Goal: Transaction & Acquisition: Purchase product/service

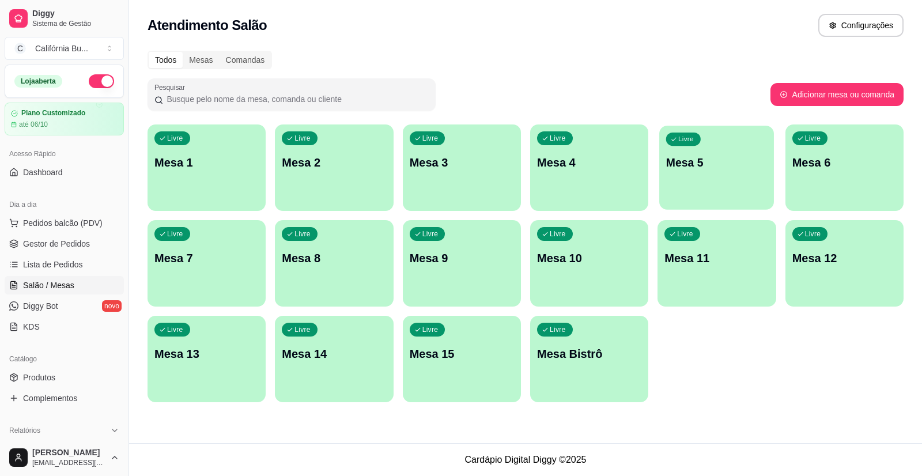
click at [702, 169] on p "Mesa 5" at bounding box center [716, 163] width 101 height 16
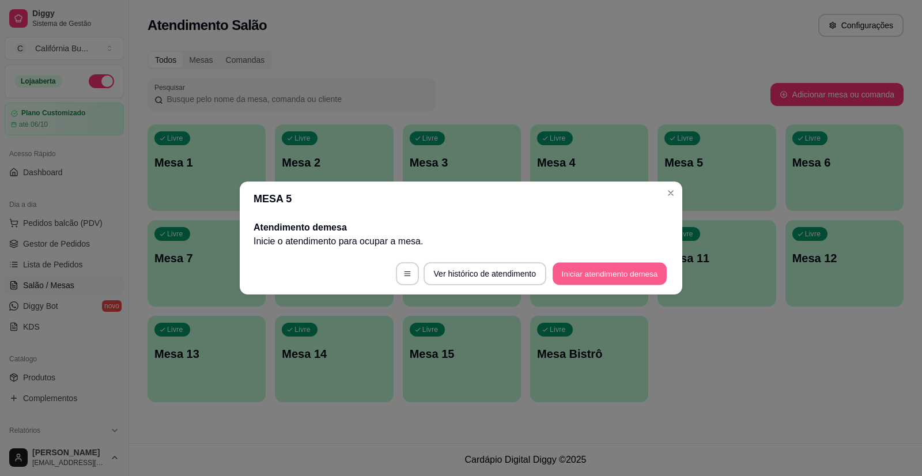
click at [602, 266] on button "Iniciar atendimento de mesa" at bounding box center [610, 274] width 114 height 22
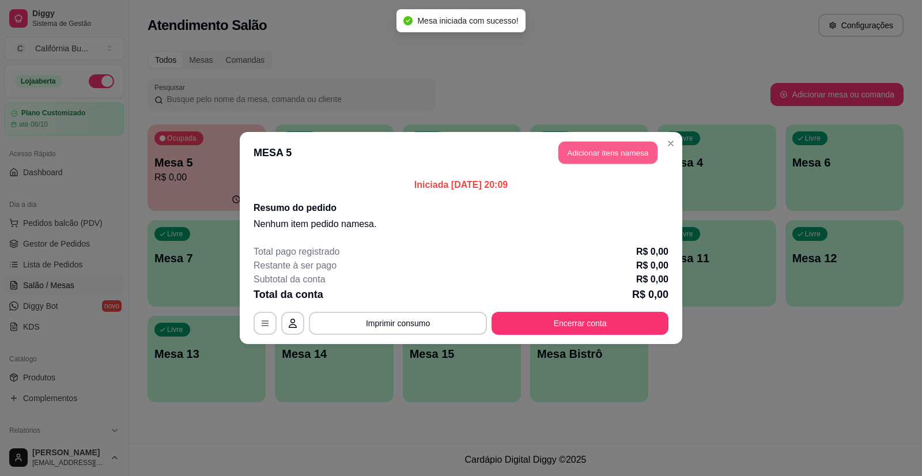
click at [604, 150] on button "Adicionar itens na mesa" at bounding box center [608, 153] width 99 height 22
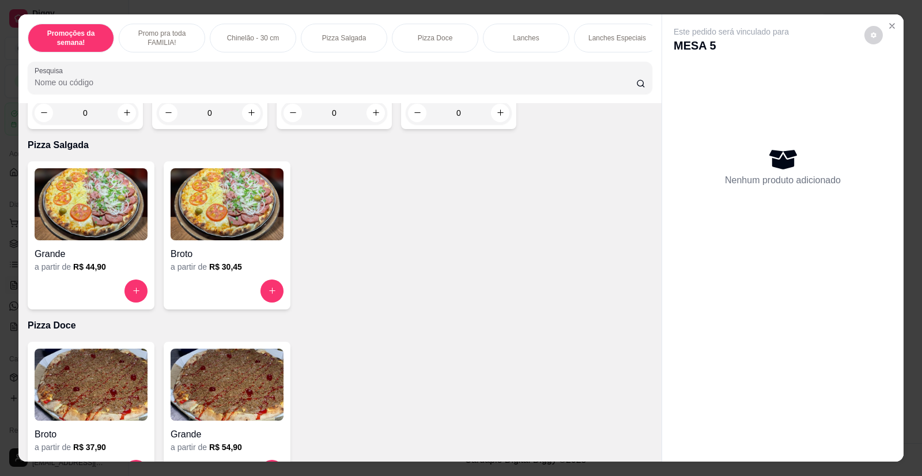
scroll to position [692, 0]
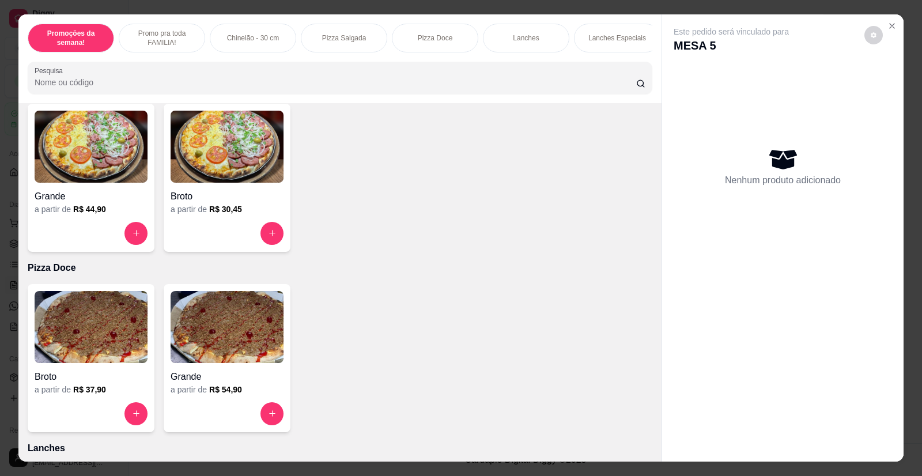
click at [92, 157] on img at bounding box center [91, 147] width 113 height 72
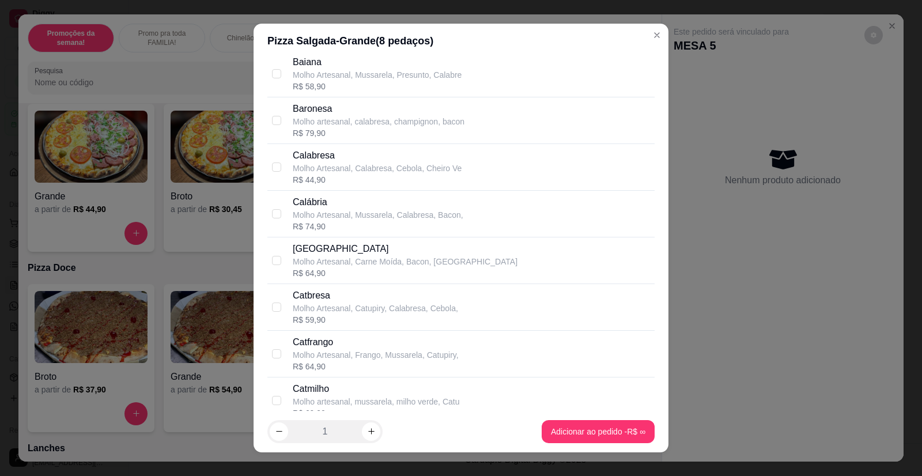
scroll to position [519, 0]
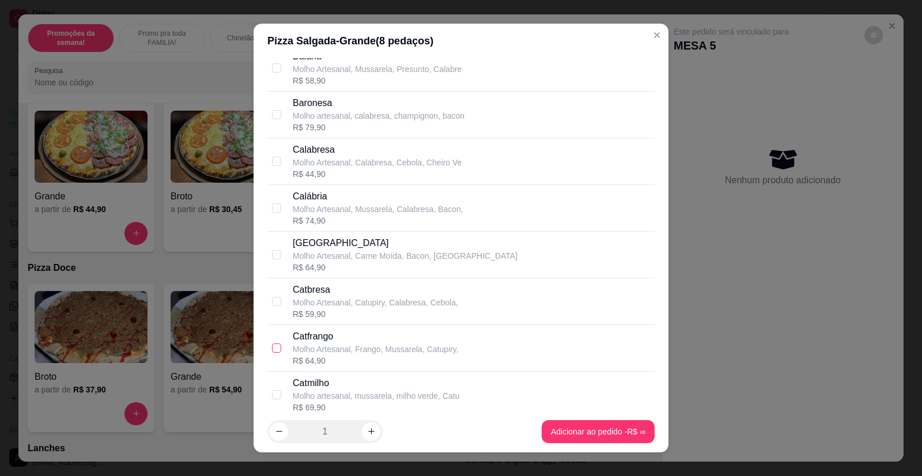
click at [274, 352] on input "checkbox" at bounding box center [276, 348] width 9 height 9
checkbox input "true"
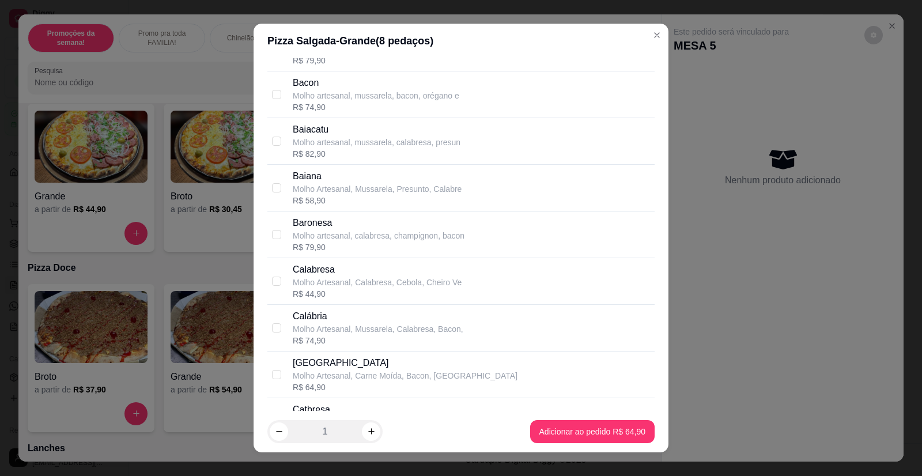
scroll to position [404, 0]
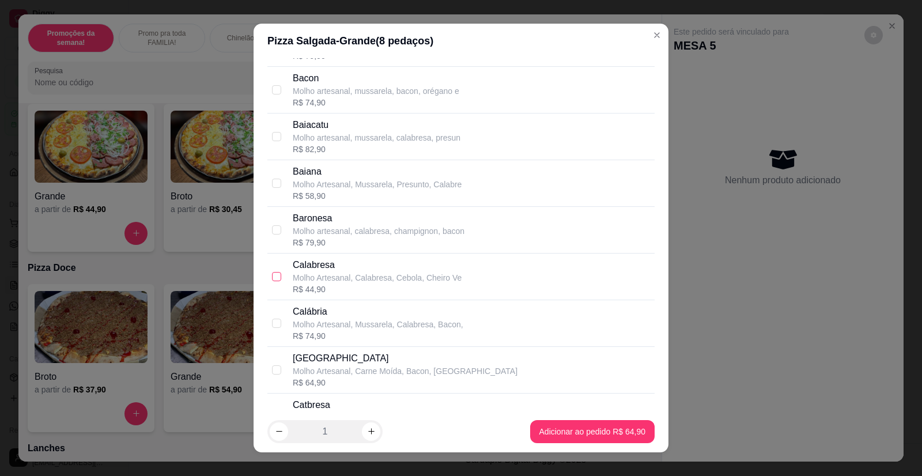
click at [272, 278] on input "checkbox" at bounding box center [276, 276] width 9 height 9
checkbox input "true"
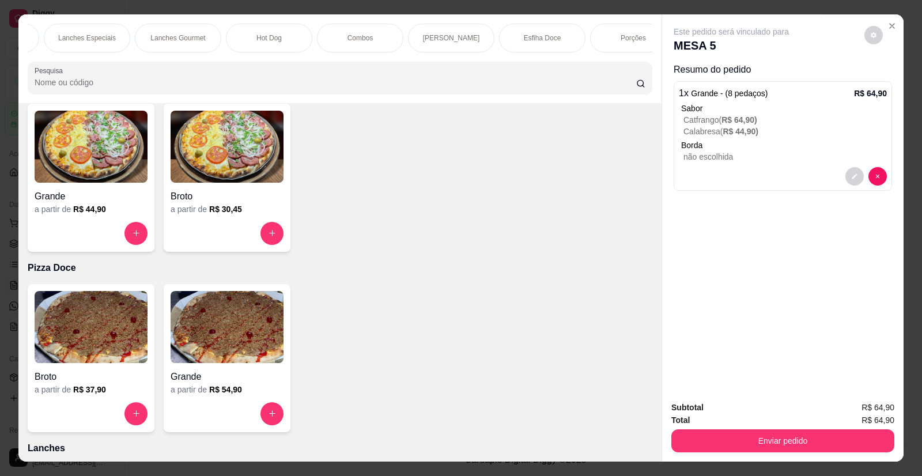
scroll to position [0, 553]
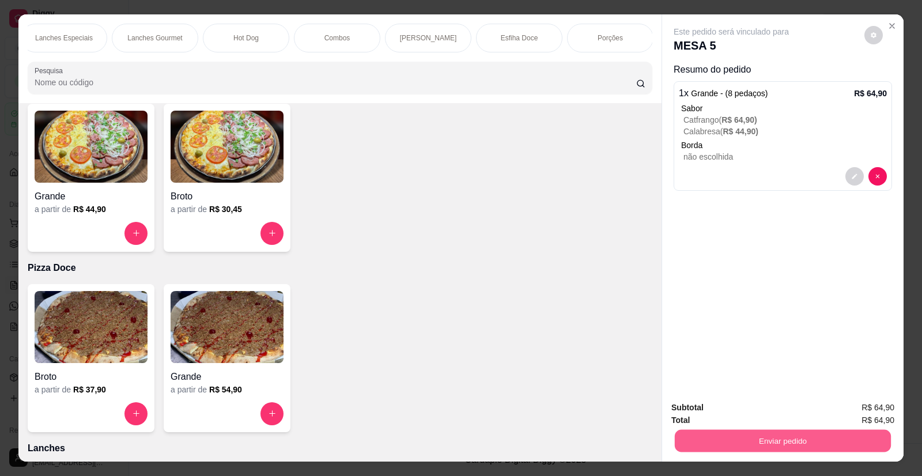
click at [755, 443] on button "Enviar pedido" at bounding box center [783, 441] width 216 height 22
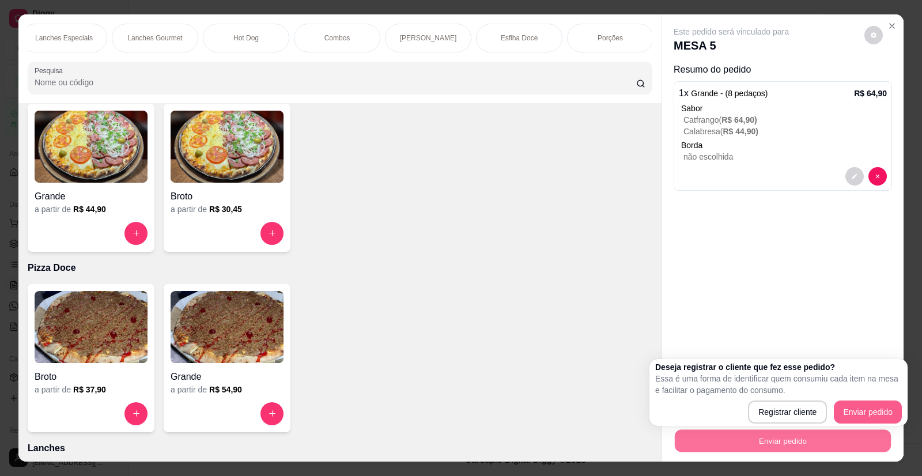
click at [440, 275] on p "Pizza Doce" at bounding box center [340, 268] width 625 height 14
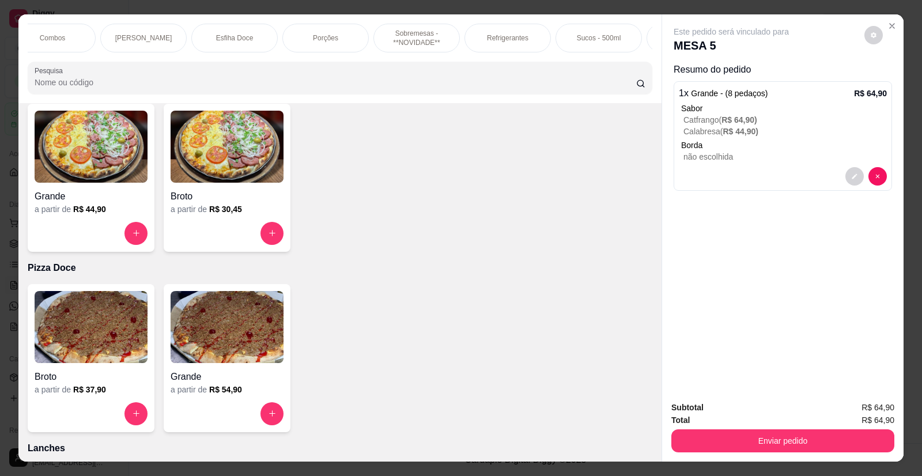
scroll to position [0, 853]
click at [500, 42] on p "Refrigerantes" at bounding box center [493, 37] width 42 height 9
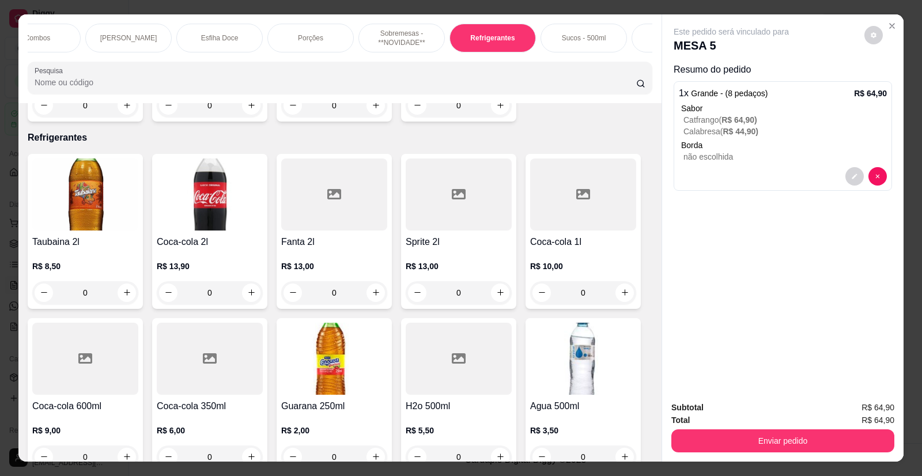
scroll to position [22, 0]
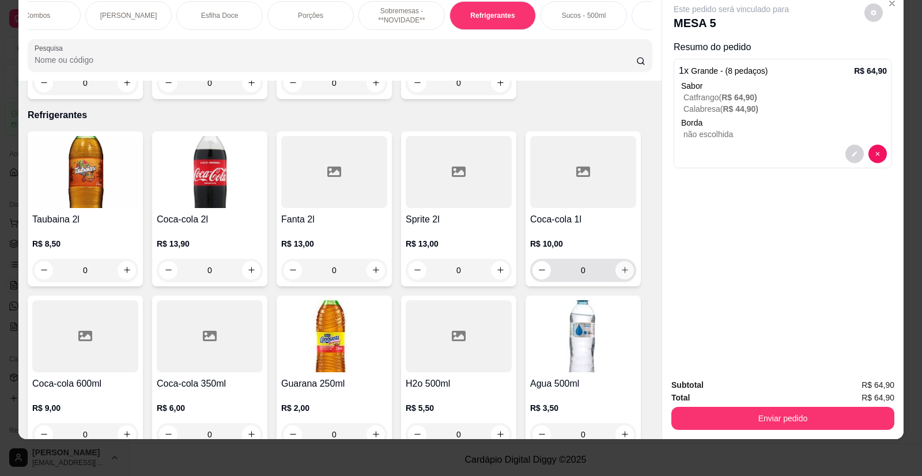
click at [621, 266] on icon "increase-product-quantity" at bounding box center [625, 270] width 9 height 9
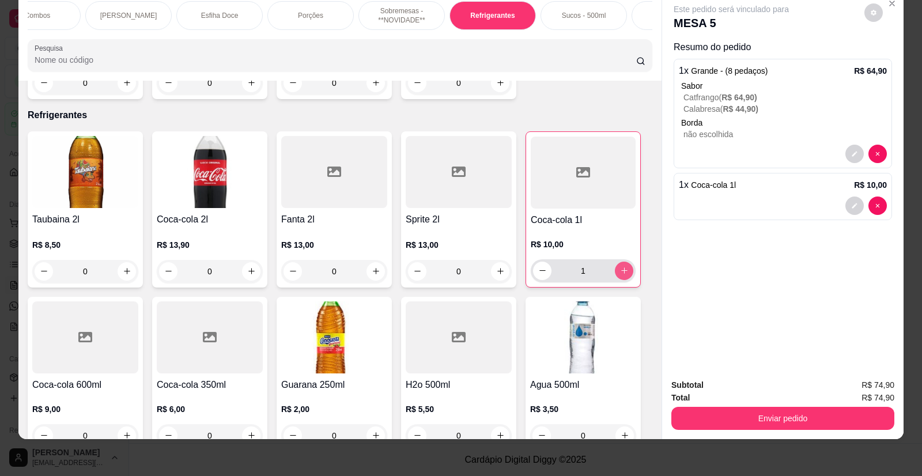
type input "1"
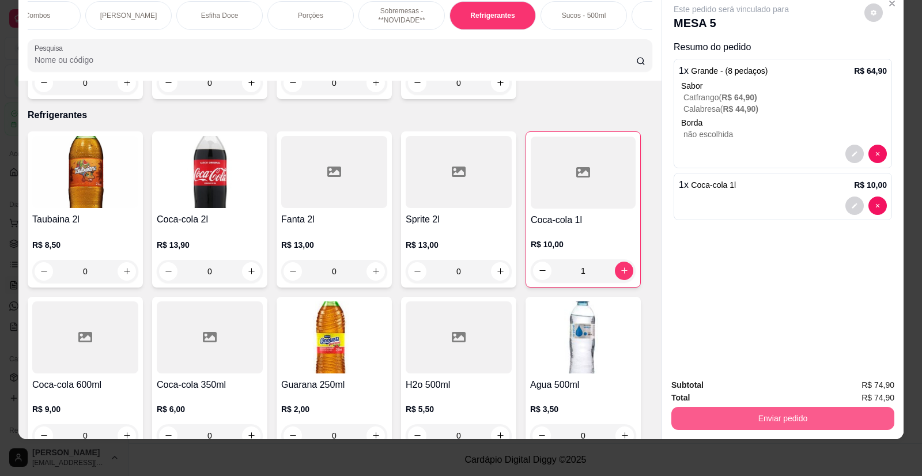
click at [766, 419] on button "Enviar pedido" at bounding box center [783, 418] width 223 height 23
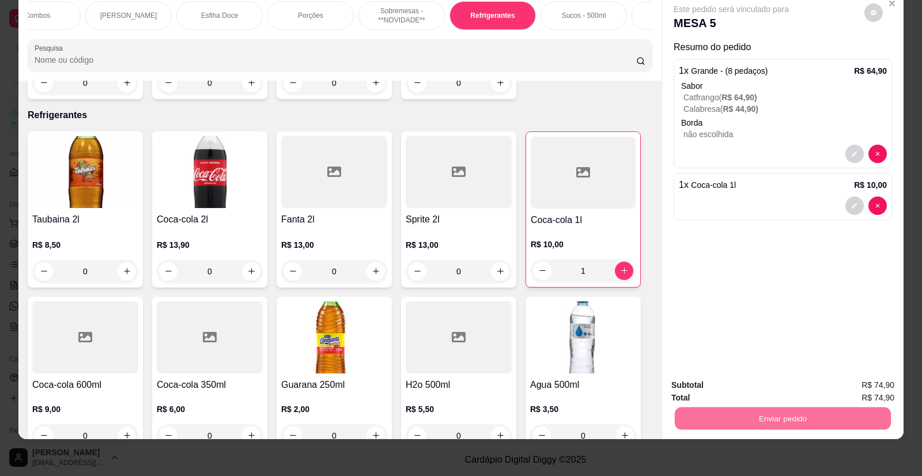
click at [859, 379] on button "Enviar pedido" at bounding box center [864, 389] width 63 height 21
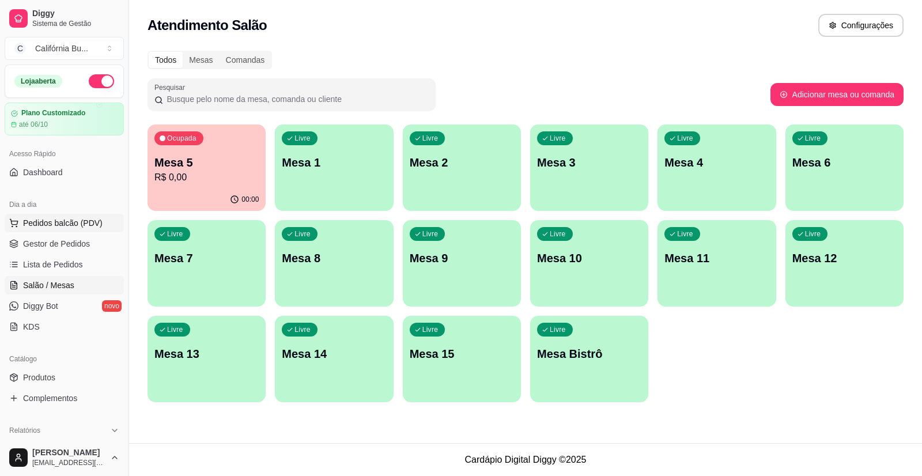
click at [57, 221] on span "Pedidos balcão (PDV)" at bounding box center [63, 223] width 80 height 12
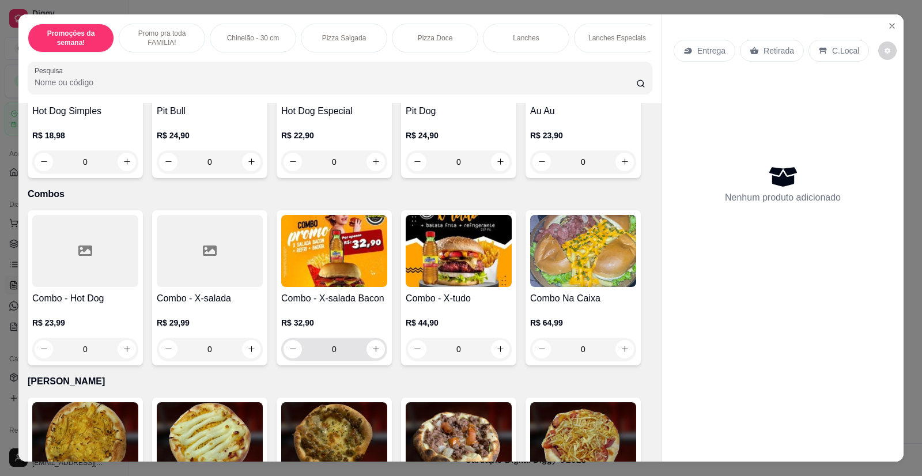
scroll to position [1787, 0]
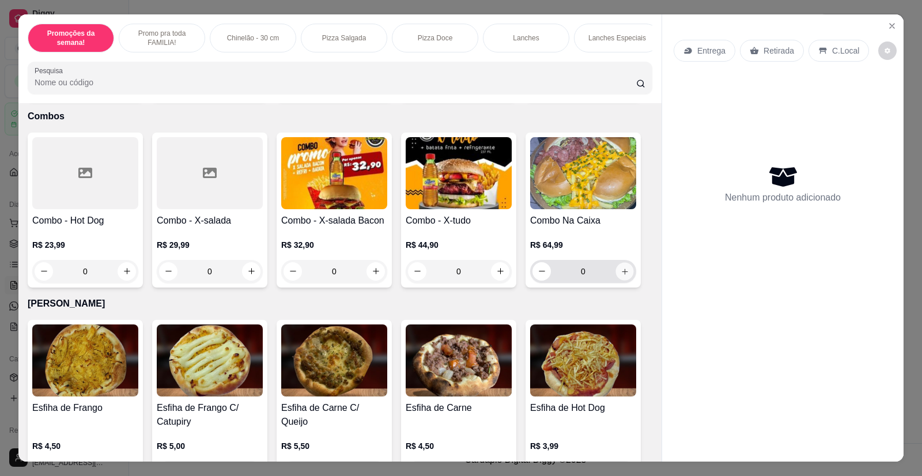
click at [623, 268] on icon "increase-product-quantity" at bounding box center [625, 271] width 9 height 9
type input "1"
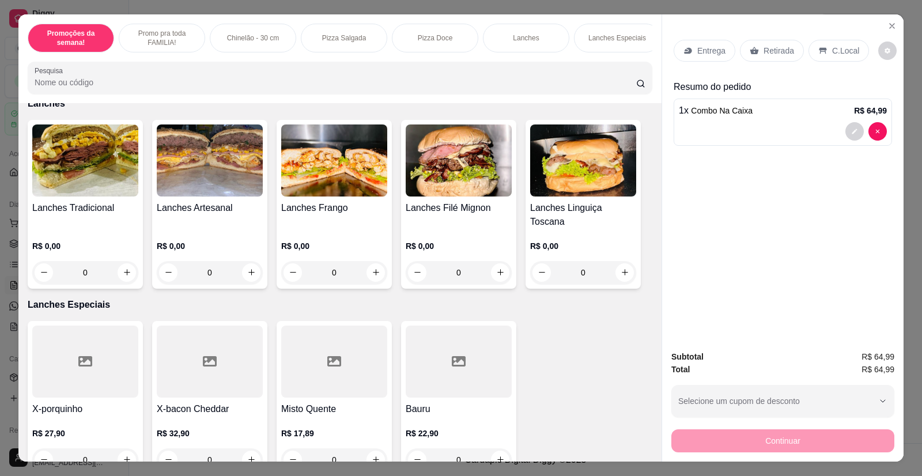
scroll to position [980, 0]
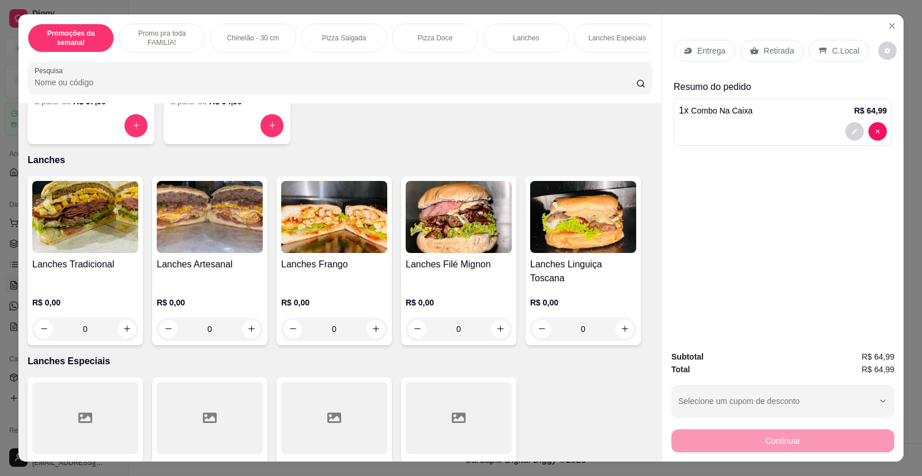
click at [77, 235] on img at bounding box center [85, 217] width 106 height 72
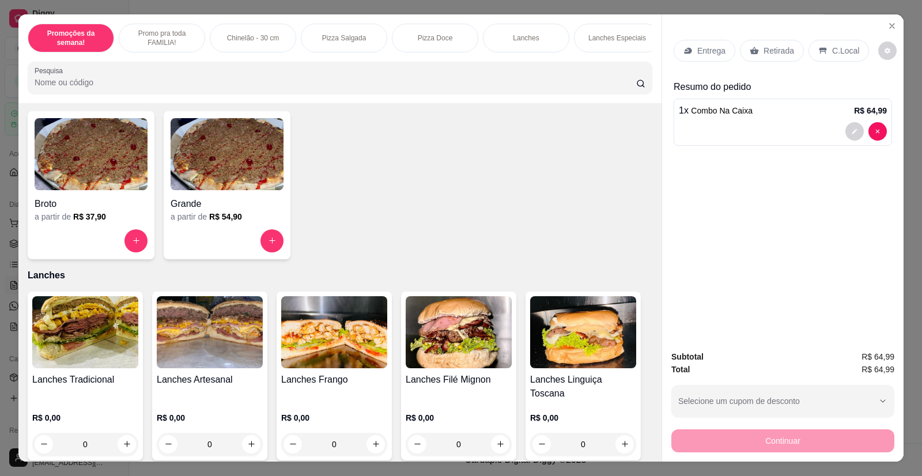
click at [83, 355] on img at bounding box center [85, 332] width 106 height 72
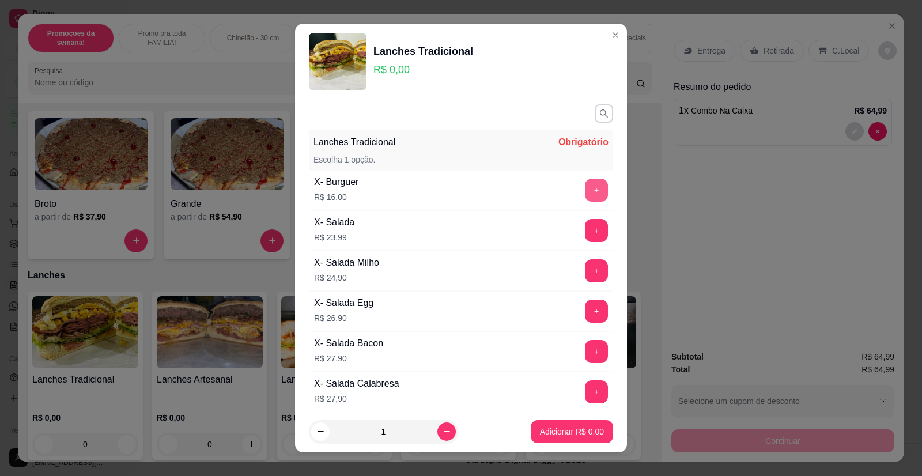
click at [585, 191] on button "+" at bounding box center [596, 190] width 23 height 23
click at [550, 426] on p "Adicionar R$ 16,00" at bounding box center [570, 432] width 69 height 12
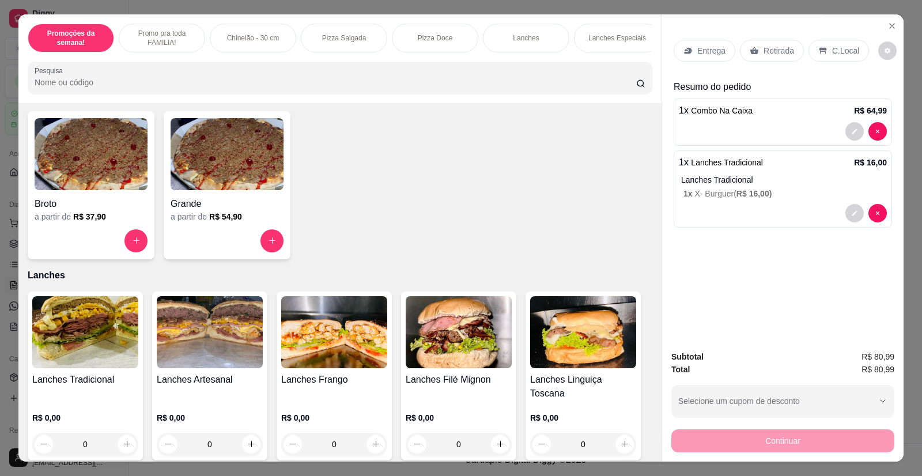
click at [702, 45] on p "Entrega" at bounding box center [712, 51] width 28 height 12
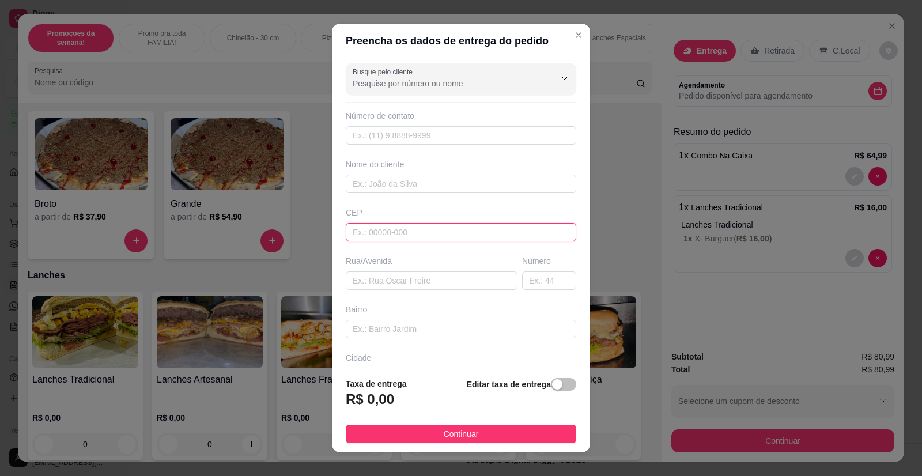
click at [393, 239] on input "text" at bounding box center [461, 232] width 231 height 18
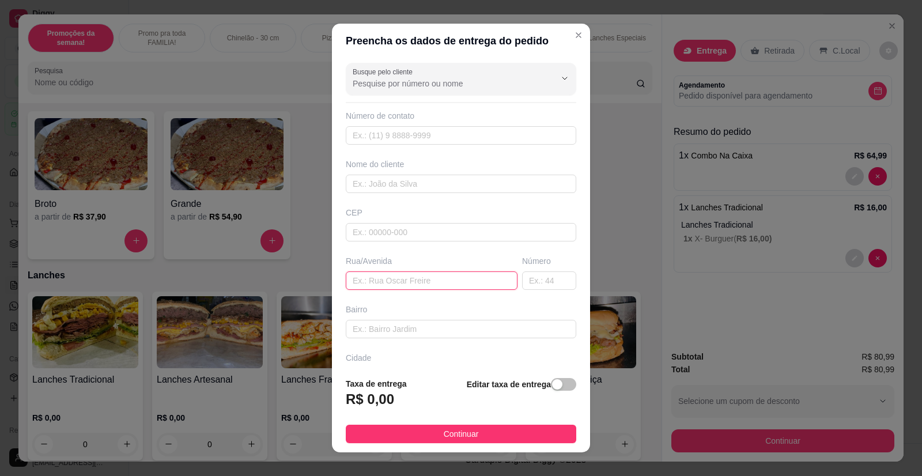
click at [391, 276] on input "text" at bounding box center [432, 281] width 172 height 18
type input "[PERSON_NAME] 206"
click at [390, 186] on input "text" at bounding box center [461, 184] width 231 height 18
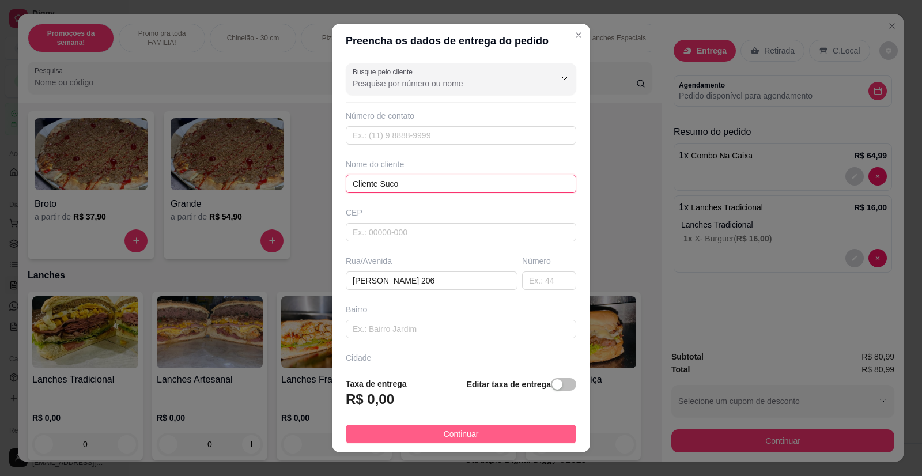
type input "Cliente Suco"
click at [493, 433] on button "Continuar" at bounding box center [461, 434] width 231 height 18
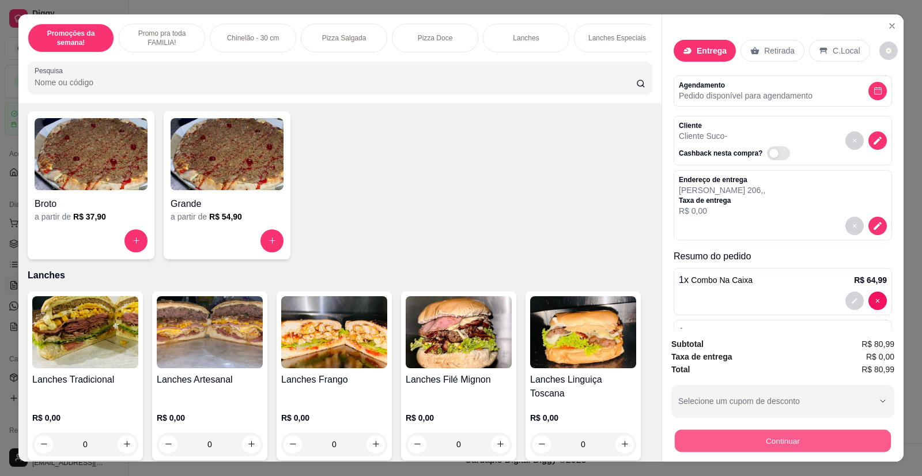
click at [719, 440] on button "Continuar" at bounding box center [783, 441] width 216 height 22
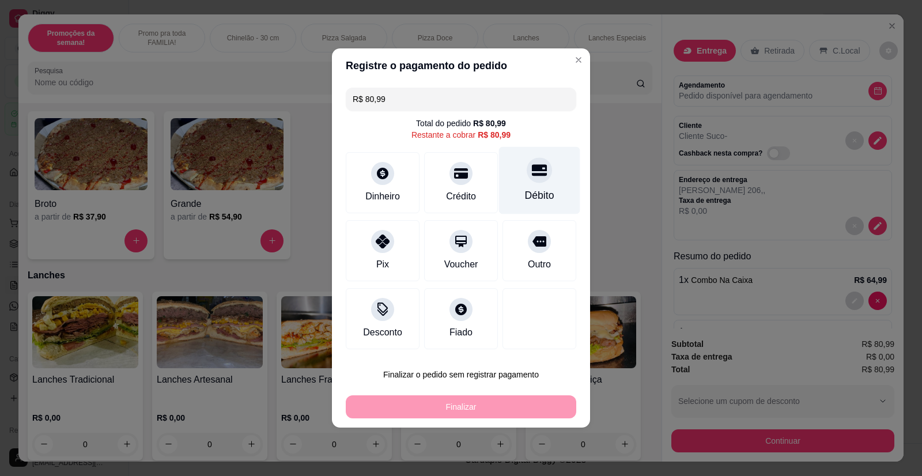
click at [533, 188] on div "Débito" at bounding box center [539, 180] width 81 height 67
type input "R$ 0,00"
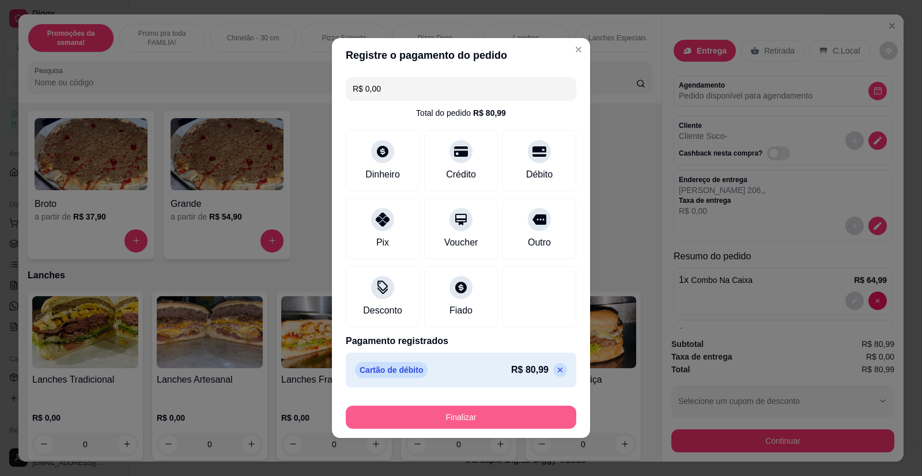
click at [447, 421] on button "Finalizar" at bounding box center [461, 417] width 231 height 23
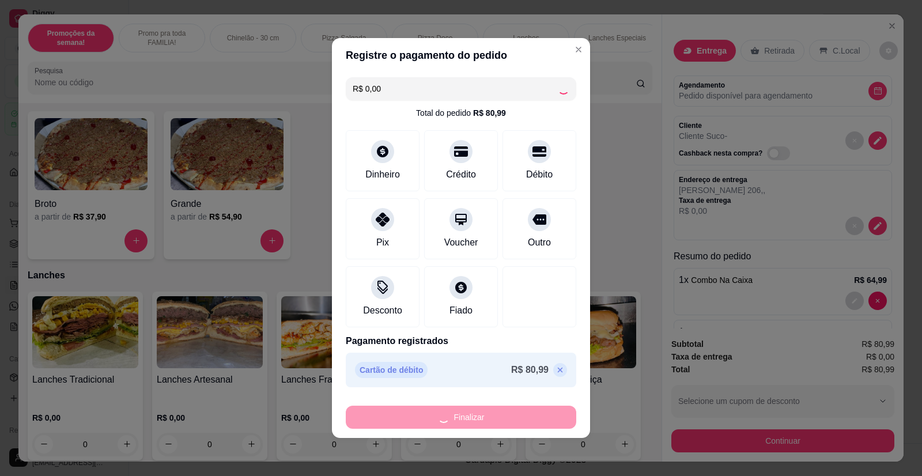
type input "0"
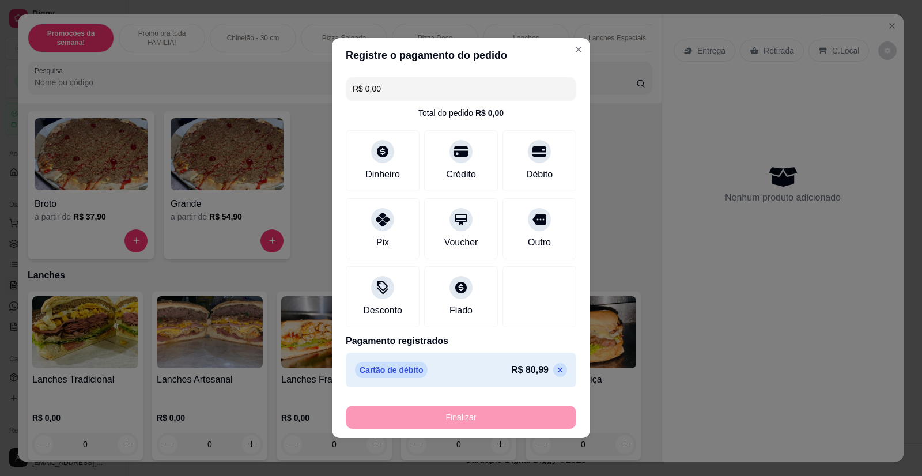
type input "-R$ 80,99"
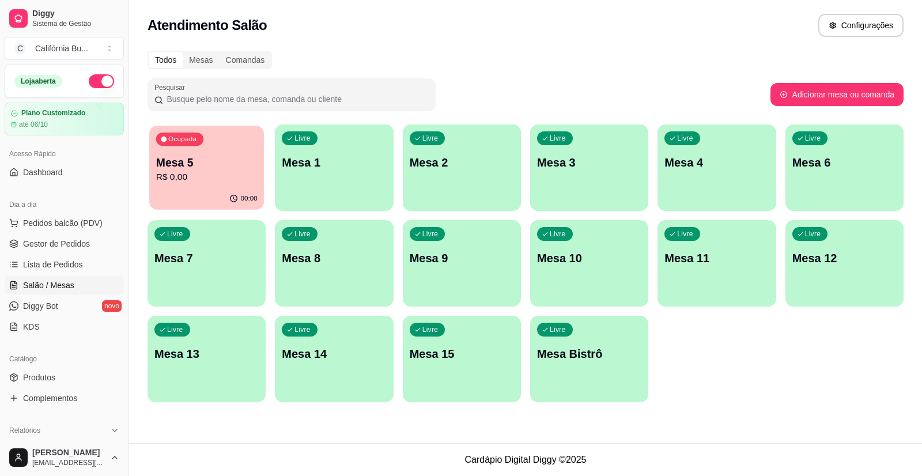
click at [200, 163] on p "Mesa 5" at bounding box center [206, 163] width 101 height 16
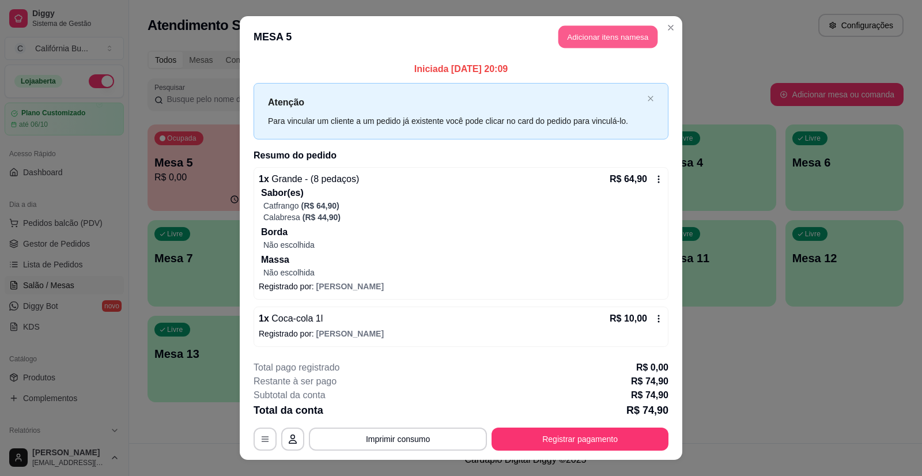
click at [623, 34] on button "Adicionar itens na mesa" at bounding box center [608, 37] width 99 height 22
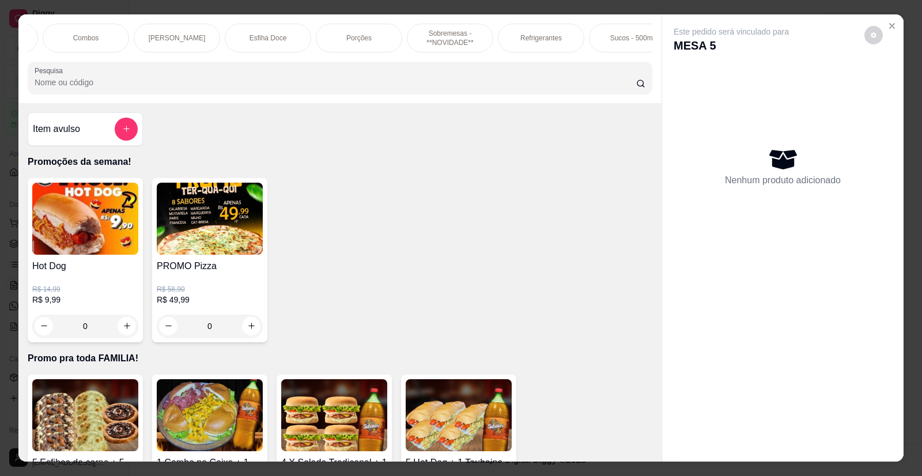
scroll to position [0, 807]
click at [528, 37] on p "Refrigerantes" at bounding box center [539, 37] width 42 height 9
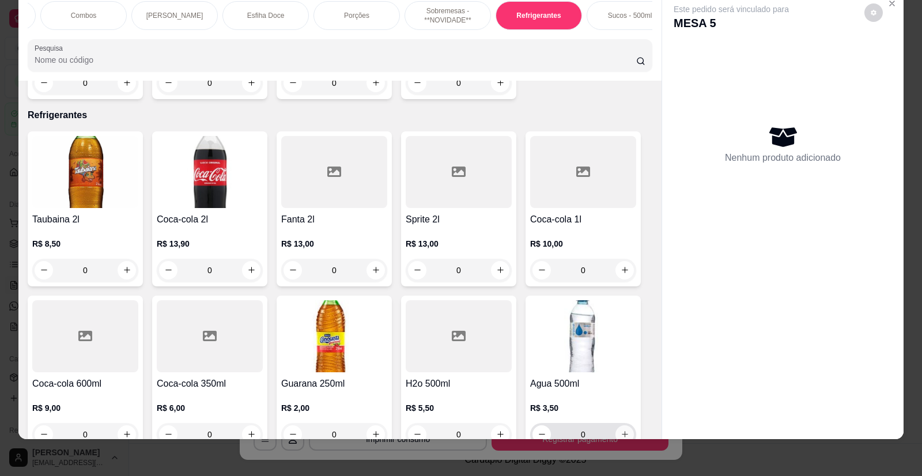
click at [621, 430] on icon "increase-product-quantity" at bounding box center [625, 434] width 9 height 9
type input "1"
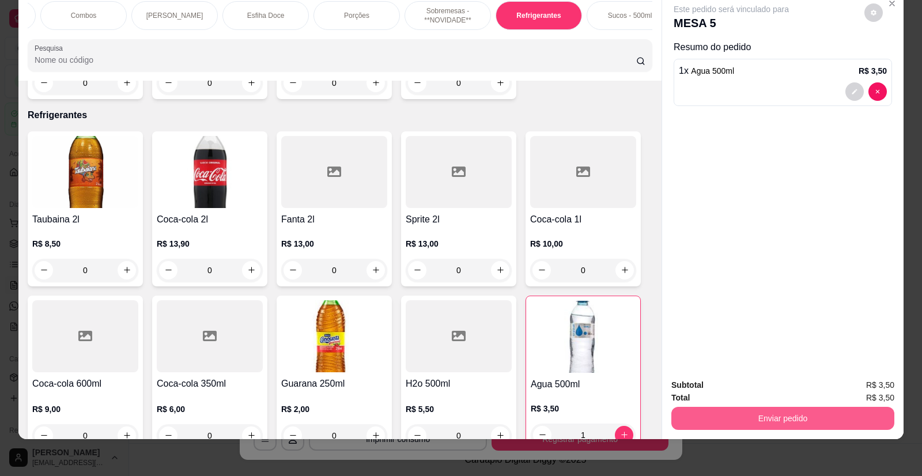
click at [778, 421] on button "Enviar pedido" at bounding box center [783, 418] width 223 height 23
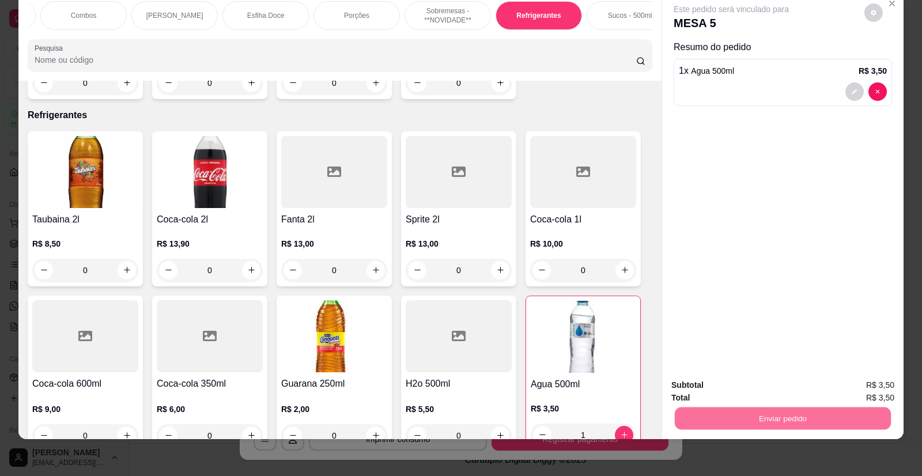
click at [853, 388] on button "Enviar pedido" at bounding box center [864, 389] width 63 height 21
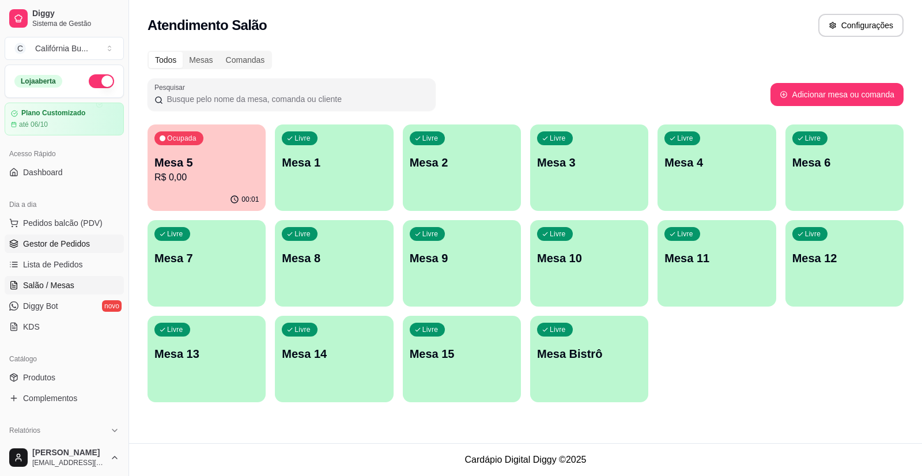
click at [48, 250] on link "Gestor de Pedidos" at bounding box center [64, 244] width 119 height 18
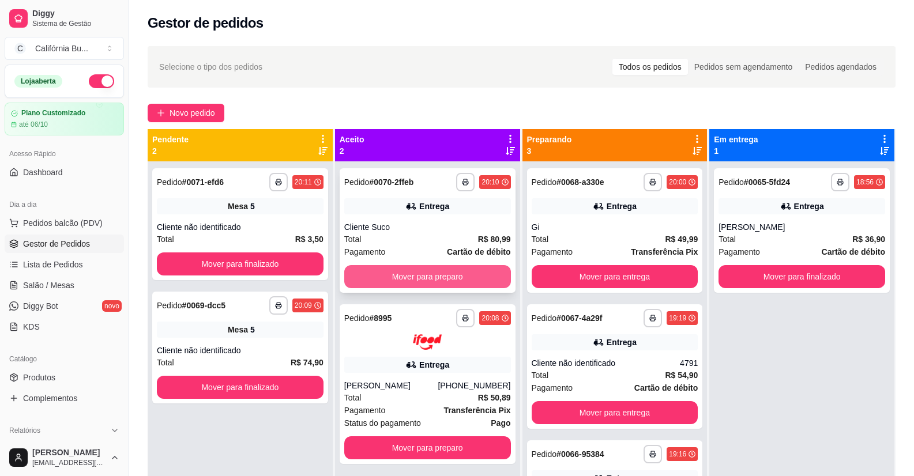
click at [463, 278] on button "Mover para preparo" at bounding box center [427, 276] width 167 height 23
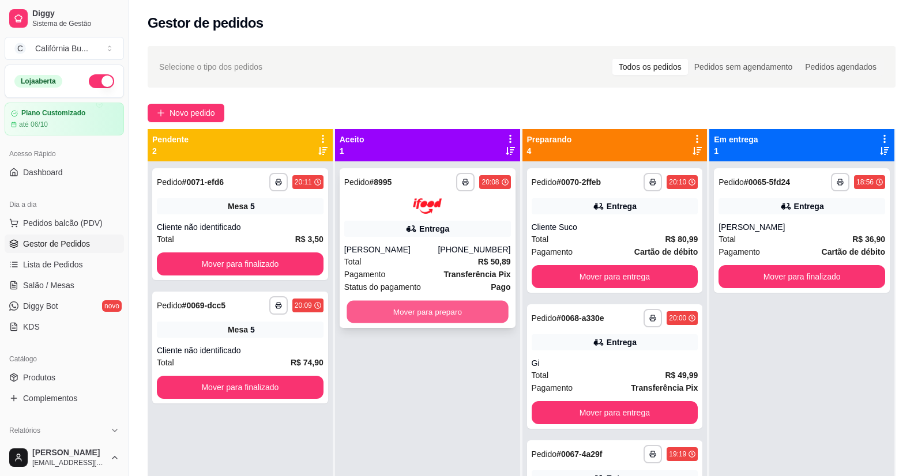
click at [455, 316] on button "Mover para preparo" at bounding box center [426, 311] width 161 height 22
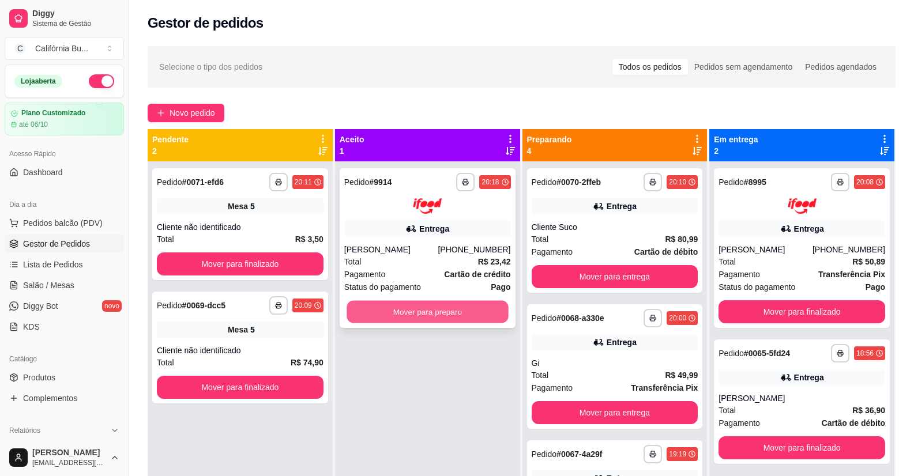
click at [435, 314] on button "Mover para preparo" at bounding box center [426, 311] width 161 height 22
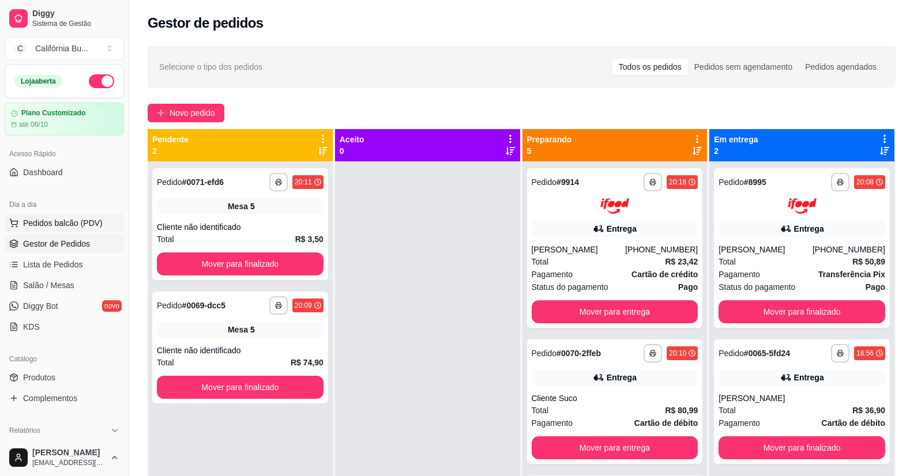
click at [63, 223] on span "Pedidos balcão (PDV)" at bounding box center [63, 223] width 80 height 12
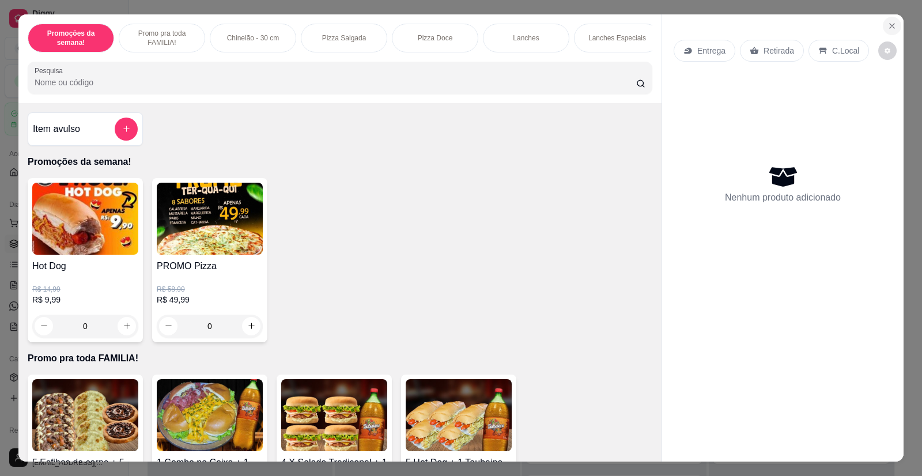
click at [890, 24] on icon "Close" at bounding box center [892, 26] width 5 height 5
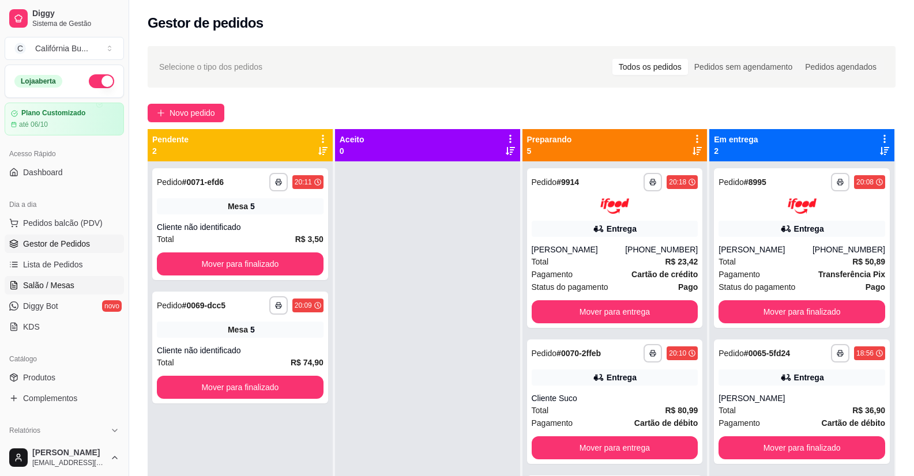
click at [43, 284] on span "Salão / Mesas" at bounding box center [48, 286] width 51 height 12
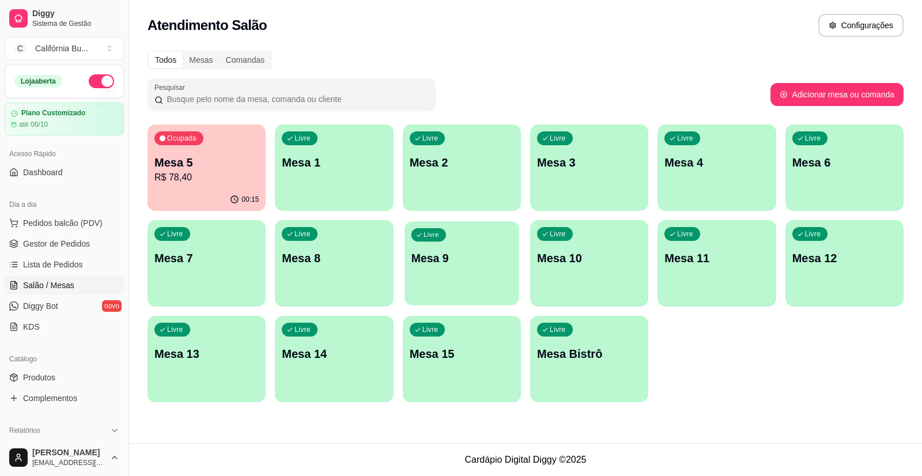
click at [470, 263] on p "Mesa 9" at bounding box center [461, 259] width 101 height 16
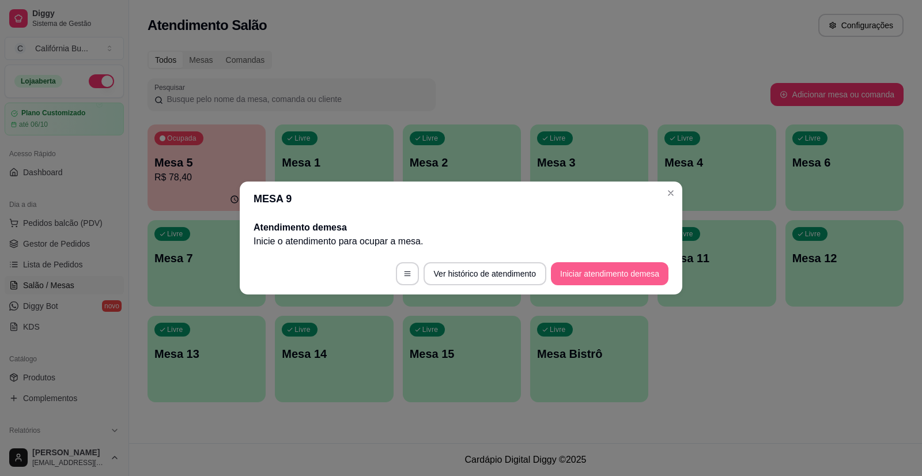
click at [643, 270] on button "Iniciar atendimento de mesa" at bounding box center [610, 273] width 118 height 23
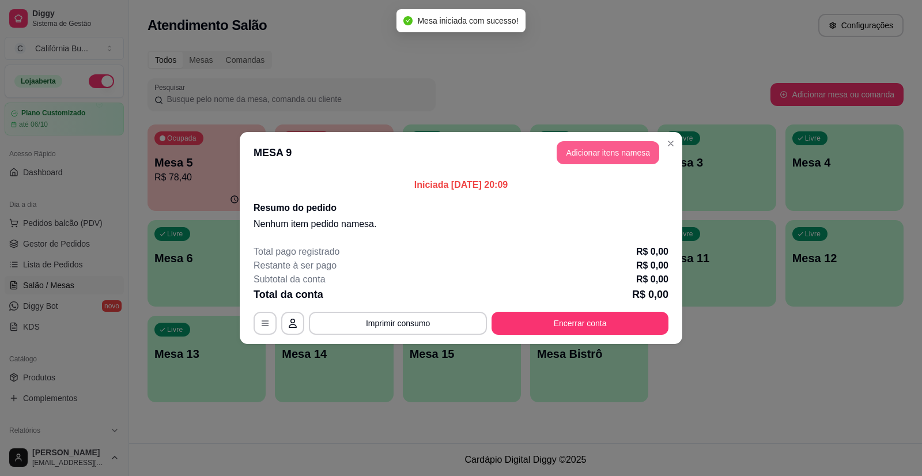
click at [605, 154] on button "Adicionar itens na mesa" at bounding box center [608, 152] width 103 height 23
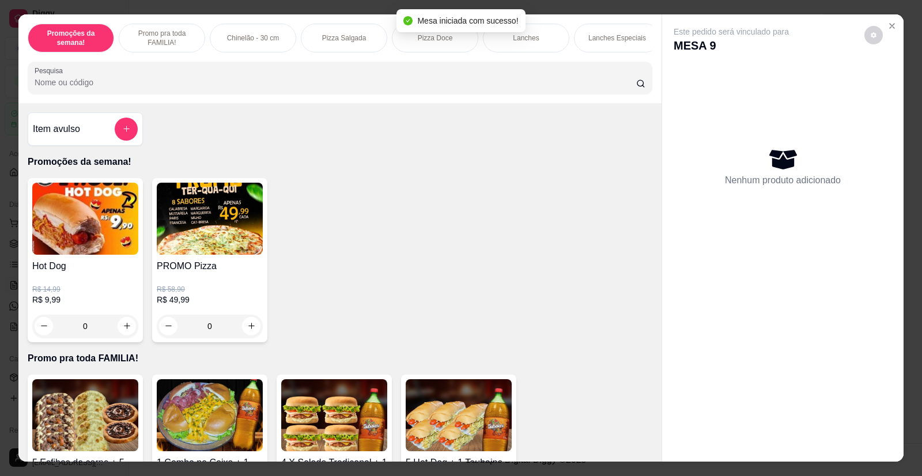
click at [120, 337] on div "0" at bounding box center [85, 326] width 106 height 23
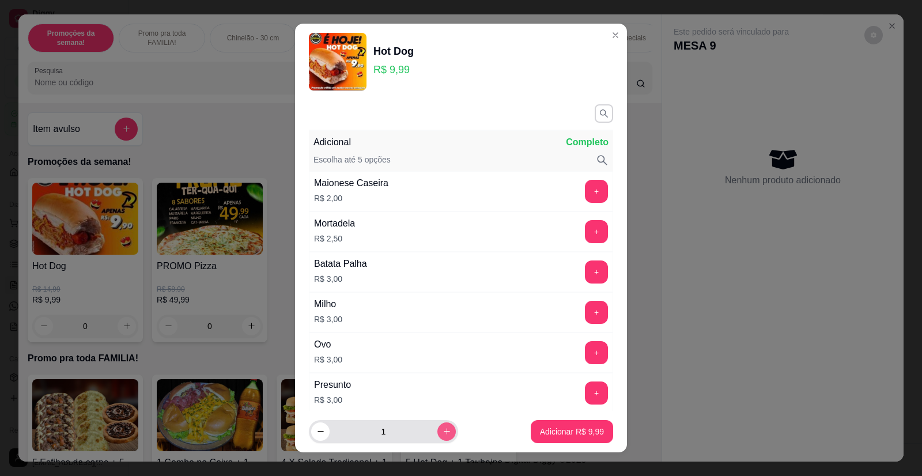
click at [443, 431] on icon "increase-product-quantity" at bounding box center [447, 431] width 9 height 9
type input "2"
click at [583, 431] on p "Adicionar R$ 19,98" at bounding box center [570, 432] width 69 height 12
type input "2"
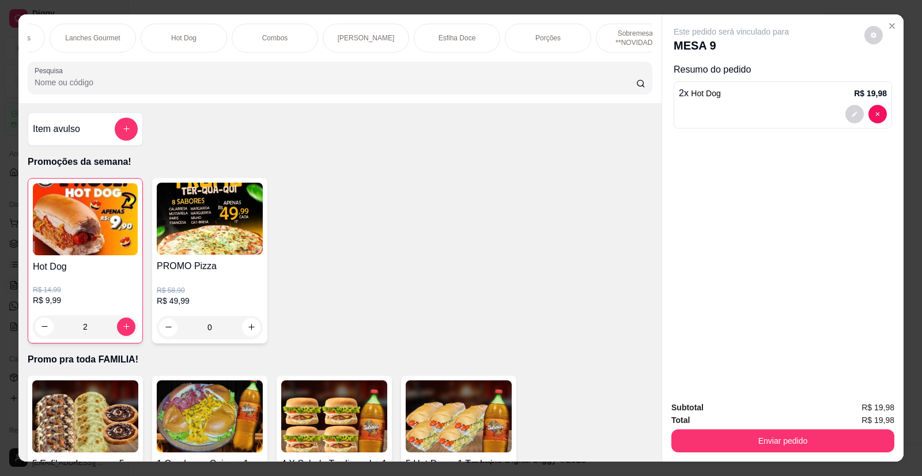
scroll to position [0, 651]
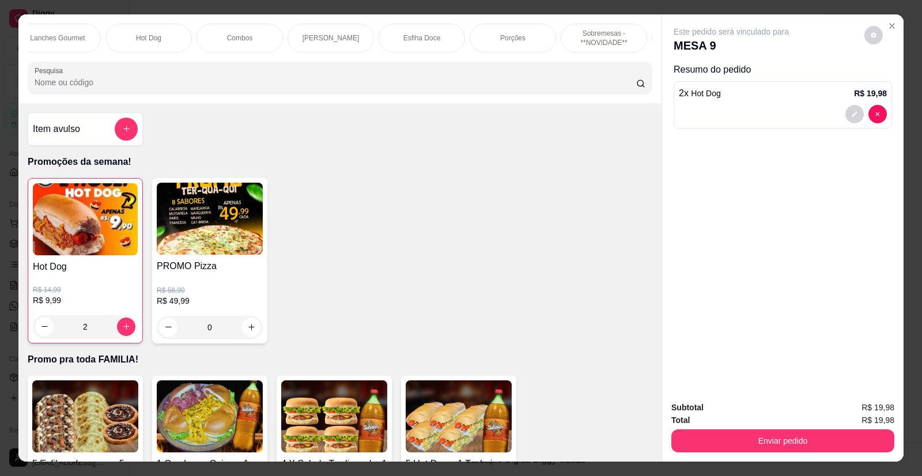
click at [502, 37] on p "Porções" at bounding box center [512, 37] width 25 height 9
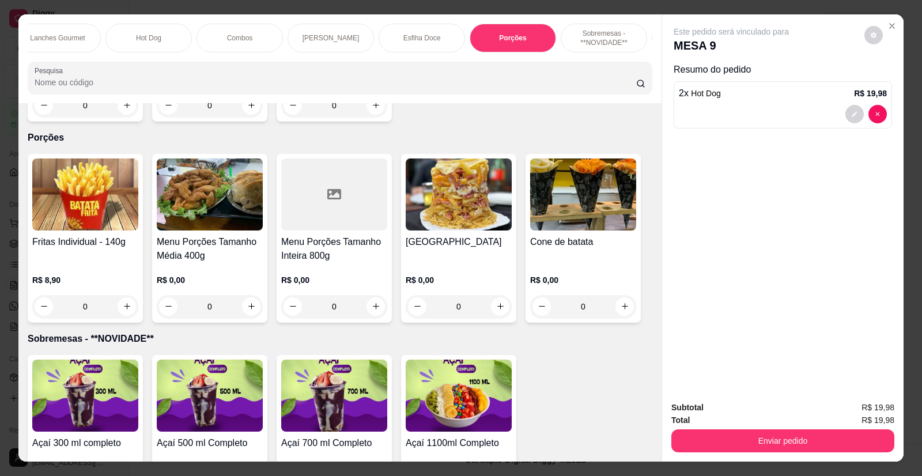
scroll to position [22, 0]
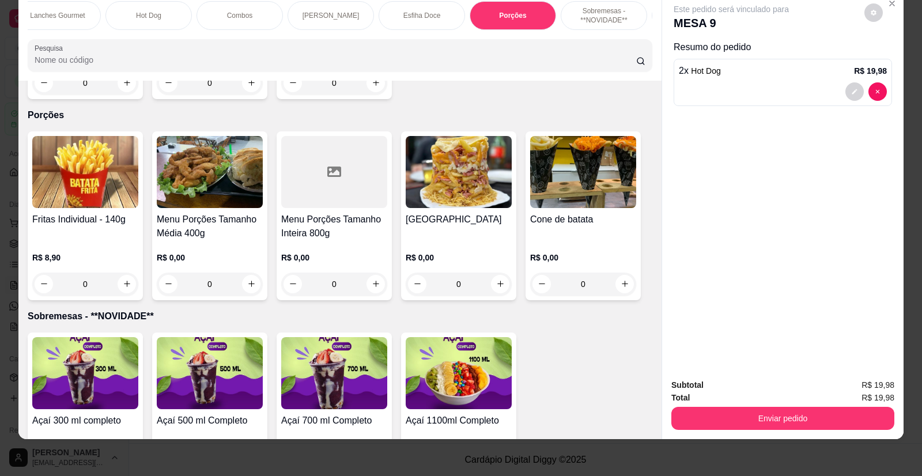
click at [201, 165] on img at bounding box center [210, 172] width 106 height 72
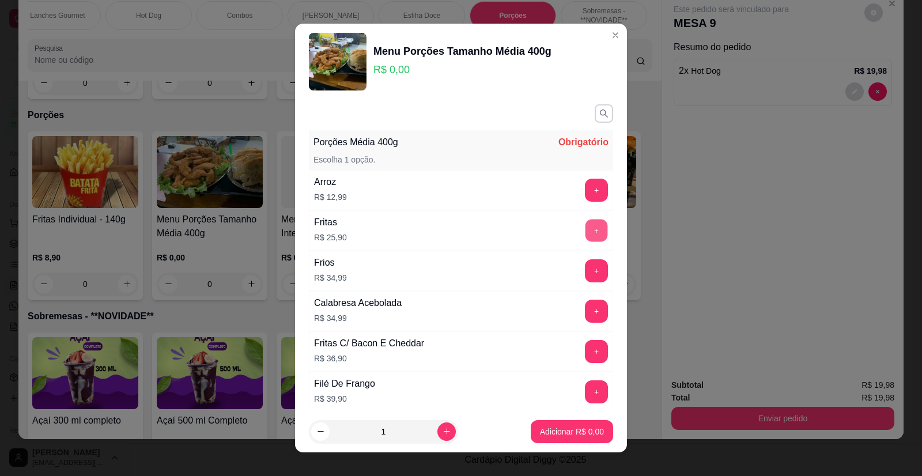
click at [586, 228] on button "+" at bounding box center [597, 231] width 22 height 22
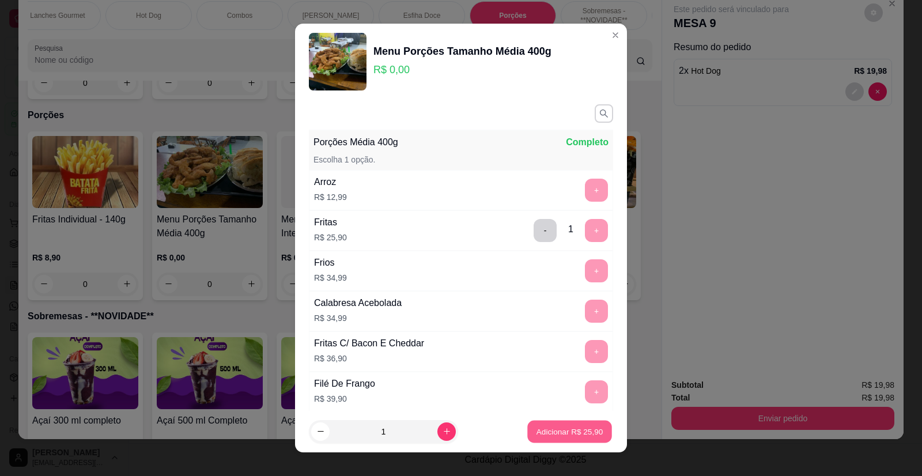
click at [575, 437] on p "Adicionar R$ 25,90" at bounding box center [570, 431] width 67 height 11
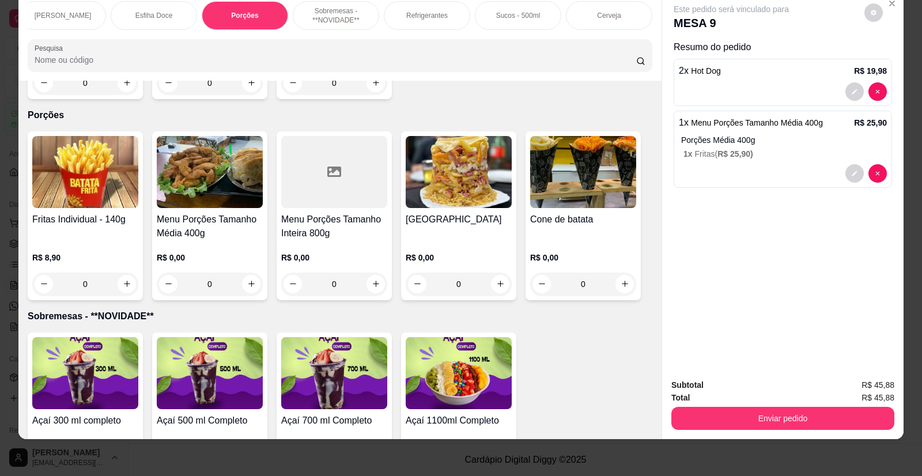
scroll to position [0, 870]
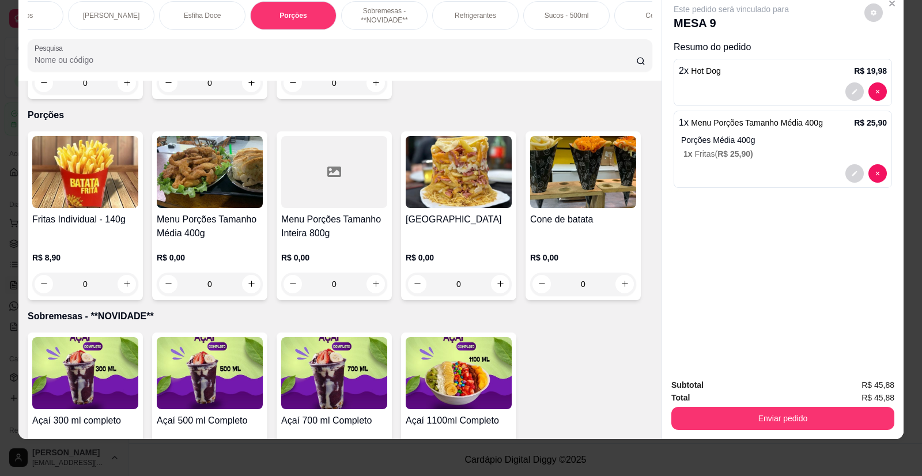
click at [490, 12] on p "Refrigerantes" at bounding box center [476, 15] width 42 height 9
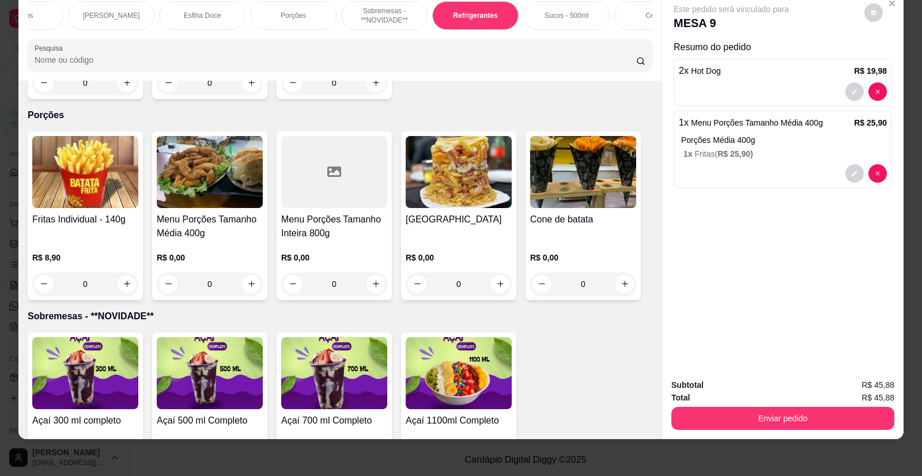
scroll to position [3261, 0]
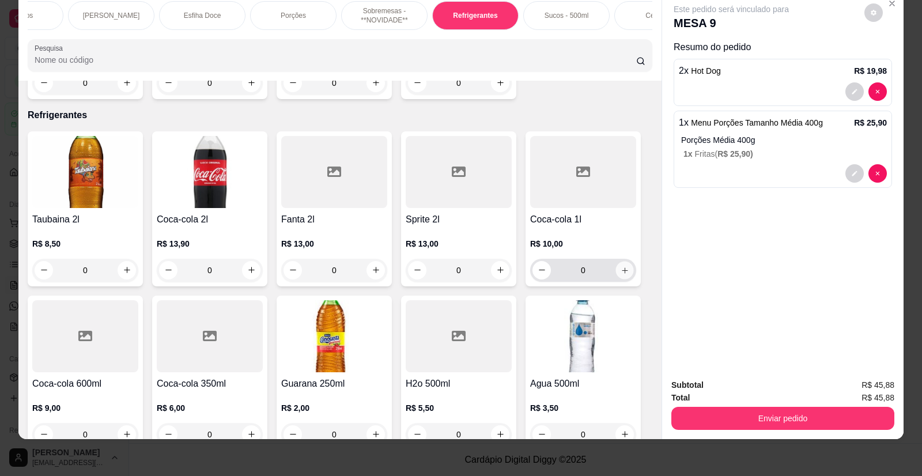
click at [625, 261] on button "increase-product-quantity" at bounding box center [625, 270] width 18 height 18
type input "1"
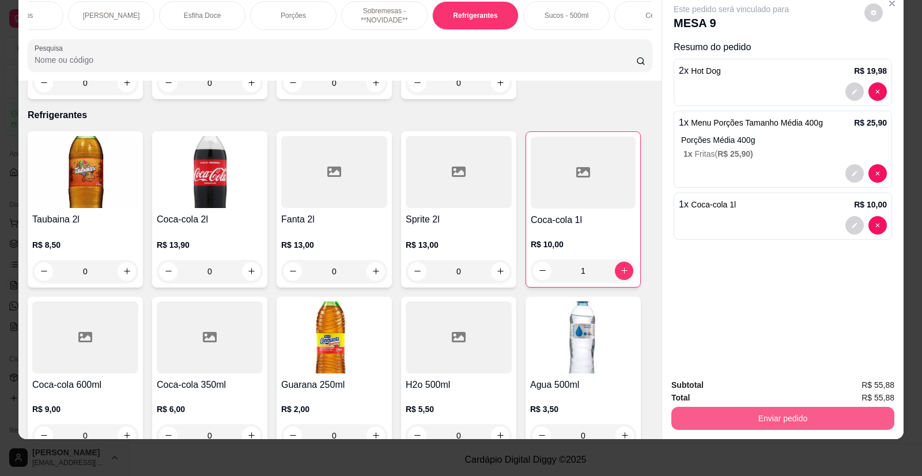
click at [811, 414] on button "Enviar pedido" at bounding box center [783, 418] width 223 height 23
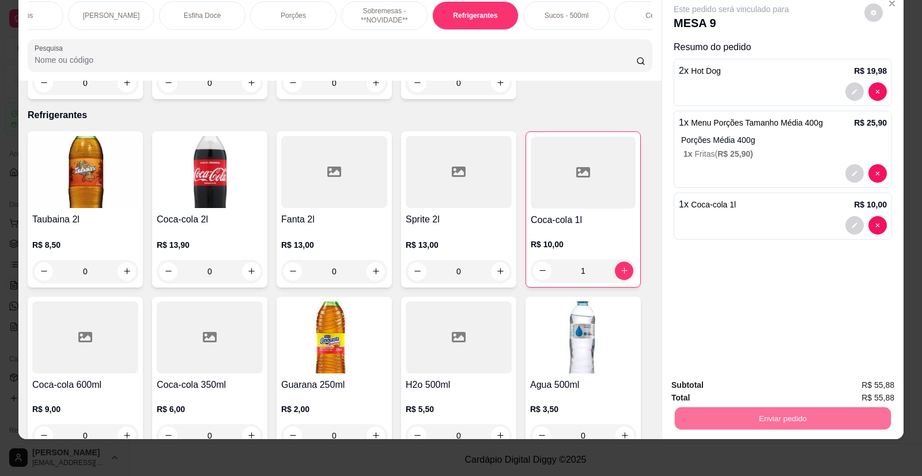
click at [866, 390] on button "Enviar pedido" at bounding box center [864, 390] width 65 height 22
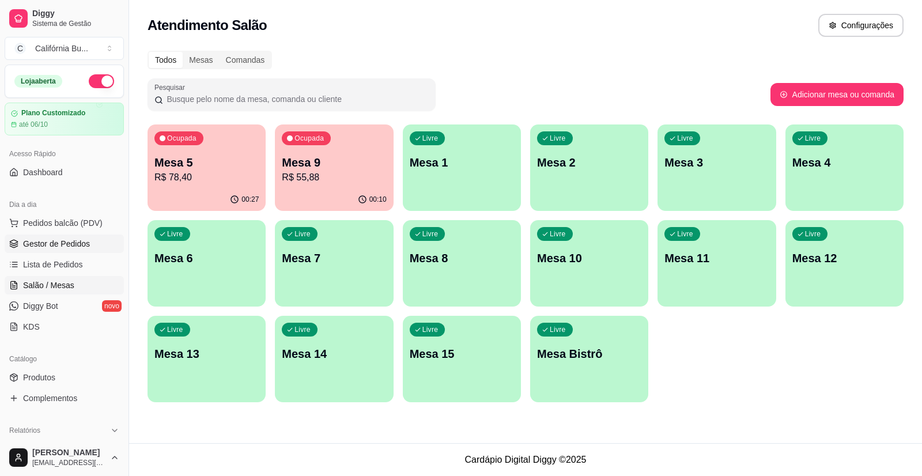
click at [52, 243] on span "Gestor de Pedidos" at bounding box center [56, 244] width 67 height 12
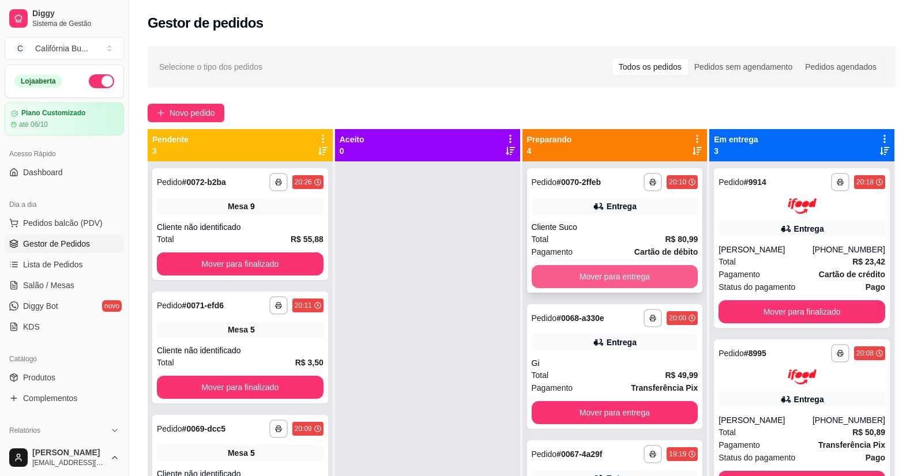
click at [609, 282] on button "Mover para entrega" at bounding box center [614, 276] width 167 height 23
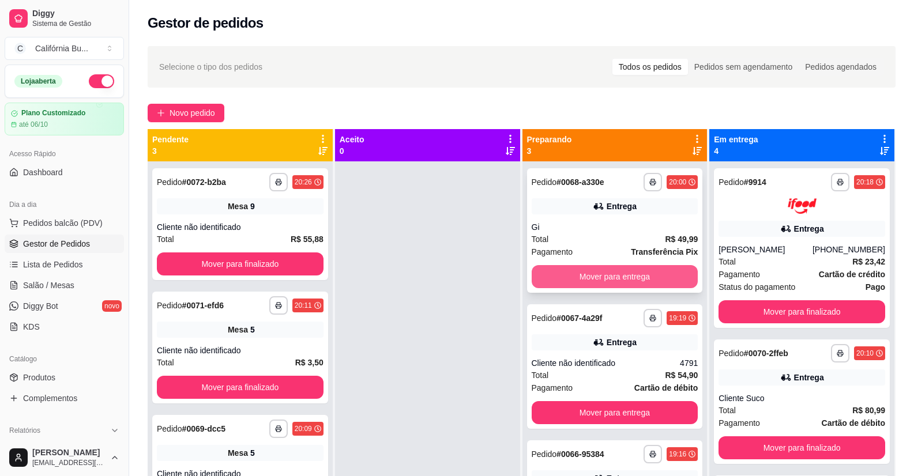
click at [602, 272] on button "Mover para entrega" at bounding box center [614, 276] width 167 height 23
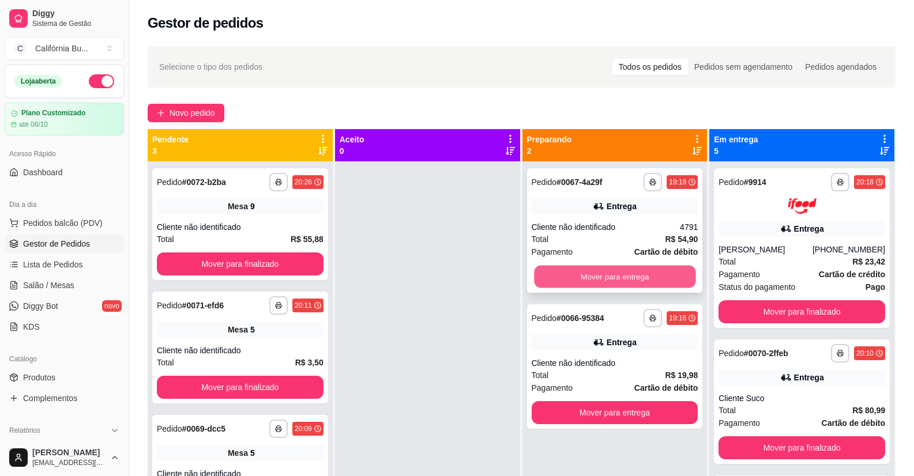
click at [607, 278] on button "Mover para entrega" at bounding box center [614, 277] width 161 height 22
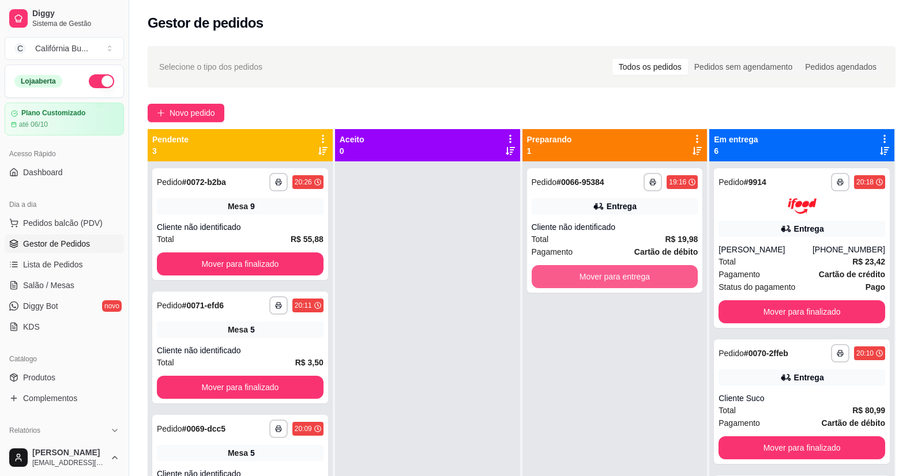
click at [607, 278] on button "Mover para entrega" at bounding box center [614, 276] width 167 height 23
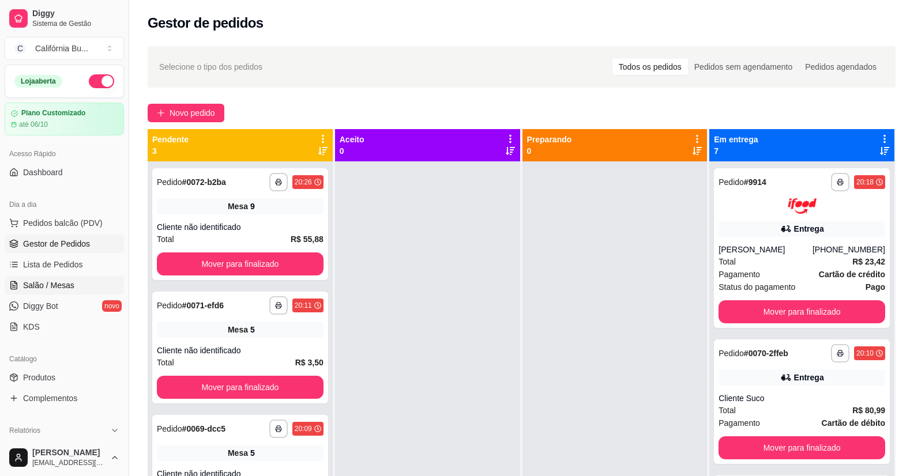
click at [39, 288] on span "Salão / Mesas" at bounding box center [48, 286] width 51 height 12
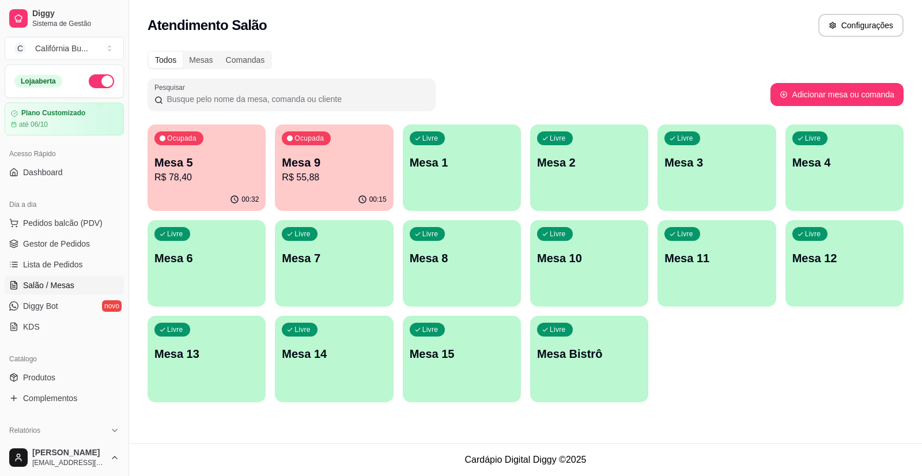
click at [203, 182] on p "R$ 78,40" at bounding box center [206, 178] width 104 height 14
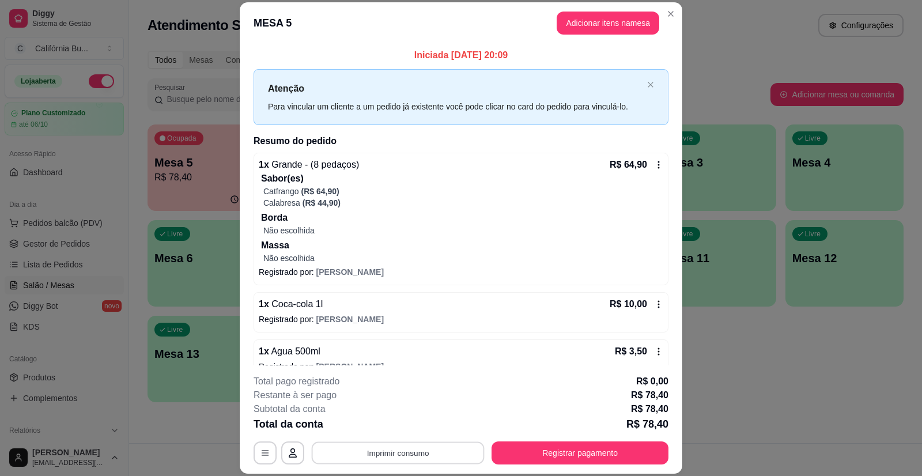
click at [408, 453] on button "Imprimir consumo" at bounding box center [398, 453] width 173 height 22
click at [394, 402] on button "Balcão" at bounding box center [398, 403] width 84 height 18
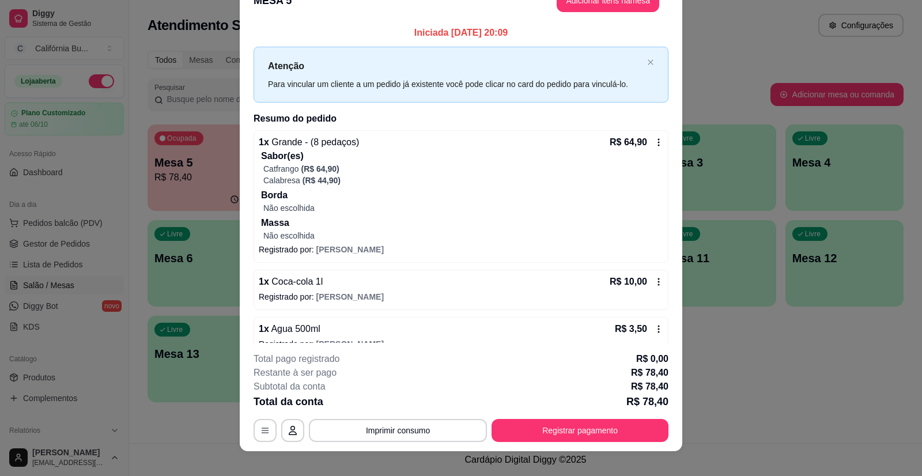
scroll to position [35, 0]
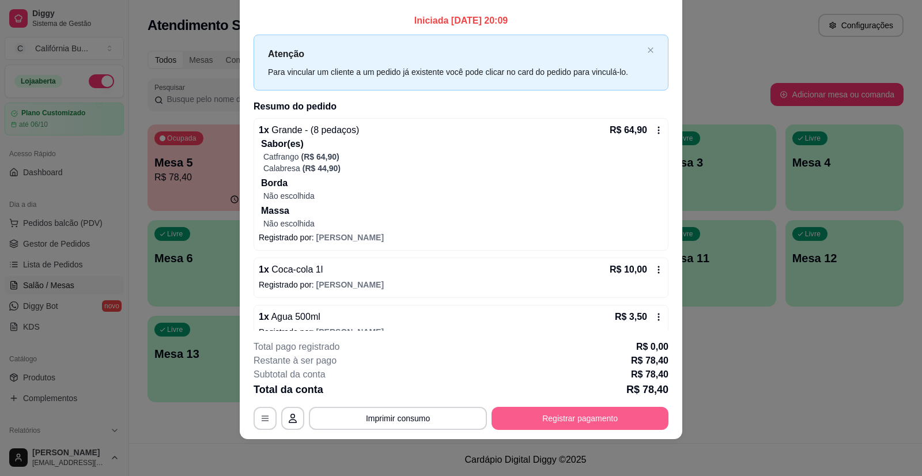
click at [542, 416] on button "Registrar pagamento" at bounding box center [580, 418] width 177 height 23
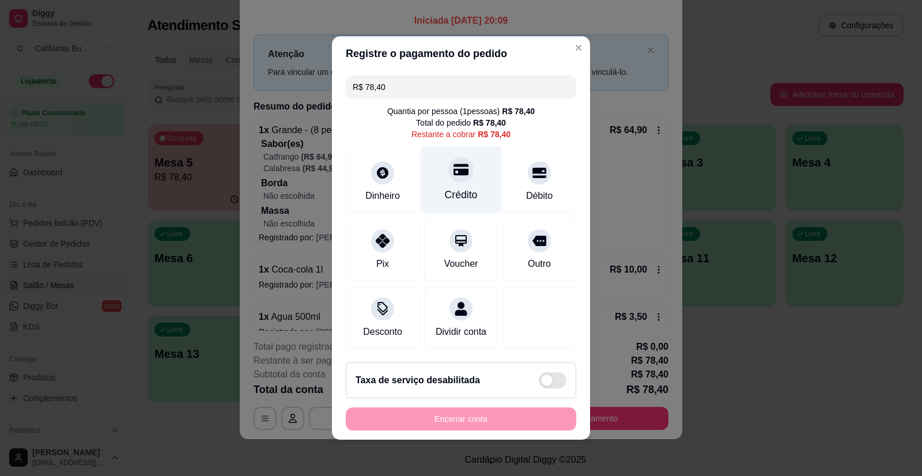
click at [448, 176] on div "Crédito" at bounding box center [461, 179] width 81 height 67
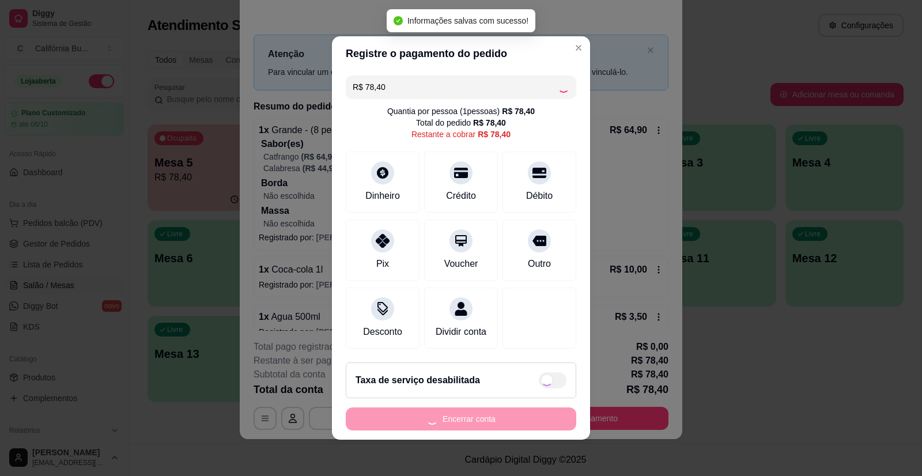
type input "R$ 0,00"
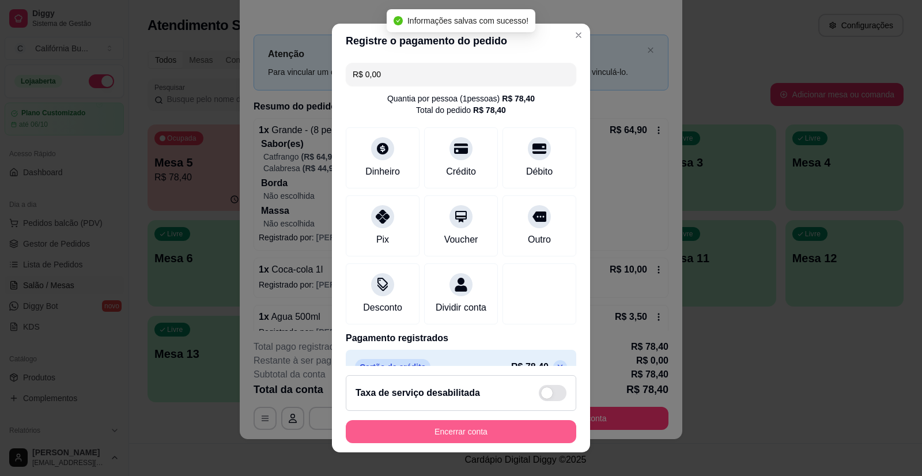
click at [463, 432] on button "Encerrar conta" at bounding box center [461, 431] width 231 height 23
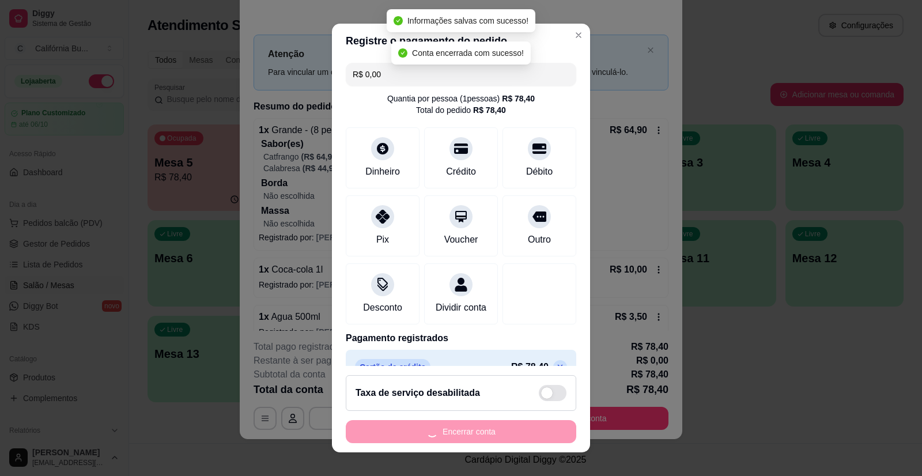
scroll to position [0, 0]
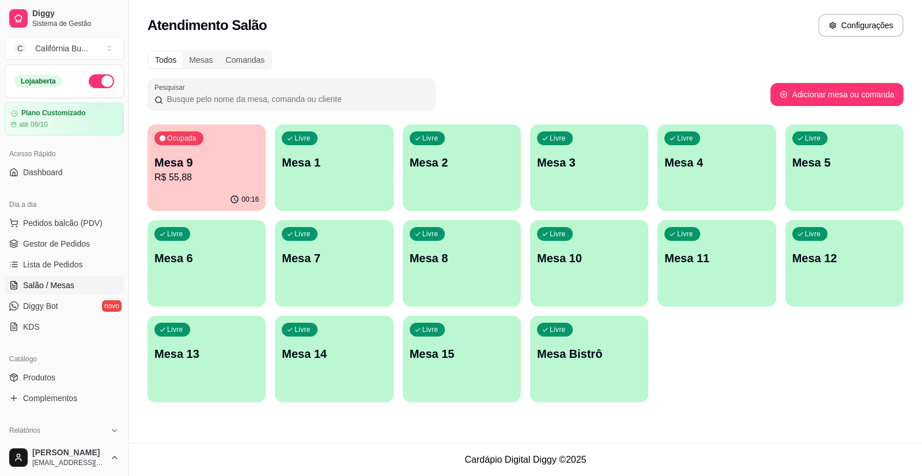
click at [227, 175] on p "R$ 55,88" at bounding box center [206, 178] width 104 height 14
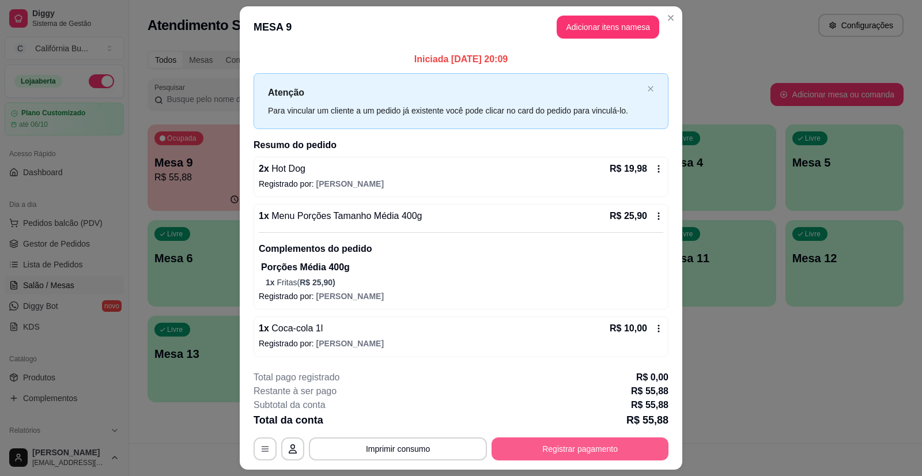
click at [561, 460] on button "Registrar pagamento" at bounding box center [580, 449] width 177 height 23
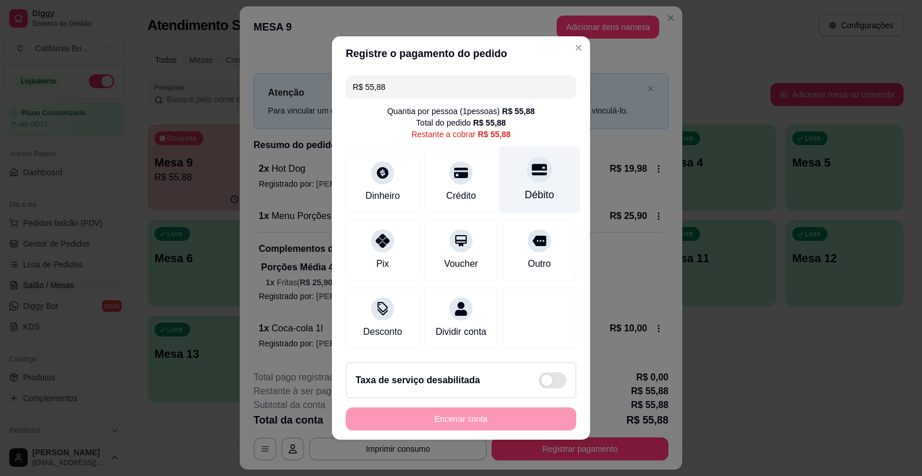
click at [534, 187] on div "Débito" at bounding box center [539, 194] width 29 height 15
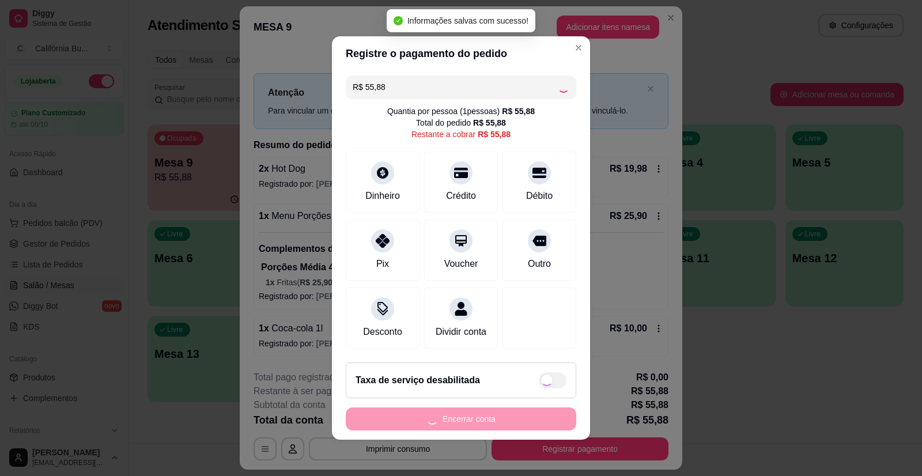
type input "R$ 0,00"
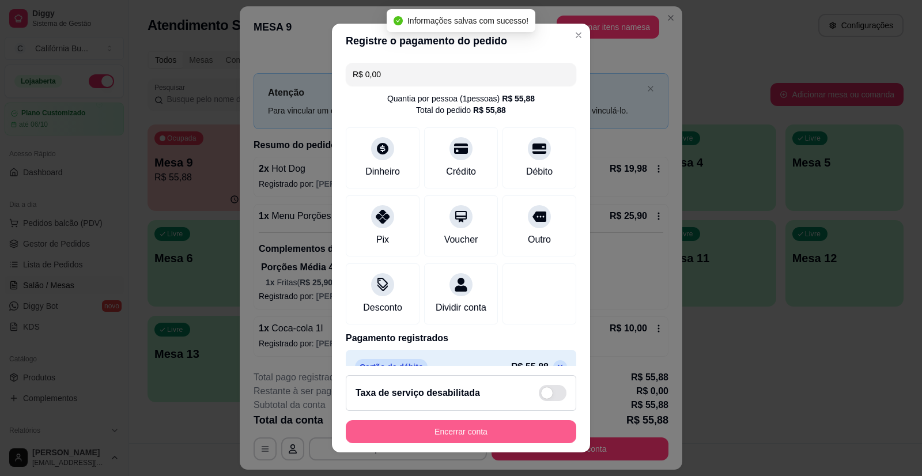
click at [470, 427] on button "Encerrar conta" at bounding box center [461, 431] width 231 height 23
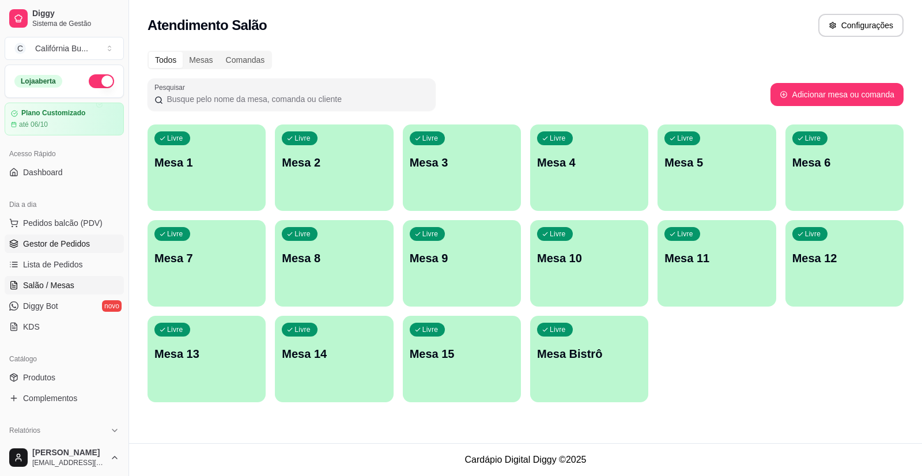
click at [74, 245] on span "Gestor de Pedidos" at bounding box center [56, 244] width 67 height 12
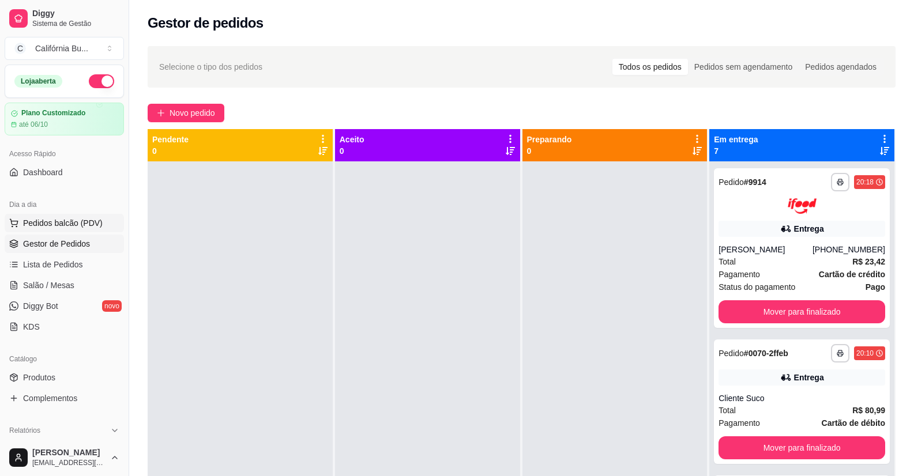
click at [88, 226] on span "Pedidos balcão (PDV)" at bounding box center [63, 223] width 80 height 12
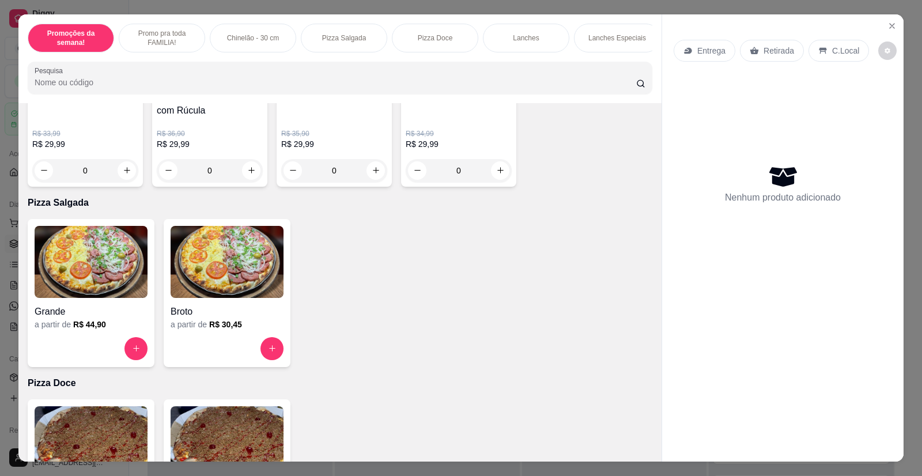
scroll to position [461, 0]
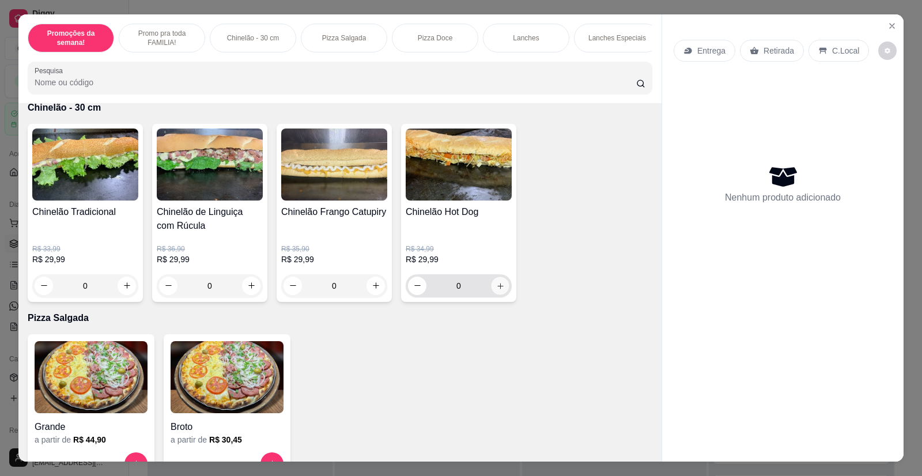
click at [497, 289] on button "increase-product-quantity" at bounding box center [500, 286] width 18 height 18
type input "1"
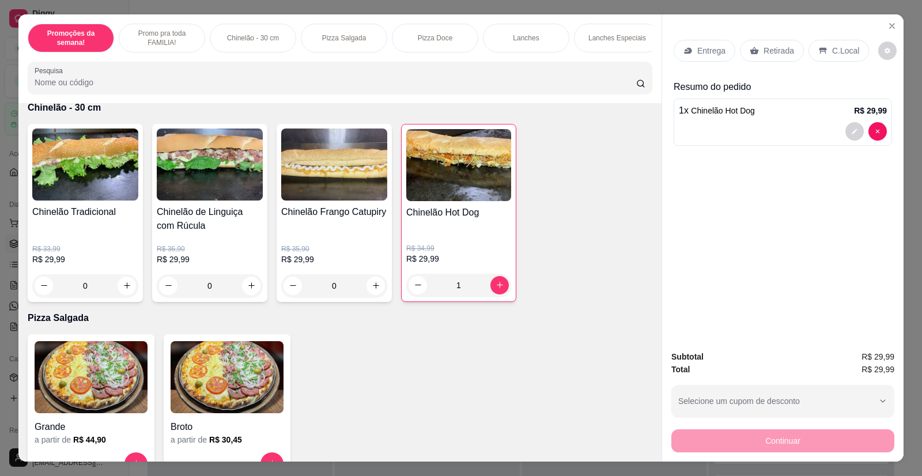
click at [708, 43] on div "Entrega" at bounding box center [705, 51] width 62 height 22
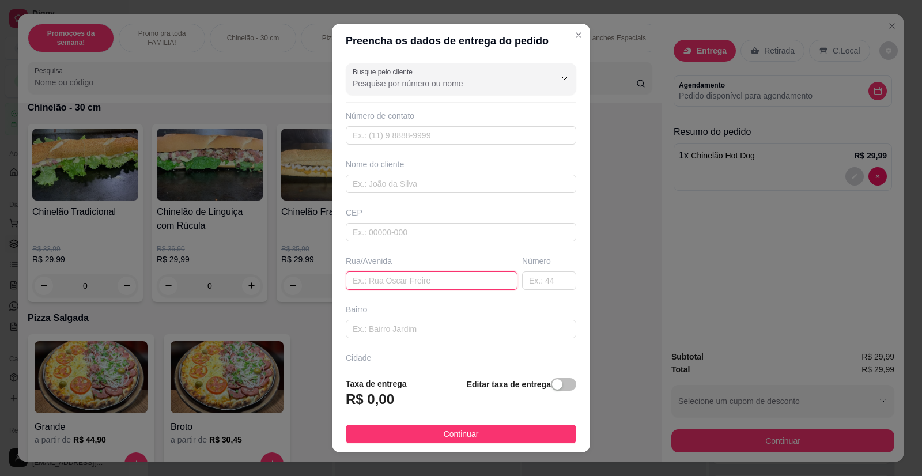
paste input "[STREET_ADDRESS][PERSON_NAME]"
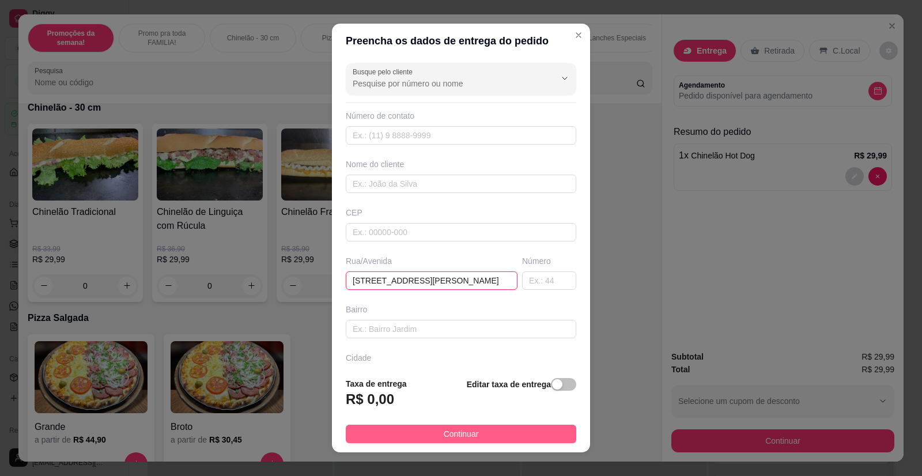
type input "[STREET_ADDRESS][PERSON_NAME]"
click at [477, 432] on button "Continuar" at bounding box center [461, 434] width 231 height 18
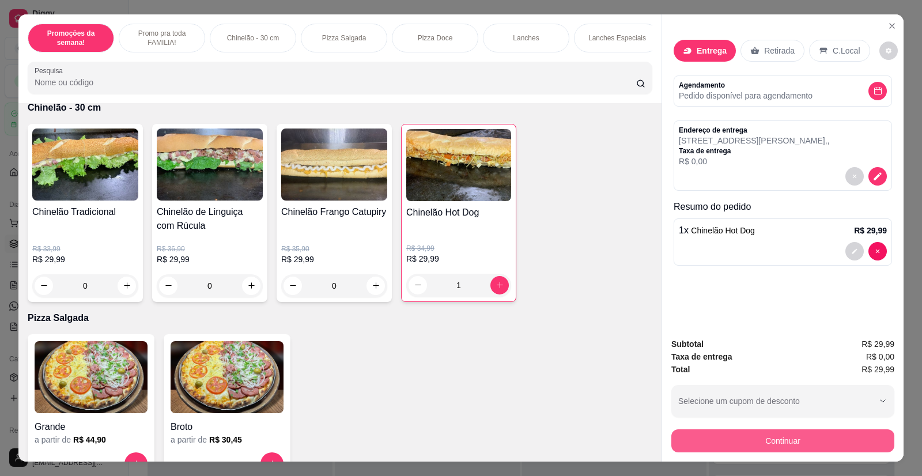
click at [726, 440] on button "Continuar" at bounding box center [783, 440] width 223 height 23
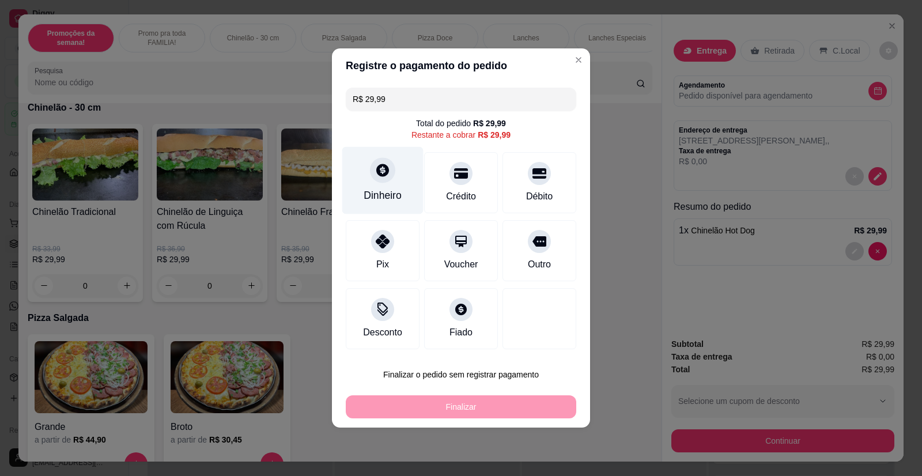
click at [387, 191] on div "Dinheiro" at bounding box center [383, 195] width 38 height 15
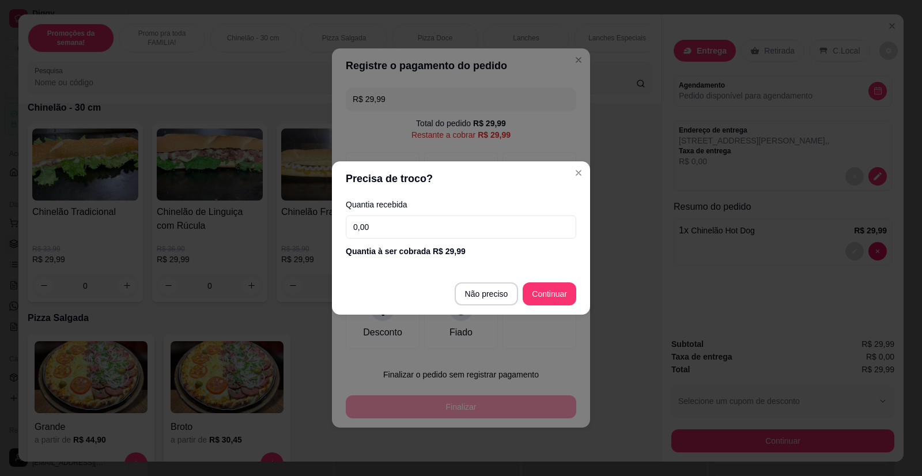
click at [406, 231] on input "0,00" at bounding box center [461, 227] width 231 height 23
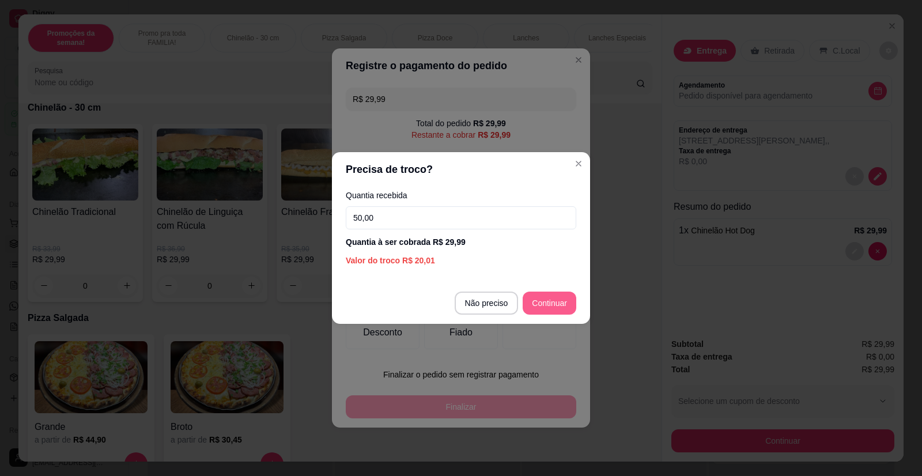
type input "50,00"
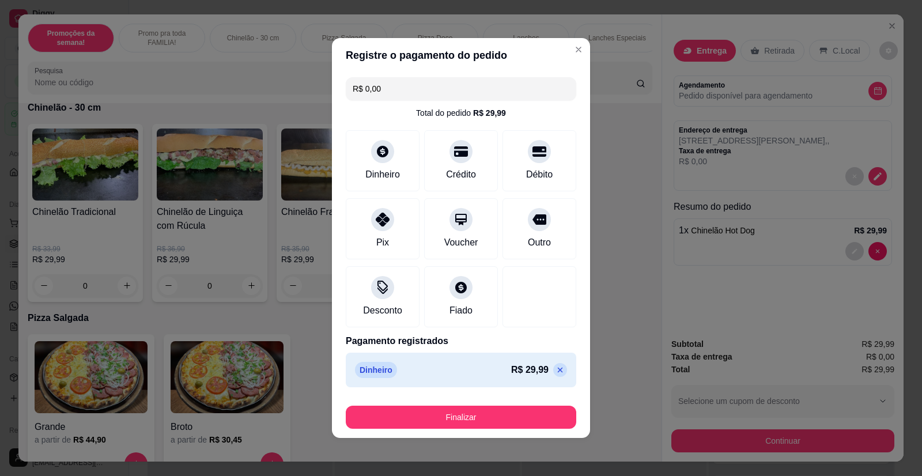
type input "R$ 0,00"
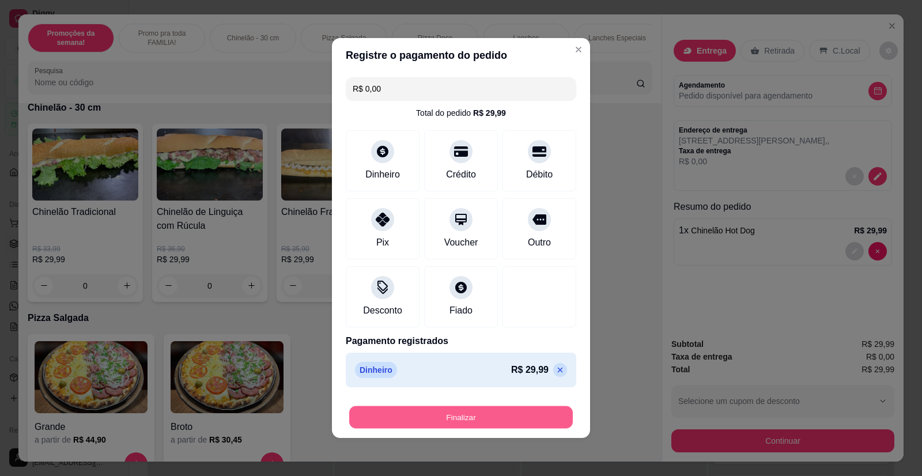
click at [477, 417] on button "Finalizar" at bounding box center [461, 417] width 224 height 22
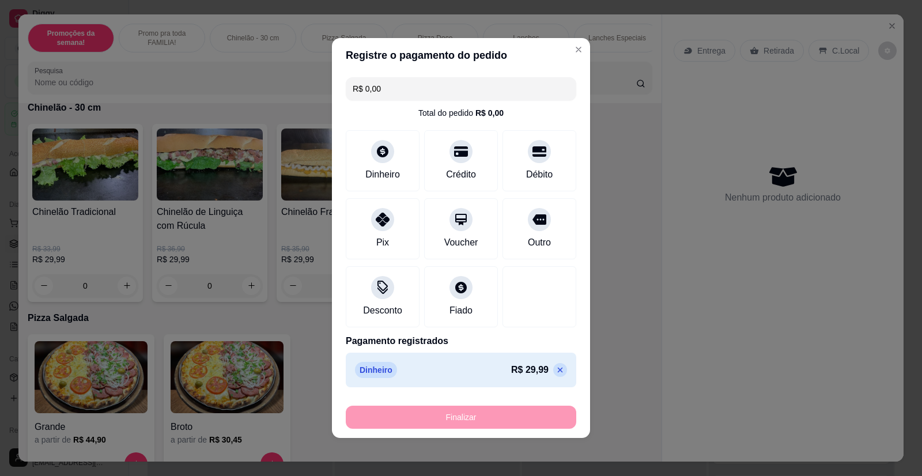
type input "0"
type input "-R$ 29,99"
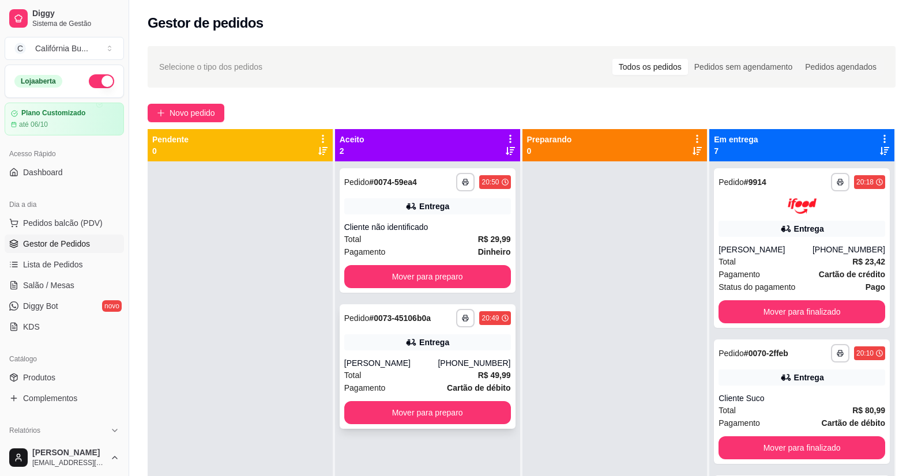
click at [435, 368] on div "[PERSON_NAME]" at bounding box center [391, 363] width 94 height 12
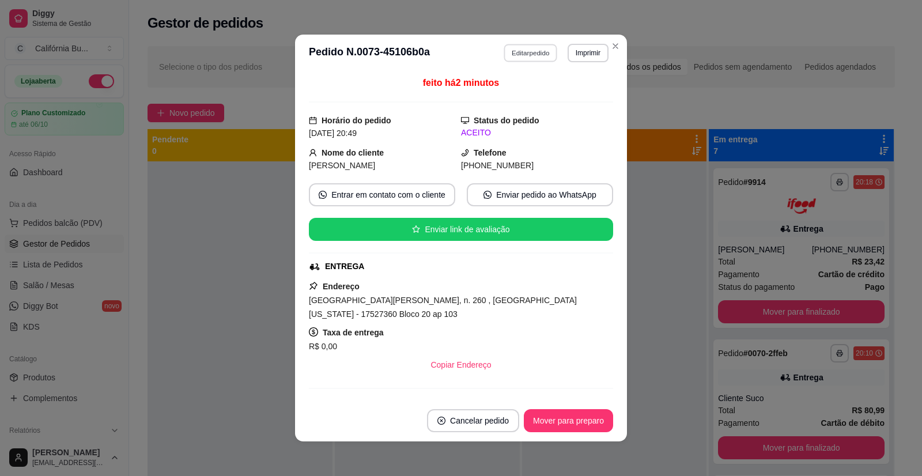
click at [525, 56] on button "Editar pedido" at bounding box center [531, 53] width 54 height 18
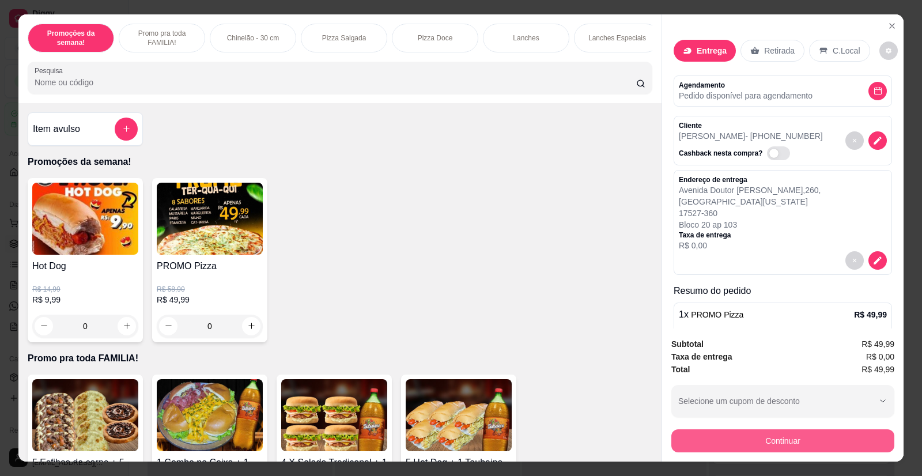
click at [784, 450] on button "Continuar" at bounding box center [783, 440] width 223 height 23
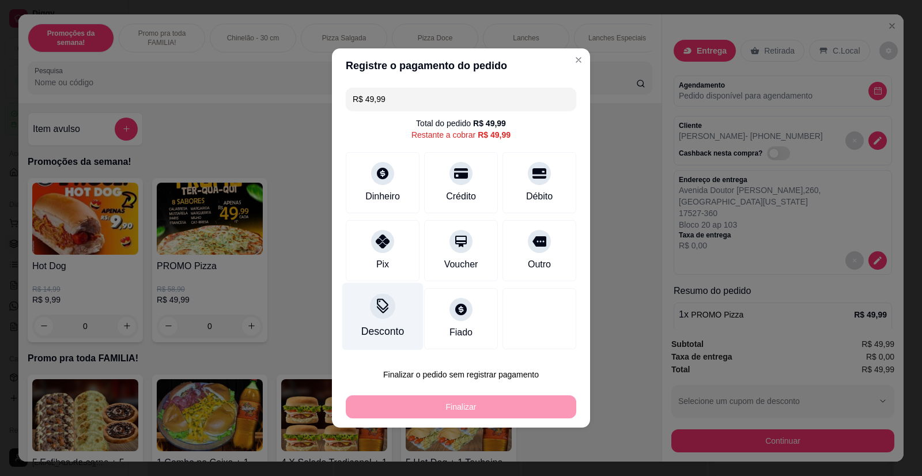
click at [370, 322] on div "Desconto" at bounding box center [382, 316] width 81 height 67
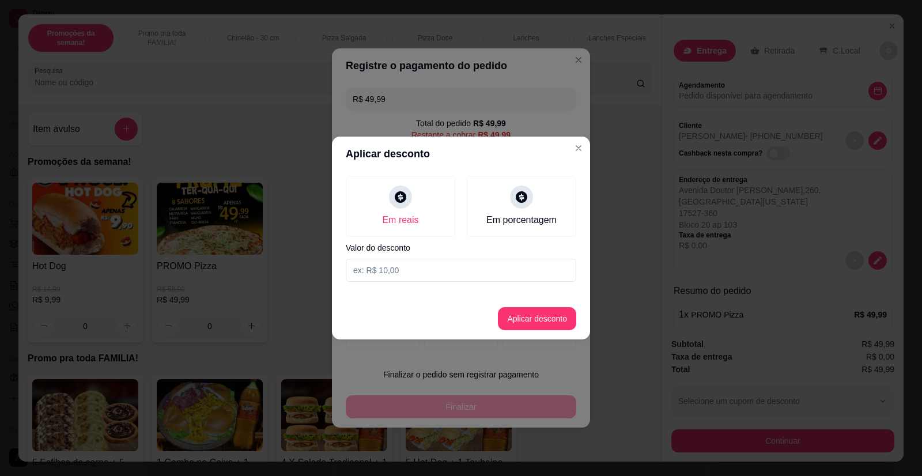
click at [407, 273] on input at bounding box center [461, 270] width 231 height 23
type input "10,00"
click at [545, 322] on button "Aplicar desconto" at bounding box center [538, 319] width 76 height 22
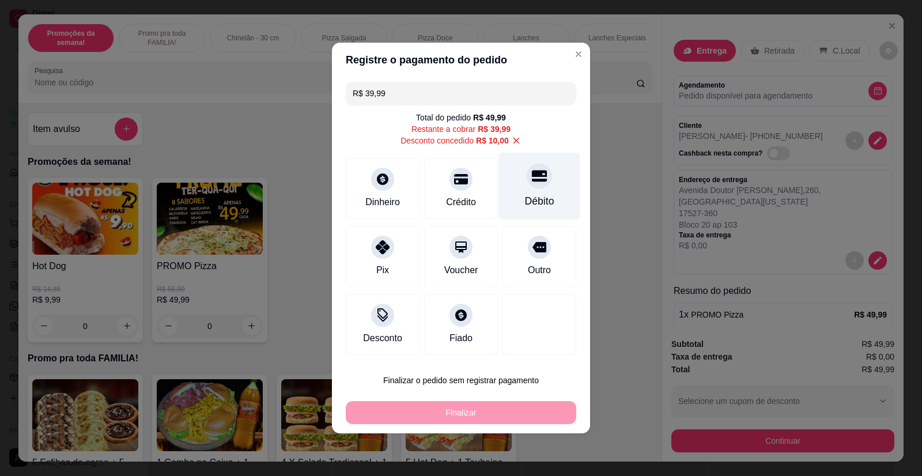
click at [532, 192] on div "Débito" at bounding box center [539, 186] width 81 height 67
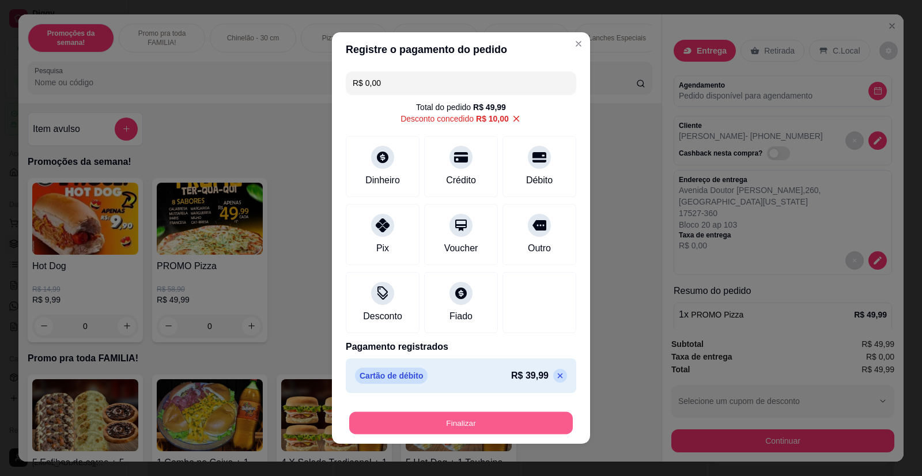
click at [460, 425] on button "Finalizar" at bounding box center [461, 423] width 224 height 22
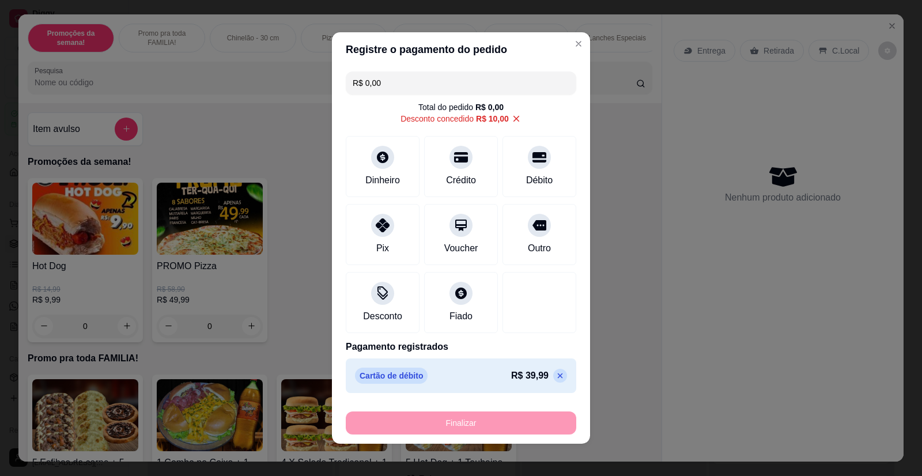
type input "-R$ 49,99"
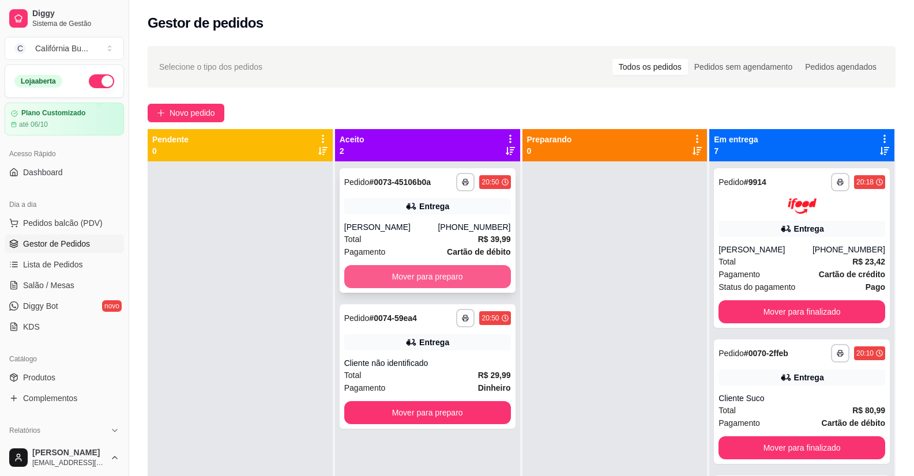
click at [455, 285] on button "Mover para preparo" at bounding box center [427, 276] width 167 height 23
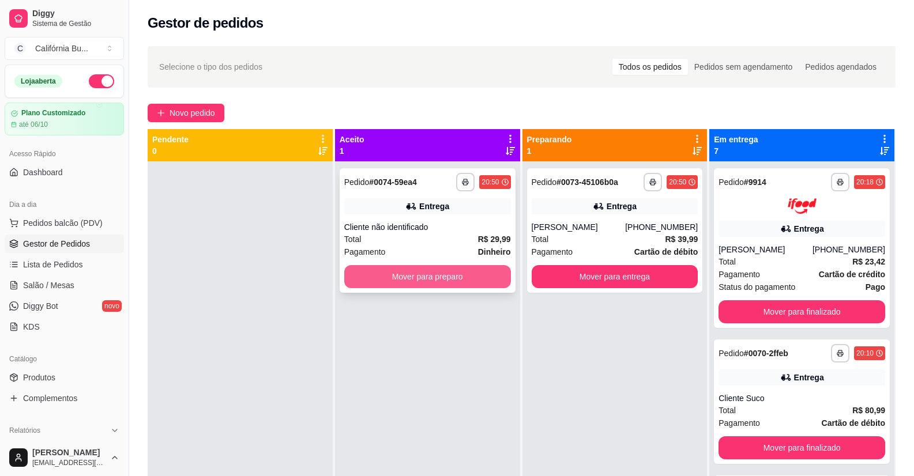
click at [458, 282] on button "Mover para preparo" at bounding box center [427, 276] width 167 height 23
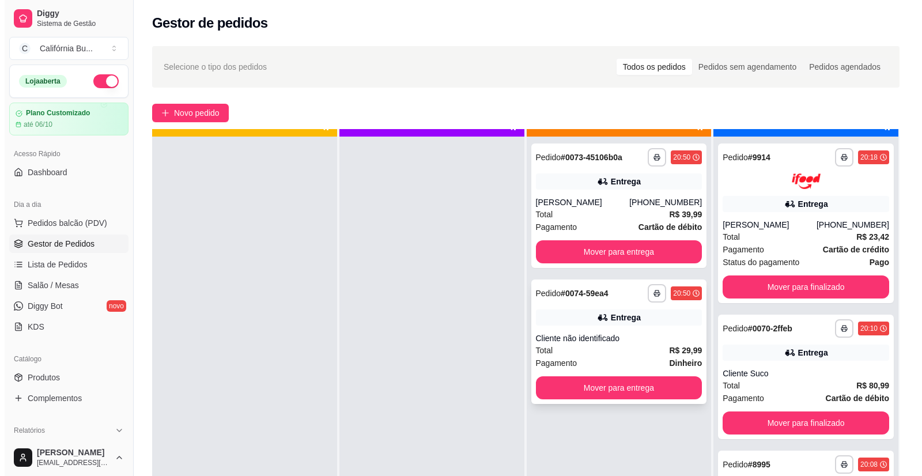
scroll to position [32, 0]
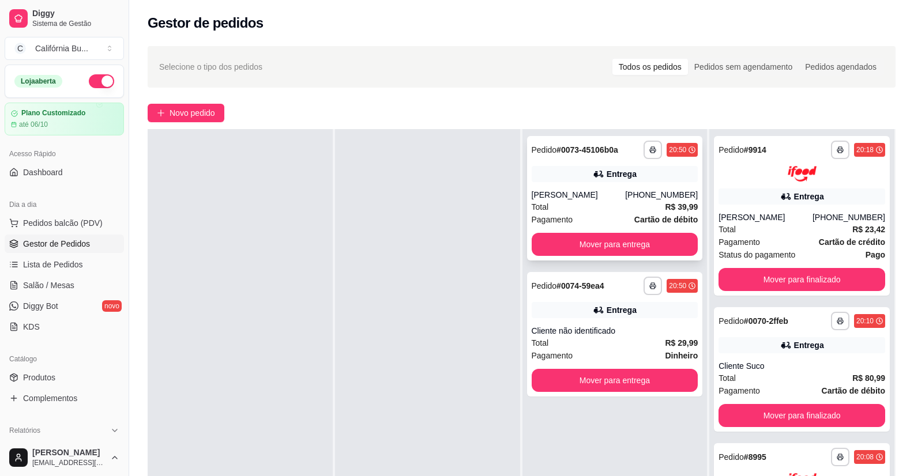
click at [573, 202] on div "Total R$ 39,99" at bounding box center [614, 207] width 167 height 13
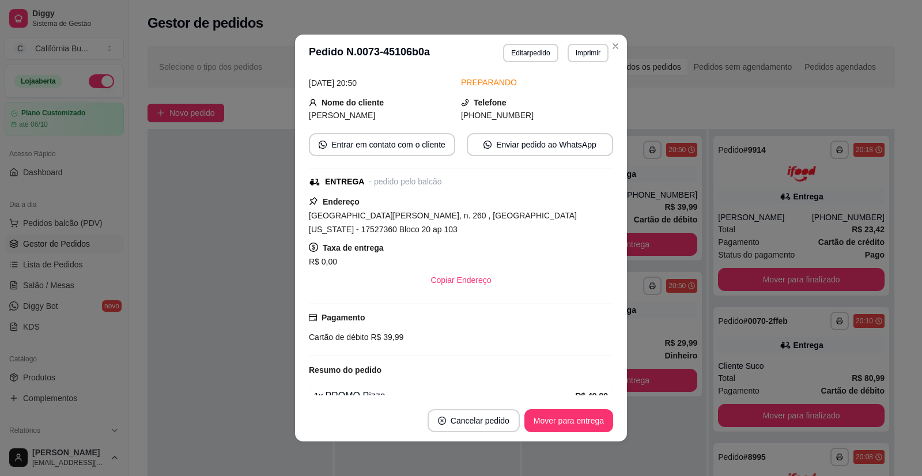
scroll to position [231, 0]
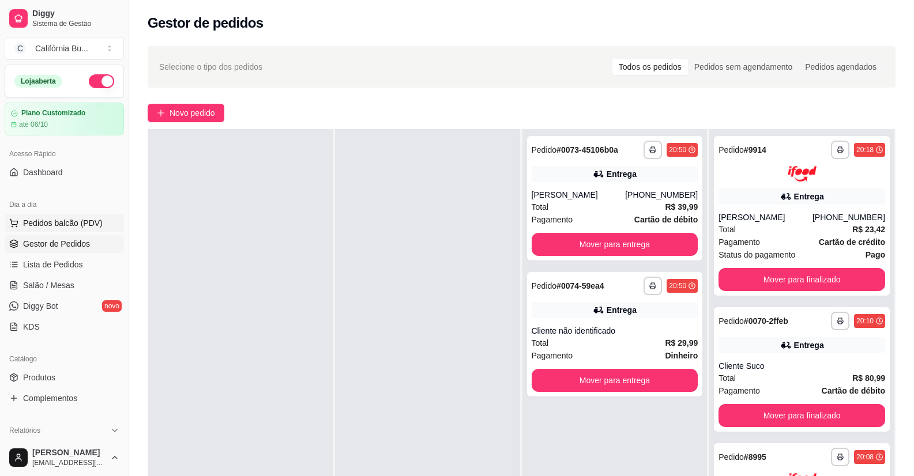
click at [57, 227] on span "Pedidos balcão (PDV)" at bounding box center [63, 223] width 80 height 12
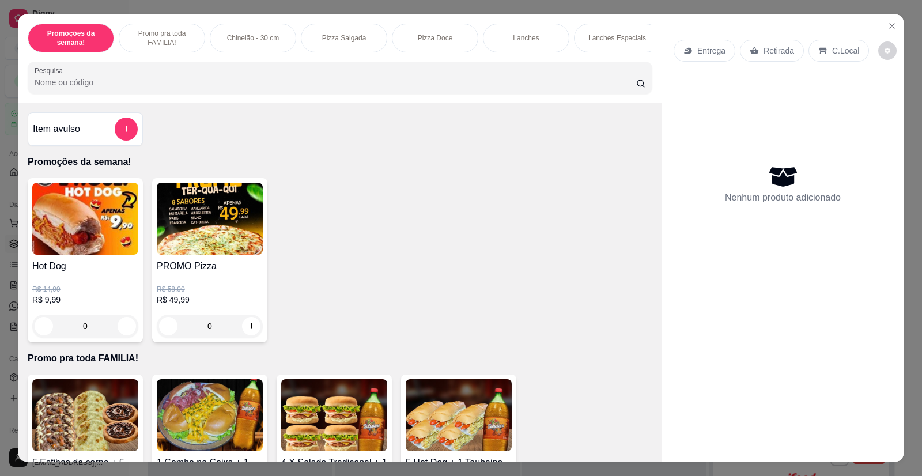
click at [240, 293] on p "R$ 58,90" at bounding box center [210, 289] width 106 height 9
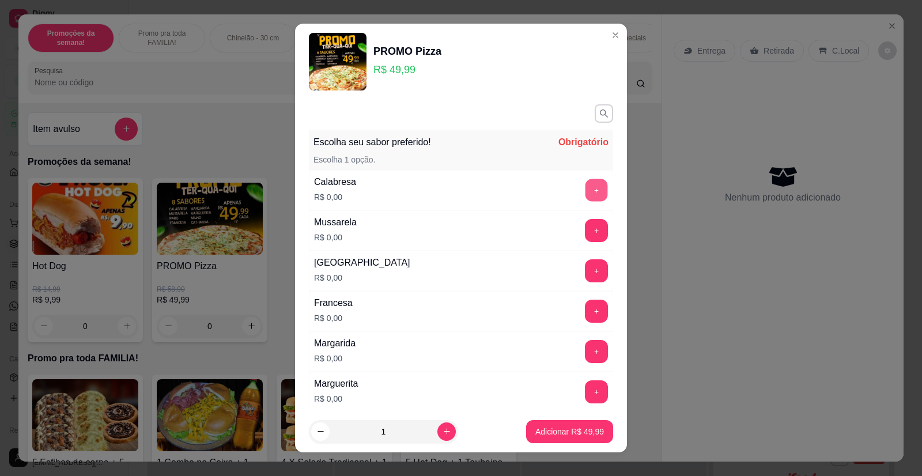
click at [586, 191] on button "+" at bounding box center [597, 190] width 22 height 22
click at [586, 230] on button "+" at bounding box center [597, 231] width 22 height 22
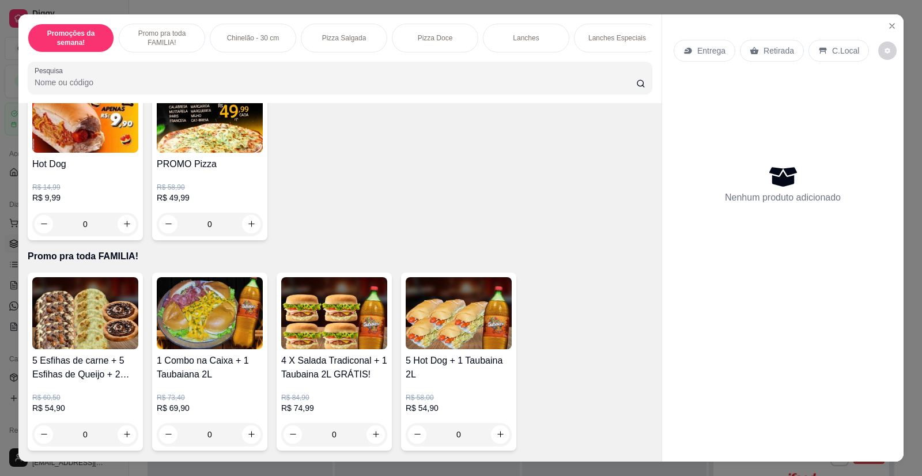
scroll to position [692, 0]
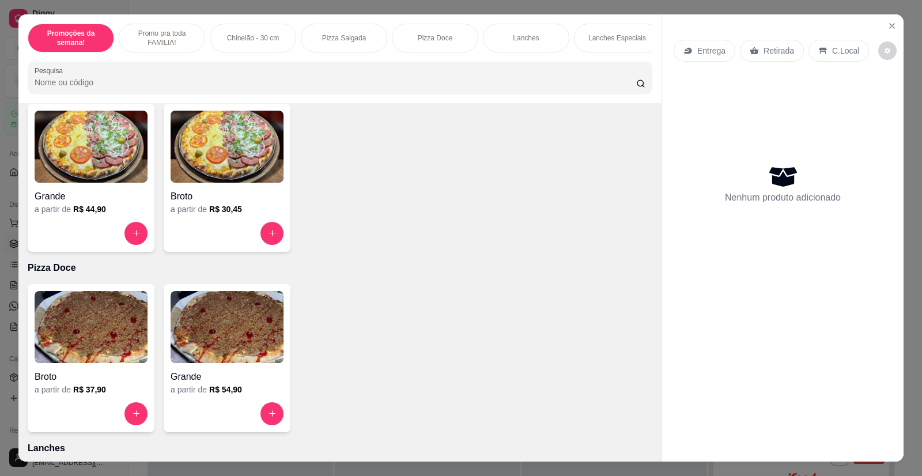
click at [84, 148] on img at bounding box center [91, 147] width 113 height 72
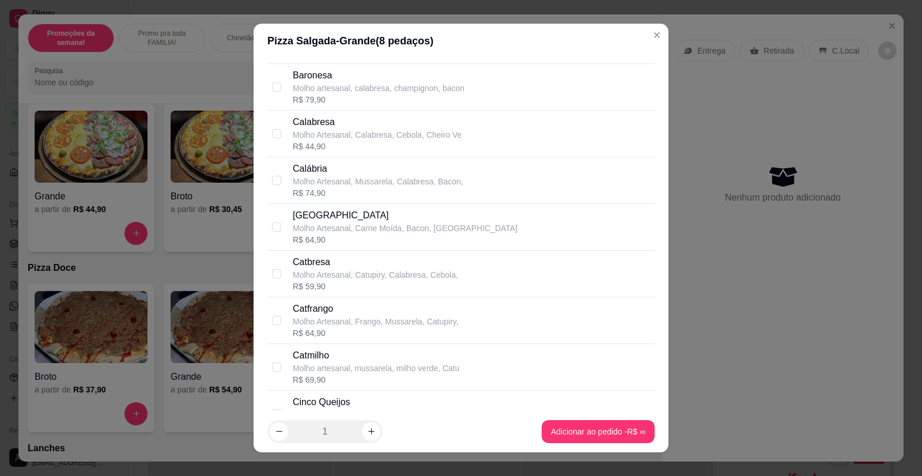
scroll to position [519, 0]
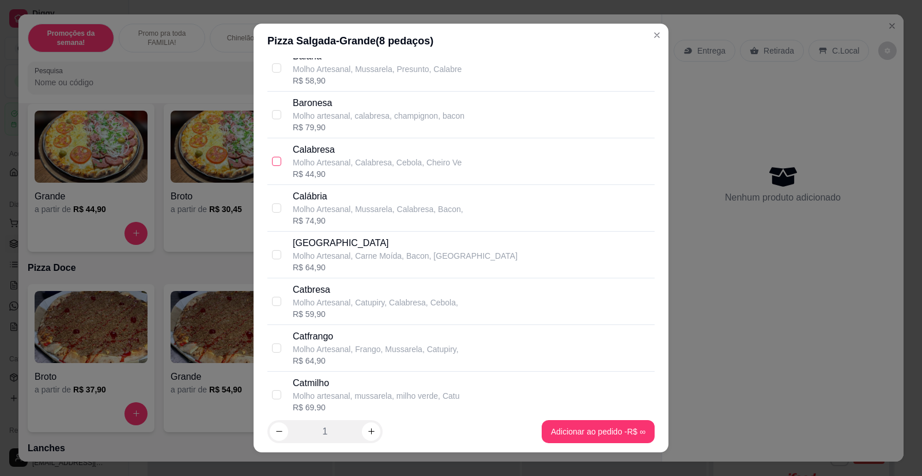
click at [272, 161] on input "checkbox" at bounding box center [276, 161] width 9 height 9
checkbox input "true"
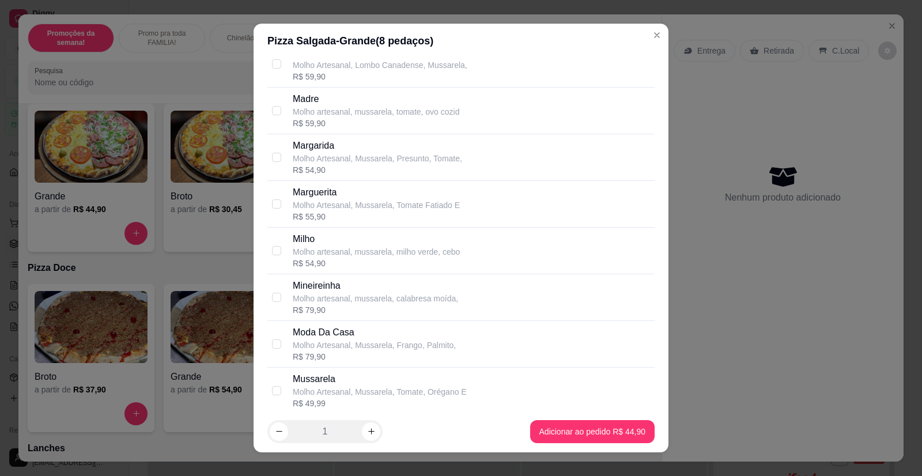
scroll to position [1384, 0]
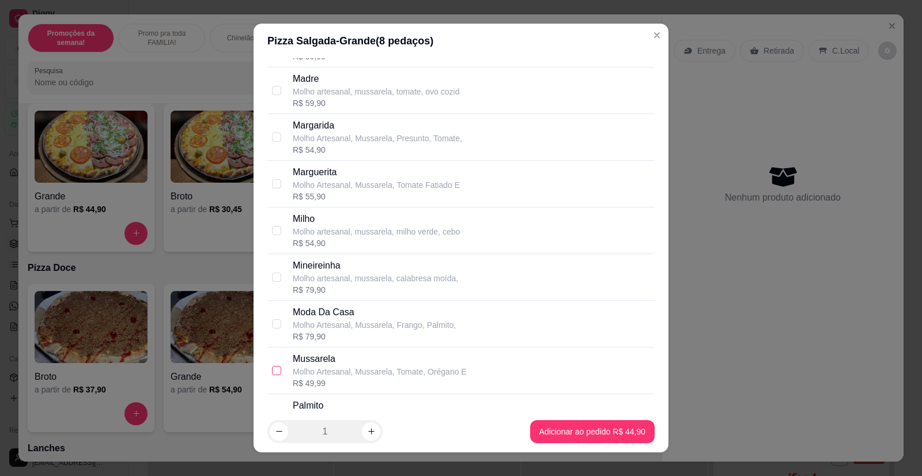
click at [272, 371] on input "checkbox" at bounding box center [276, 370] width 9 height 9
checkbox input "true"
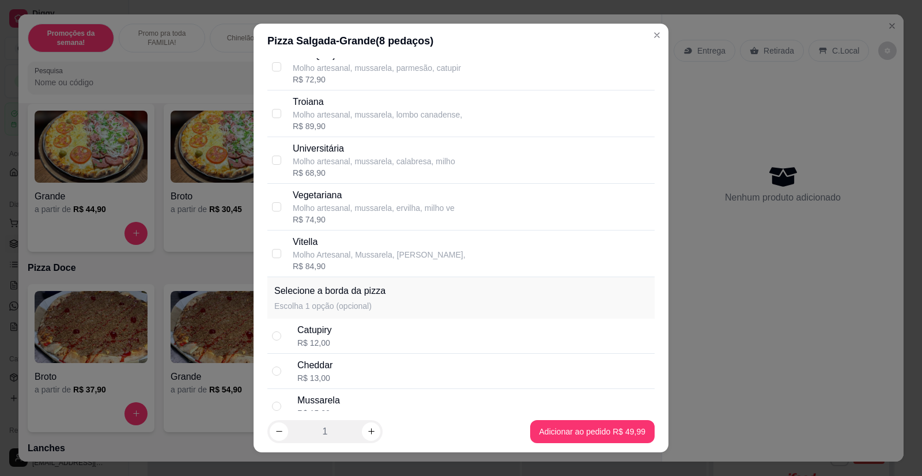
scroll to position [2421, 0]
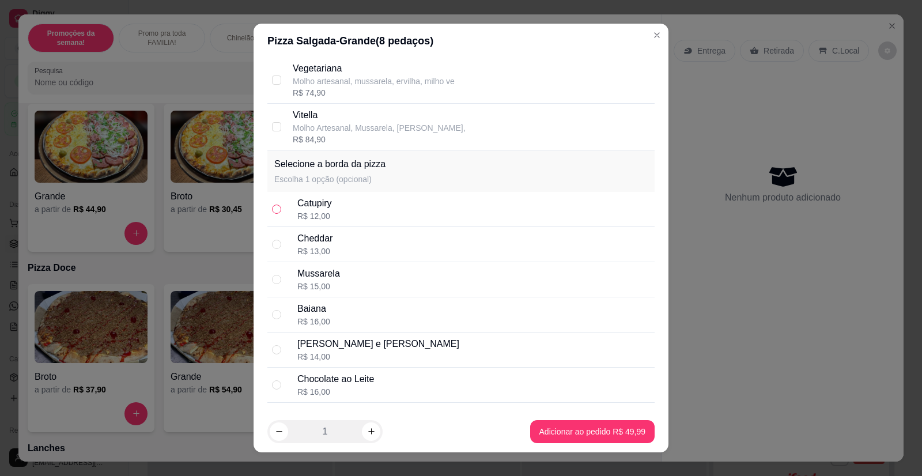
click at [272, 209] on input "radio" at bounding box center [276, 209] width 9 height 9
radio input "true"
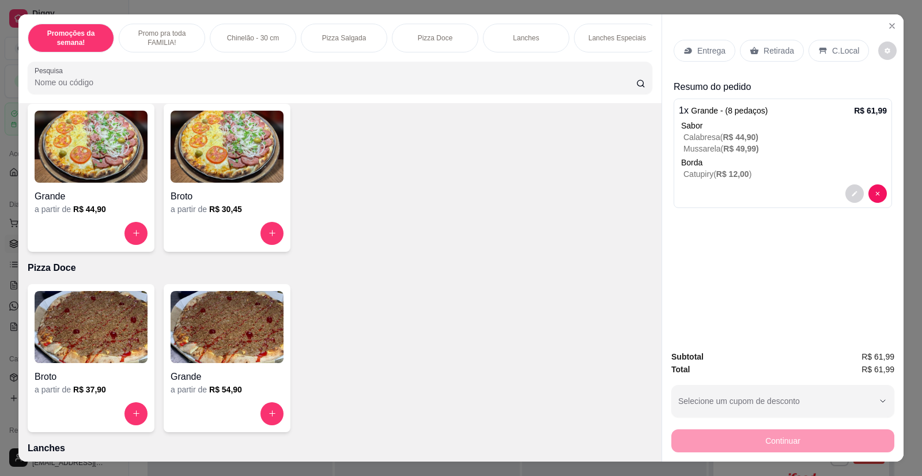
click at [711, 55] on p "Entrega" at bounding box center [712, 51] width 28 height 12
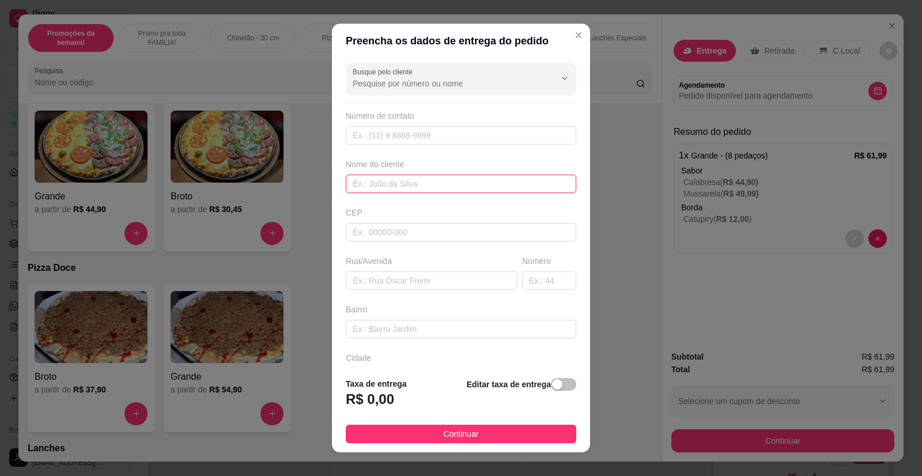
click at [381, 188] on input "text" at bounding box center [461, 184] width 231 height 18
type input "Ivete"
paste input "[PERSON_NAME] número 125"
type input "[PERSON_NAME] número 125"
click at [444, 444] on footer "Taxa de entrega R$ 0,00 Editar taxa de entrega Continuar" at bounding box center [461, 410] width 258 height 84
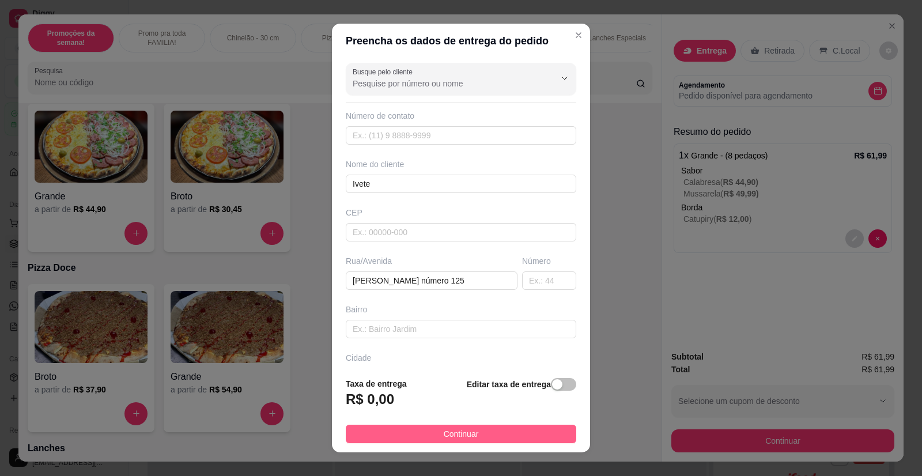
click at [449, 435] on span "Continuar" at bounding box center [461, 434] width 35 height 13
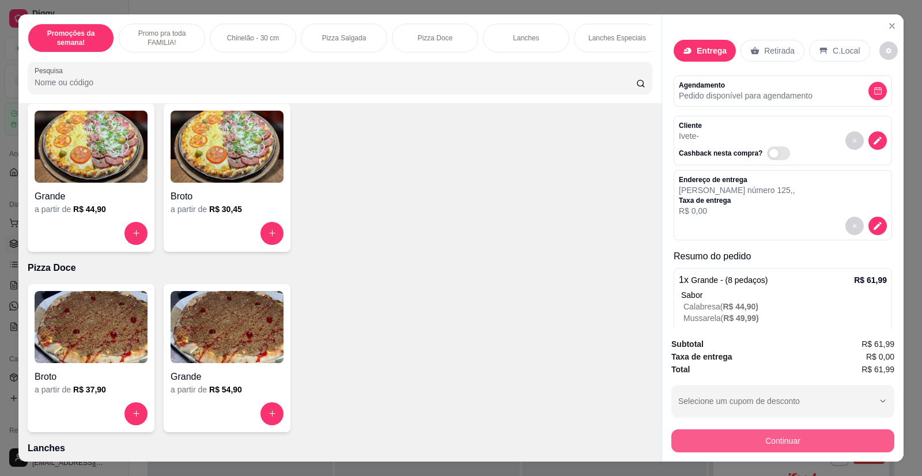
click at [764, 445] on button "Continuar" at bounding box center [783, 440] width 223 height 23
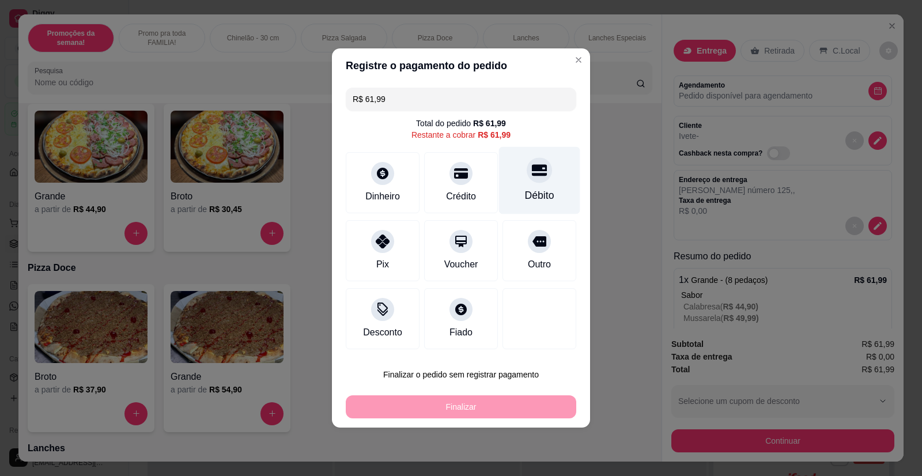
click at [544, 180] on div "Débito" at bounding box center [539, 180] width 81 height 67
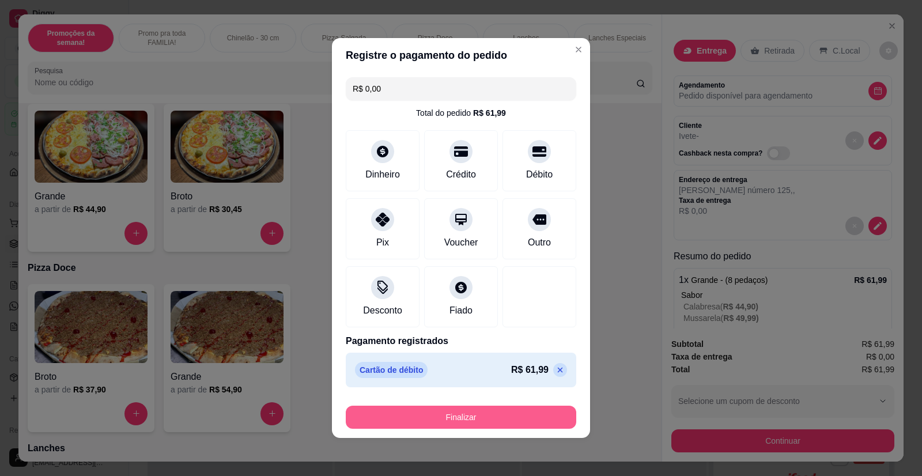
click at [468, 418] on button "Finalizar" at bounding box center [461, 417] width 231 height 23
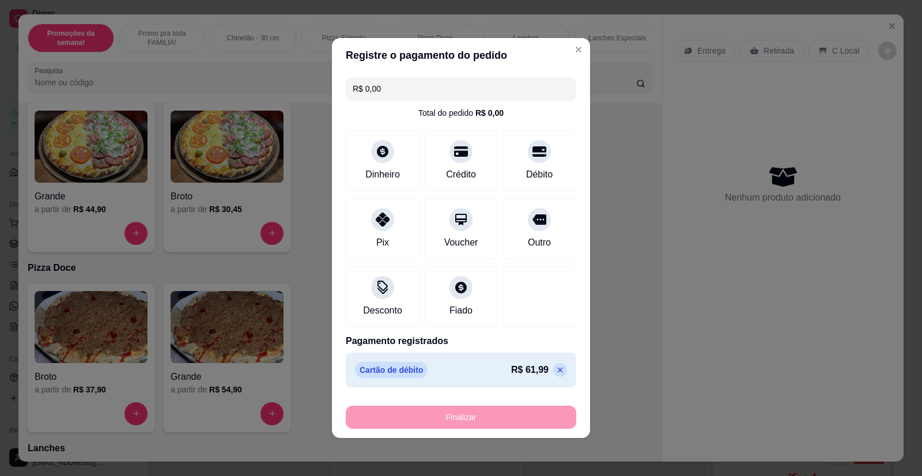
type input "-R$ 61,99"
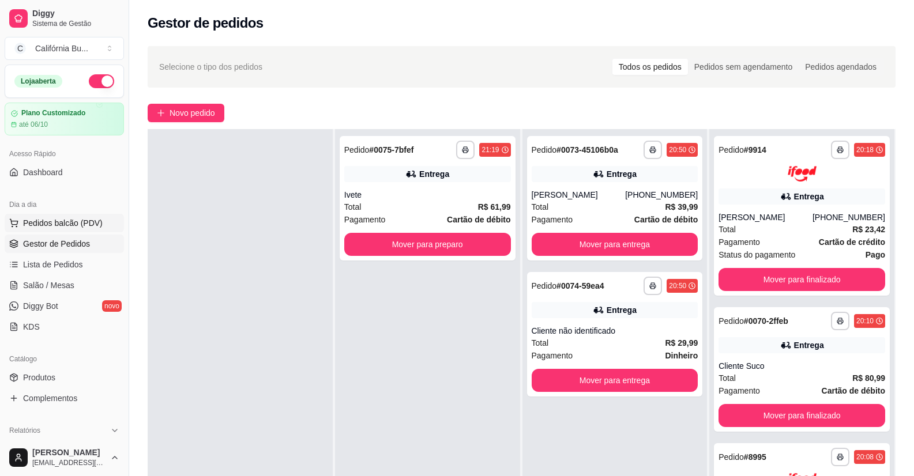
click at [54, 220] on span "Pedidos balcão (PDV)" at bounding box center [63, 223] width 80 height 12
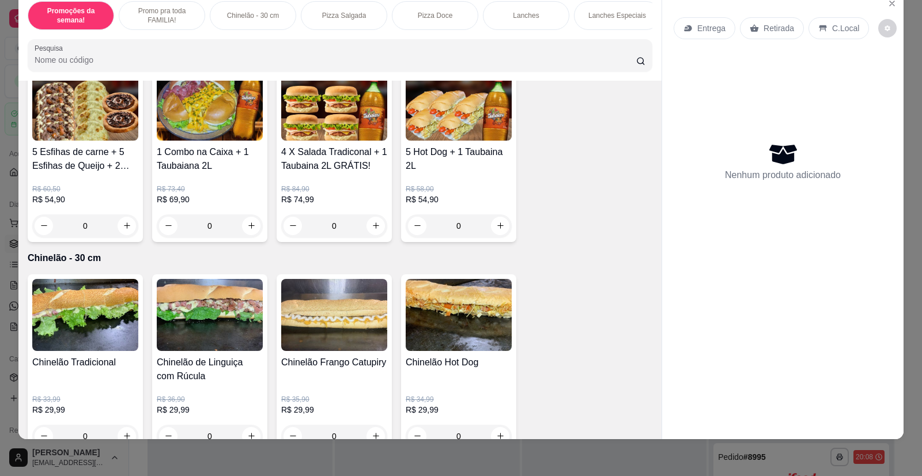
scroll to position [346, 0]
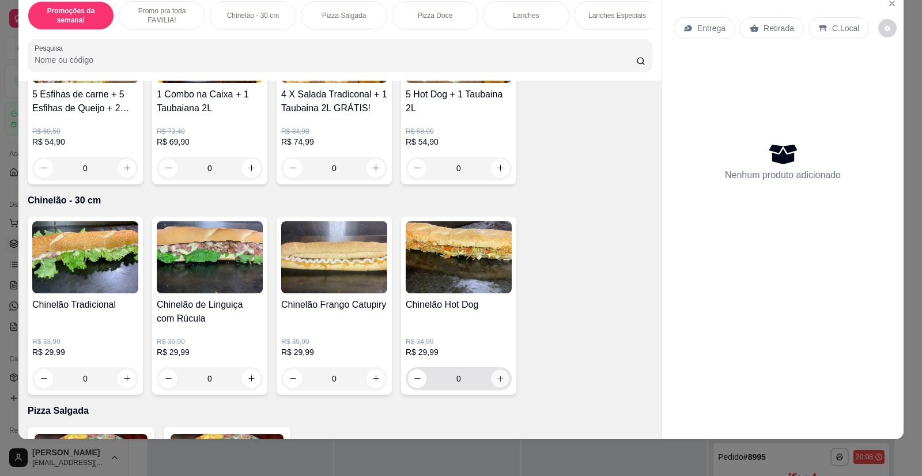
click at [497, 383] on icon "increase-product-quantity" at bounding box center [500, 379] width 9 height 9
type input "1"
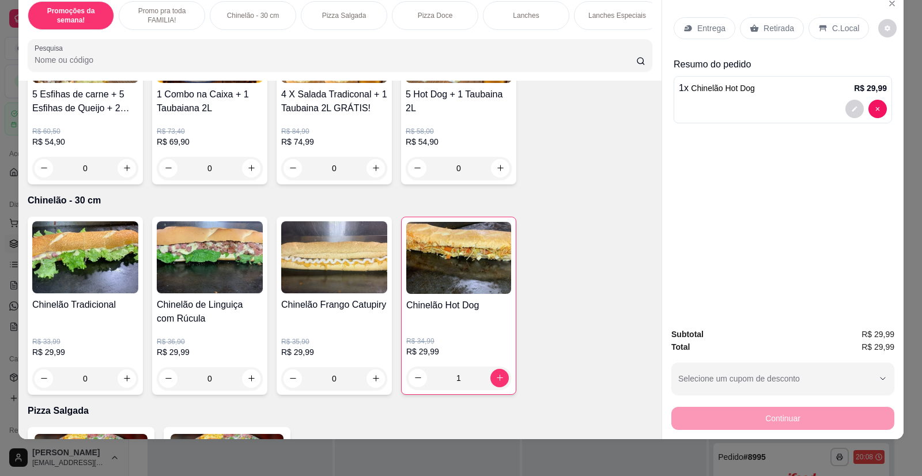
click at [698, 31] on p "Entrega" at bounding box center [712, 28] width 28 height 12
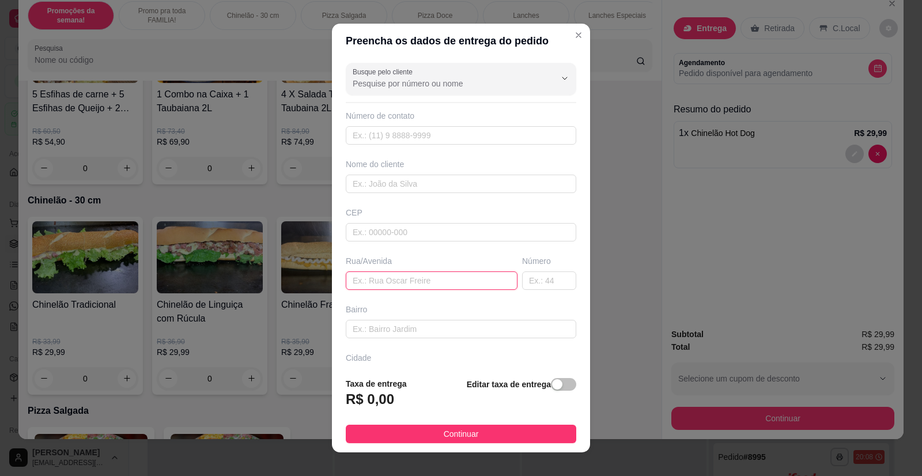
paste input "[PERSON_NAME][STREET_ADDRESS]"
type input "[PERSON_NAME][STREET_ADDRESS]"
drag, startPoint x: 541, startPoint y: 389, endPoint x: 547, endPoint y: 387, distance: 6.6
click at [547, 387] on div "Editar taxa de entrega" at bounding box center [522, 397] width 110 height 38
click at [552, 387] on div "button" at bounding box center [557, 384] width 10 height 10
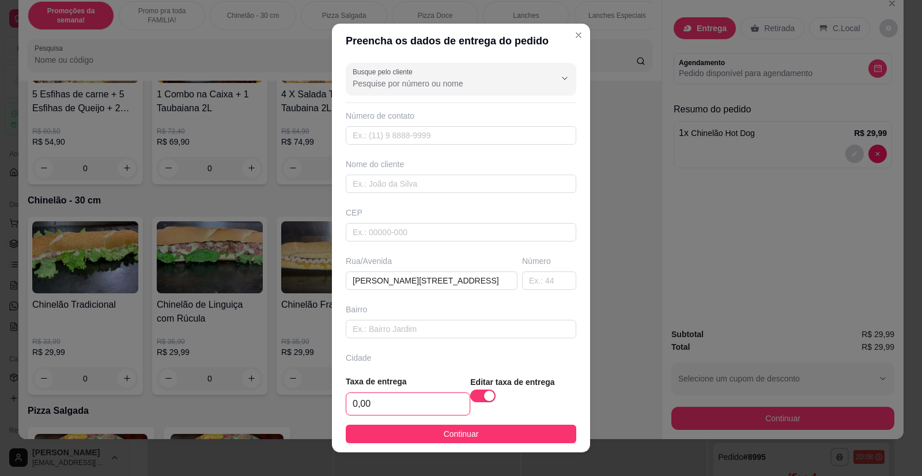
click at [423, 397] on input "0,00" at bounding box center [407, 404] width 123 height 22
type input "6,00"
click at [375, 140] on input "text" at bounding box center [461, 135] width 231 height 18
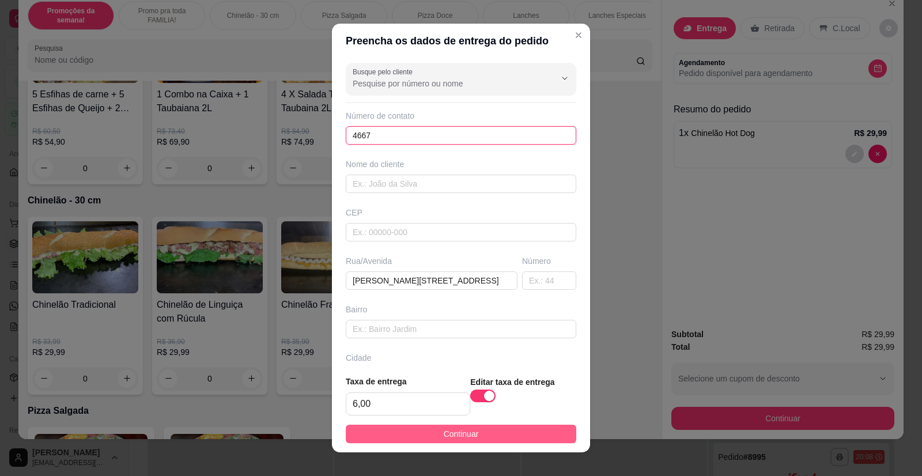
type input "4667"
click at [469, 433] on span "Continuar" at bounding box center [461, 434] width 35 height 13
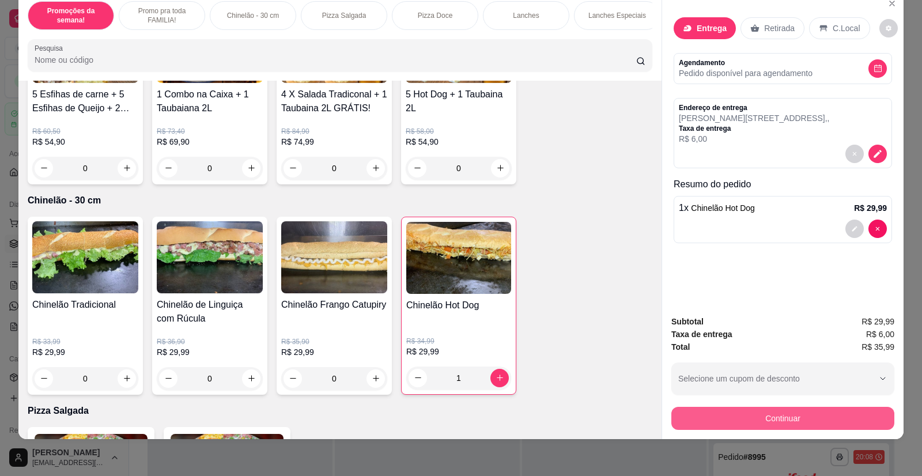
click at [718, 416] on button "Continuar" at bounding box center [783, 418] width 223 height 23
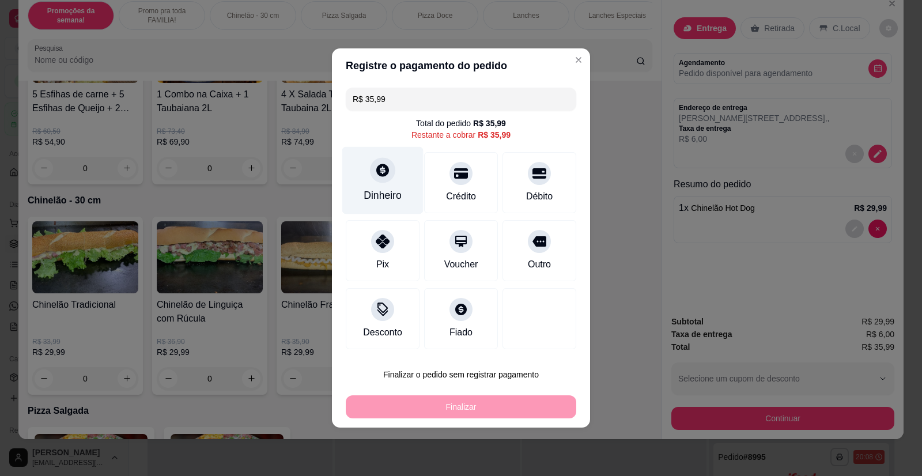
click at [389, 191] on div "Dinheiro" at bounding box center [383, 195] width 38 height 15
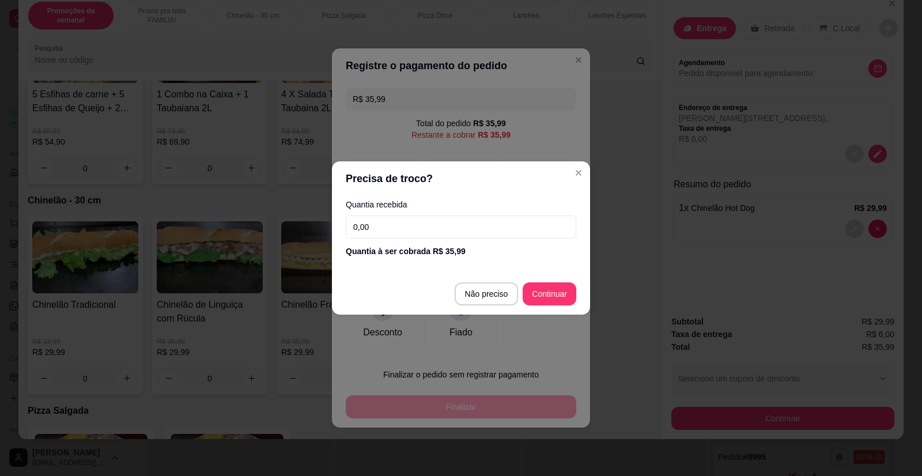
click at [405, 234] on input "0,00" at bounding box center [461, 227] width 231 height 23
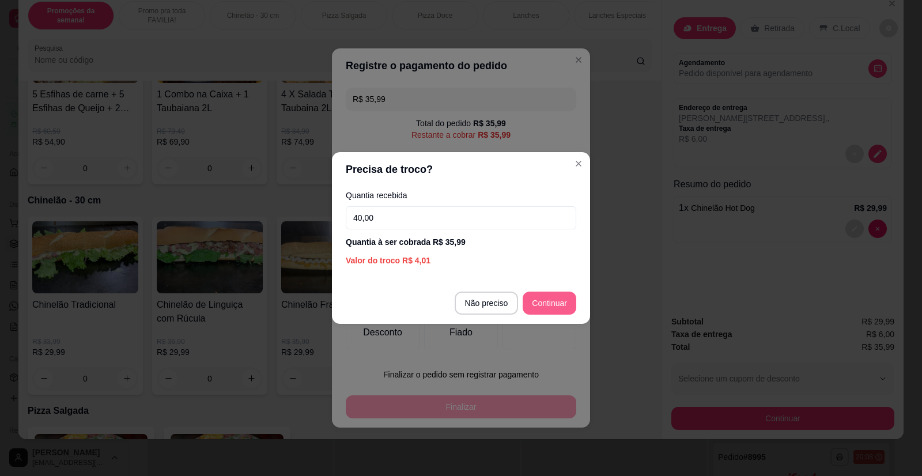
type input "40,00"
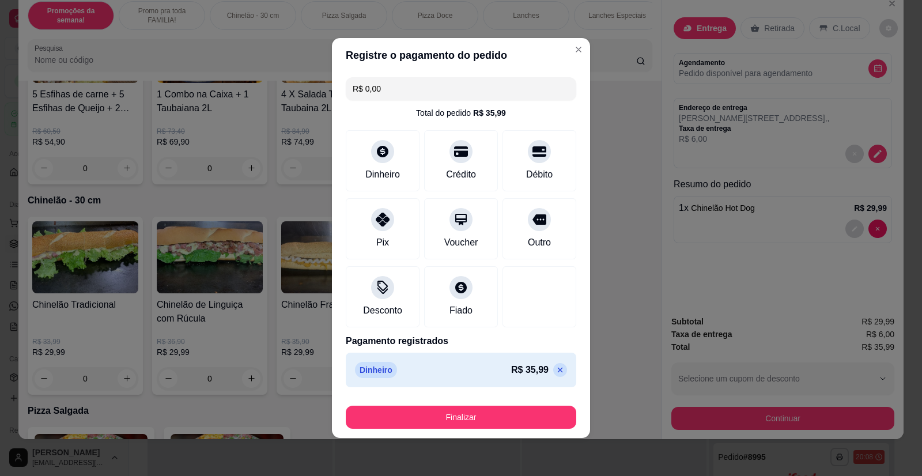
type input "R$ 0,00"
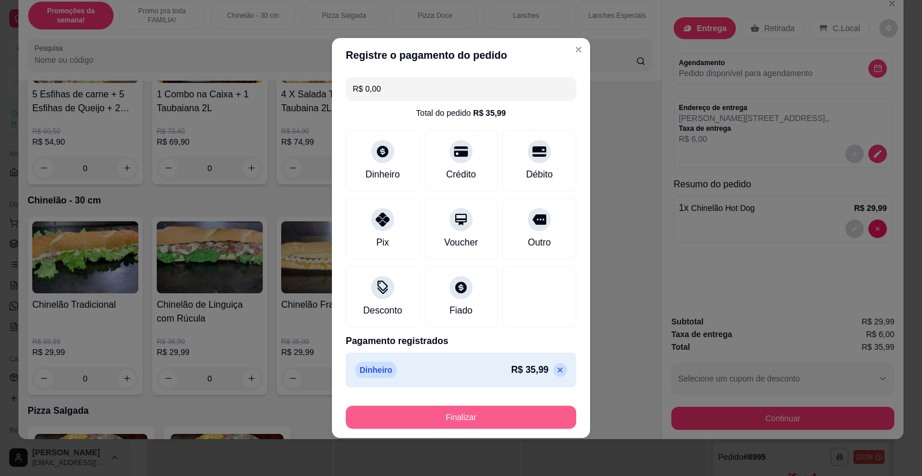
click at [493, 415] on button "Finalizar" at bounding box center [461, 417] width 231 height 23
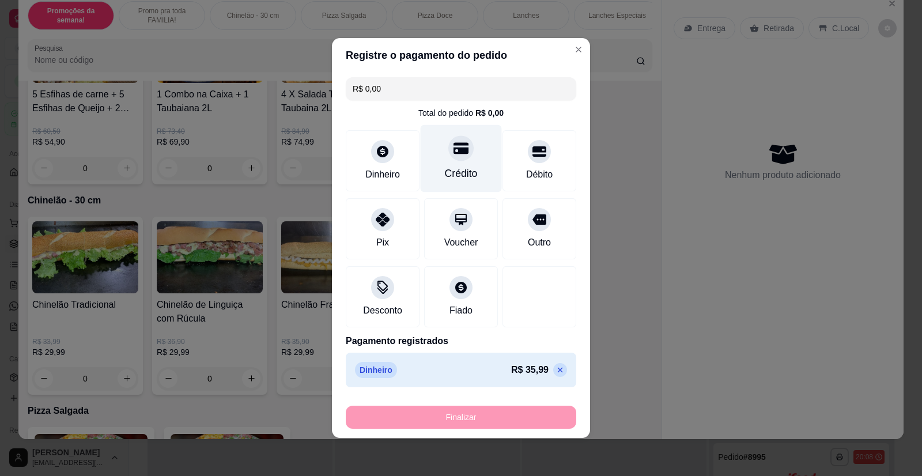
type input "0"
type input "-R$ 35,99"
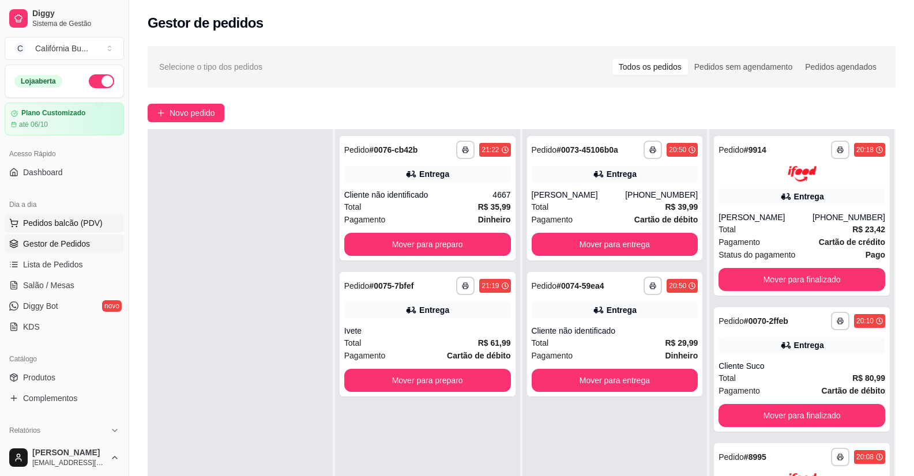
click at [58, 217] on button "Pedidos balcão (PDV)" at bounding box center [64, 223] width 119 height 18
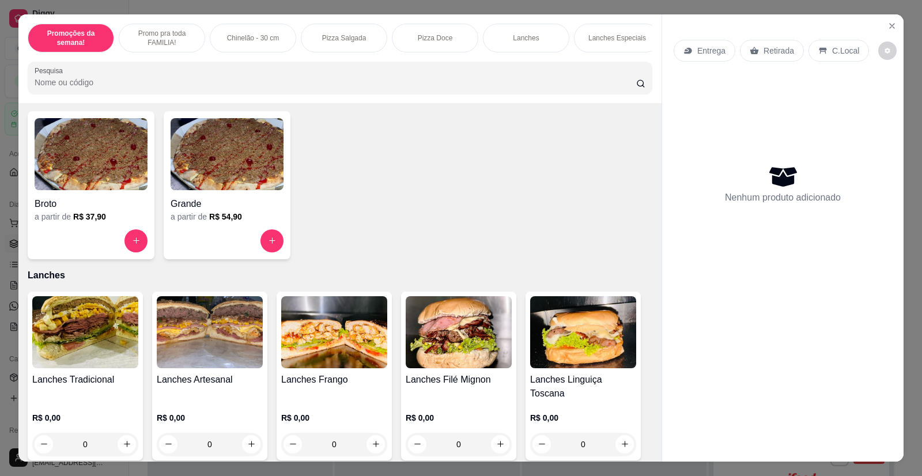
scroll to position [922, 0]
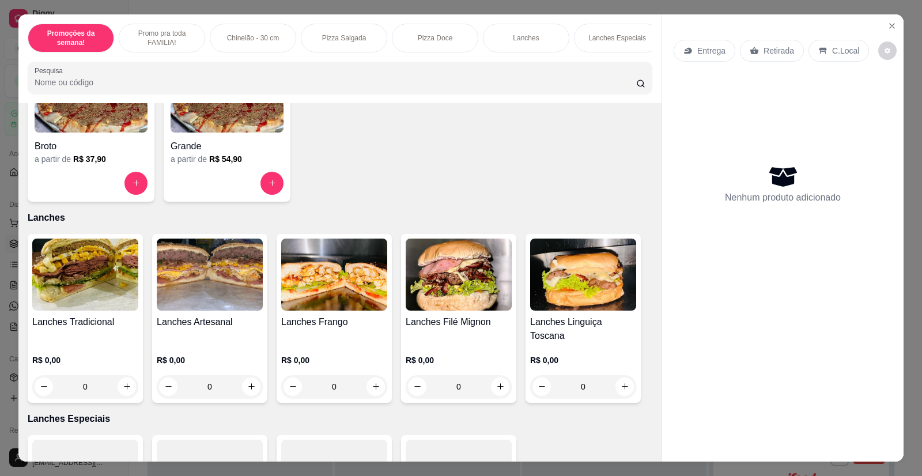
click at [78, 297] on img at bounding box center [85, 275] width 106 height 72
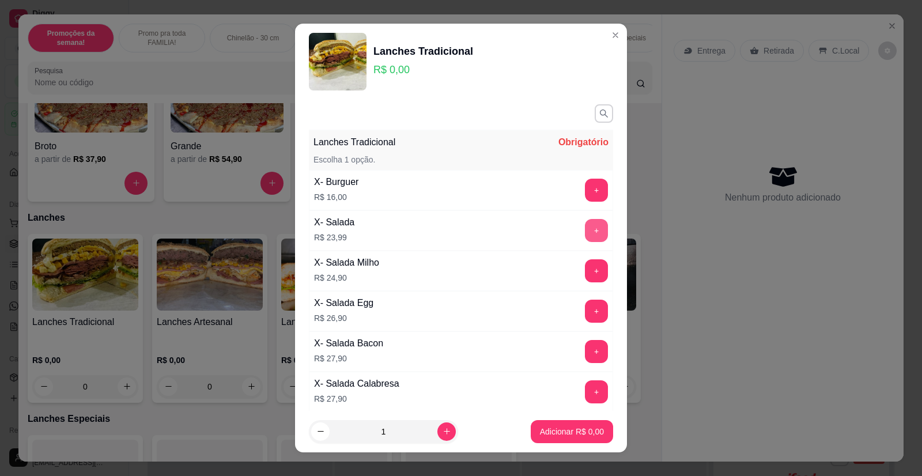
click at [586, 233] on button "+" at bounding box center [596, 230] width 23 height 23
click at [566, 431] on p "Adicionar R$ 23,99" at bounding box center [570, 432] width 69 height 12
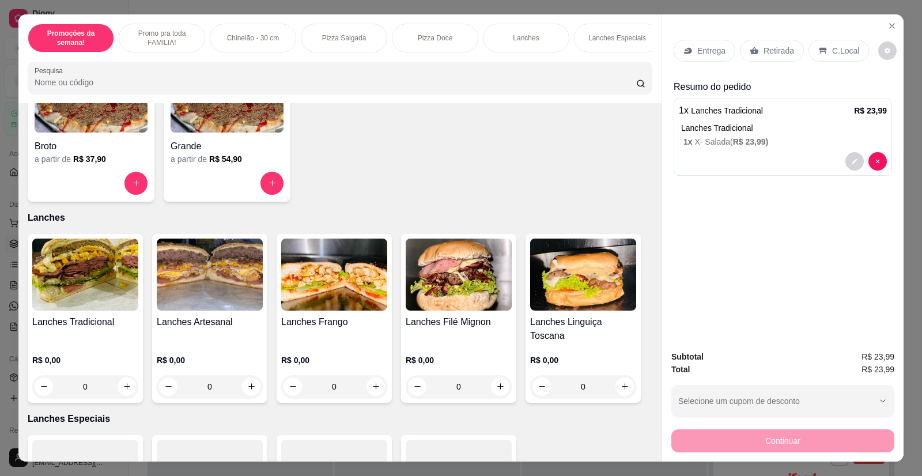
click at [704, 48] on p "Entrega" at bounding box center [712, 51] width 28 height 12
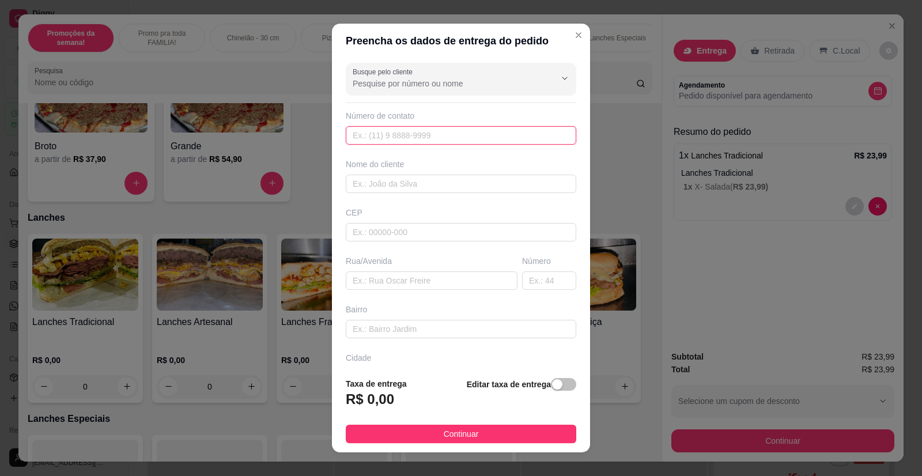
click at [395, 135] on input "text" at bounding box center [461, 135] width 231 height 18
type input "5420"
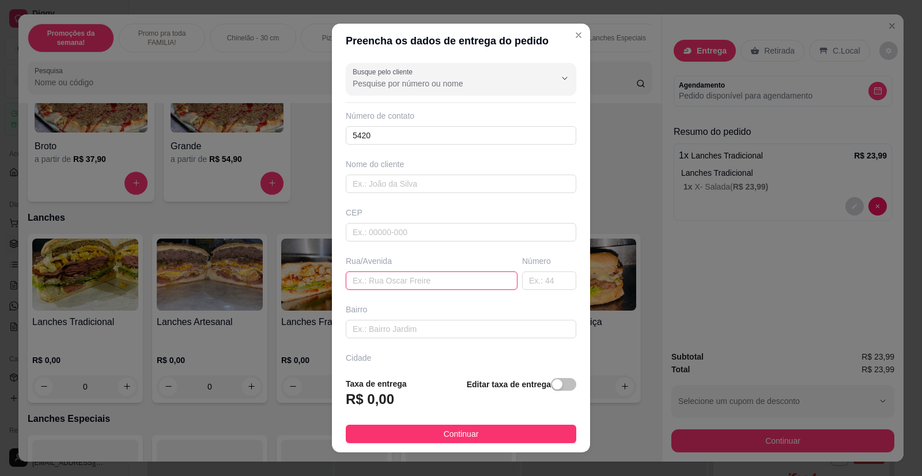
paste input "[STREET_ADDRESS][PERSON_NAME]. No condomínio Madri."
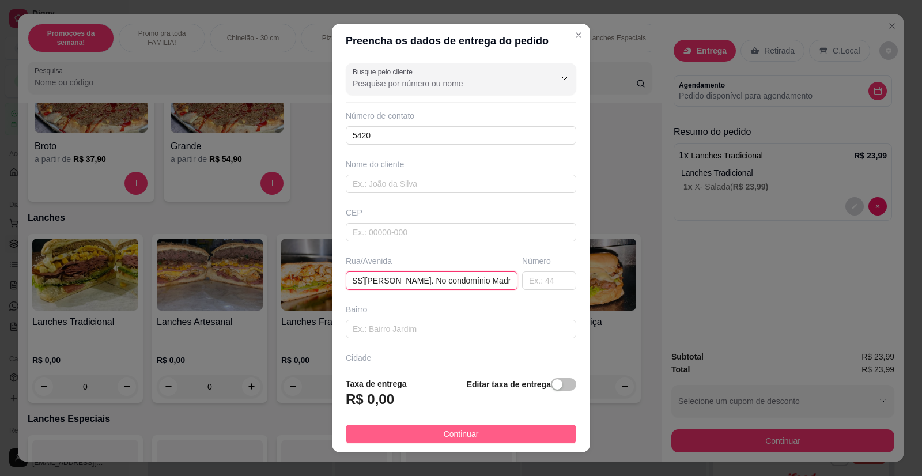
type input "[STREET_ADDRESS][PERSON_NAME]. No condomínio Madri."
click at [428, 432] on button "Continuar" at bounding box center [461, 434] width 231 height 18
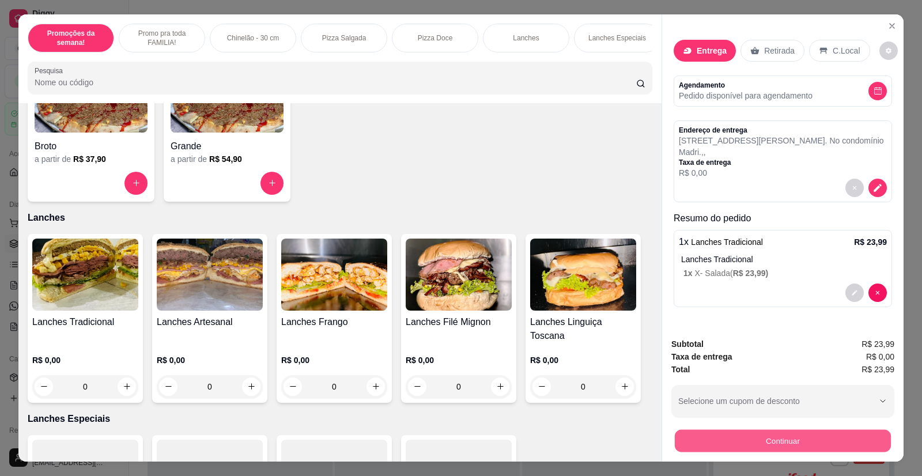
click at [732, 438] on button "Continuar" at bounding box center [783, 441] width 216 height 22
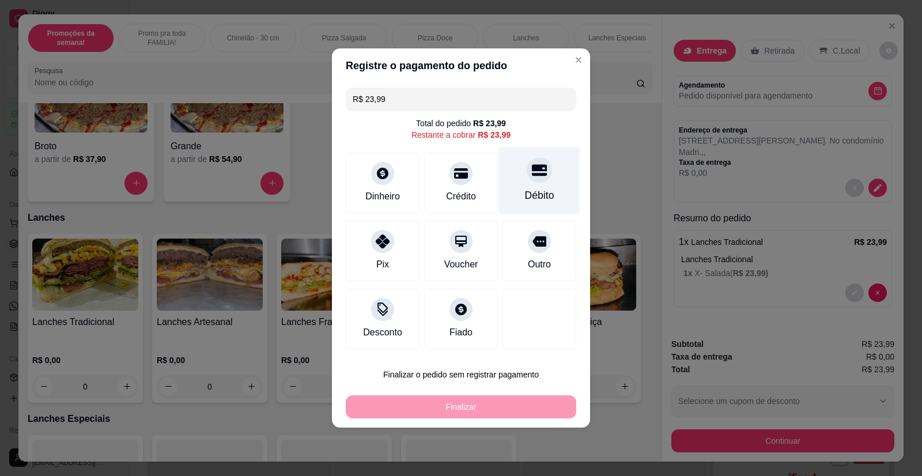
click at [544, 181] on div "Débito" at bounding box center [539, 180] width 81 height 67
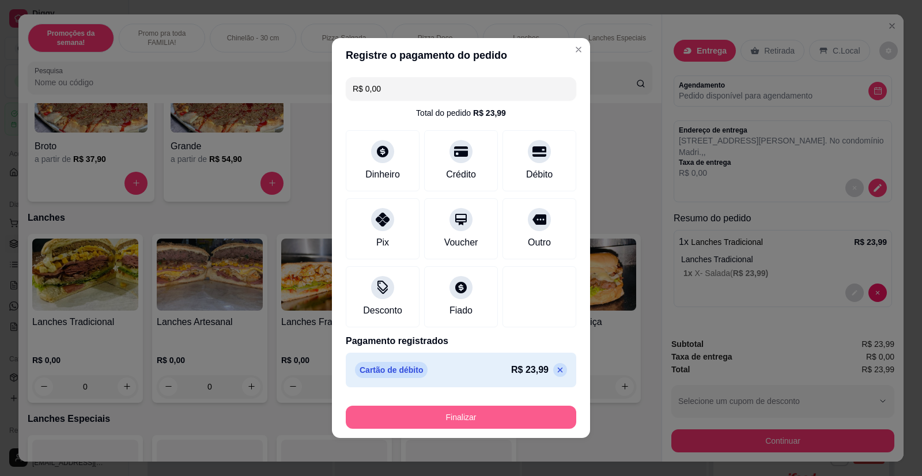
click at [452, 419] on button "Finalizar" at bounding box center [461, 417] width 231 height 23
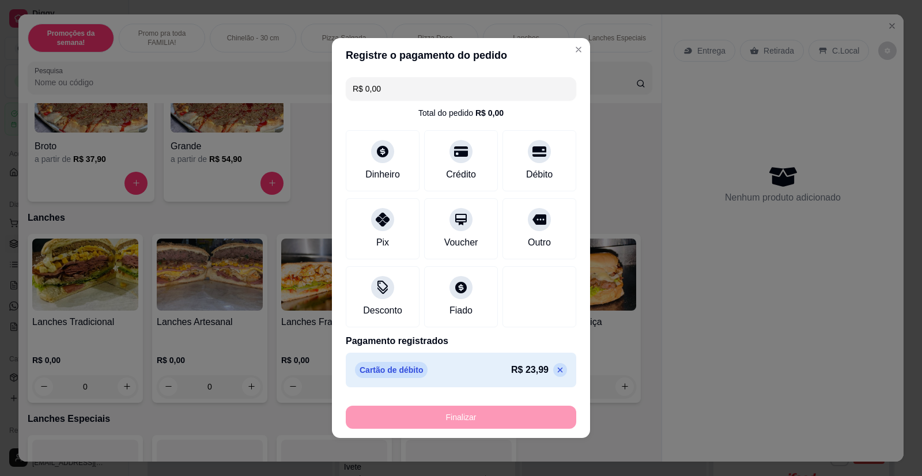
type input "-R$ 23,99"
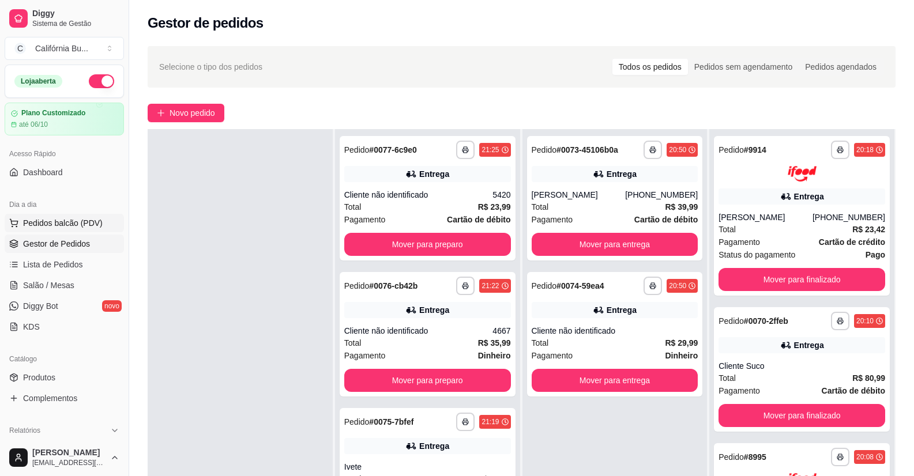
click at [58, 229] on button "Pedidos balcão (PDV)" at bounding box center [64, 223] width 119 height 18
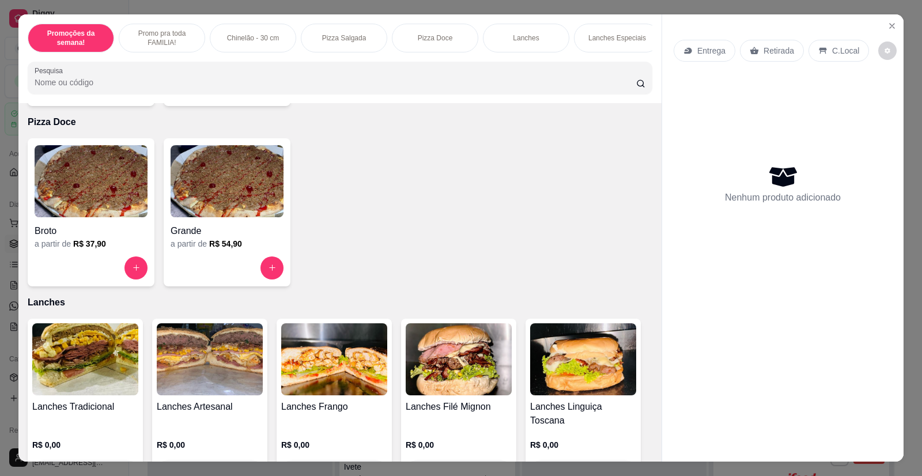
scroll to position [865, 0]
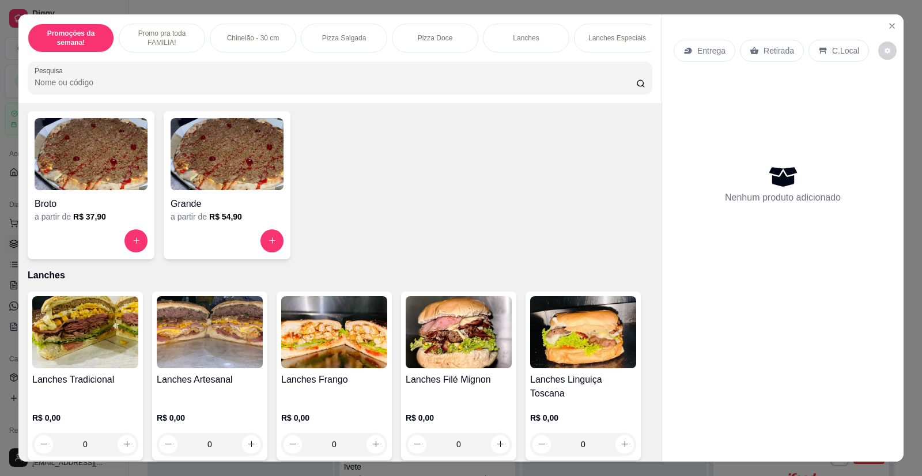
click at [86, 324] on img at bounding box center [85, 332] width 106 height 72
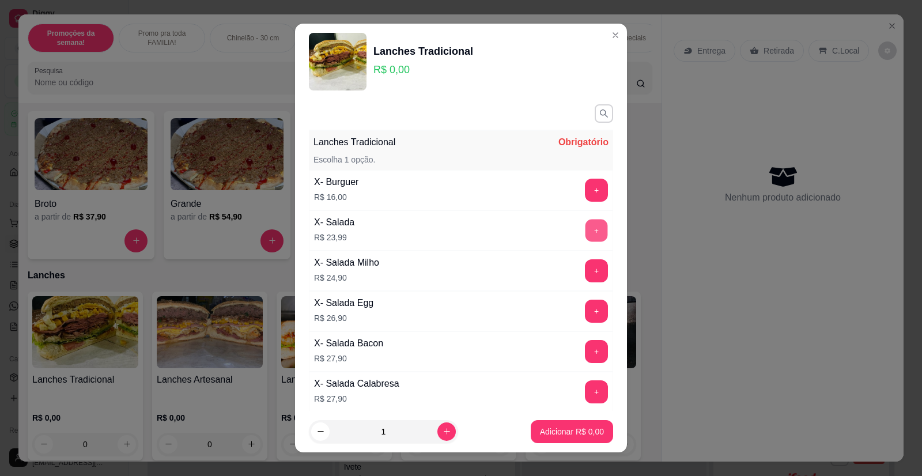
click at [586, 235] on button "+" at bounding box center [597, 231] width 22 height 22
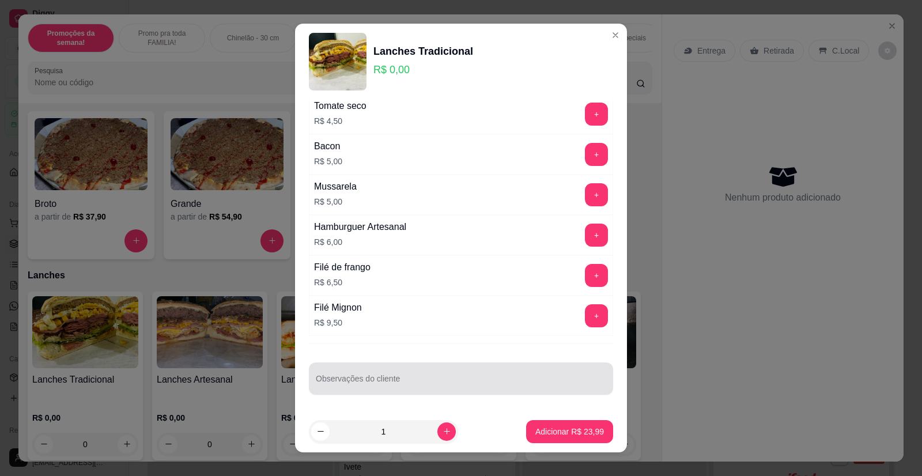
scroll to position [13, 0]
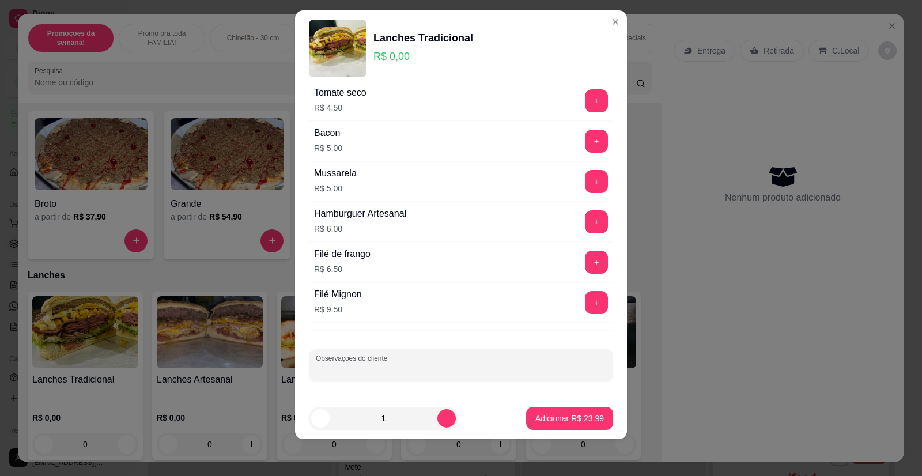
click at [400, 374] on input "Observações do cliente" at bounding box center [461, 370] width 291 height 12
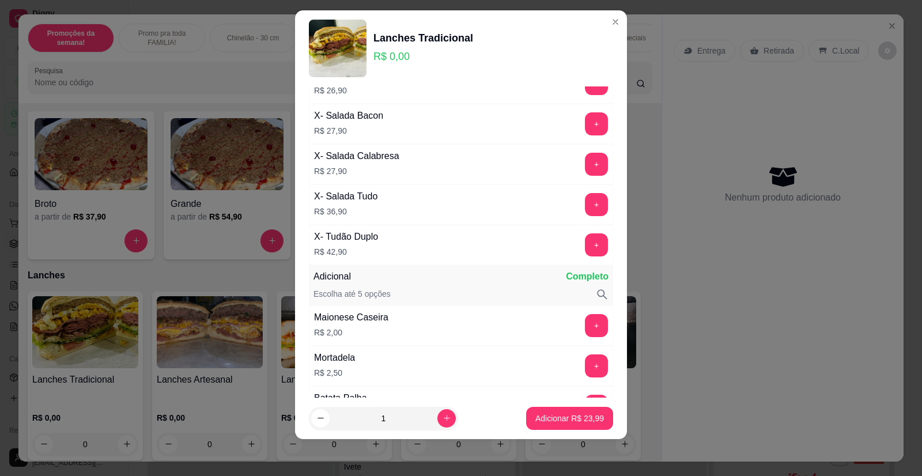
scroll to position [99, 0]
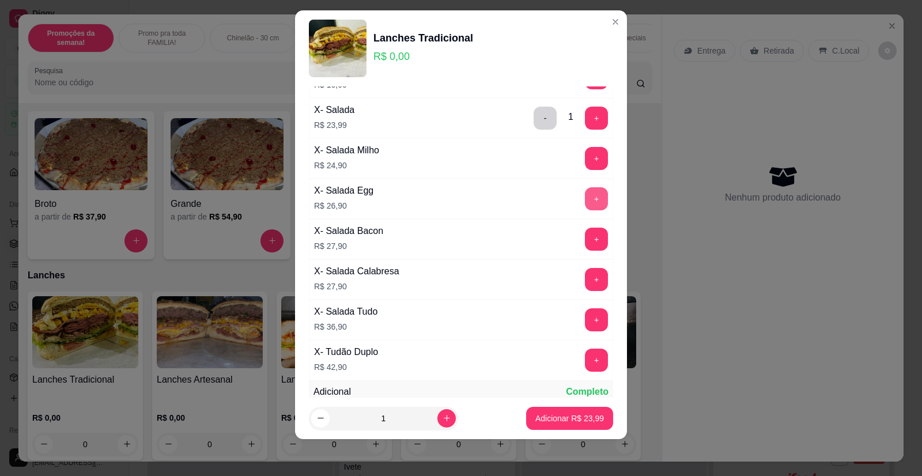
type input "SEM MAIONESE"
click at [586, 199] on button "+" at bounding box center [597, 199] width 22 height 22
click at [552, 416] on p "Adicionar R$ 50,89" at bounding box center [570, 419] width 69 height 12
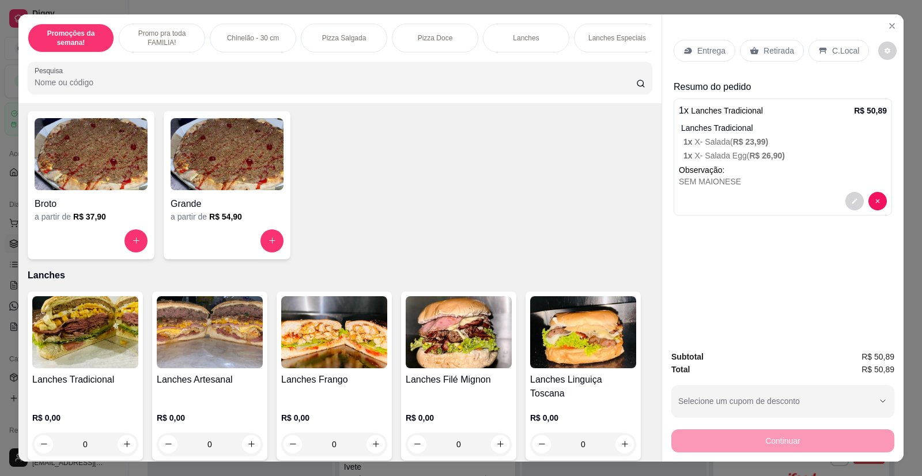
click at [687, 51] on icon at bounding box center [687, 50] width 7 height 6
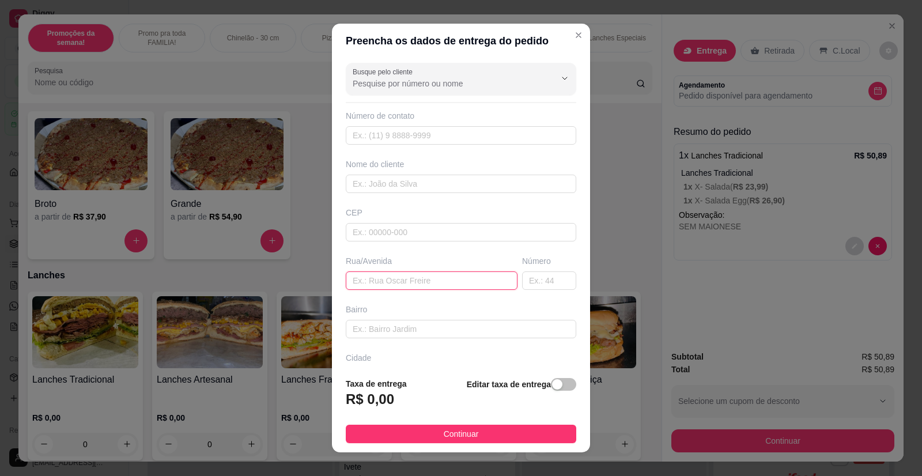
paste input "[STREET_ADDRESS][PERSON_NAME]"
type input "[STREET_ADDRESS][PERSON_NAME]"
click at [389, 186] on input "text" at bounding box center [461, 184] width 231 height 18
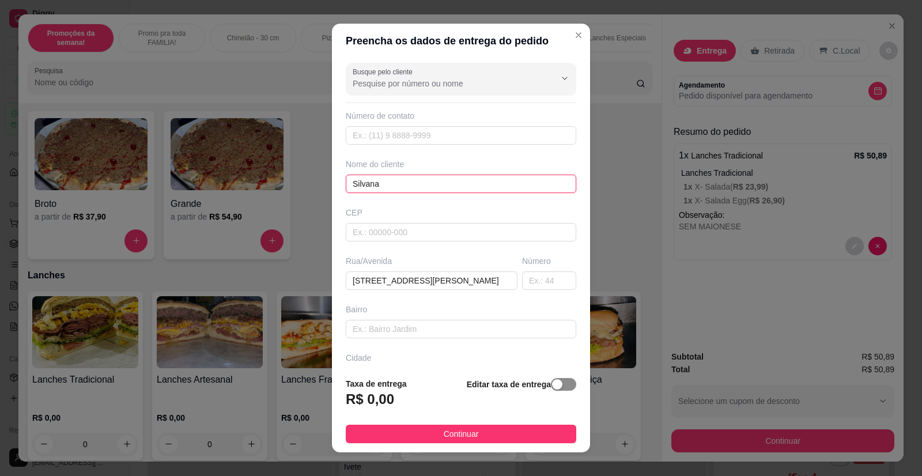
type input "Silvana"
click at [554, 380] on span "button" at bounding box center [563, 384] width 25 height 13
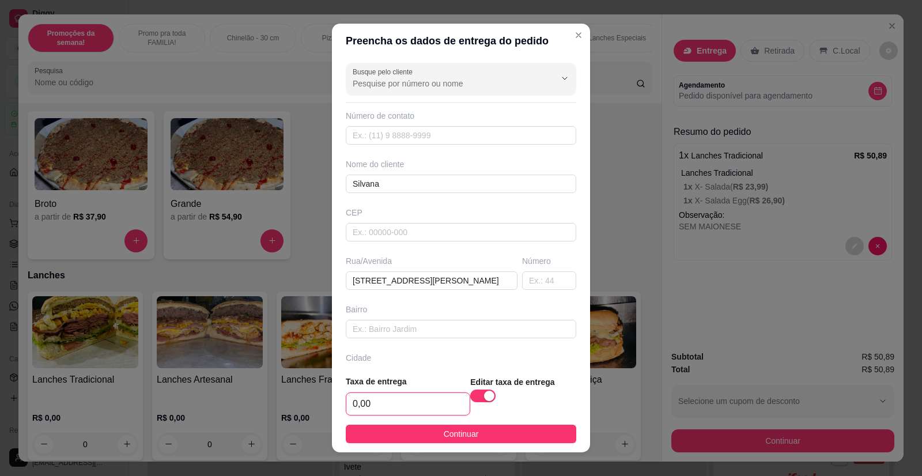
click at [395, 398] on input "0,00" at bounding box center [407, 404] width 123 height 22
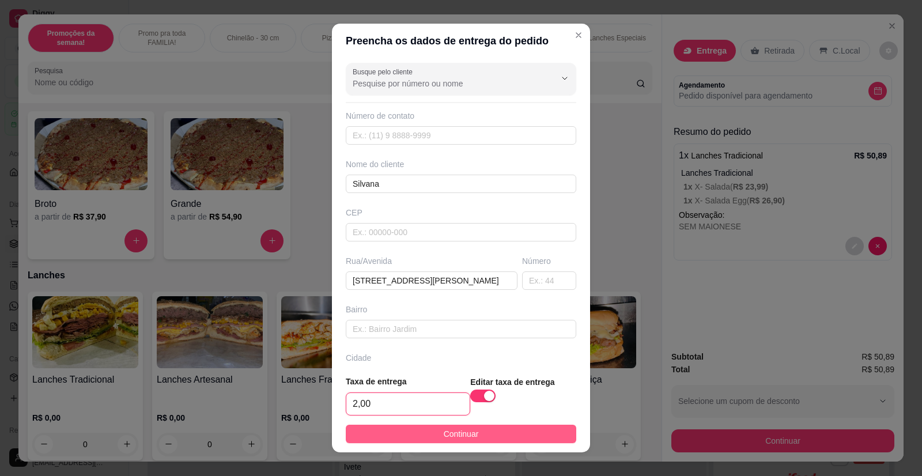
type input "2,00"
click at [456, 435] on span "Continuar" at bounding box center [461, 434] width 35 height 13
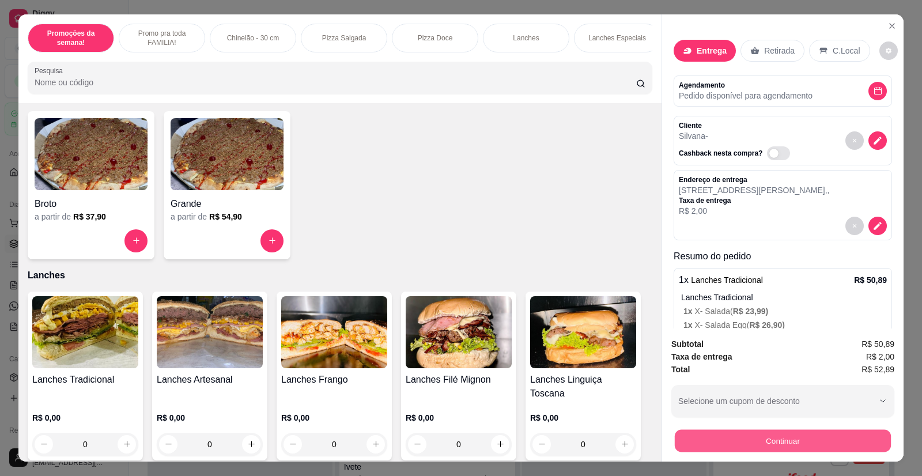
click at [764, 432] on button "Continuar" at bounding box center [783, 441] width 216 height 22
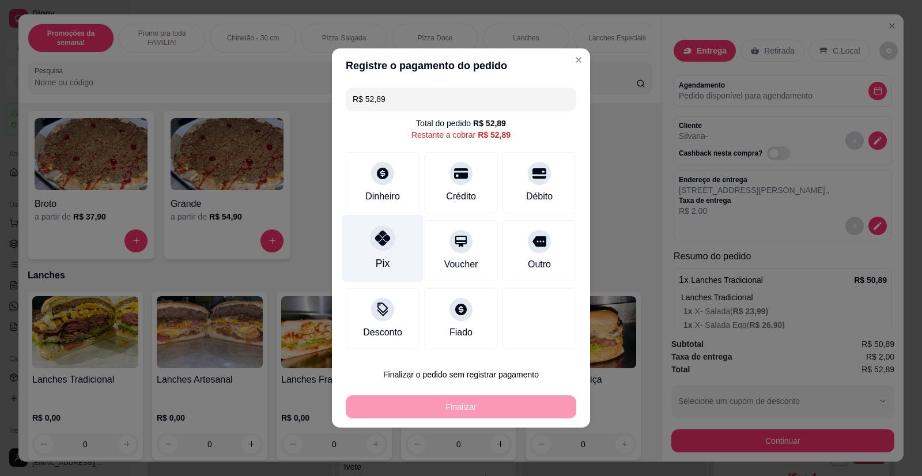
click at [380, 252] on div "Pix" at bounding box center [382, 248] width 81 height 67
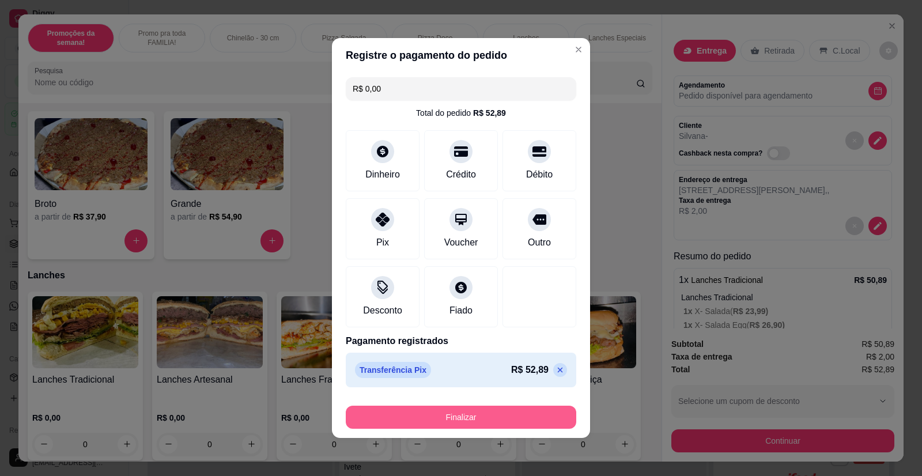
click at [438, 416] on button "Finalizar" at bounding box center [461, 417] width 231 height 23
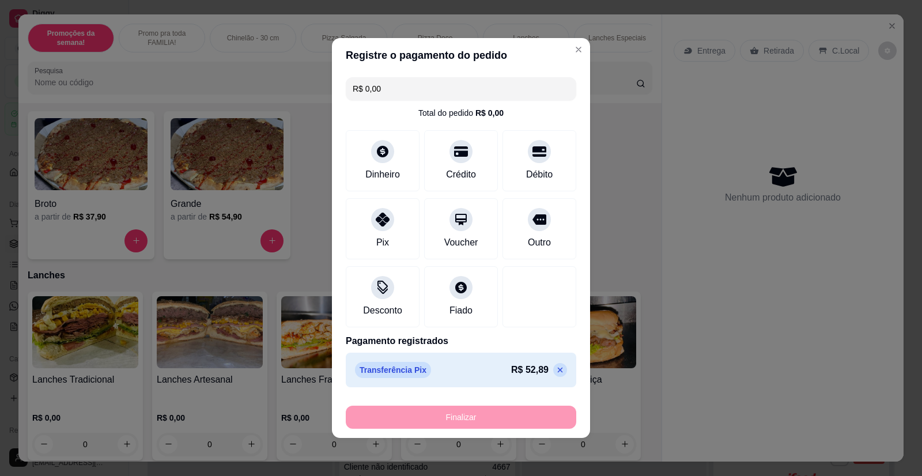
type input "-R$ 52,89"
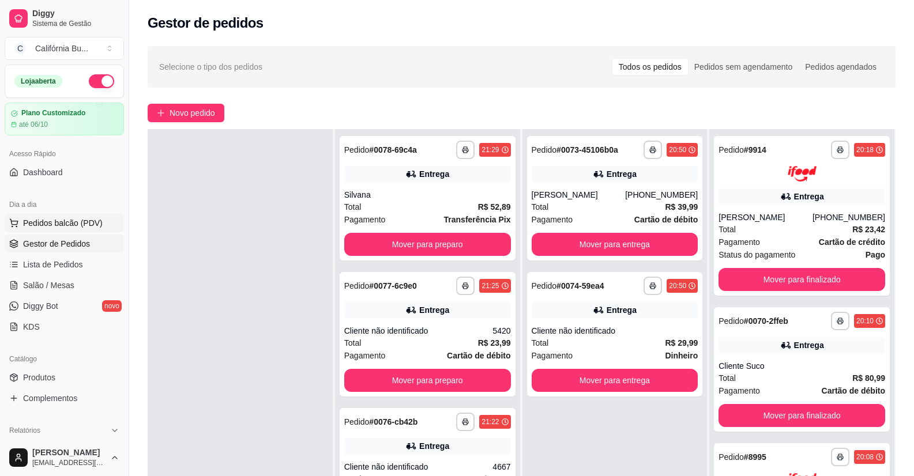
click at [62, 218] on span "Pedidos balcão (PDV)" at bounding box center [63, 223] width 80 height 12
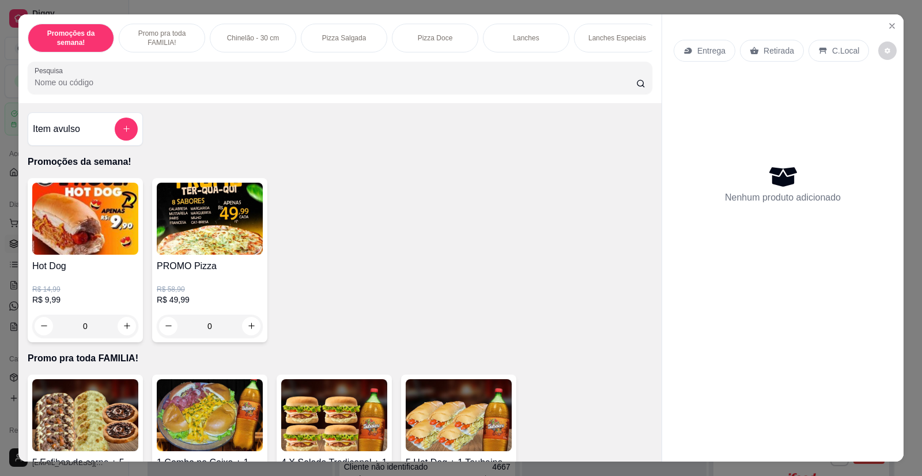
click at [220, 238] on img at bounding box center [210, 219] width 106 height 72
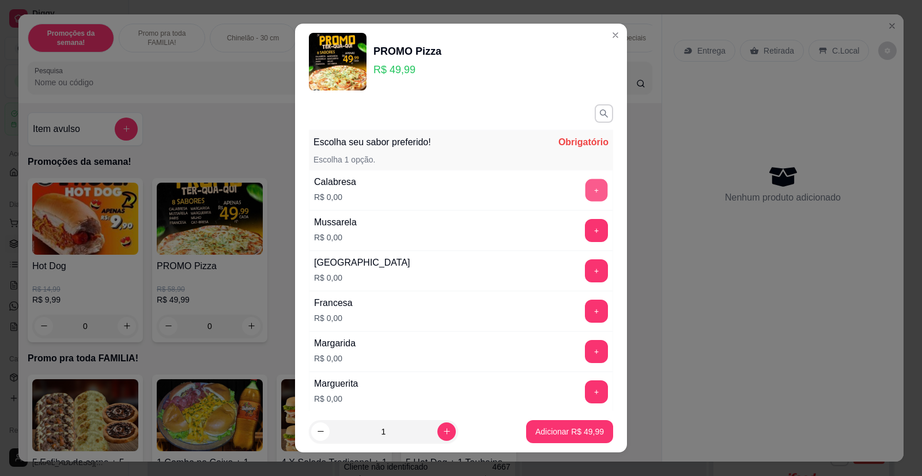
click at [586, 189] on button "+" at bounding box center [597, 190] width 22 height 22
click at [585, 233] on button "+" at bounding box center [596, 230] width 23 height 23
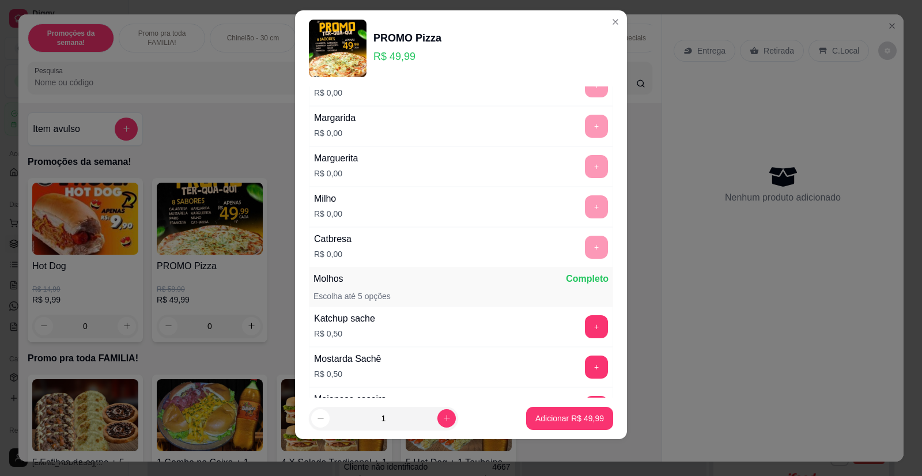
scroll to position [317, 0]
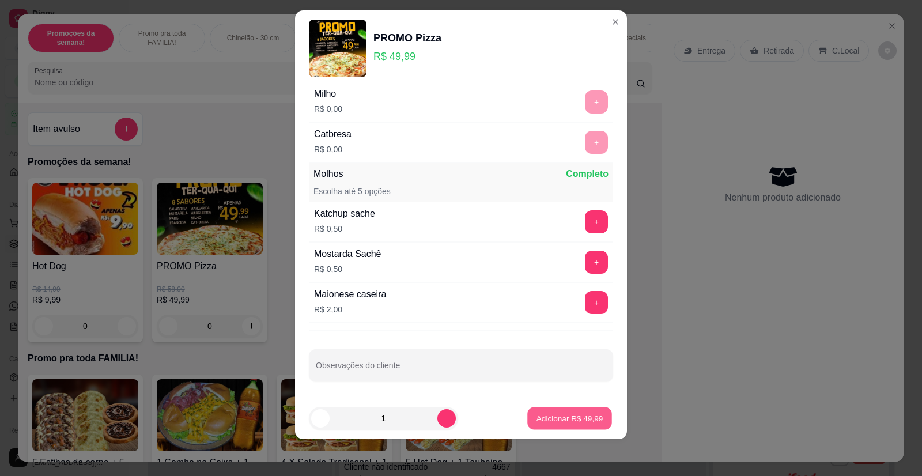
click at [544, 423] on p "Adicionar R$ 49,99" at bounding box center [570, 418] width 67 height 11
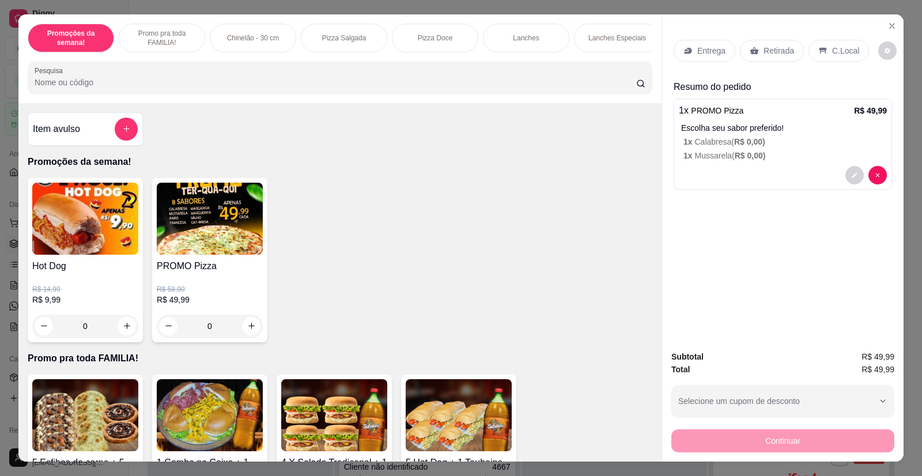
click at [707, 47] on p "Entrega" at bounding box center [712, 51] width 28 height 12
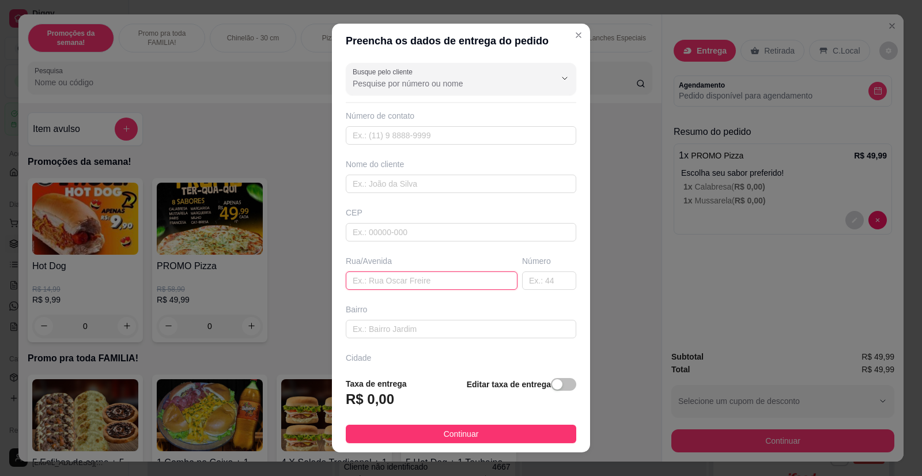
click at [370, 284] on input "text" at bounding box center [432, 281] width 172 height 18
type input "[PERSON_NAME] 130 Aper"
click at [402, 146] on div "Busque pelo cliente Número de contato Nome do cliente CEP Rua/[STREET_ADDRESS][…" at bounding box center [461, 213] width 258 height 310
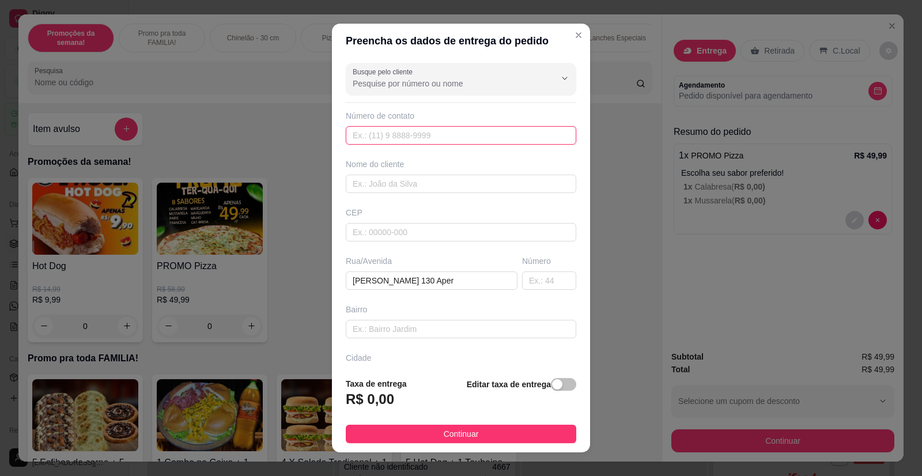
click at [392, 140] on input "text" at bounding box center [461, 135] width 231 height 18
type input "5084"
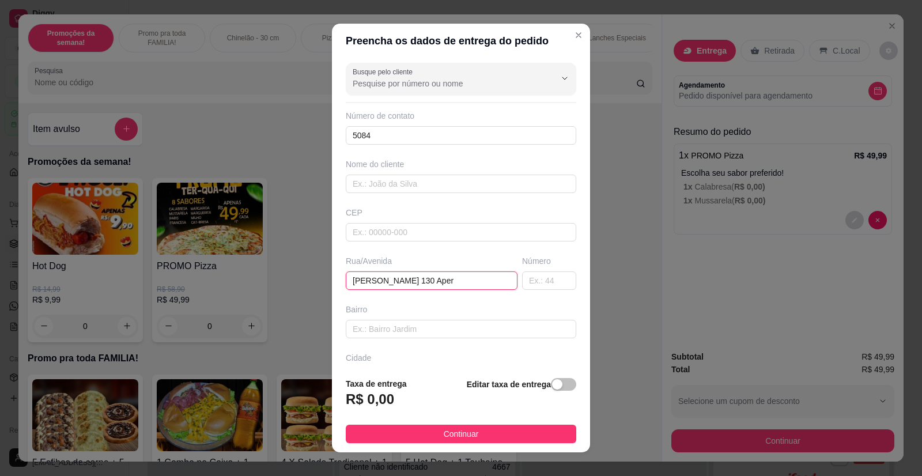
click at [468, 281] on input "[PERSON_NAME] 130 Aper" at bounding box center [432, 281] width 172 height 18
type input "[PERSON_NAME] 130 Apertar Interfone e nao buzinar"
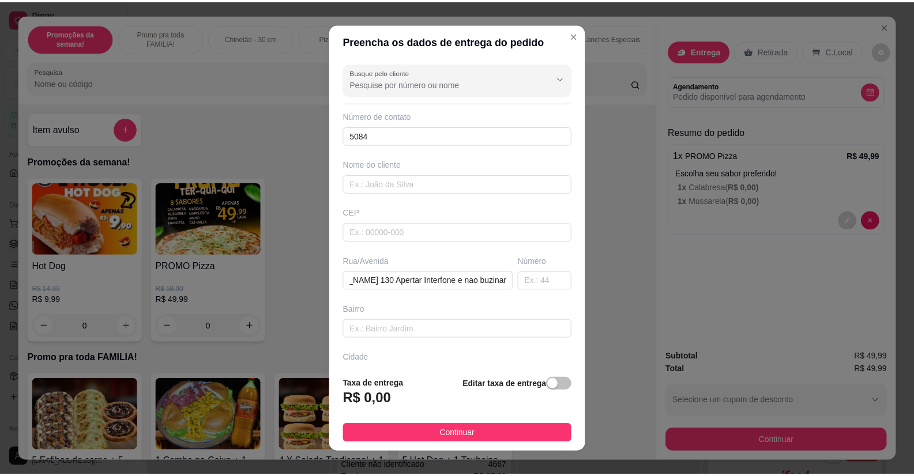
scroll to position [0, 0]
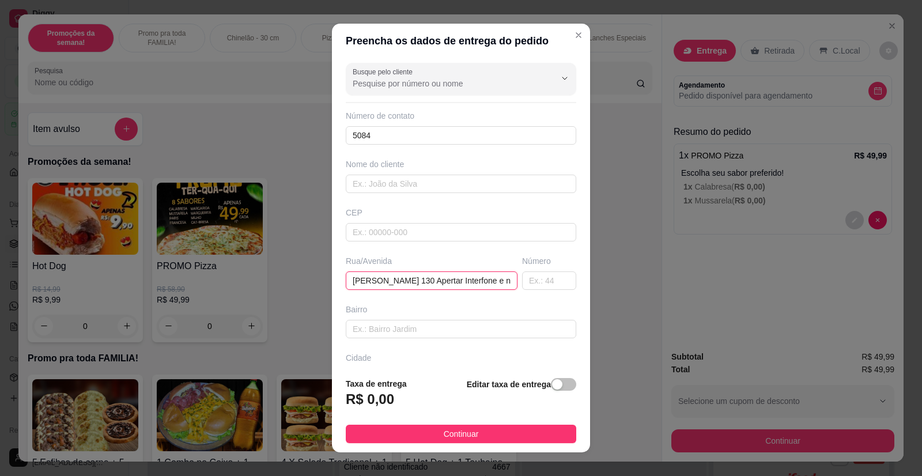
drag, startPoint x: 349, startPoint y: 281, endPoint x: 427, endPoint y: 284, distance: 77.9
click at [427, 284] on input "[PERSON_NAME] 130 Apertar Interfone e nao buzinar" at bounding box center [432, 281] width 172 height 18
click at [406, 348] on div "Busque pelo cliente Número de contato 5084 Nome do cliente CEP Rua/[STREET_ADDR…" at bounding box center [461, 213] width 258 height 310
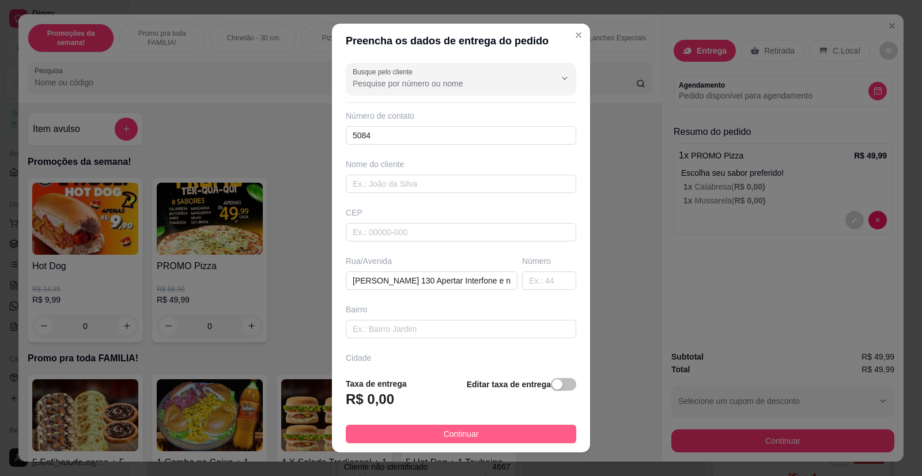
click at [444, 436] on span "Continuar" at bounding box center [461, 434] width 35 height 13
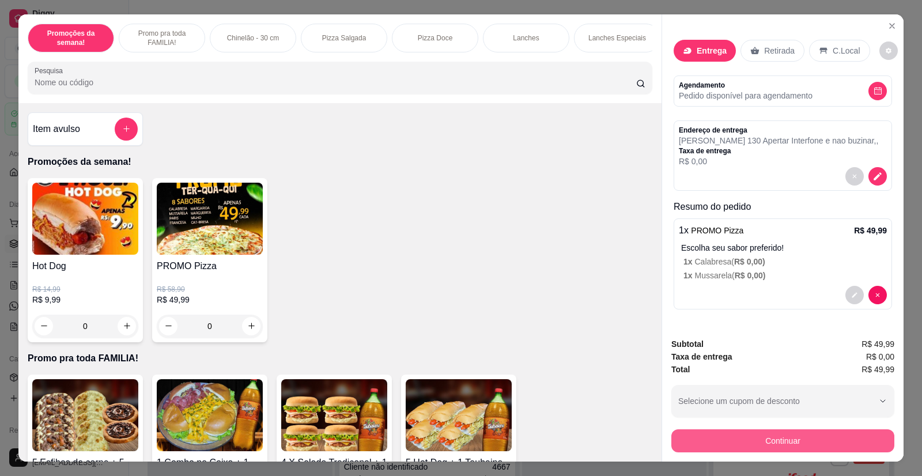
click at [741, 433] on button "Continuar" at bounding box center [783, 440] width 223 height 23
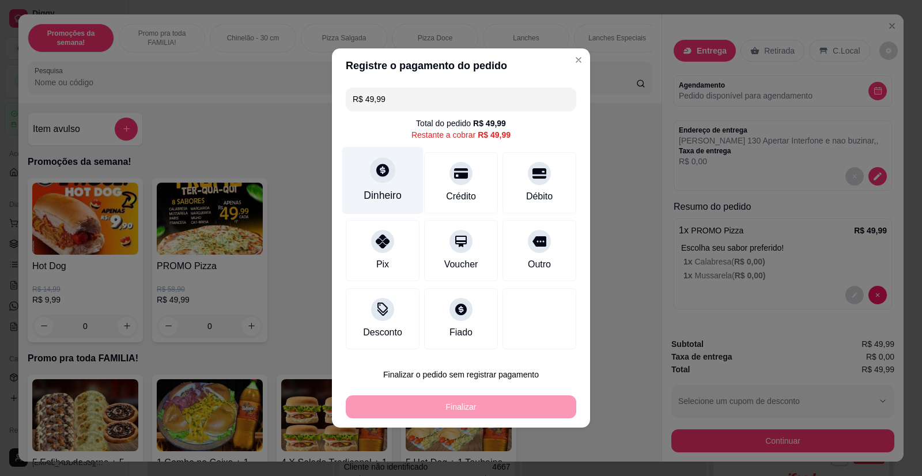
click at [384, 168] on icon at bounding box center [382, 170] width 13 height 13
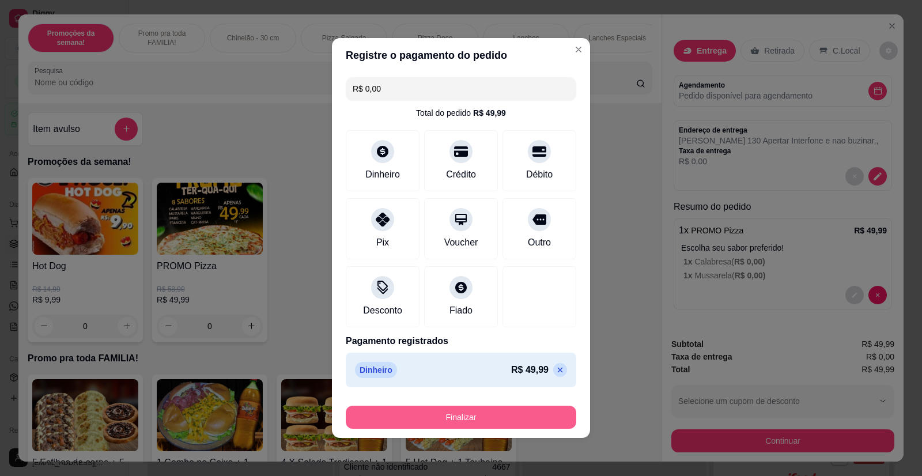
click at [486, 410] on button "Finalizar" at bounding box center [461, 417] width 231 height 23
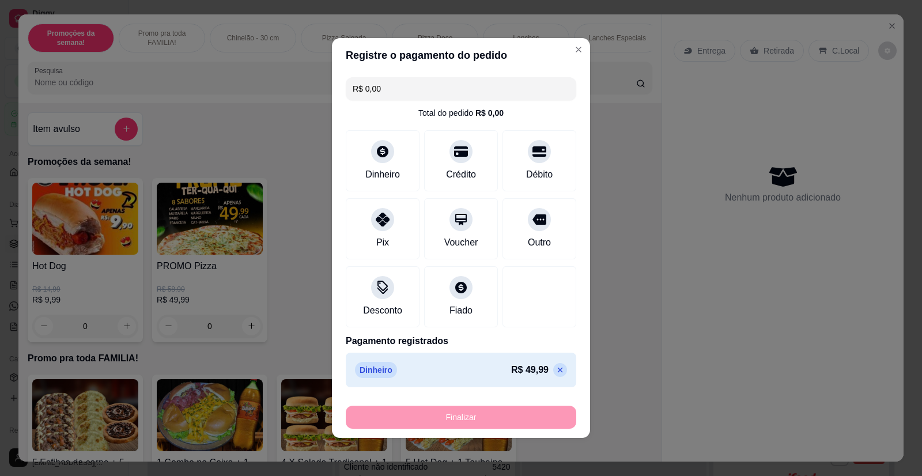
type input "-R$ 49,99"
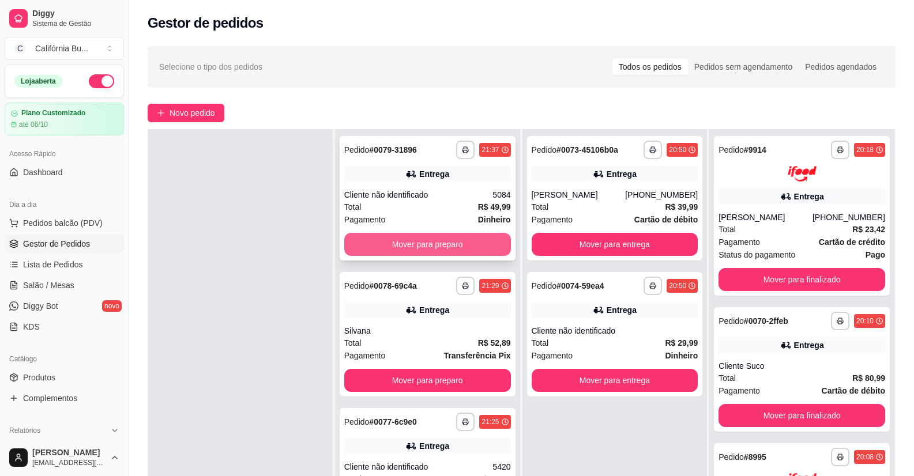
click at [416, 247] on button "Mover para preparo" at bounding box center [427, 244] width 167 height 23
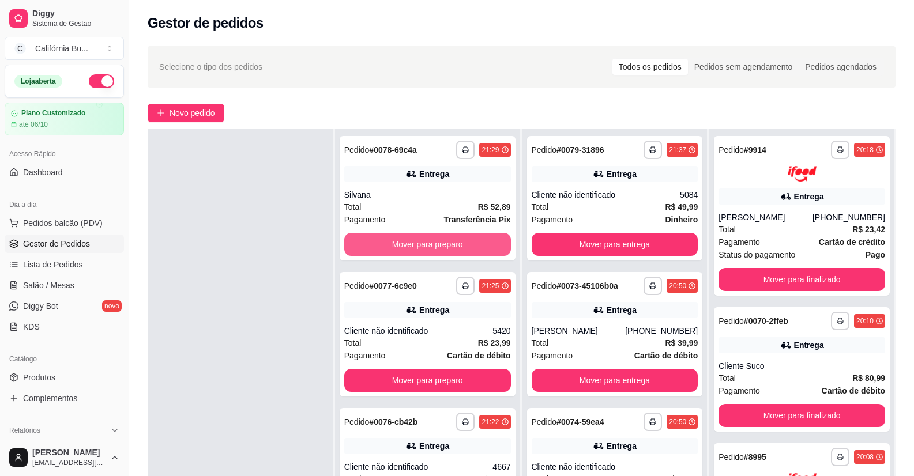
click at [416, 247] on button "Mover para preparo" at bounding box center [427, 244] width 167 height 23
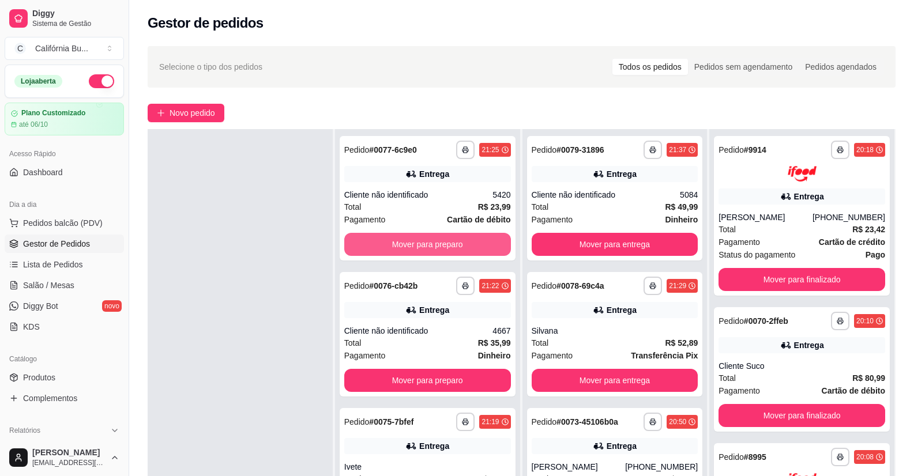
click at [416, 247] on button "Mover para preparo" at bounding box center [427, 244] width 167 height 23
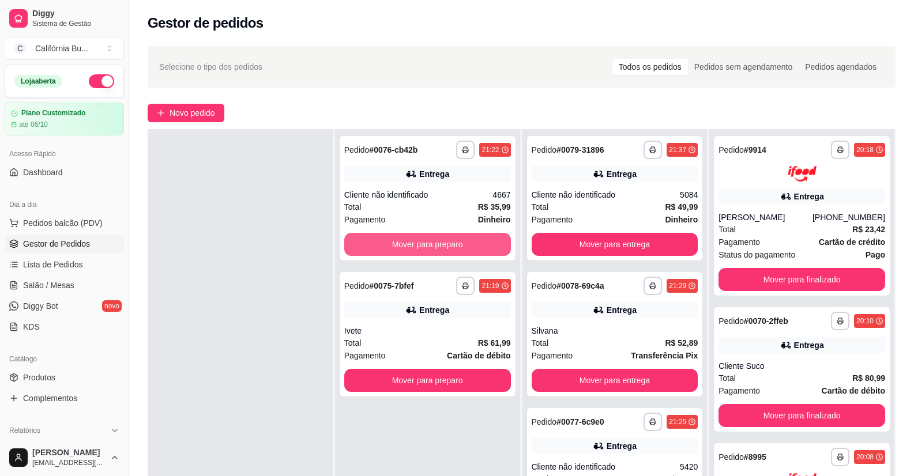
click at [416, 247] on button "Mover para preparo" at bounding box center [427, 244] width 167 height 23
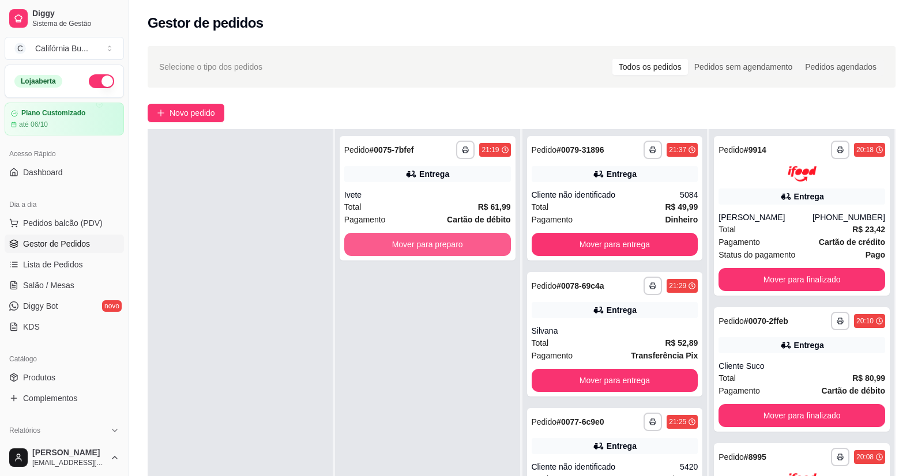
click at [416, 247] on button "Mover para preparo" at bounding box center [427, 244] width 167 height 23
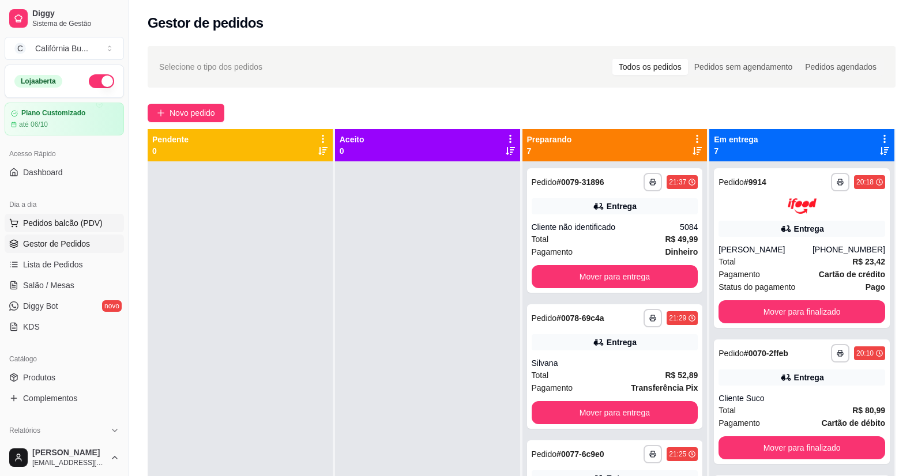
click at [65, 225] on span "Pedidos balcão (PDV)" at bounding box center [63, 223] width 80 height 12
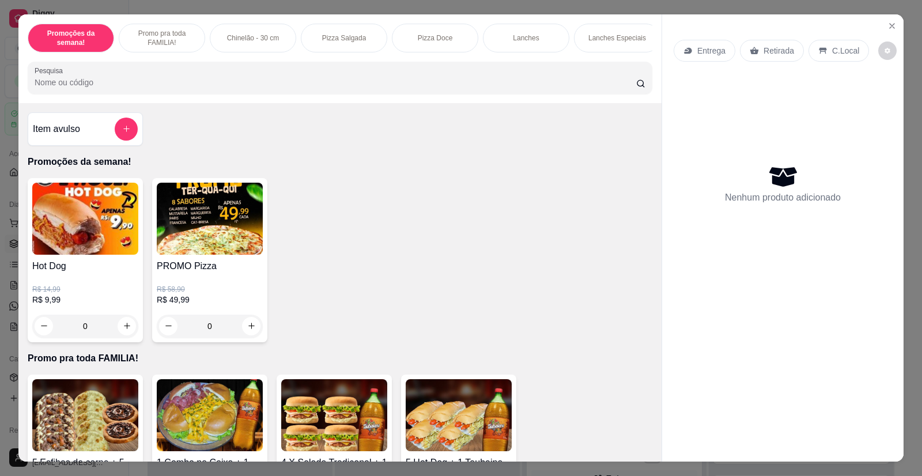
click at [122, 133] on icon "add-separate-item" at bounding box center [126, 129] width 9 height 9
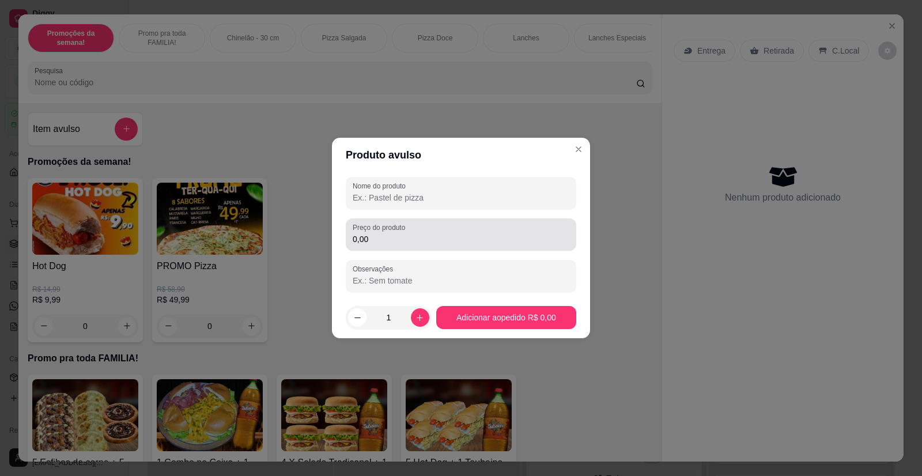
click at [398, 234] on input "0,00" at bounding box center [461, 239] width 217 height 12
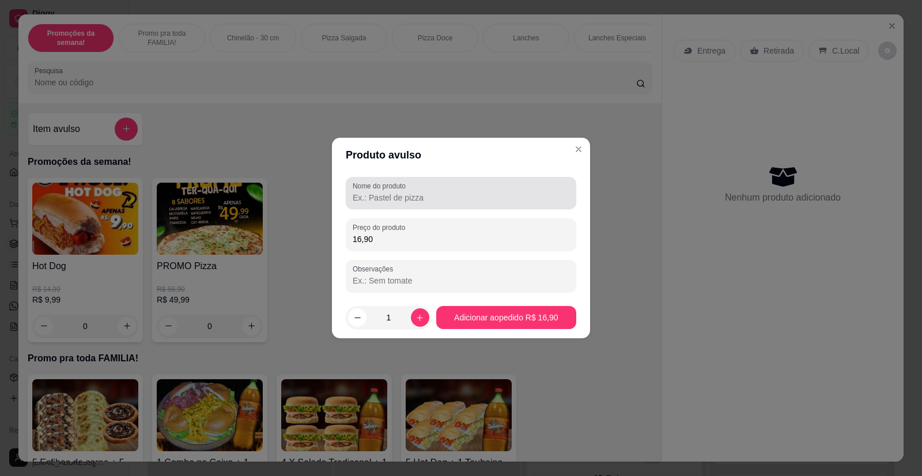
type input "16,90"
click at [402, 198] on input "Nome do produto" at bounding box center [461, 198] width 217 height 12
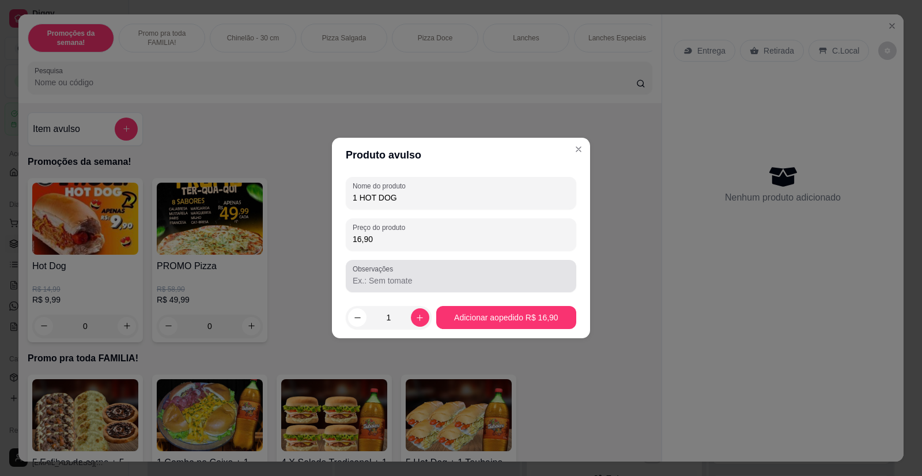
type input "1 HOT DOG"
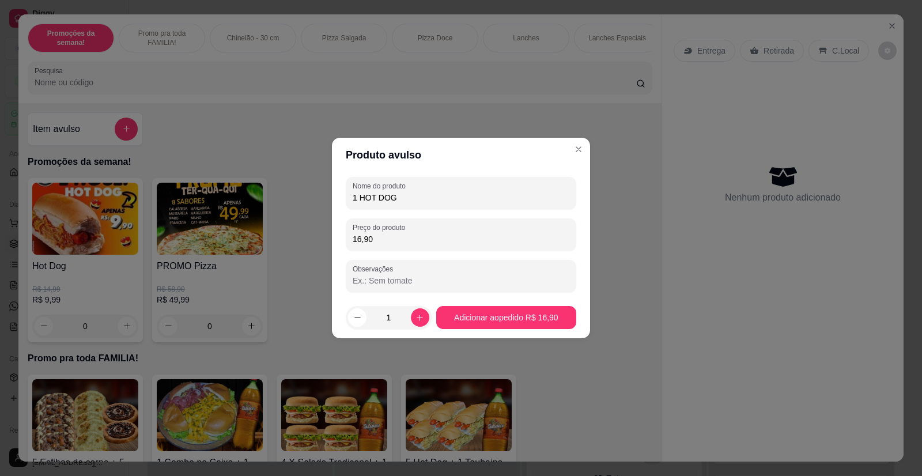
click at [406, 280] on input "Observações" at bounding box center [461, 281] width 217 height 12
type input "1 MAIONESE"
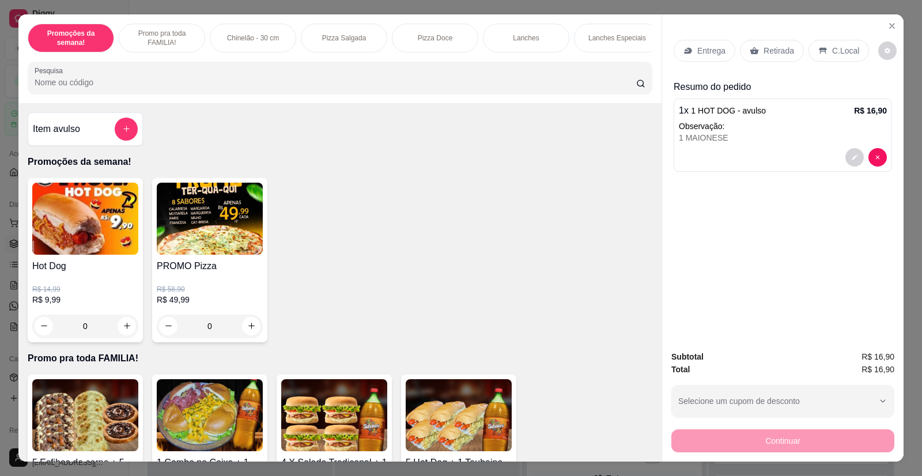
click at [764, 50] on p "Retirada" at bounding box center [779, 51] width 31 height 12
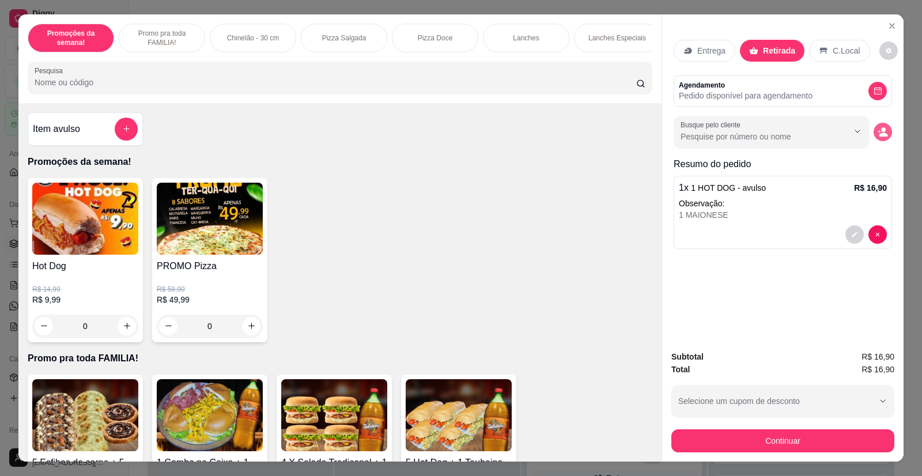
click at [876, 138] on button "decrease-product-quantity" at bounding box center [883, 132] width 18 height 18
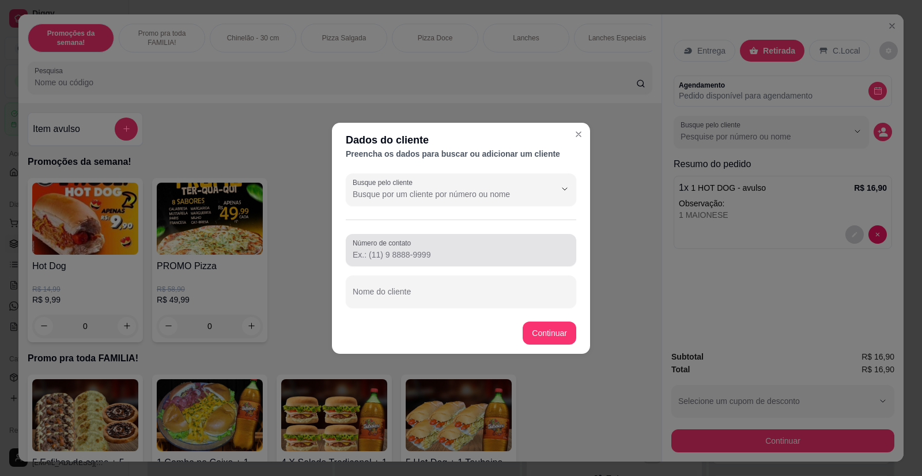
click at [393, 257] on input "Número de contato" at bounding box center [461, 255] width 217 height 12
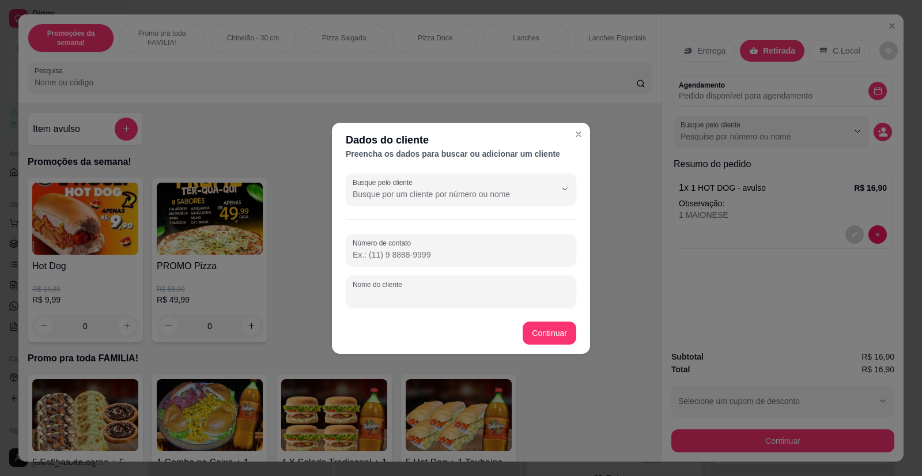
click at [402, 295] on input "Nome do cliente" at bounding box center [461, 297] width 217 height 12
type input "q"
type input "ANA"
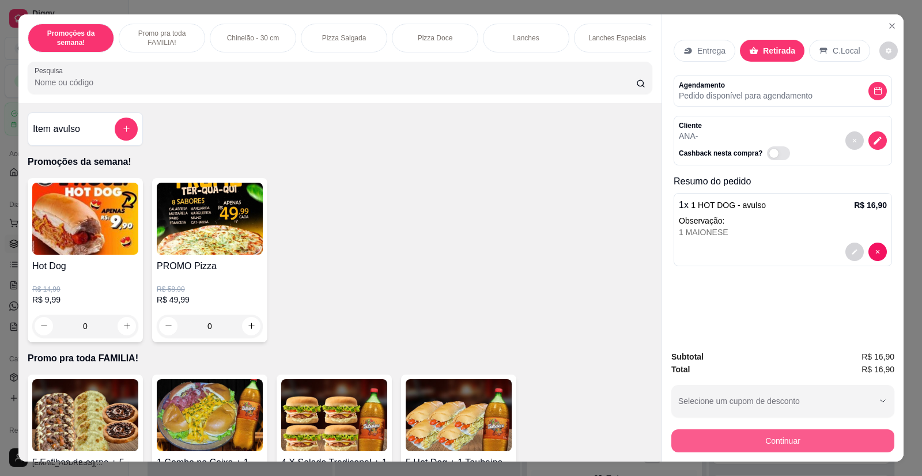
click at [740, 442] on button "Continuar" at bounding box center [783, 440] width 223 height 23
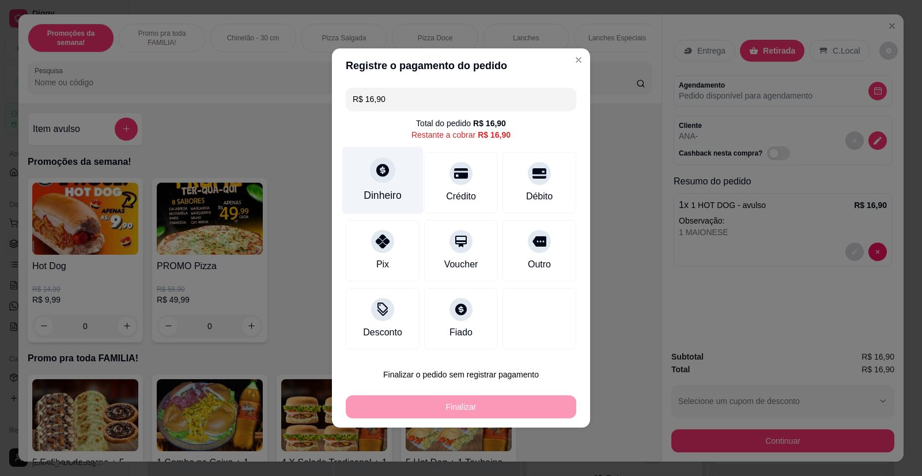
click at [392, 180] on div "Dinheiro" at bounding box center [382, 180] width 81 height 67
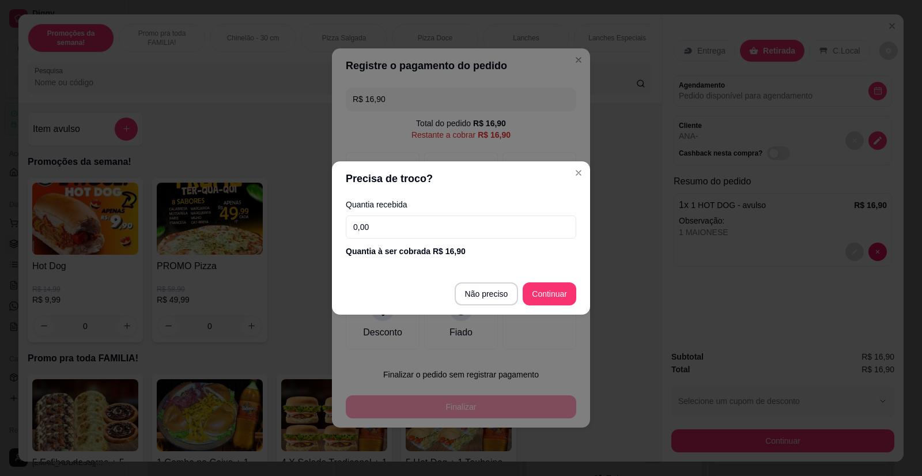
click at [409, 230] on input "0,00" at bounding box center [461, 227] width 231 height 23
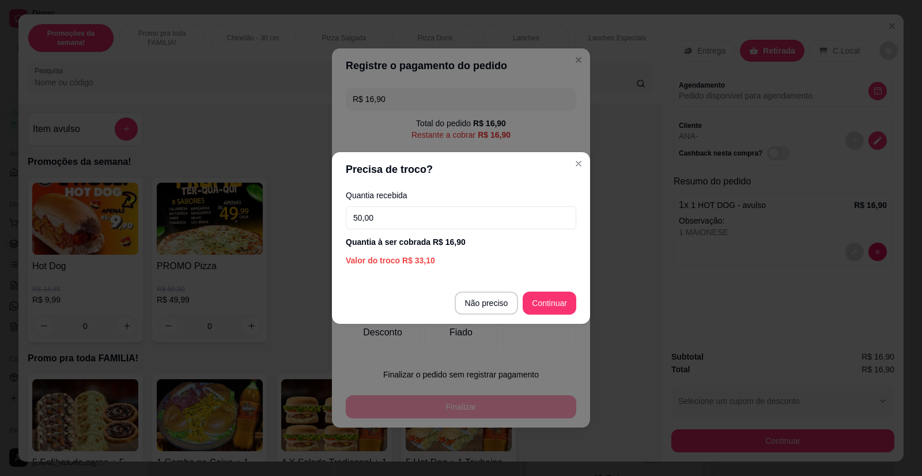
type input "50,00"
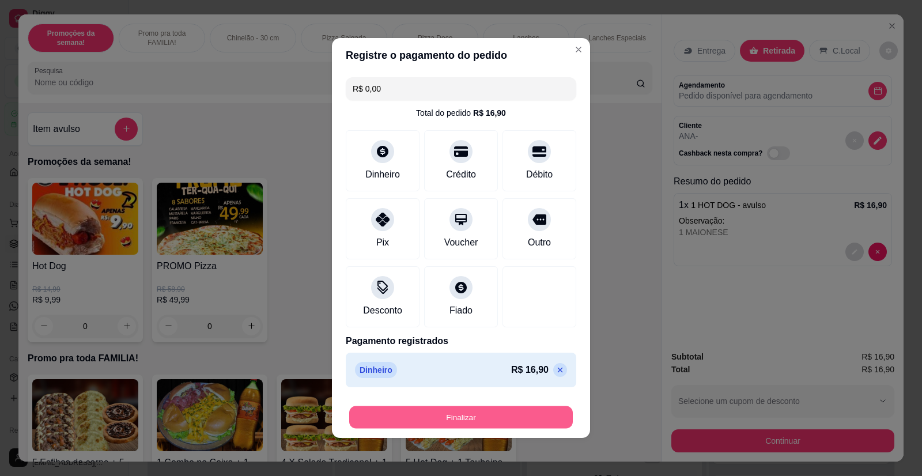
click at [469, 419] on button "Finalizar" at bounding box center [461, 417] width 224 height 22
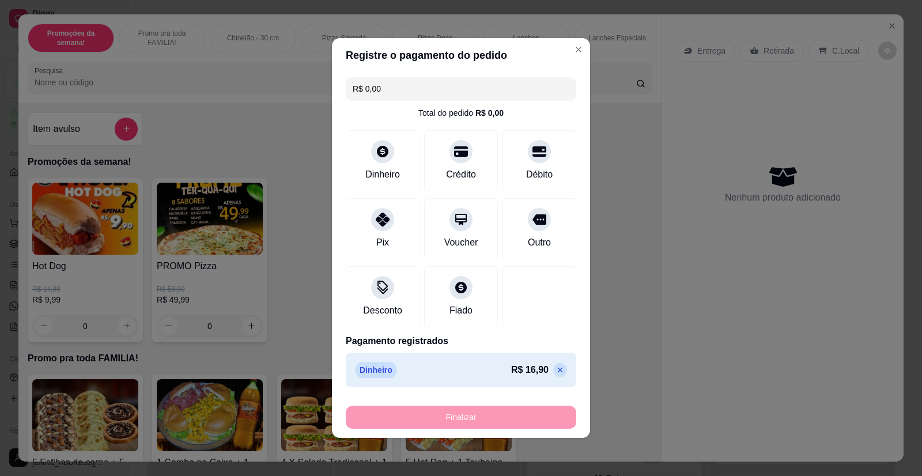
type input "-R$ 16,90"
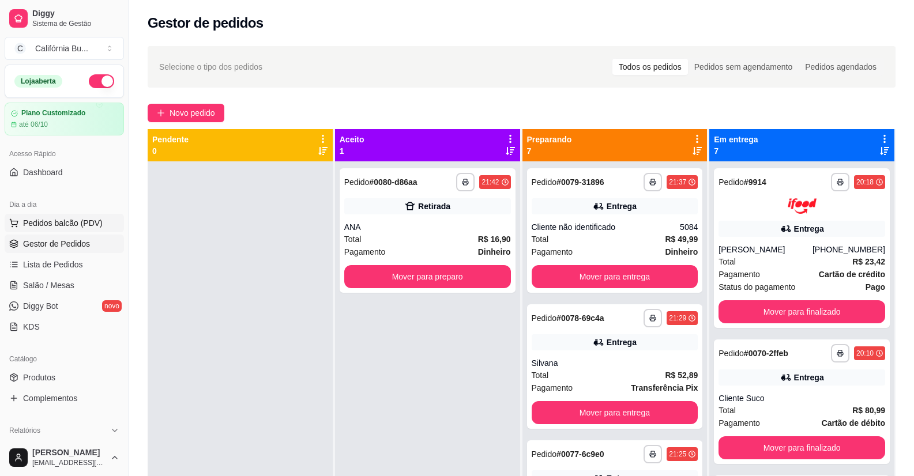
click at [70, 220] on span "Pedidos balcão (PDV)" at bounding box center [63, 223] width 80 height 12
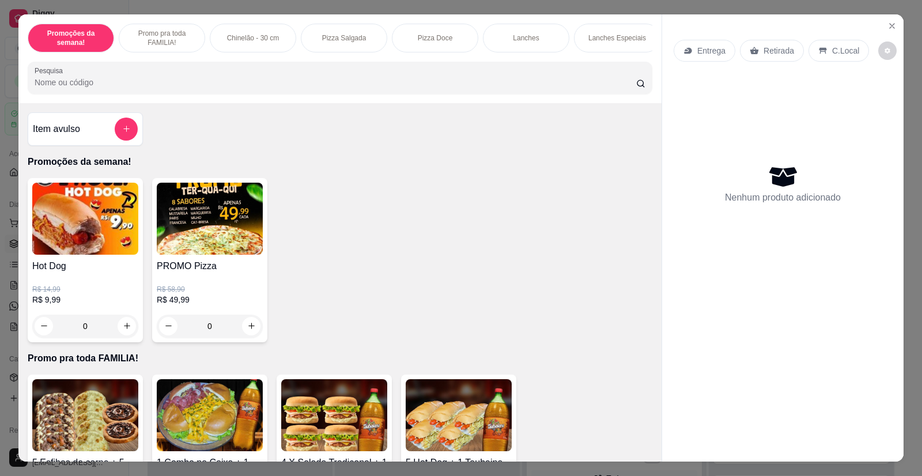
click at [123, 338] on div "0" at bounding box center [85, 326] width 106 height 23
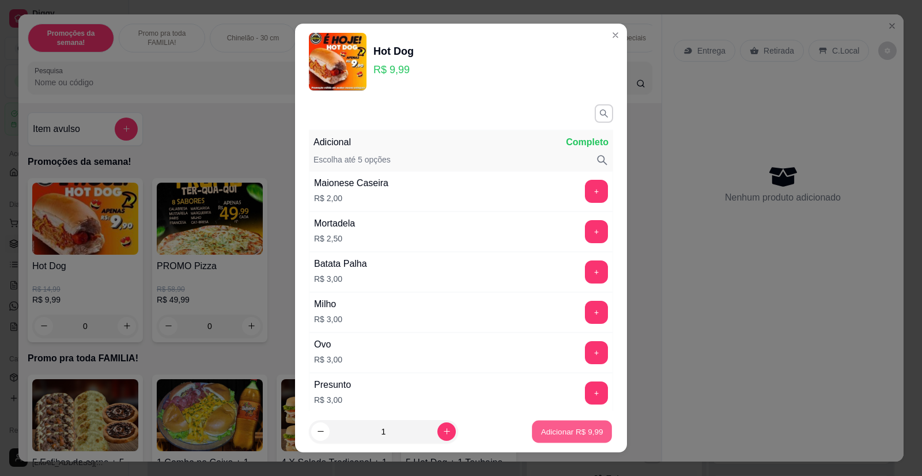
click at [566, 435] on p "Adicionar R$ 9,99" at bounding box center [572, 431] width 62 height 11
type input "1"
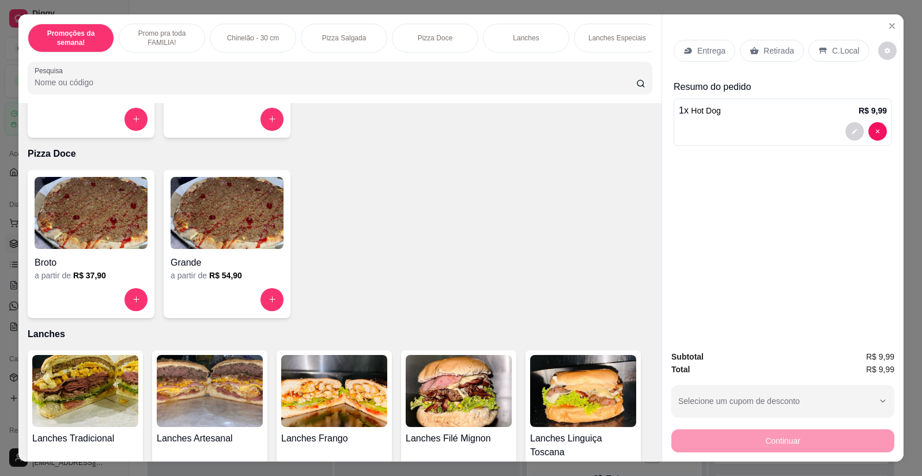
scroll to position [865, 0]
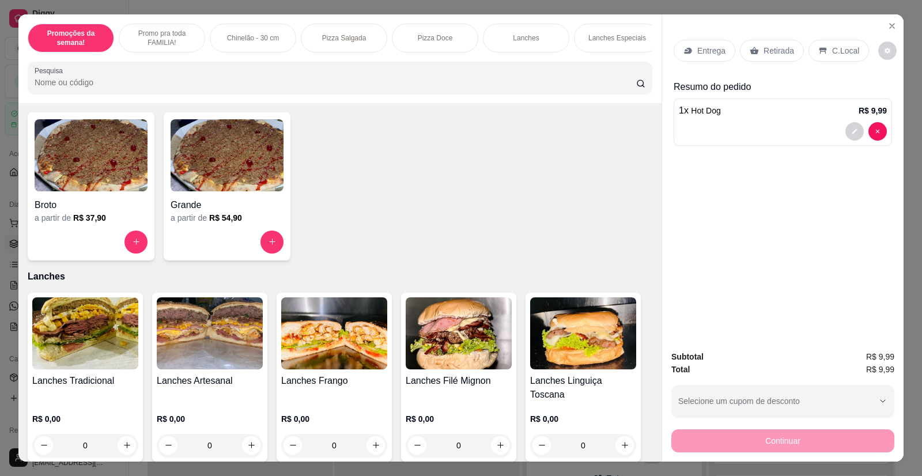
click at [99, 342] on img at bounding box center [85, 333] width 106 height 72
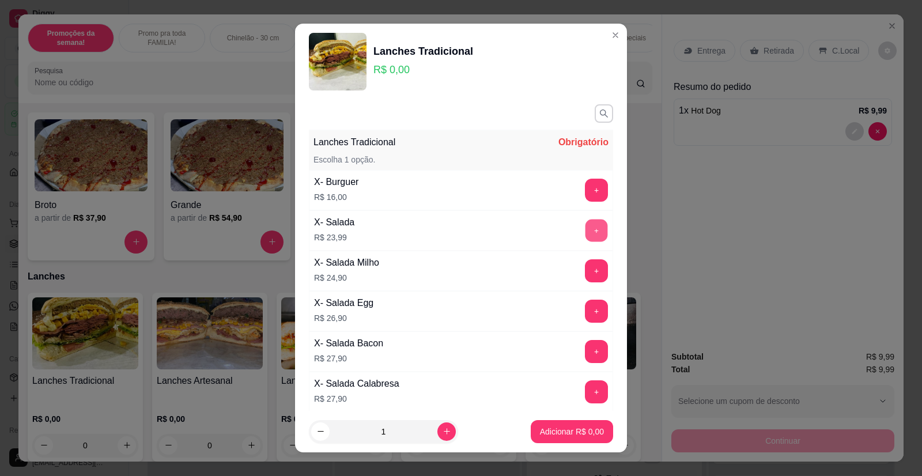
click at [586, 229] on button "+" at bounding box center [597, 231] width 22 height 22
click at [569, 431] on p "Adicionar R$ 23,99" at bounding box center [570, 432] width 69 height 12
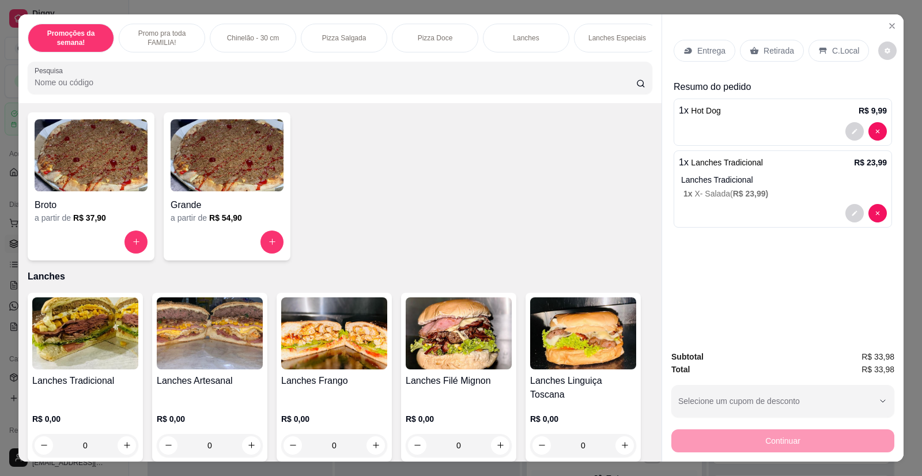
click at [765, 51] on p "Retirada" at bounding box center [779, 51] width 31 height 12
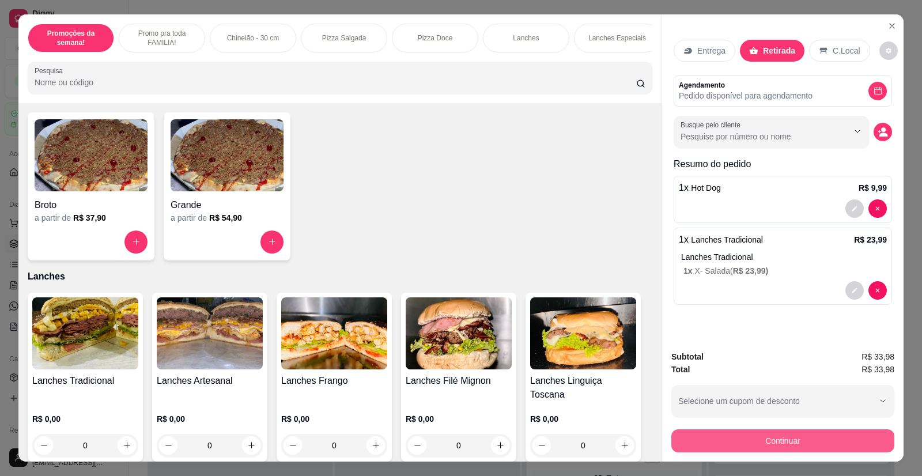
click at [790, 431] on button "Continuar" at bounding box center [783, 440] width 223 height 23
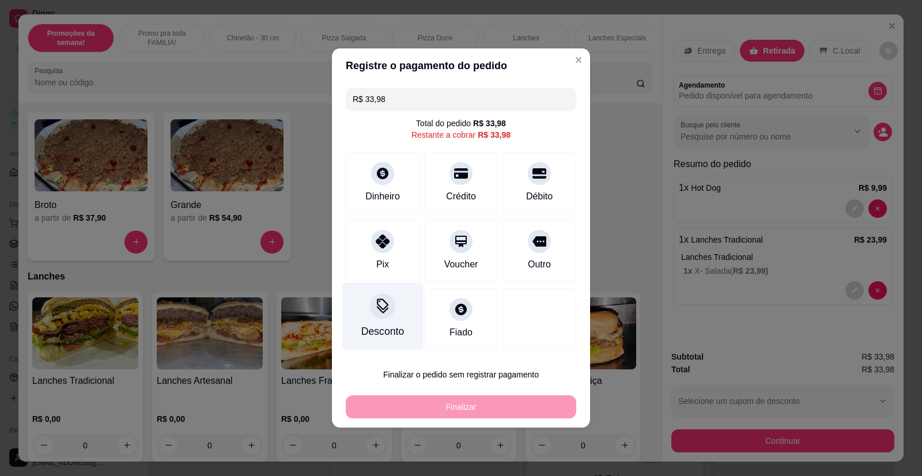
click at [386, 325] on div "Desconto" at bounding box center [382, 331] width 43 height 15
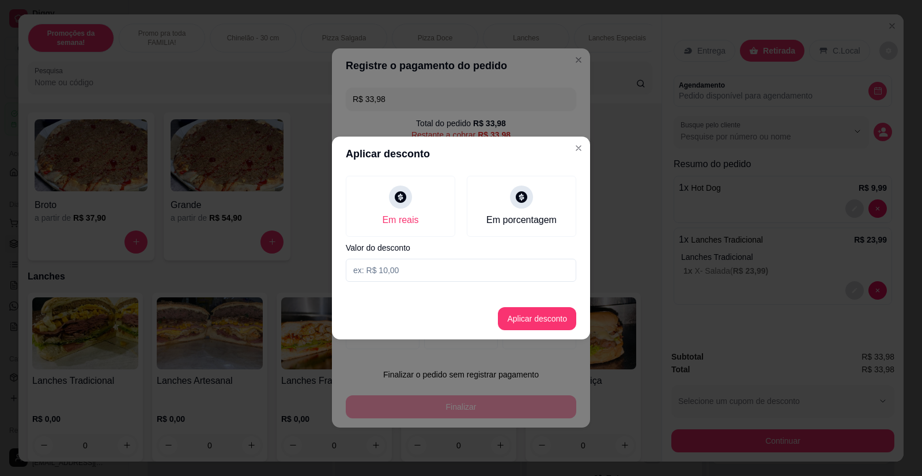
click at [404, 269] on input at bounding box center [461, 270] width 231 height 23
type input "23,99"
click at [558, 319] on button "Aplicar desconto" at bounding box center [538, 319] width 76 height 22
type input "R$ 9,99"
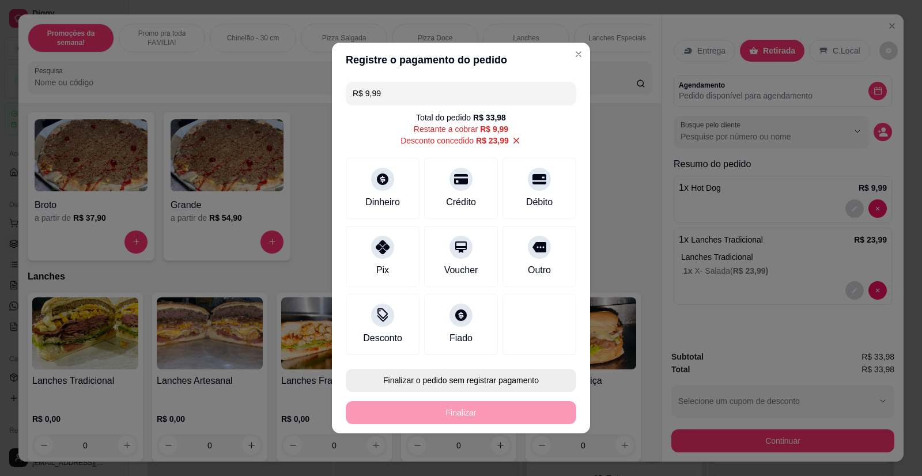
click at [473, 375] on button "Finalizar o pedido sem registrar pagamento" at bounding box center [461, 380] width 231 height 23
click at [524, 353] on button "Confirmar" at bounding box center [531, 347] width 41 height 17
type input "0"
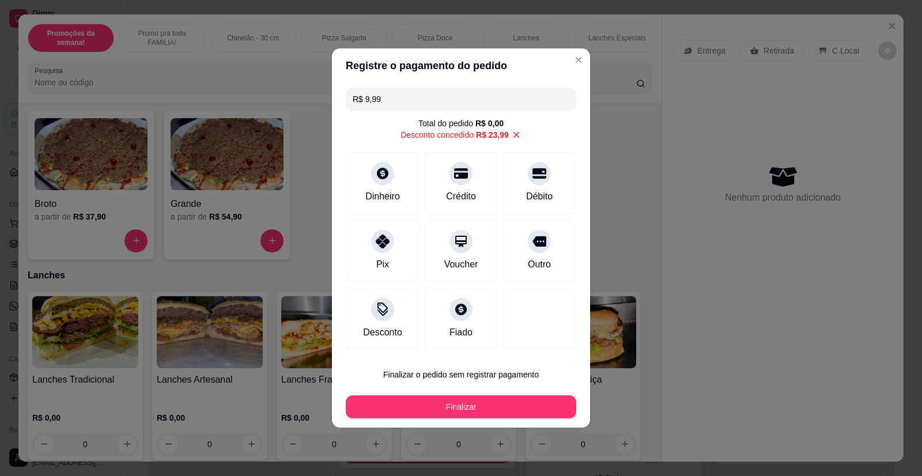
type input "-R$ 23,99"
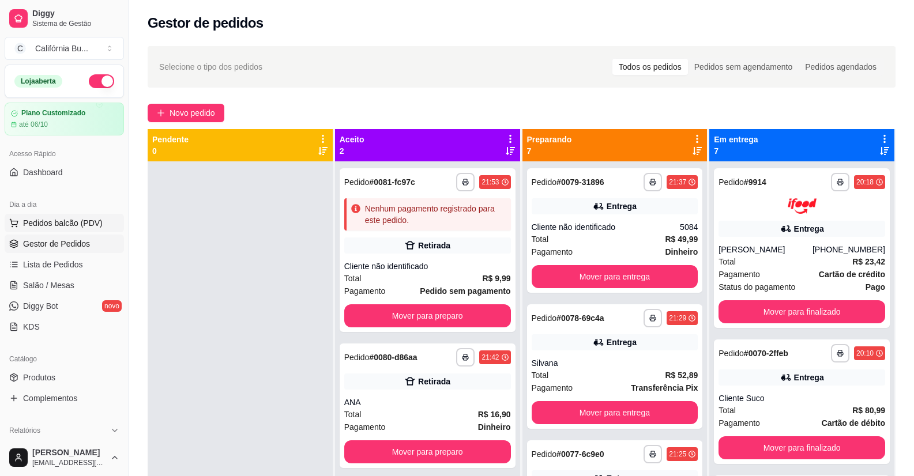
click at [63, 224] on span "Pedidos balcão (PDV)" at bounding box center [63, 223] width 80 height 12
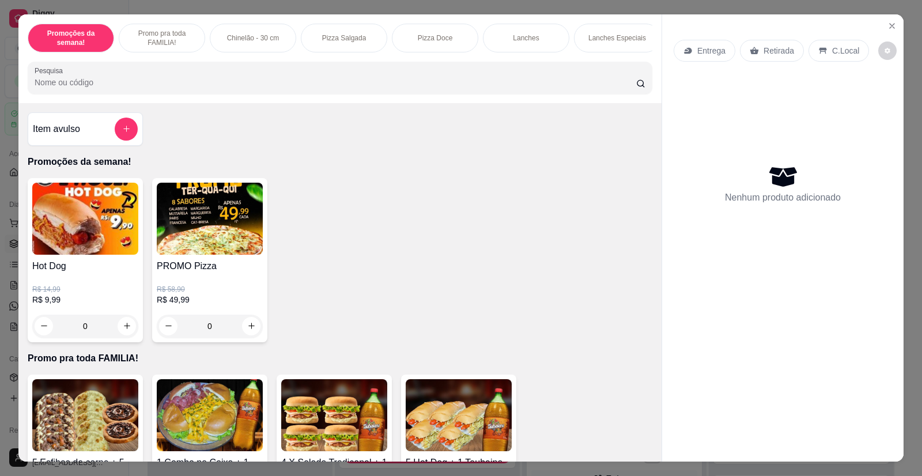
click at [203, 255] on img at bounding box center [210, 219] width 106 height 72
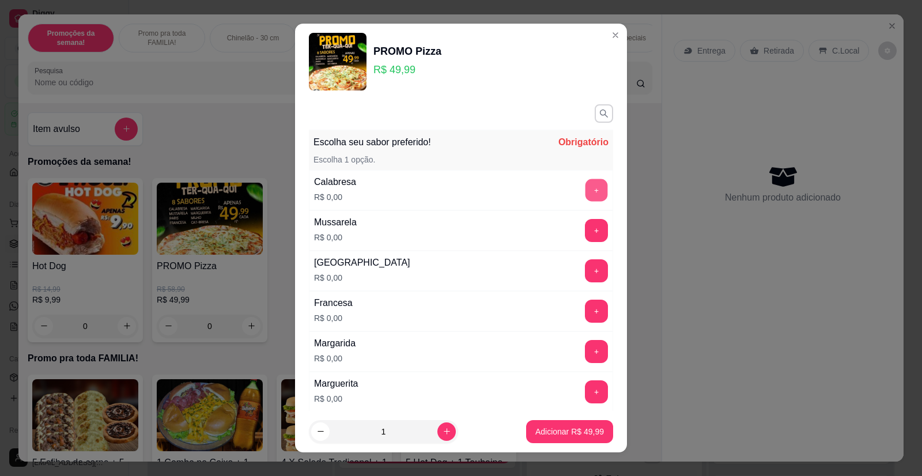
click at [586, 191] on button "+" at bounding box center [597, 190] width 22 height 22
click at [586, 228] on button "+" at bounding box center [597, 231] width 22 height 22
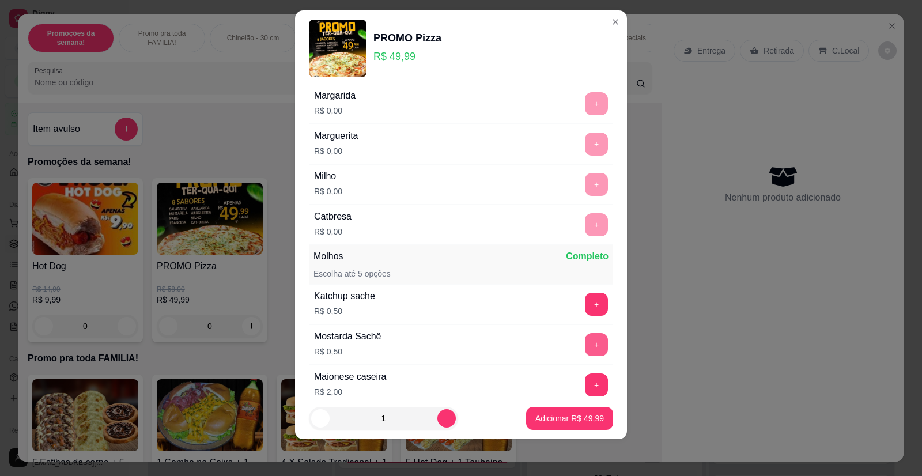
scroll to position [317, 0]
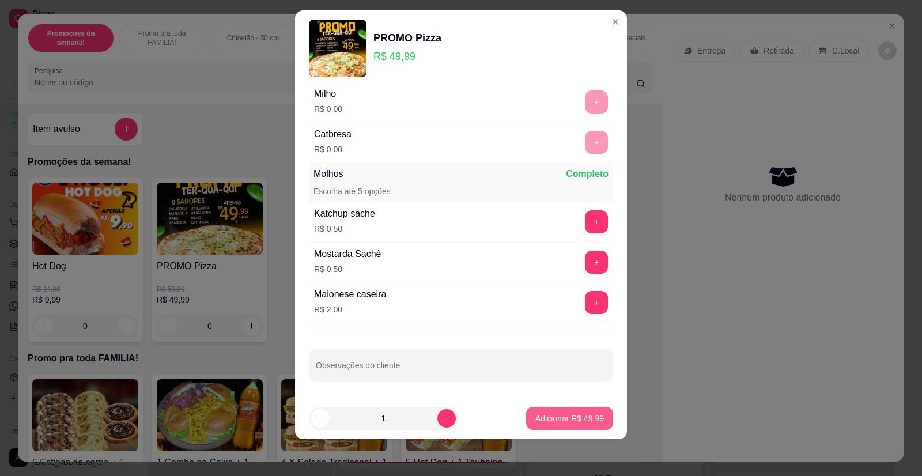
click at [547, 421] on p "Adicionar R$ 49,99" at bounding box center [570, 419] width 69 height 12
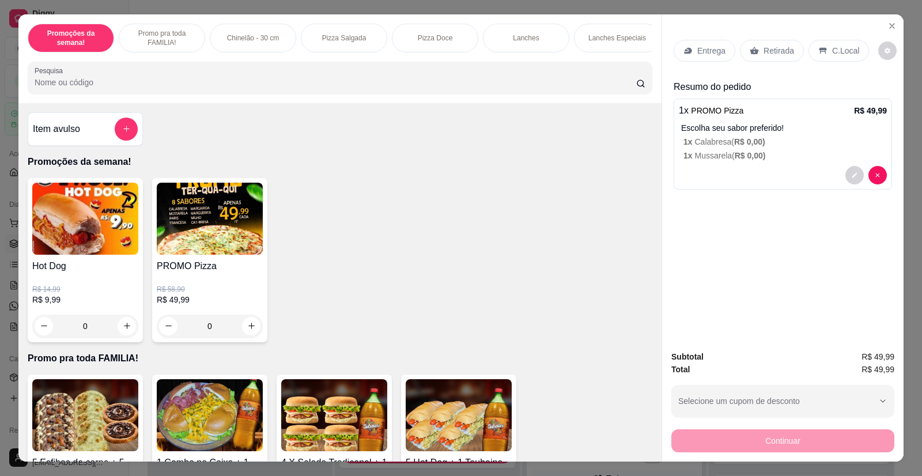
click at [777, 49] on p "Retirada" at bounding box center [779, 51] width 31 height 12
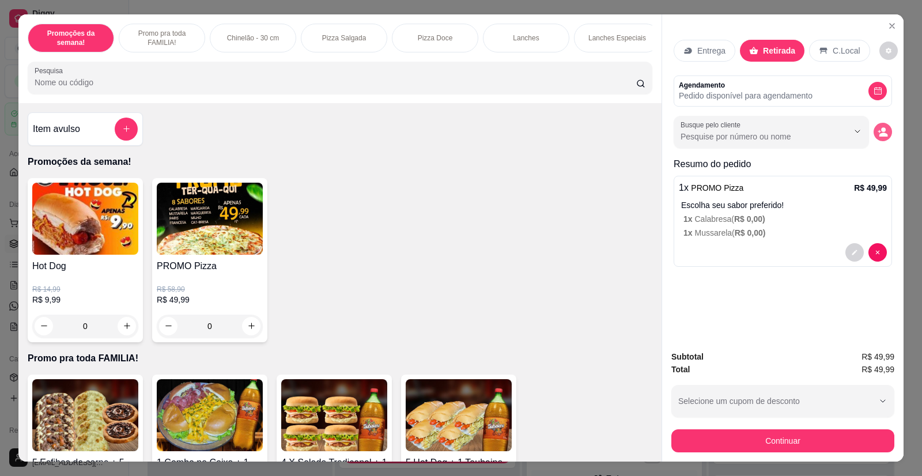
click at [878, 133] on icon "decrease-product-quantity" at bounding box center [883, 132] width 10 height 10
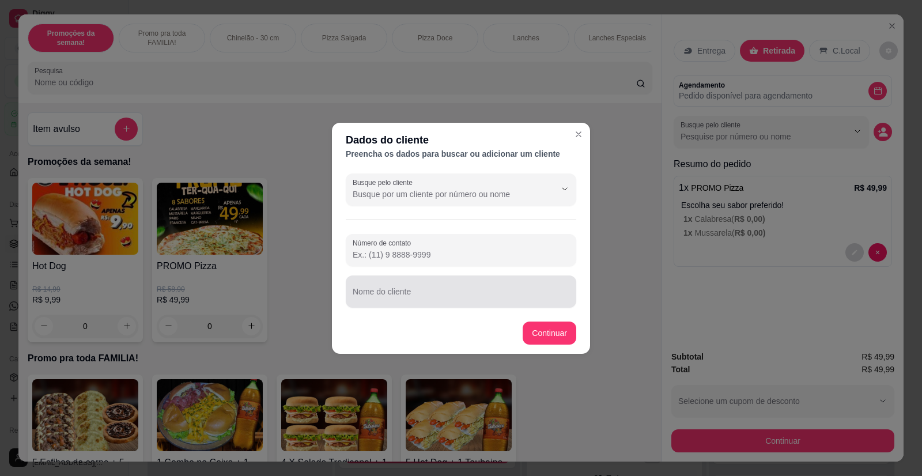
click at [408, 303] on div "Nome do cliente" at bounding box center [461, 292] width 231 height 32
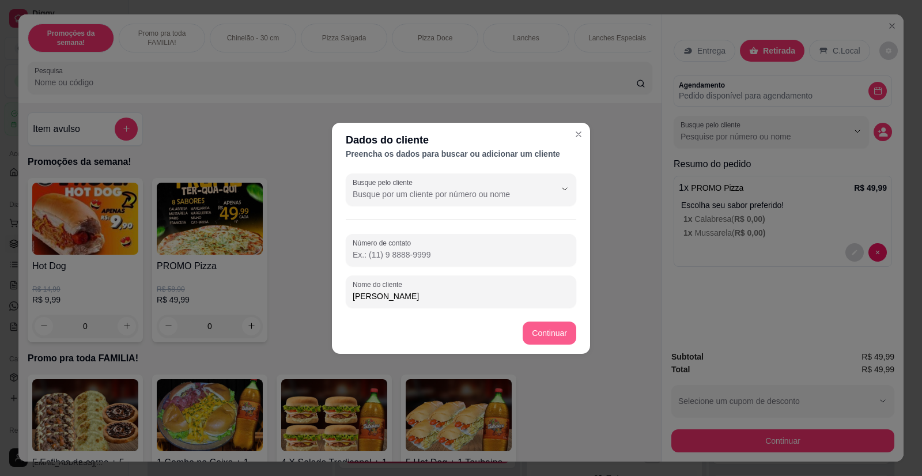
type input "[PERSON_NAME]"
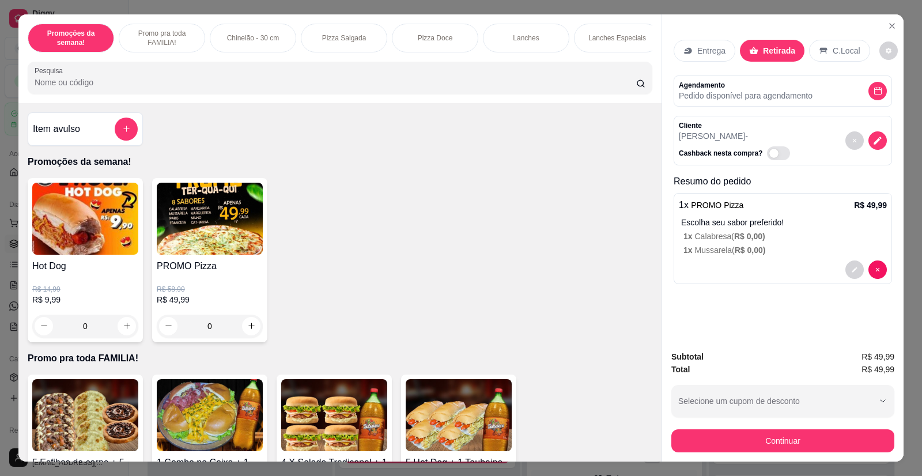
click at [770, 442] on button "Continuar" at bounding box center [783, 440] width 223 height 23
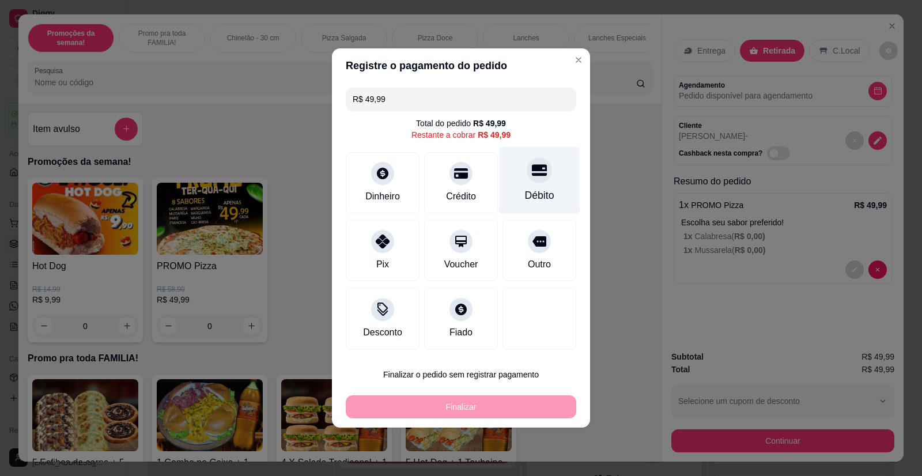
click at [541, 194] on div "Débito" at bounding box center [539, 195] width 29 height 15
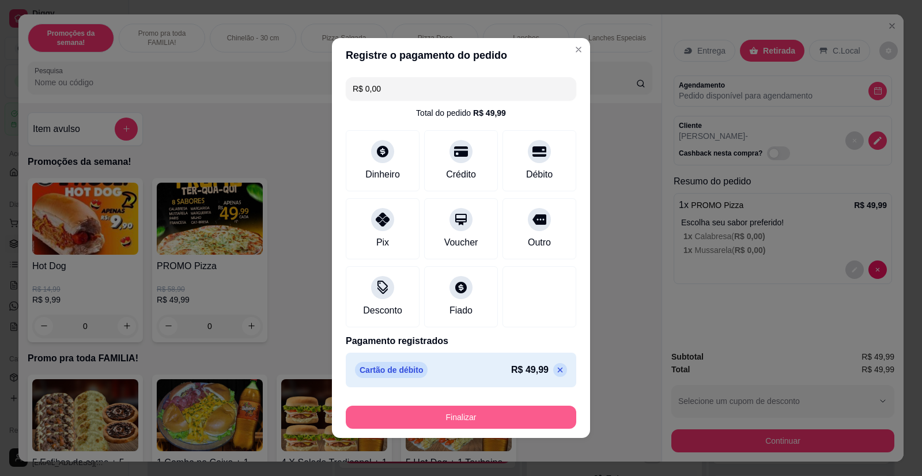
click at [476, 412] on button "Finalizar" at bounding box center [461, 417] width 231 height 23
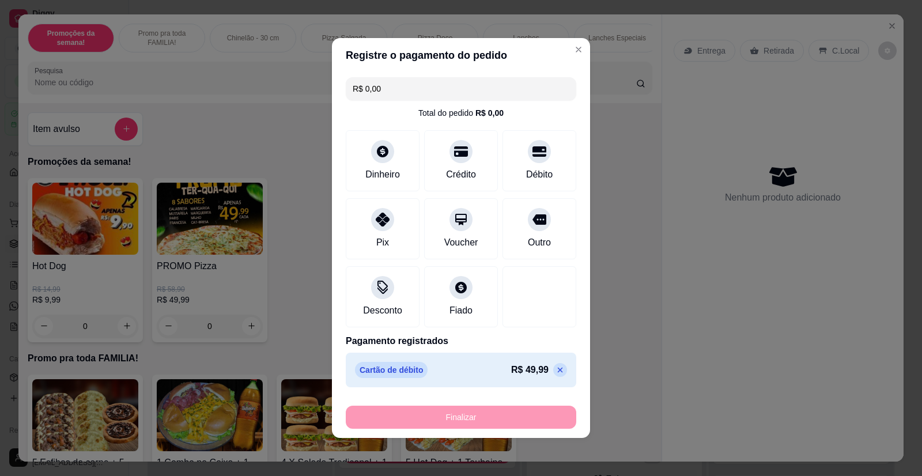
type input "-R$ 49,99"
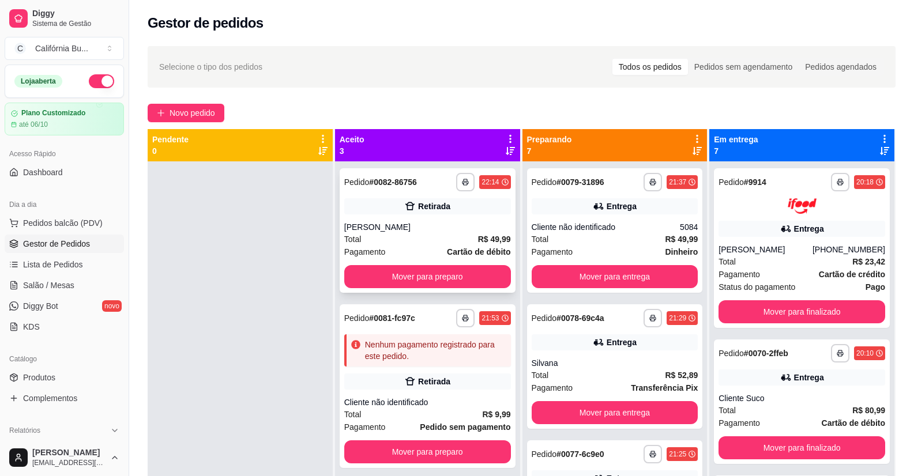
click at [441, 238] on div "Total R$ 49,99" at bounding box center [427, 239] width 167 height 13
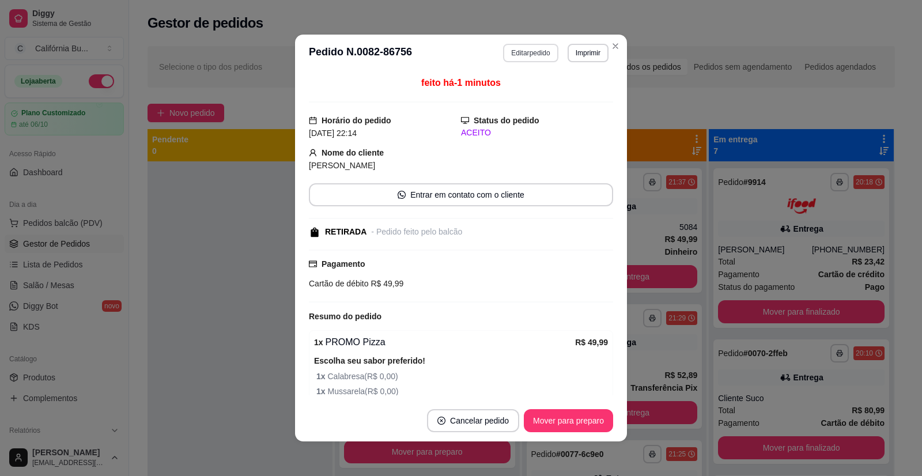
click at [529, 59] on button "Editar pedido" at bounding box center [530, 53] width 55 height 18
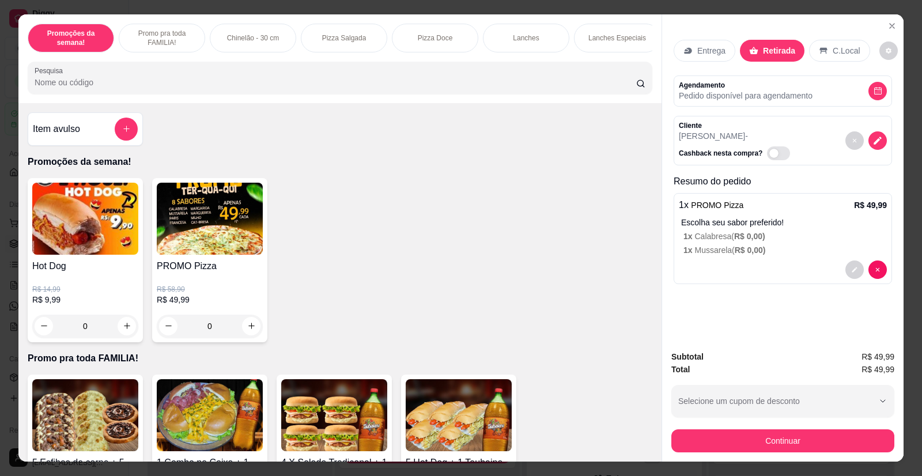
click at [698, 46] on p "Entrega" at bounding box center [712, 51] width 28 height 12
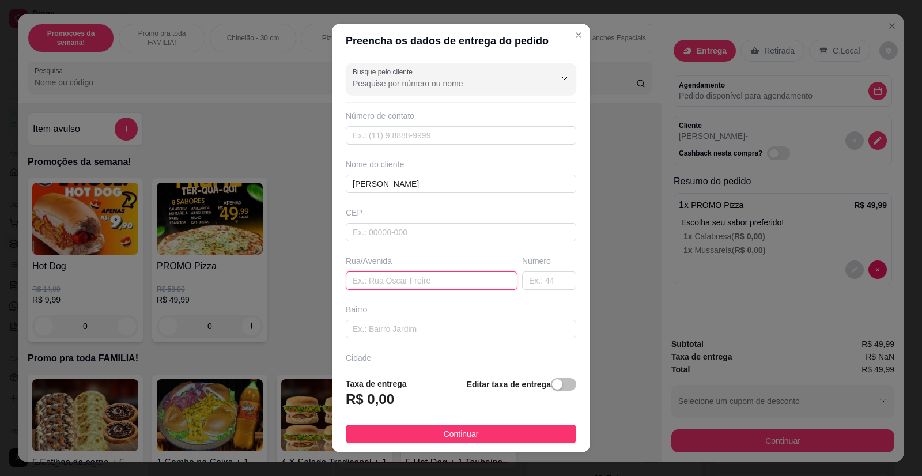
click at [371, 281] on input "text" at bounding box center [432, 281] width 172 height 18
type input "[PERSON_NAME]"
type input "516"
click at [425, 280] on input "[PERSON_NAME]" at bounding box center [432, 281] width 172 height 18
click at [370, 281] on input "[PERSON_NAME]" at bounding box center [432, 281] width 172 height 18
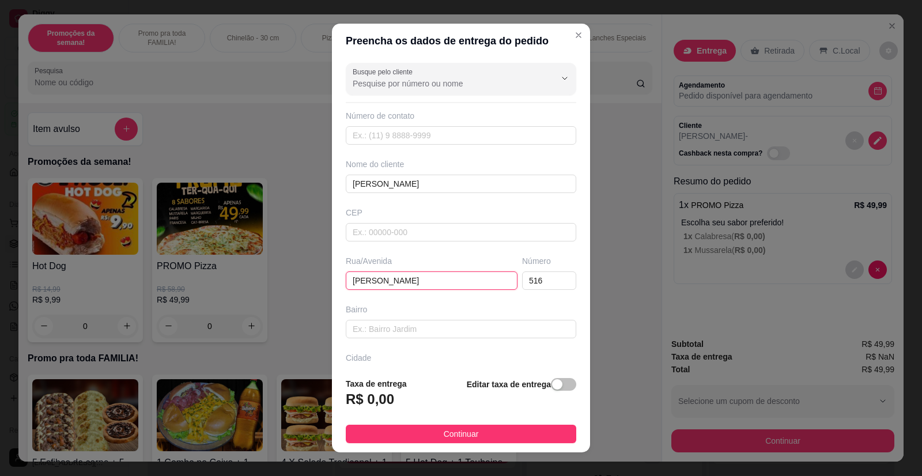
click at [368, 280] on input "[PERSON_NAME]" at bounding box center [432, 281] width 172 height 18
click at [363, 279] on input "[PERSON_NAME]" at bounding box center [432, 281] width 172 height 18
click at [359, 279] on input "[PERSON_NAME]" at bounding box center [432, 281] width 172 height 18
type input "[PERSON_NAME]"
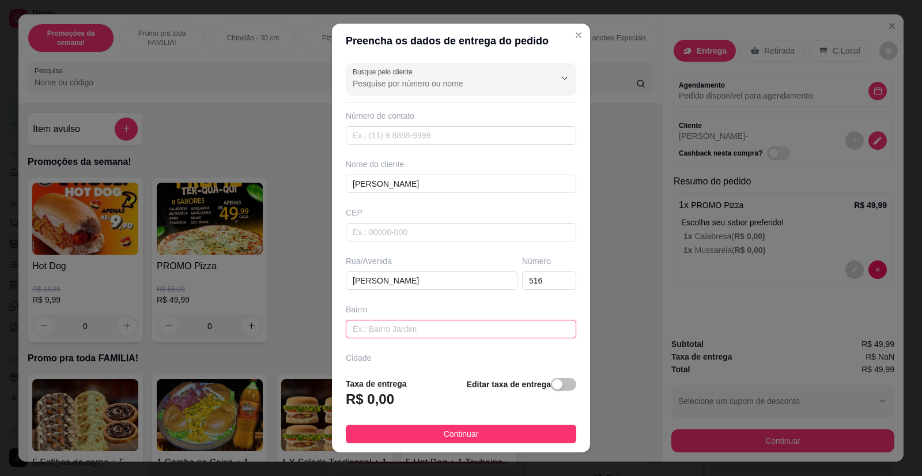
click at [374, 335] on input "text" at bounding box center [461, 329] width 231 height 18
type input "Terruel"
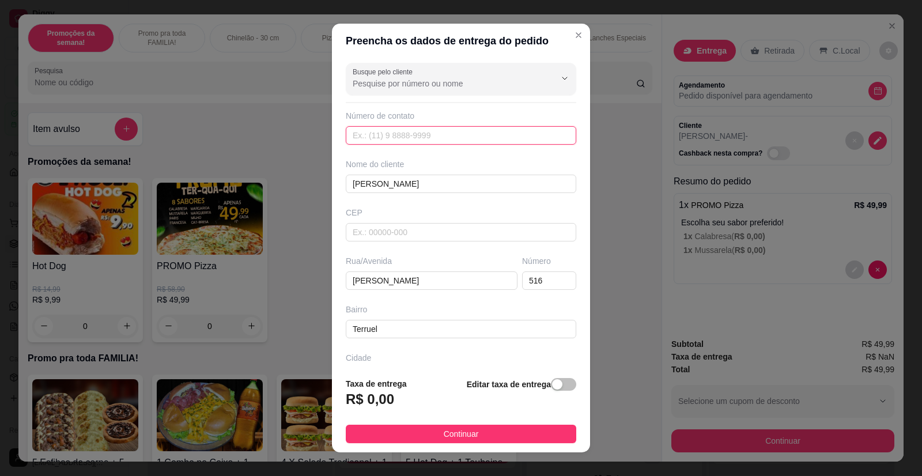
click at [389, 135] on input "text" at bounding box center [461, 135] width 231 height 18
click at [365, 136] on input "[PHONE_NUMBER]" at bounding box center [461, 135] width 231 height 18
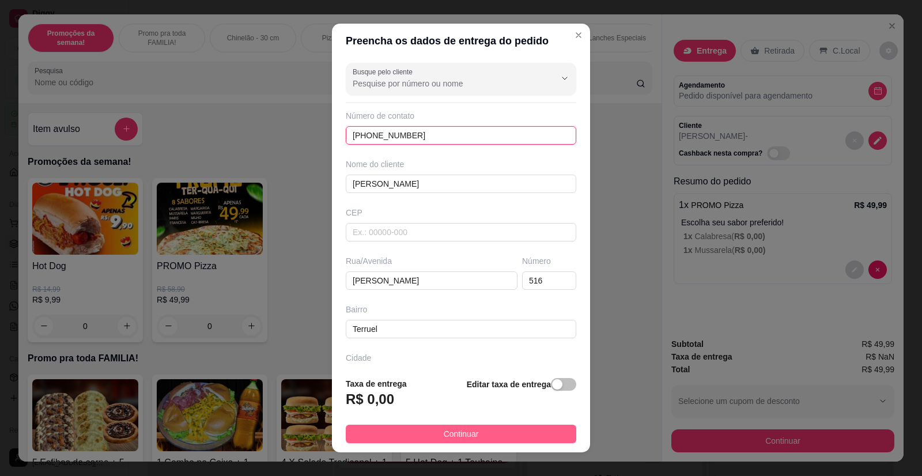
type input "[PHONE_NUMBER]"
click at [457, 428] on span "Continuar" at bounding box center [461, 434] width 35 height 13
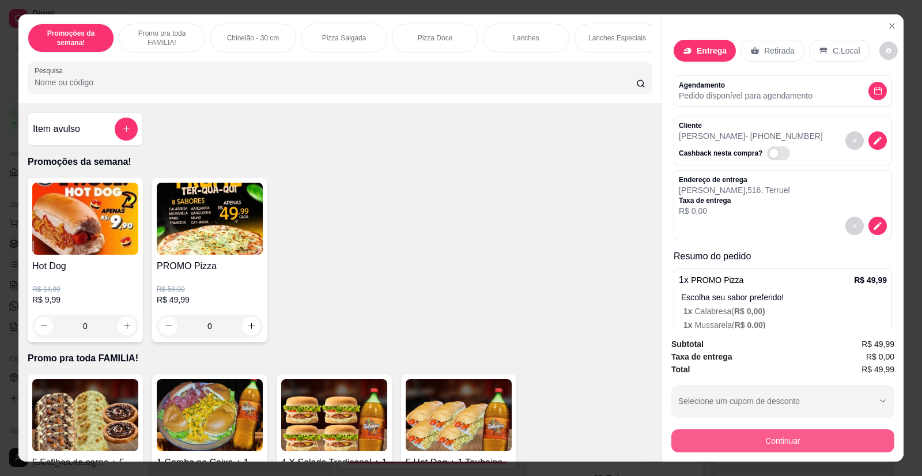
click at [777, 440] on button "Continuar" at bounding box center [783, 440] width 223 height 23
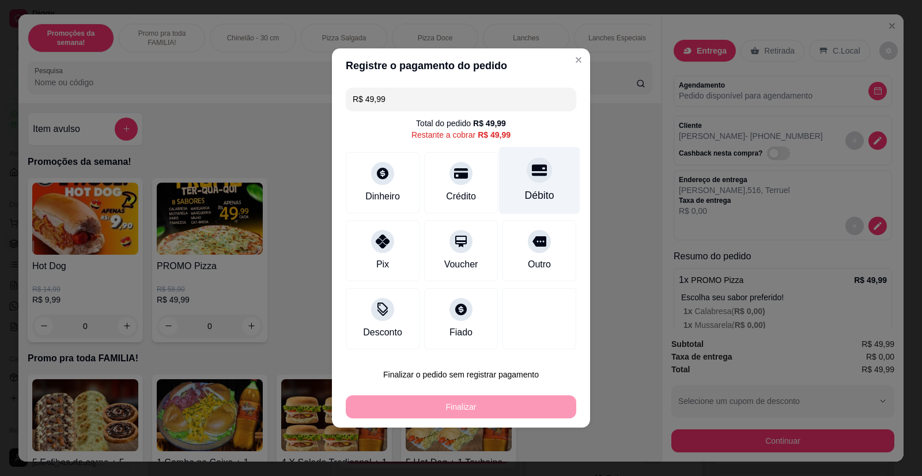
click at [544, 187] on div "Débito" at bounding box center [539, 180] width 81 height 67
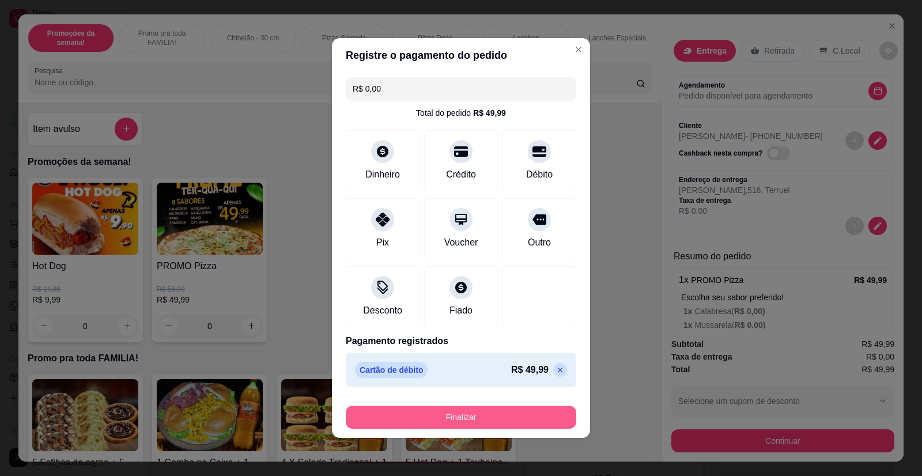
click at [475, 421] on button "Finalizar" at bounding box center [461, 417] width 231 height 23
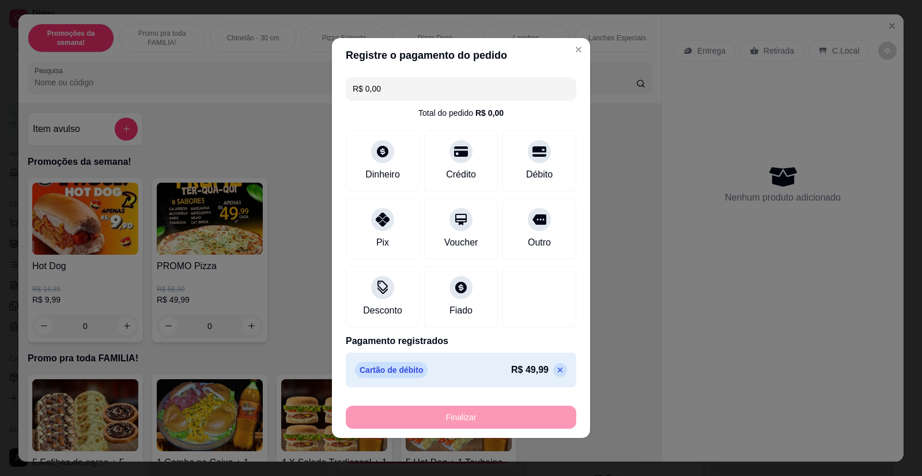
type input "-R$ 49,99"
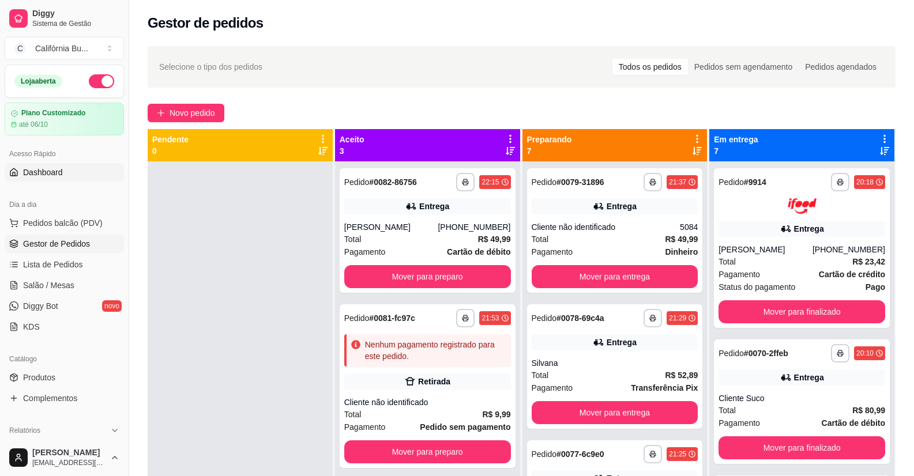
click at [41, 174] on span "Dashboard" at bounding box center [43, 173] width 40 height 12
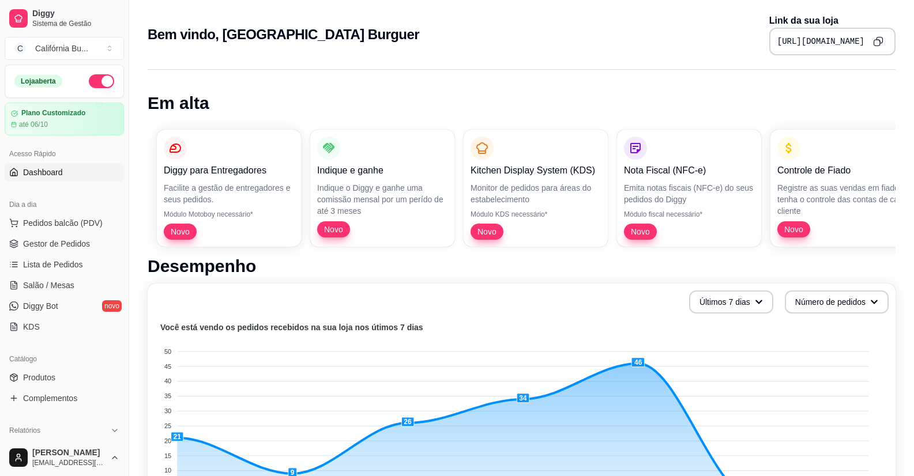
click at [876, 43] on icon "Copy to clipboard" at bounding box center [878, 41] width 10 height 10
click at [42, 375] on span "Produtos" at bounding box center [39, 378] width 32 height 12
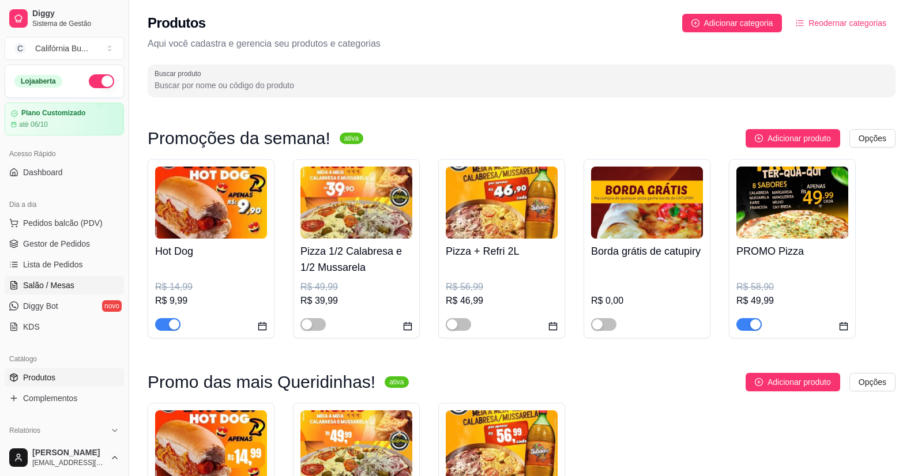
click at [29, 285] on span "Salão / Mesas" at bounding box center [48, 286] width 51 height 12
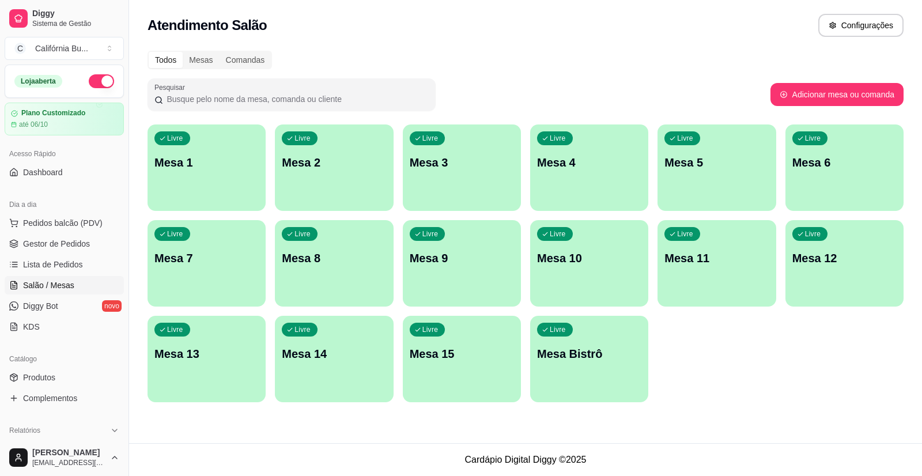
click at [686, 173] on div "Livre Mesa 5" at bounding box center [717, 161] width 118 height 73
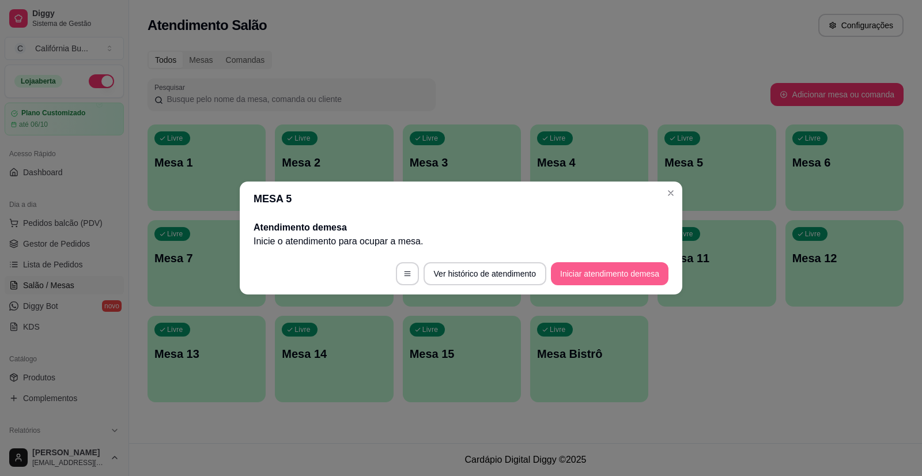
click at [598, 275] on button "Iniciar atendimento de mesa" at bounding box center [610, 273] width 118 height 23
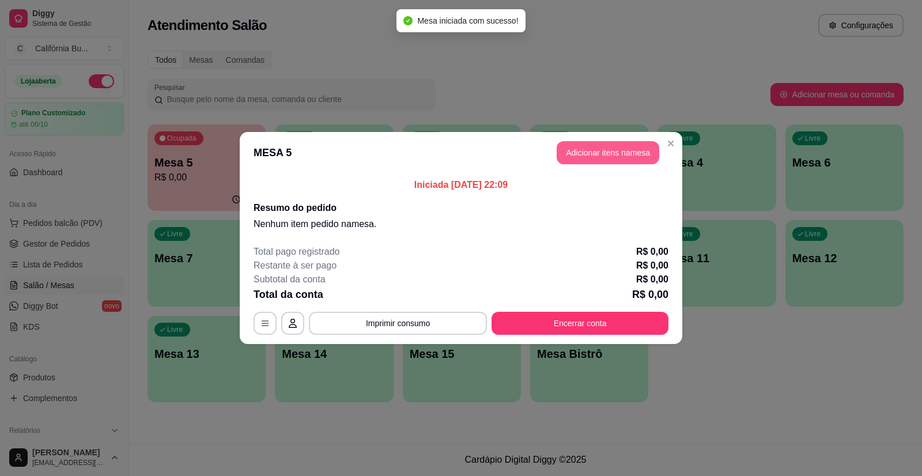
click at [603, 157] on button "Adicionar itens na mesa" at bounding box center [608, 152] width 103 height 23
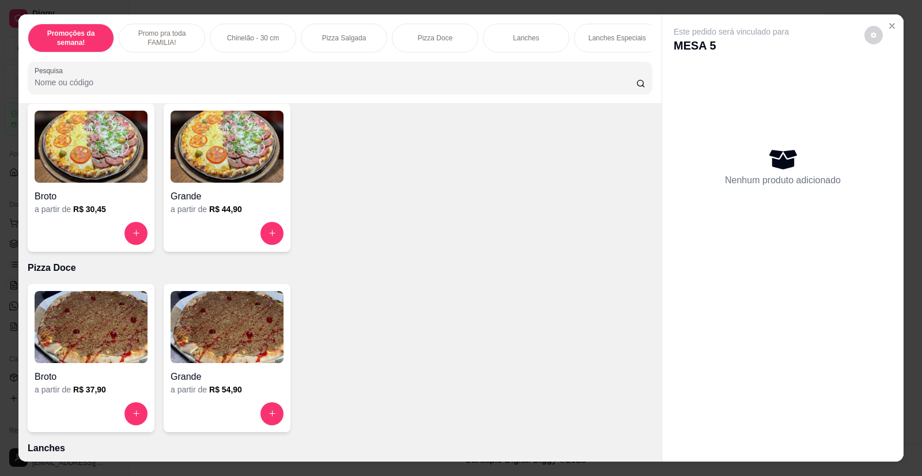
scroll to position [634, 0]
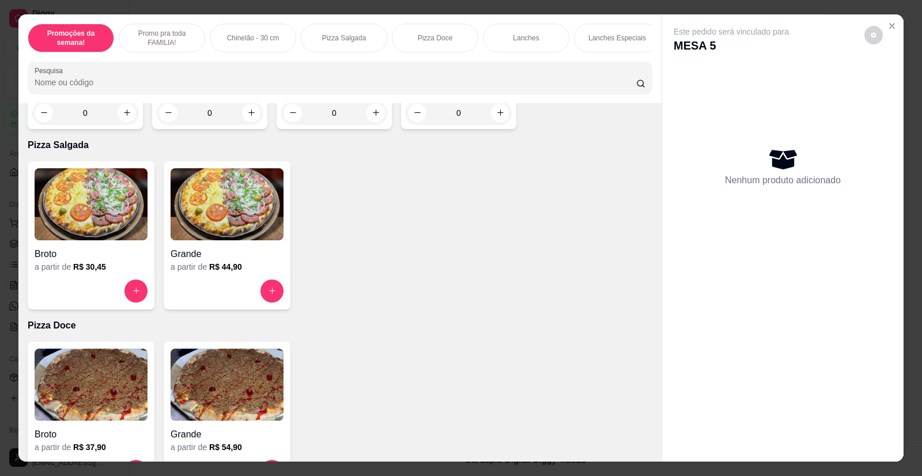
click at [90, 228] on img at bounding box center [91, 204] width 113 height 72
click at [643, 39] on div "Lanches Especiais" at bounding box center [617, 38] width 86 height 29
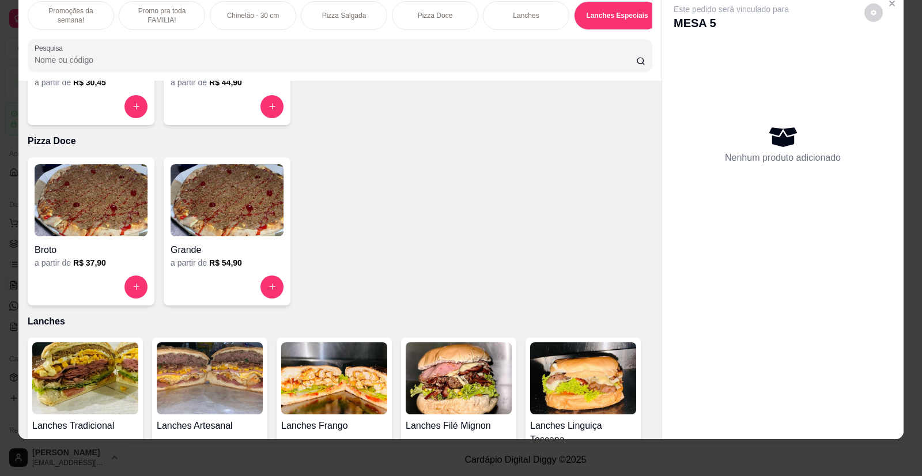
scroll to position [814, 0]
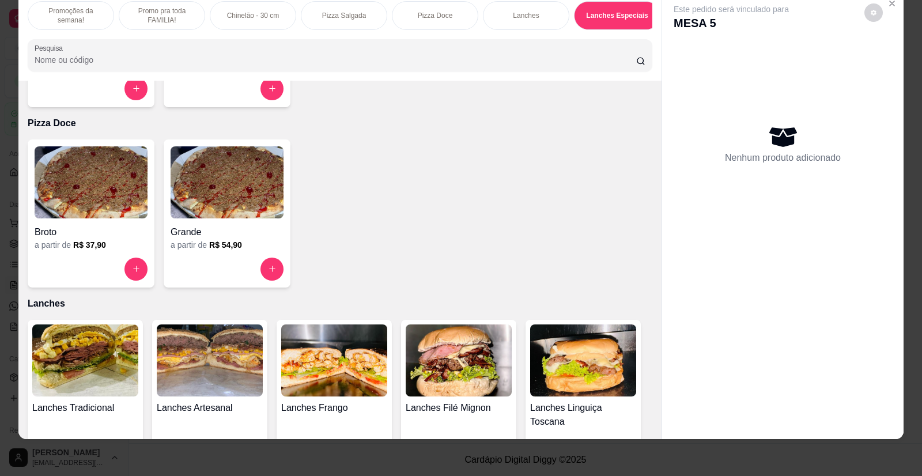
click at [229, 203] on img at bounding box center [227, 182] width 113 height 72
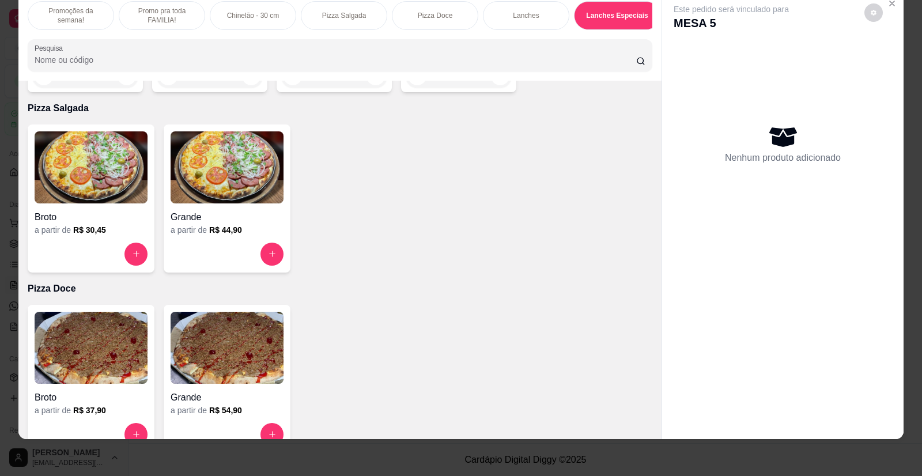
scroll to position [641, 0]
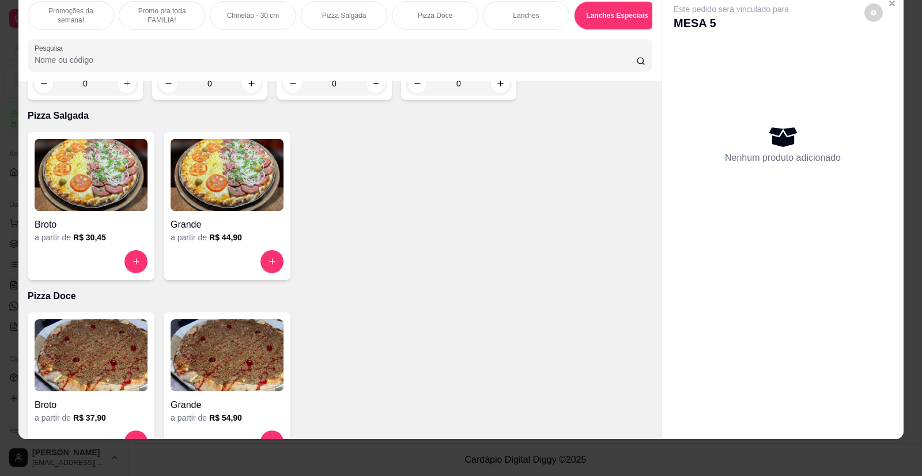
click at [234, 199] on img at bounding box center [227, 175] width 113 height 72
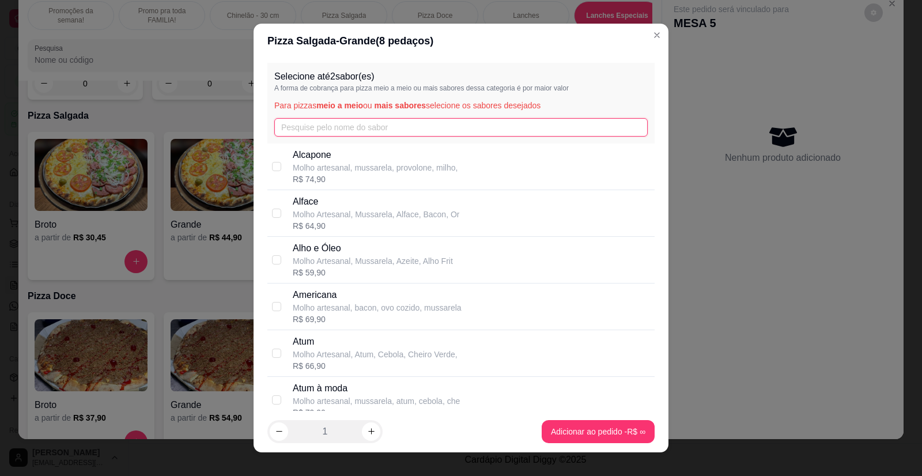
click at [359, 131] on input "text" at bounding box center [461, 127] width 374 height 18
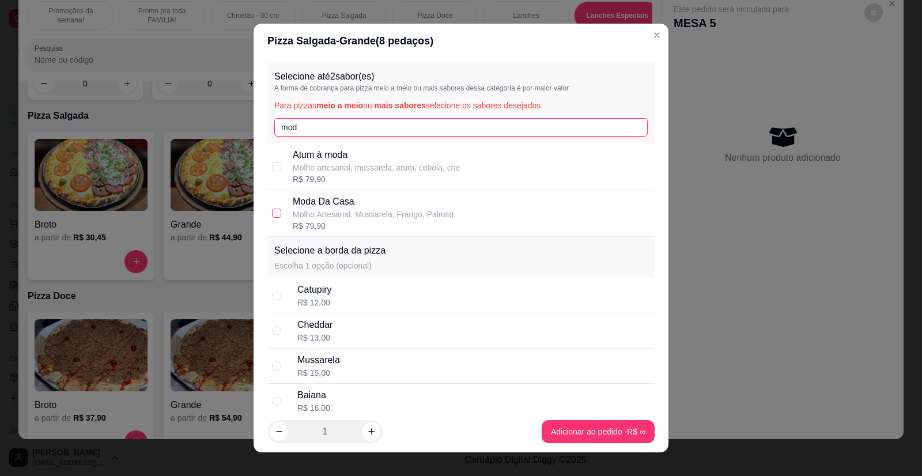
type input "mod"
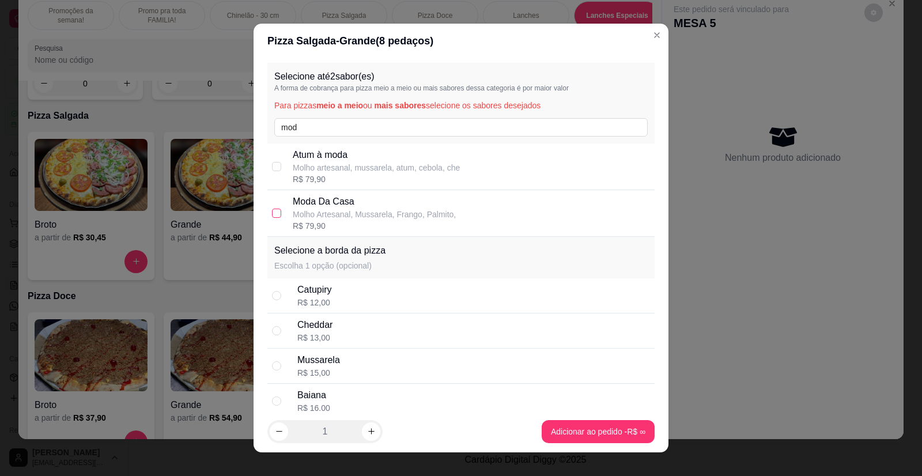
click at [272, 210] on input "checkbox" at bounding box center [276, 213] width 9 height 9
checkbox input "true"
click at [338, 144] on div "Atum à moda Molho artesanal, mussarela, atum, cebola, che R$ 79,90" at bounding box center [460, 167] width 387 height 47
click at [318, 165] on p "Molho artesanal, mussarela, atum, cebola, che" at bounding box center [376, 168] width 167 height 12
checkbox input "false"
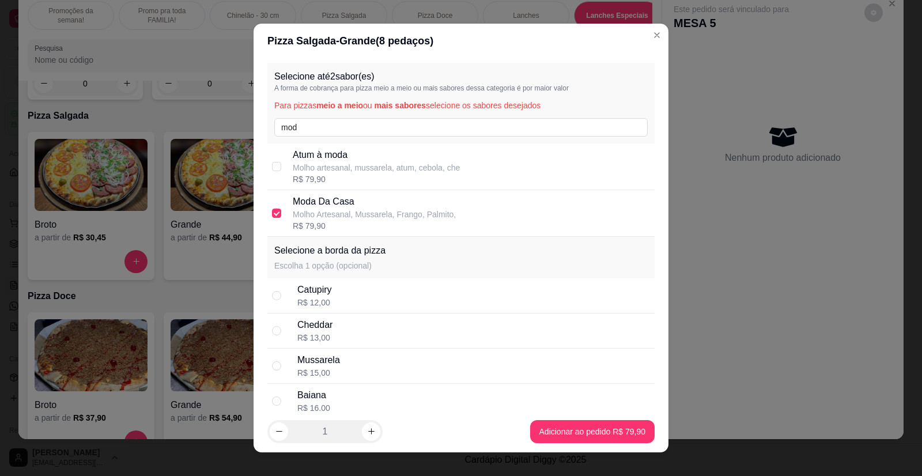
click at [281, 202] on div "Moda Da Casa Molho Artesanal, Mussarela, Frango, Palmito, R$ 79,90" at bounding box center [460, 213] width 387 height 47
checkbox input "false"
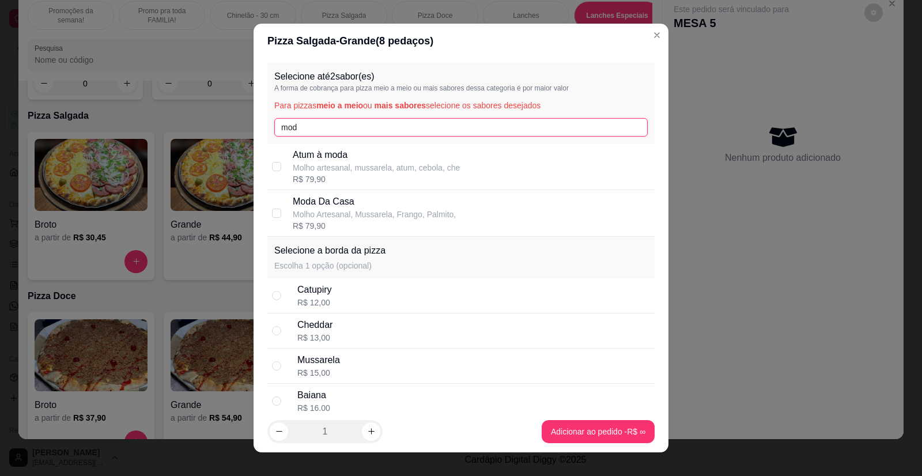
click at [318, 126] on input "mod" at bounding box center [461, 127] width 374 height 18
type input "m"
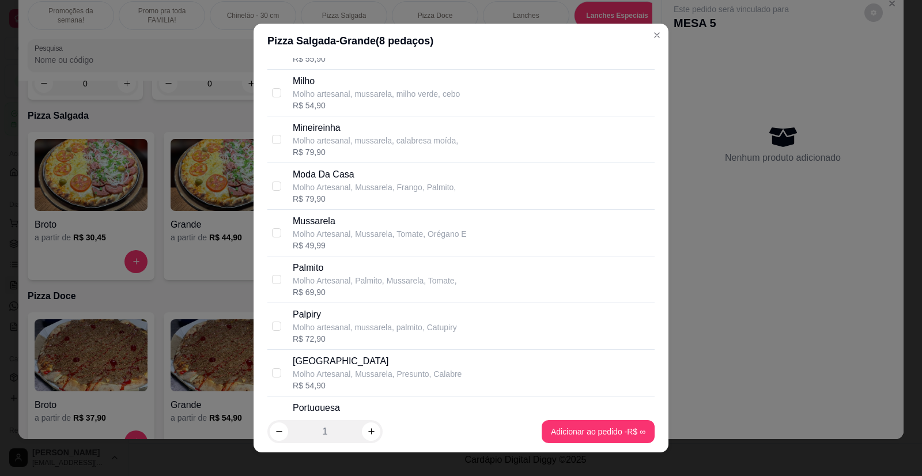
scroll to position [1556, 0]
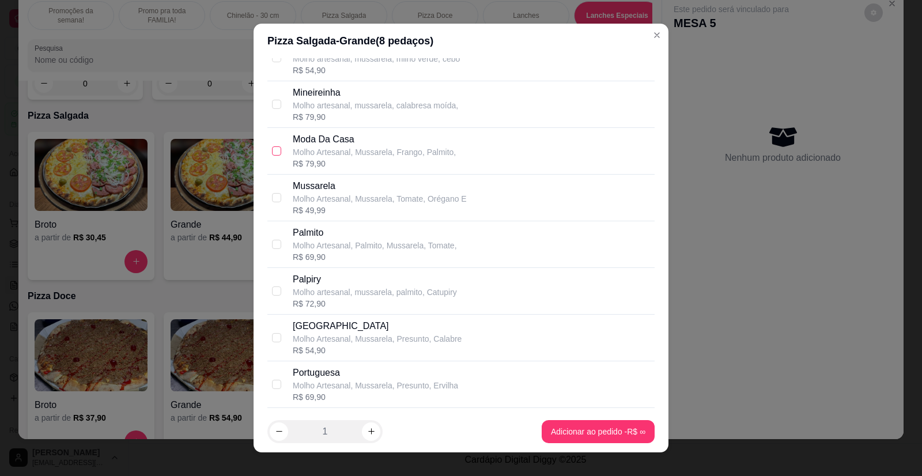
click at [277, 148] on input "checkbox" at bounding box center [276, 150] width 9 height 9
checkbox input "true"
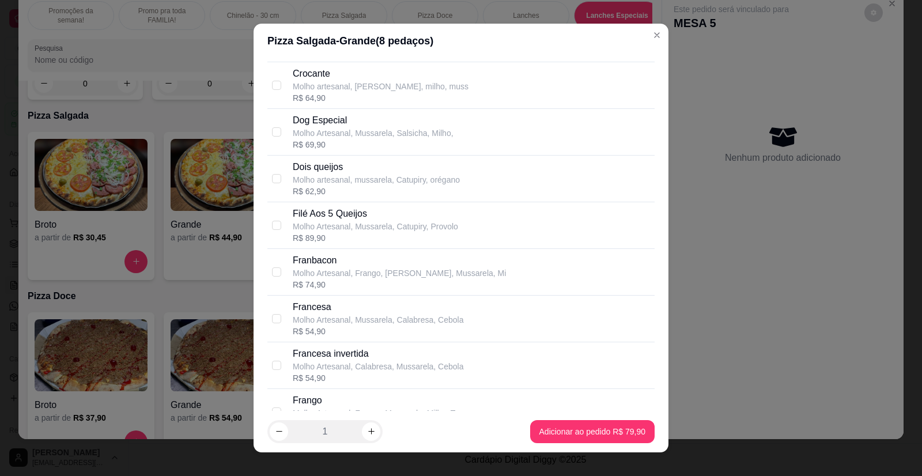
scroll to position [865, 0]
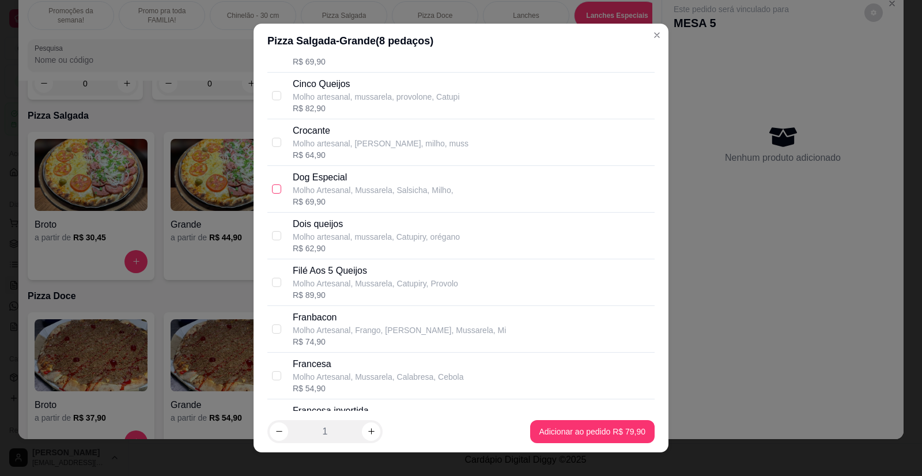
click at [272, 188] on input "checkbox" at bounding box center [276, 188] width 9 height 9
checkbox input "true"
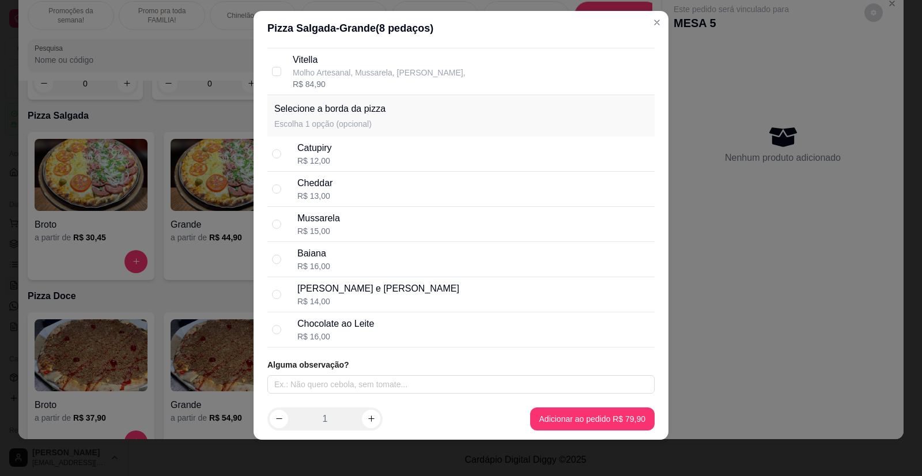
scroll to position [13, 0]
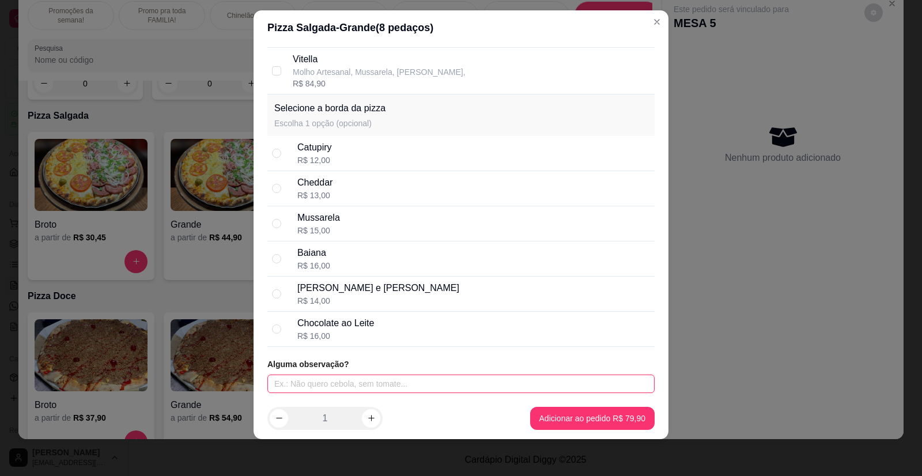
click at [350, 388] on input "text" at bounding box center [460, 384] width 387 height 18
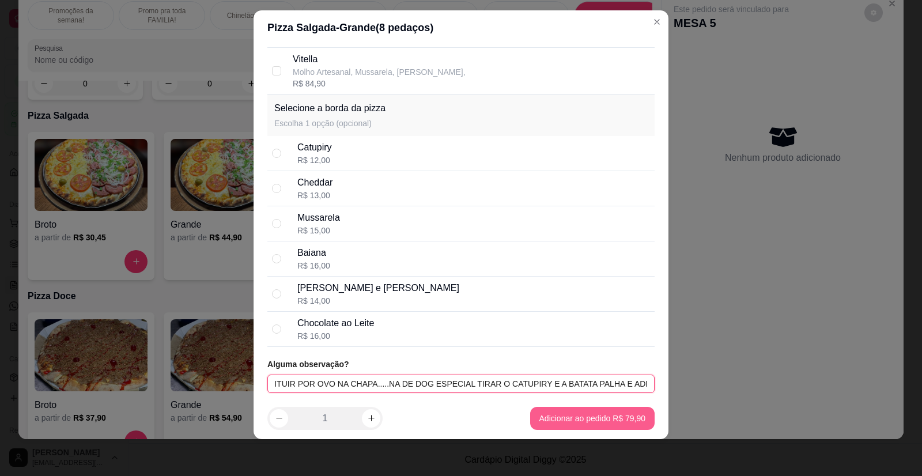
type input "TIRAR O CATUPIRY DA MODA DA CASA E SUBSTITUIR POR OVO NA CHAPA.....NA DE DOG ES…"
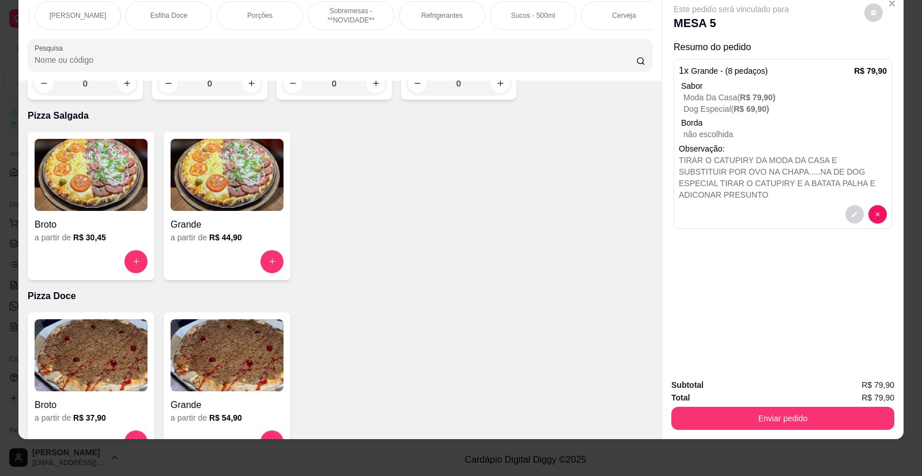
scroll to position [0, 919]
click at [597, 11] on p "Cerveja" at bounding box center [609, 15] width 24 height 9
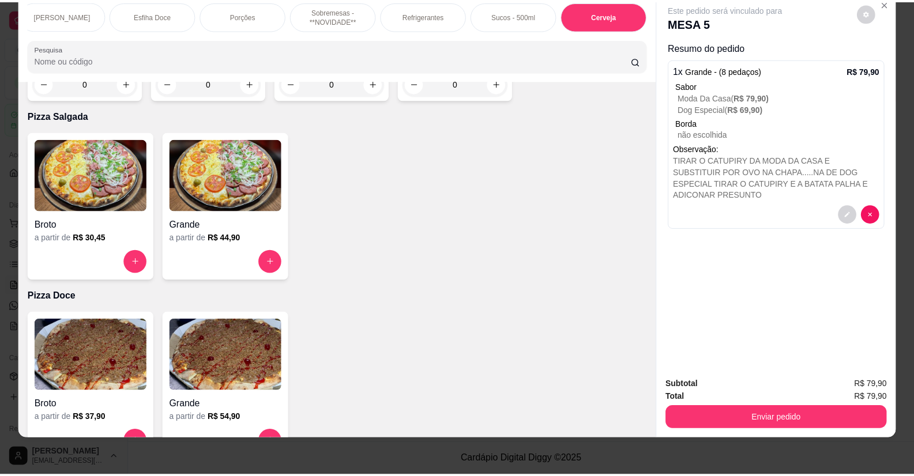
scroll to position [3979, 0]
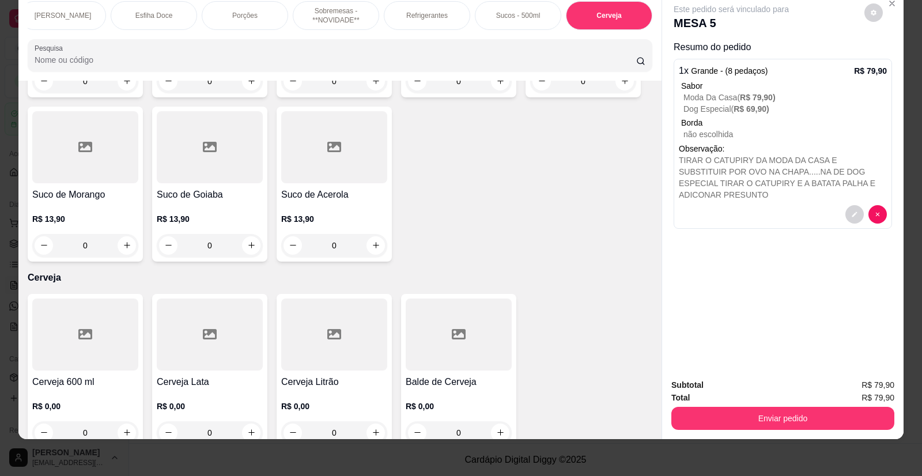
click at [335, 375] on h4 "Cerveja Litrão" at bounding box center [334, 382] width 106 height 14
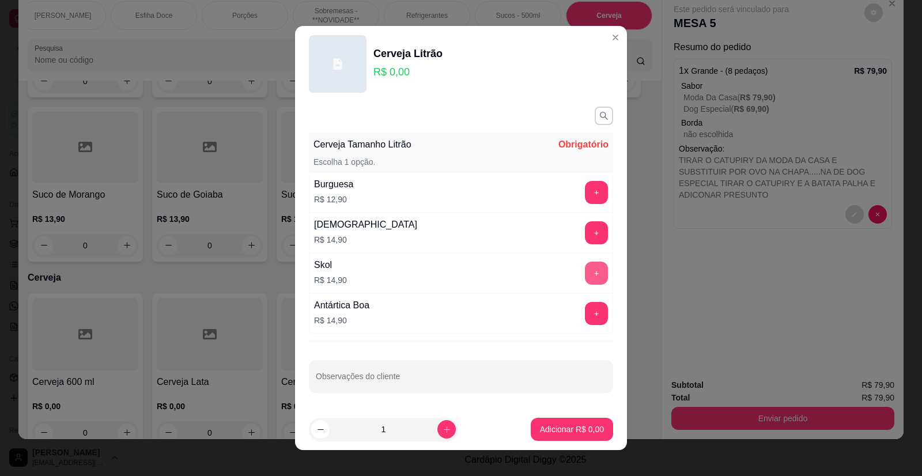
click at [590, 274] on button "+" at bounding box center [596, 273] width 23 height 23
click at [566, 425] on p "Adicionar R$ 14,90" at bounding box center [570, 430] width 69 height 12
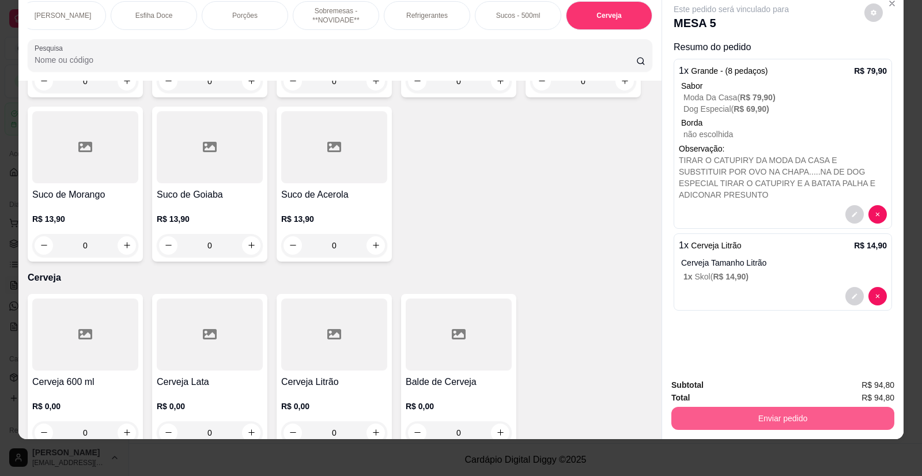
click at [752, 418] on button "Enviar pedido" at bounding box center [783, 418] width 223 height 23
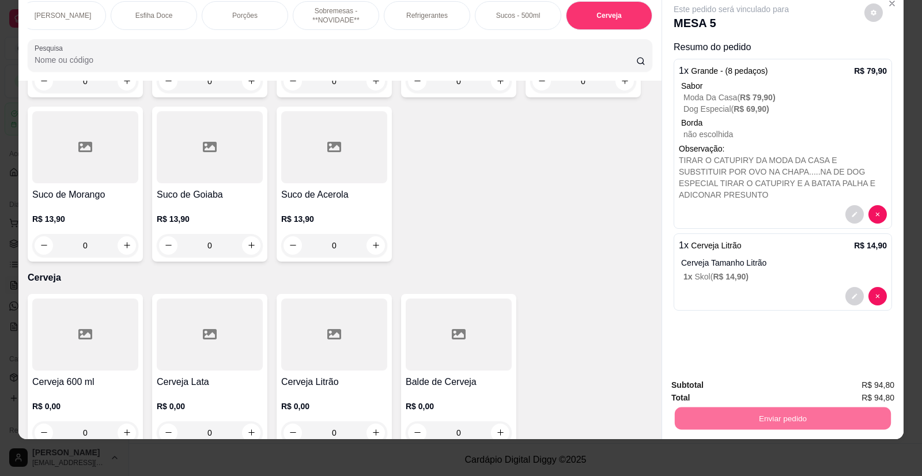
click at [895, 395] on button "Enviar pedido" at bounding box center [864, 390] width 65 height 22
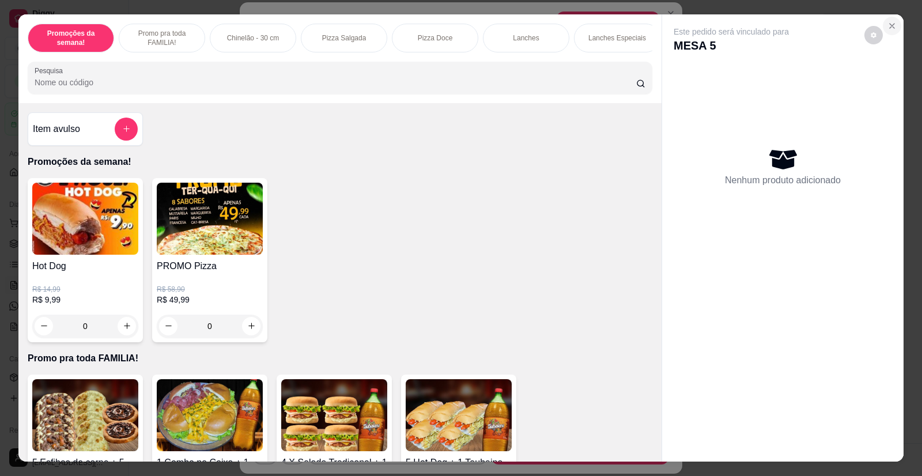
click at [890, 27] on icon "Close" at bounding box center [892, 26] width 5 height 5
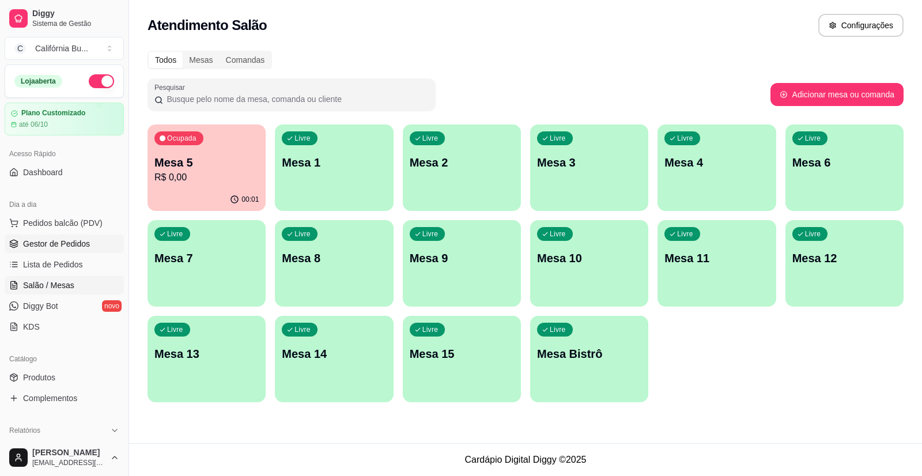
click at [69, 250] on link "Gestor de Pedidos" at bounding box center [64, 244] width 119 height 18
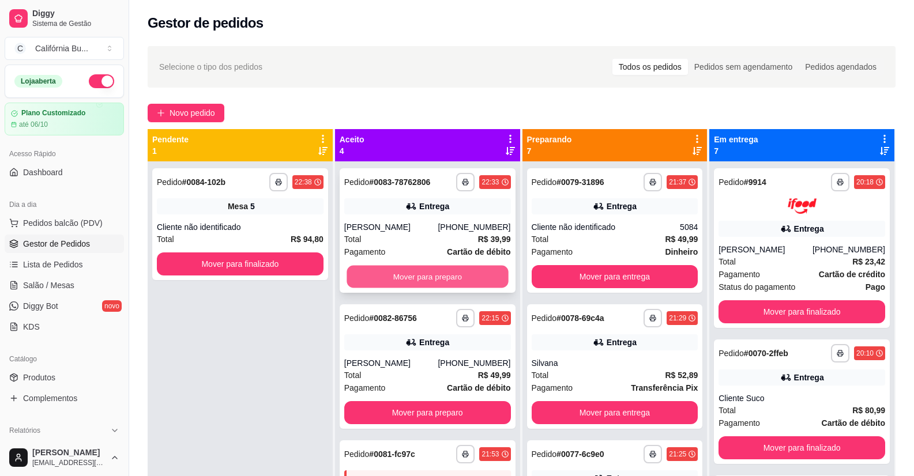
click at [474, 284] on button "Mover para preparo" at bounding box center [426, 277] width 161 height 22
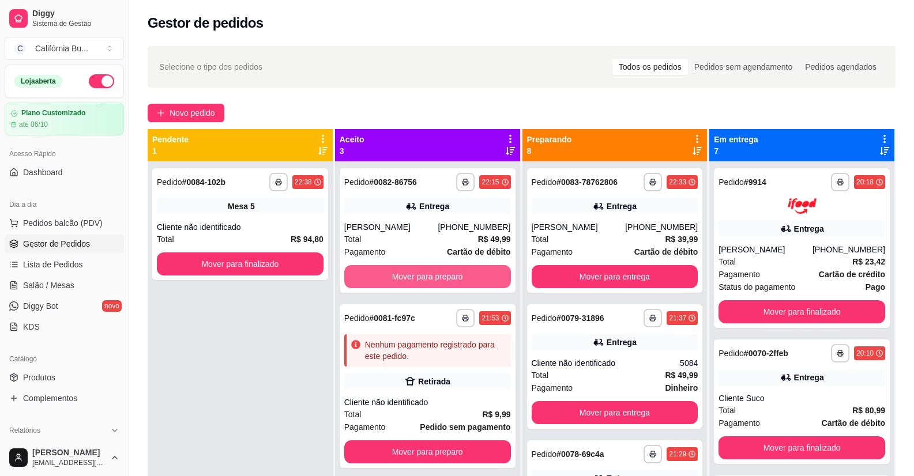
click at [482, 276] on button "Mover para preparo" at bounding box center [427, 276] width 167 height 23
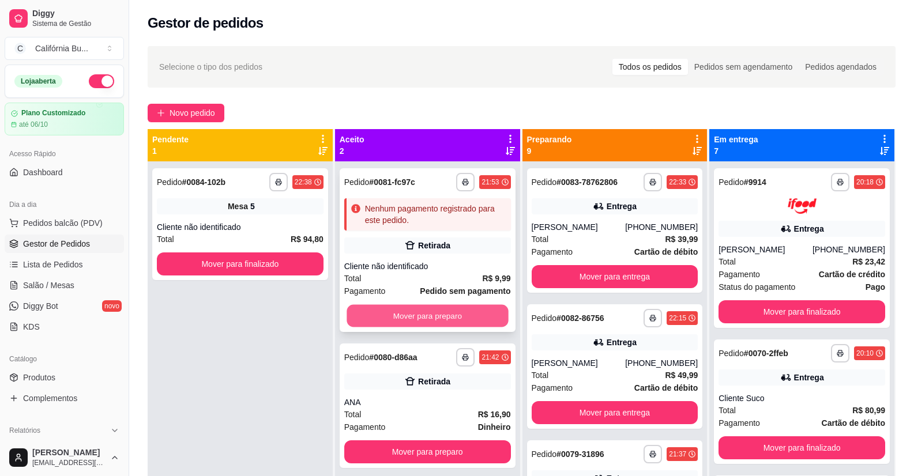
click at [467, 313] on button "Mover para preparo" at bounding box center [426, 316] width 161 height 22
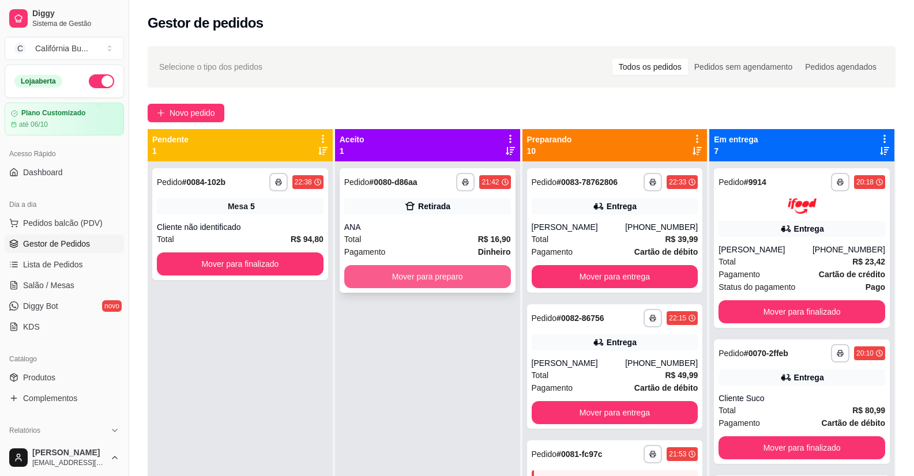
click at [430, 280] on button "Mover para preparo" at bounding box center [427, 276] width 167 height 23
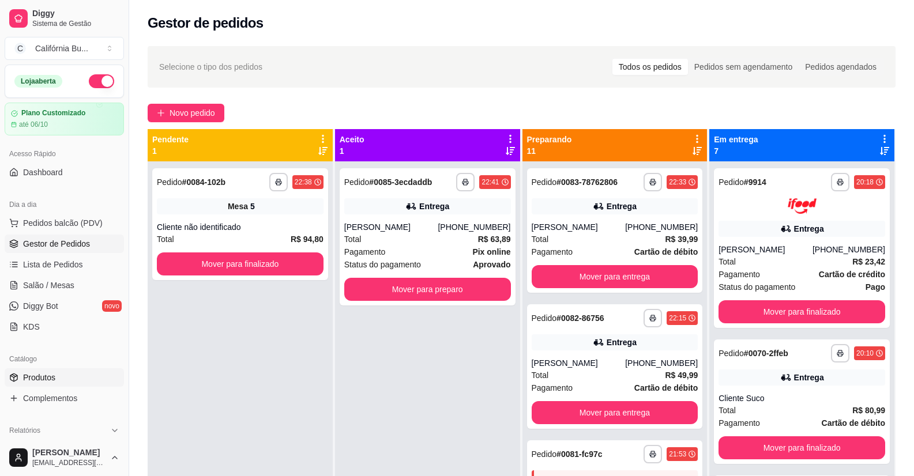
click at [52, 380] on span "Produtos" at bounding box center [39, 378] width 32 height 12
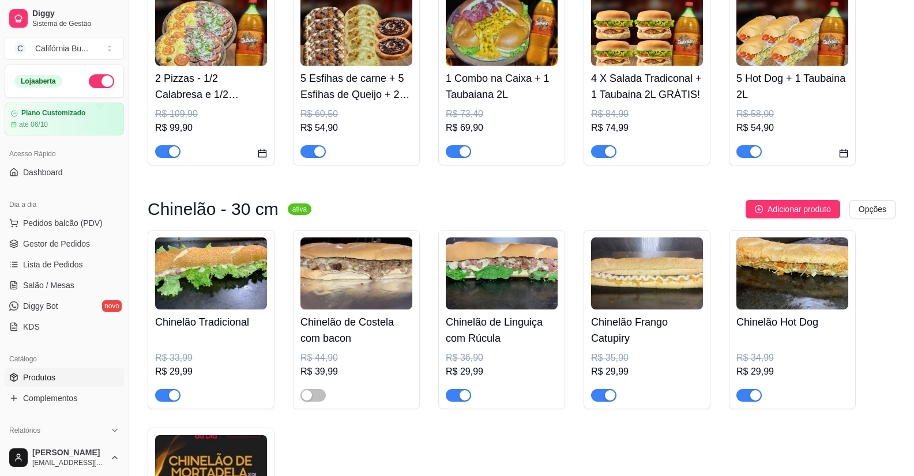
scroll to position [692, 0]
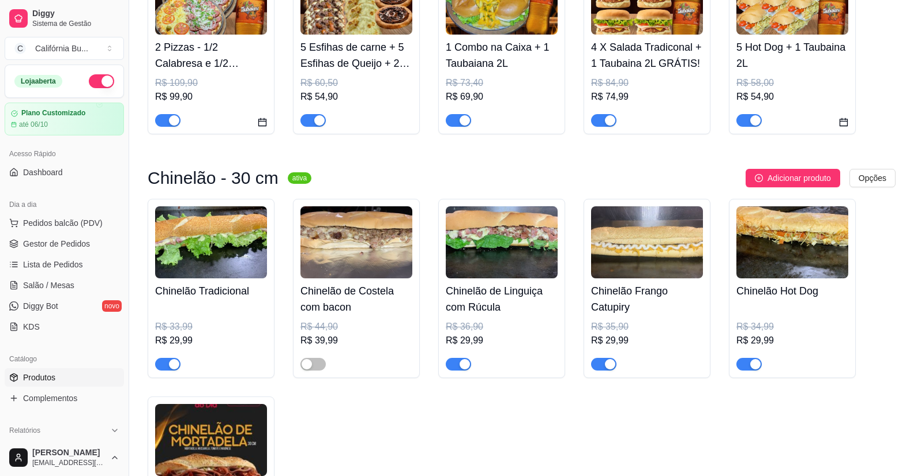
click at [164, 368] on span "button" at bounding box center [167, 364] width 25 height 13
click at [454, 371] on span "button" at bounding box center [458, 364] width 25 height 13
click at [596, 370] on span "button" at bounding box center [603, 364] width 25 height 13
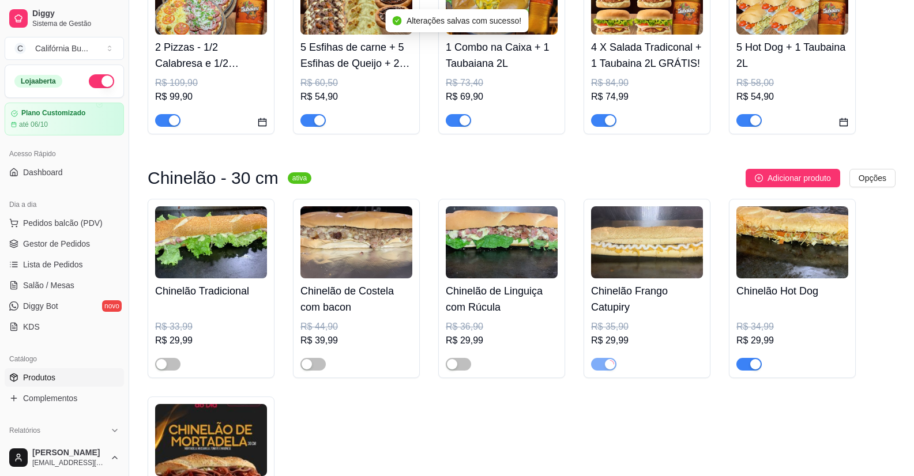
click at [741, 371] on span "button" at bounding box center [748, 364] width 25 height 13
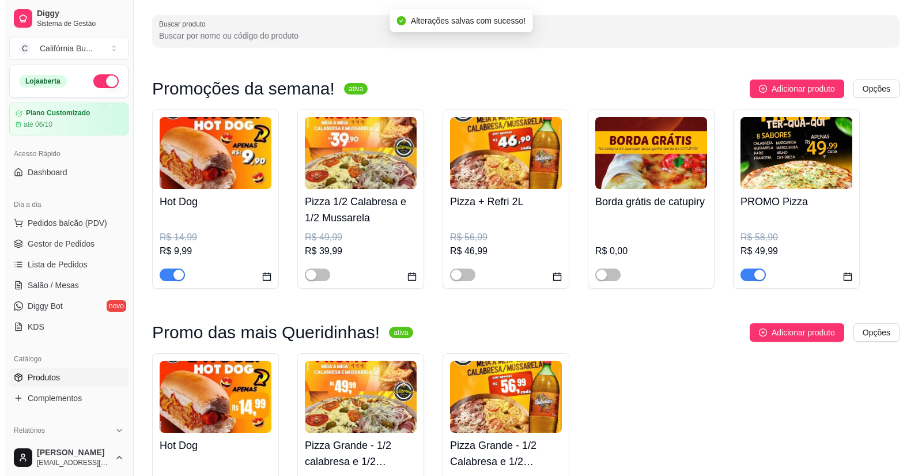
scroll to position [0, 0]
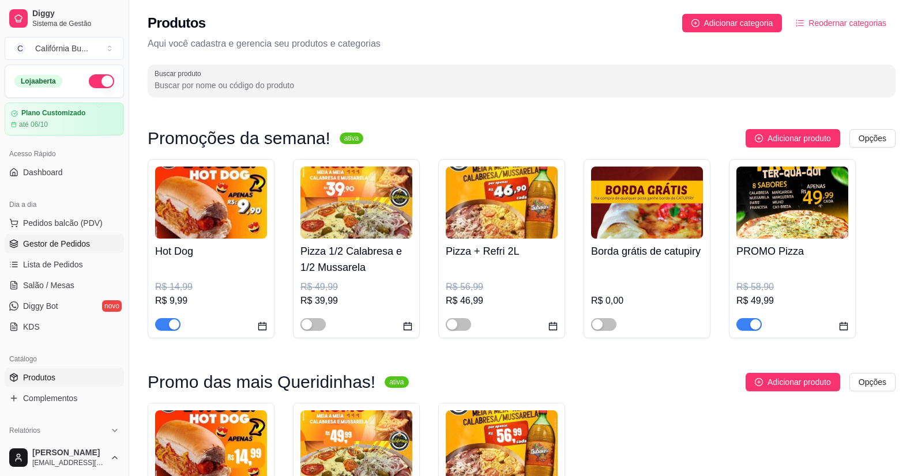
click at [55, 240] on span "Gestor de Pedidos" at bounding box center [56, 244] width 67 height 12
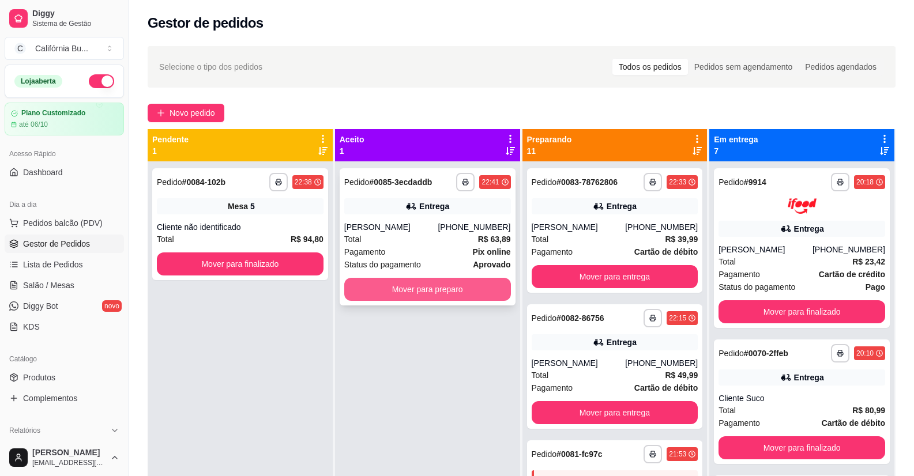
click at [441, 295] on button "Mover para preparo" at bounding box center [427, 289] width 167 height 23
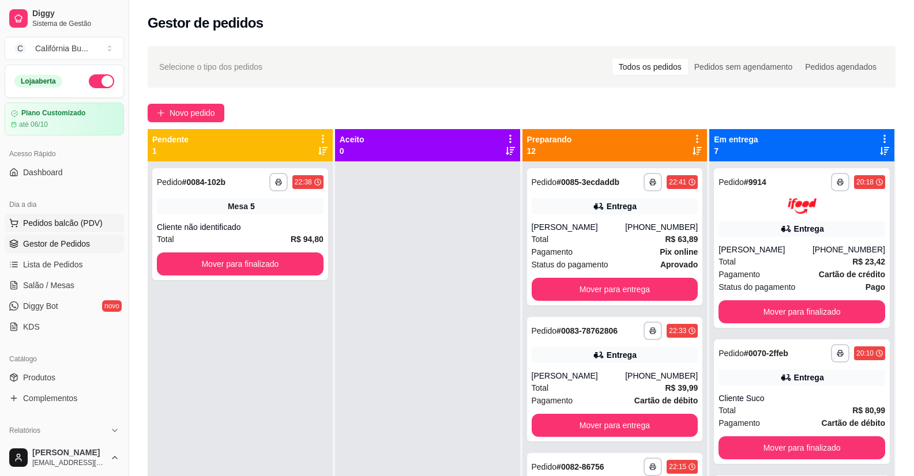
click at [48, 222] on span "Pedidos balcão (PDV)" at bounding box center [63, 223] width 80 height 12
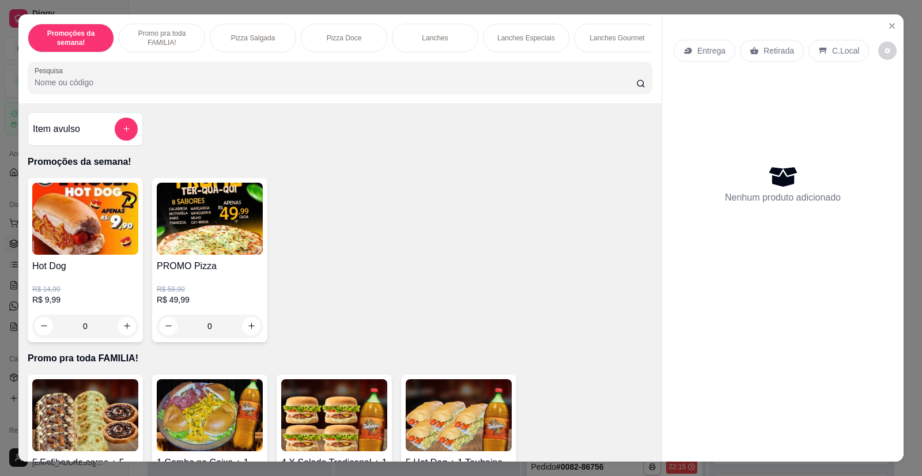
click at [125, 333] on div "0" at bounding box center [85, 326] width 106 height 23
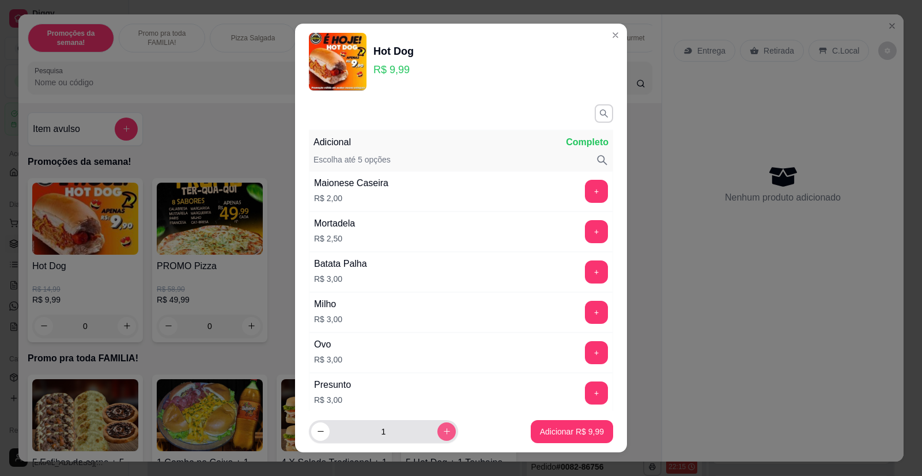
click at [443, 432] on icon "increase-product-quantity" at bounding box center [447, 431] width 9 height 9
type input "2"
click at [560, 428] on p "Adicionar R$ 19,98" at bounding box center [570, 432] width 69 height 12
type input "2"
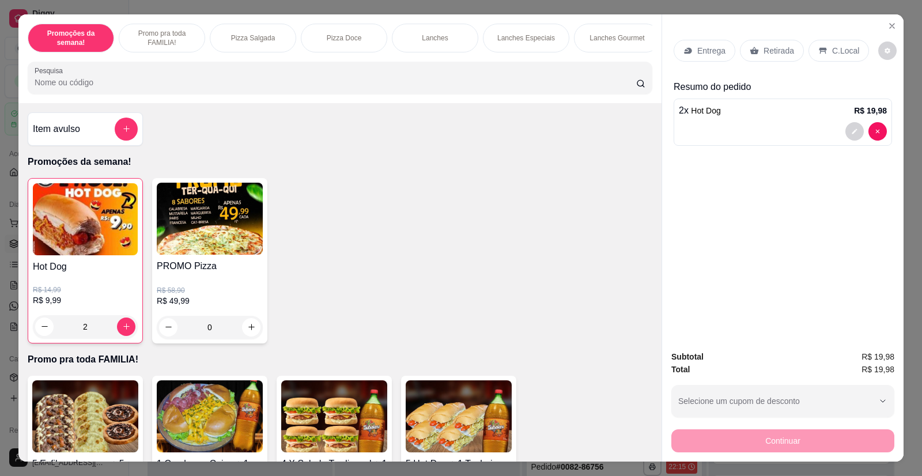
click at [698, 54] on p "Entrega" at bounding box center [712, 51] width 28 height 12
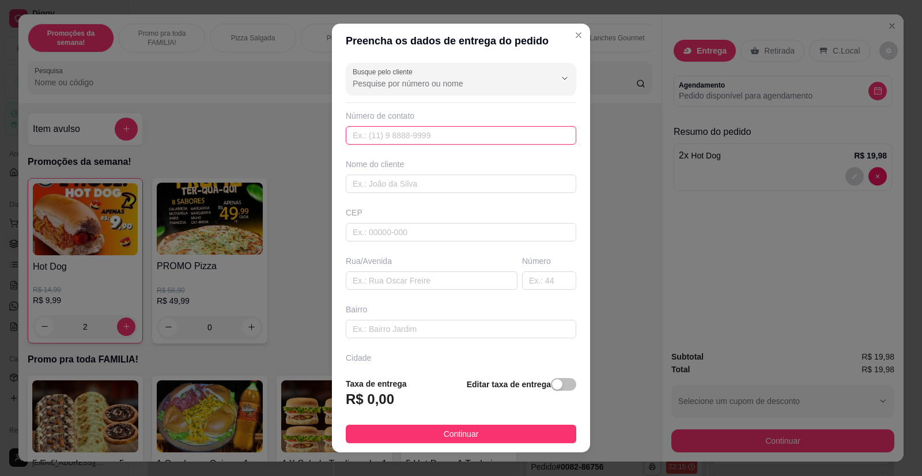
click at [372, 136] on input "text" at bounding box center [461, 135] width 231 height 18
type input "2244"
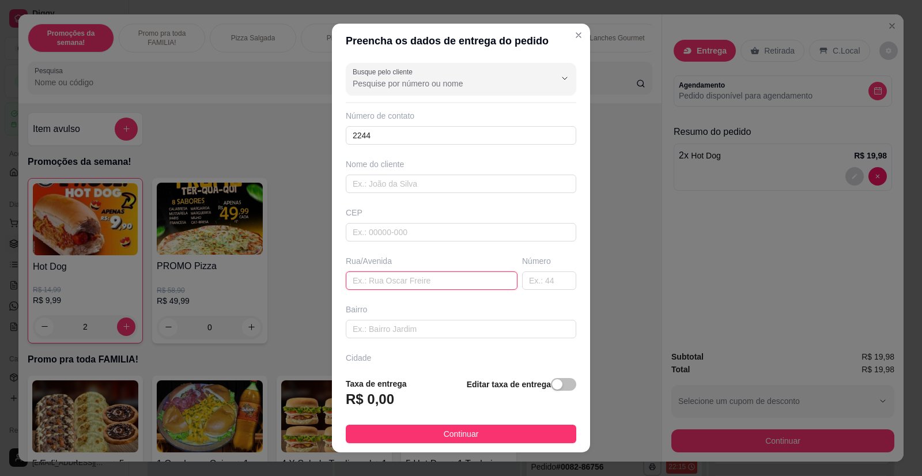
paste input "[STREET_ADDRESS][PERSON_NAME]"
type input "[STREET_ADDRESS][PERSON_NAME]"
click at [445, 432] on span "Continuar" at bounding box center [461, 434] width 35 height 13
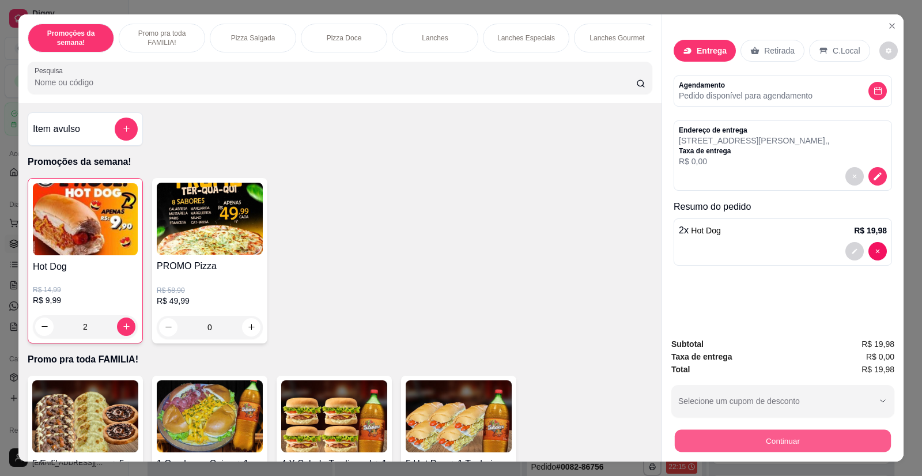
click at [780, 452] on button "Continuar" at bounding box center [783, 441] width 216 height 22
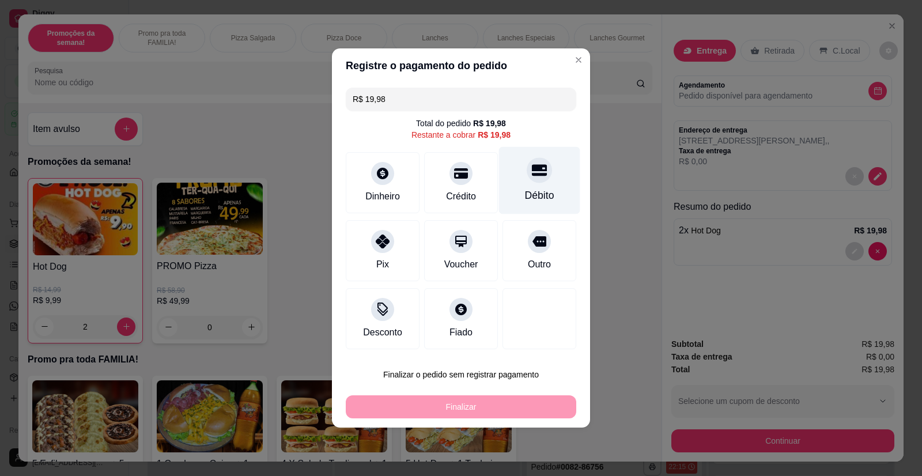
click at [535, 186] on div "Débito" at bounding box center [539, 180] width 81 height 67
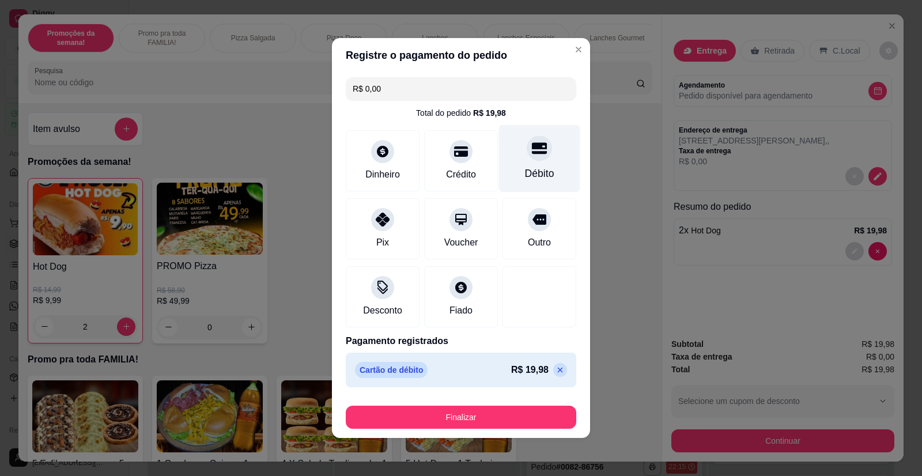
type input "R$ 0,00"
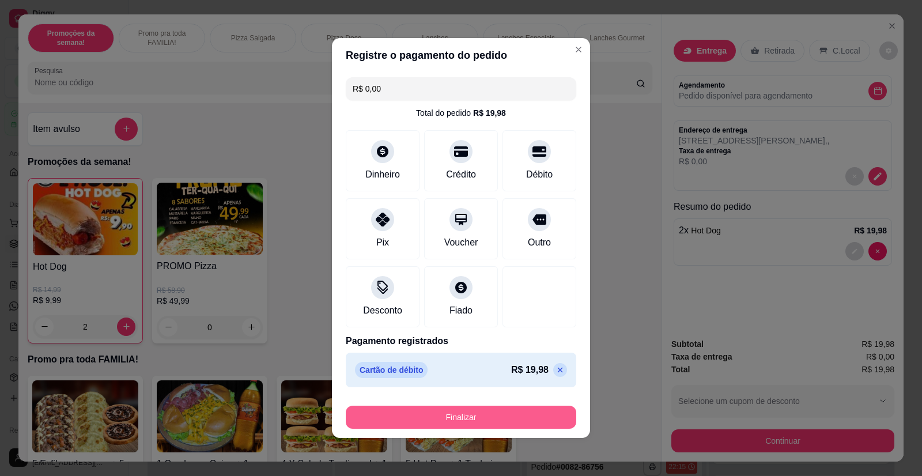
click at [484, 421] on button "Finalizar" at bounding box center [461, 417] width 231 height 23
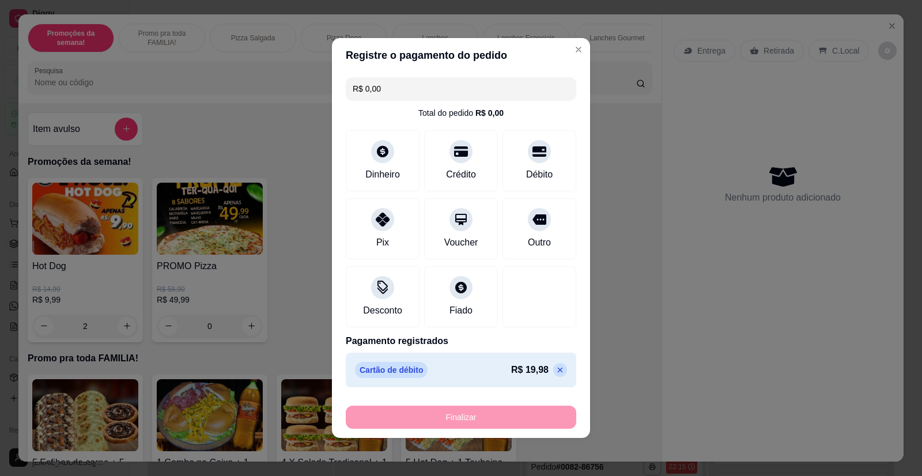
type input "0"
type input "-R$ 19,98"
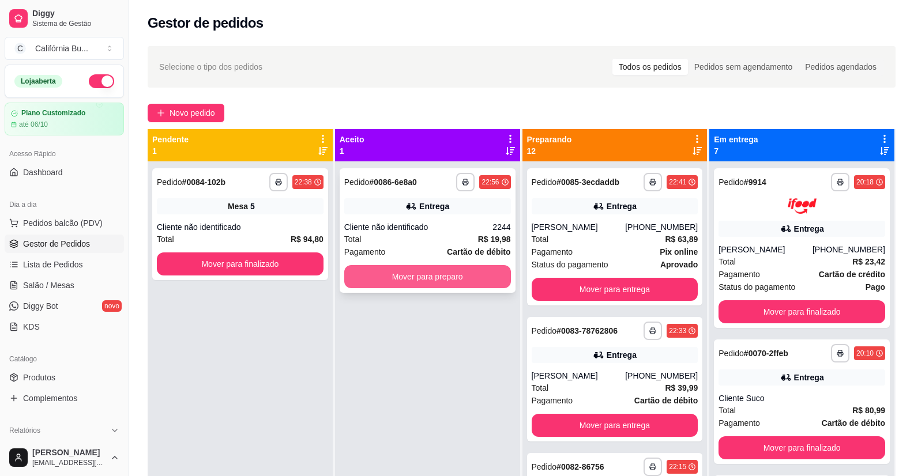
click at [423, 285] on button "Mover para preparo" at bounding box center [427, 276] width 167 height 23
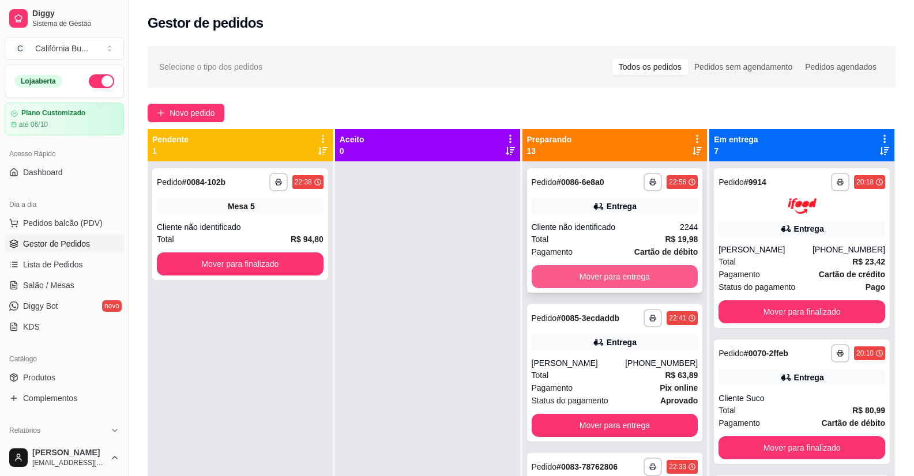
click at [614, 271] on button "Mover para entrega" at bounding box center [614, 276] width 167 height 23
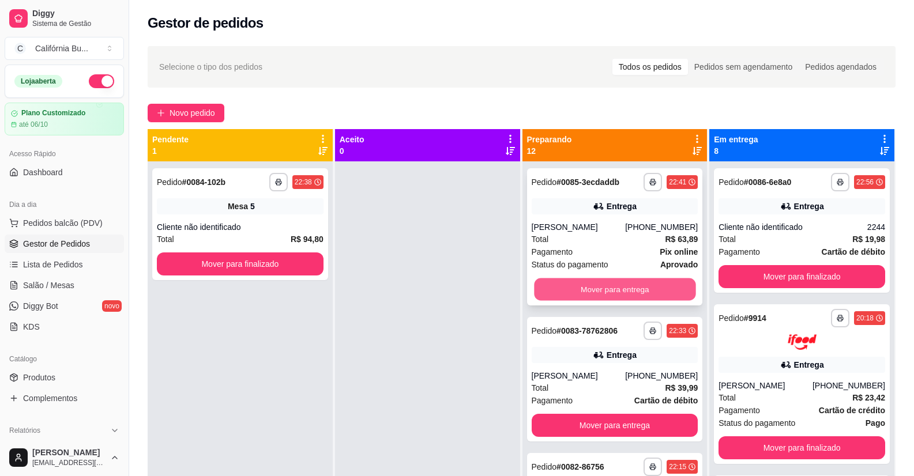
click at [619, 288] on button "Mover para entrega" at bounding box center [614, 289] width 161 height 22
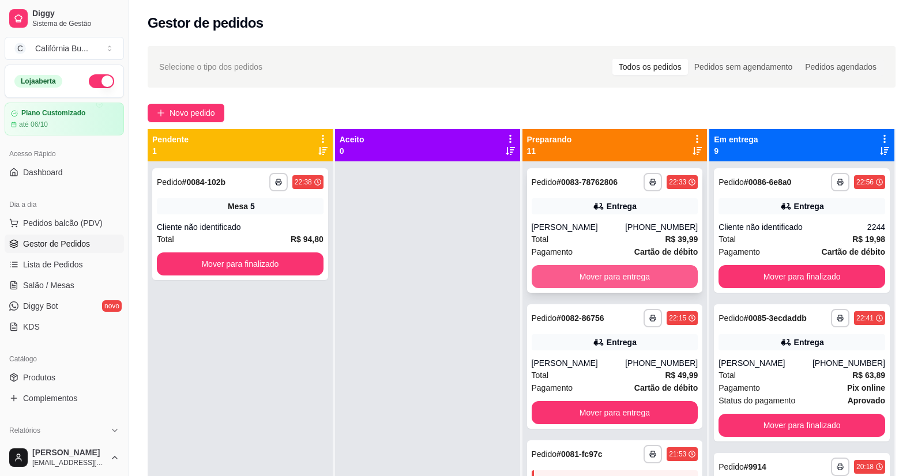
click at [620, 274] on button "Mover para entrega" at bounding box center [614, 276] width 167 height 23
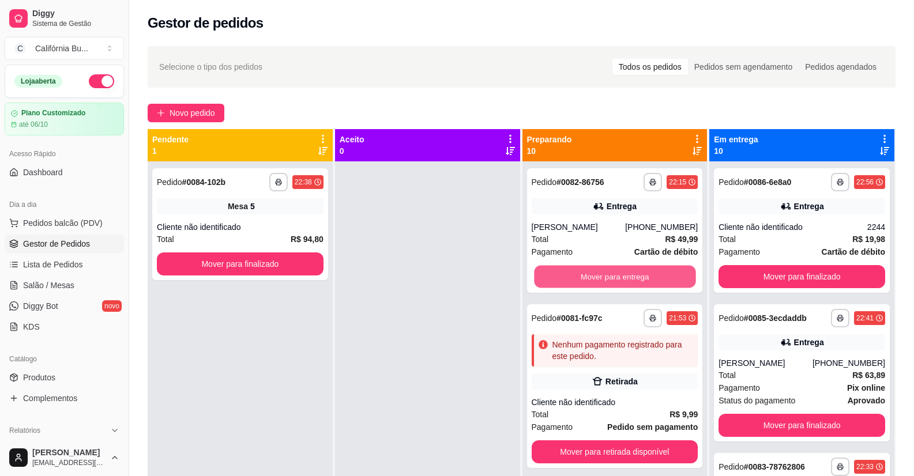
click at [620, 274] on button "Mover para entrega" at bounding box center [614, 277] width 161 height 22
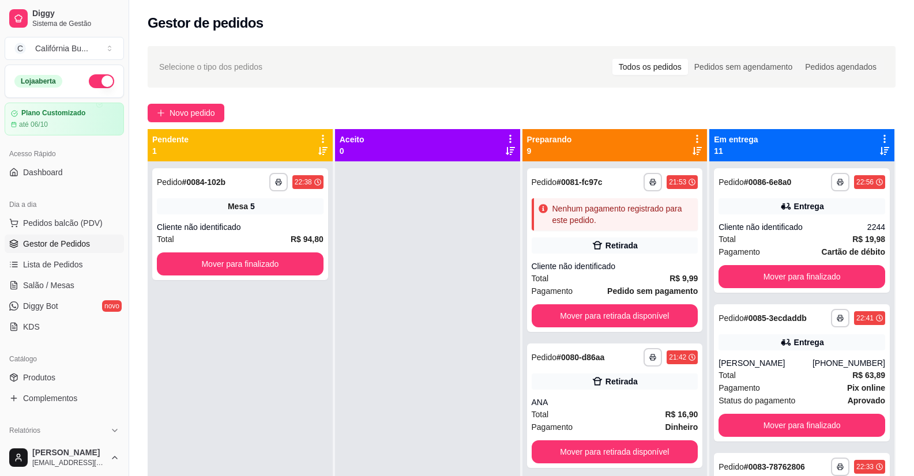
click at [620, 274] on div "Total R$ 9,99" at bounding box center [614, 278] width 167 height 13
click at [608, 314] on button "Mover para retirada disponível" at bounding box center [614, 315] width 167 height 23
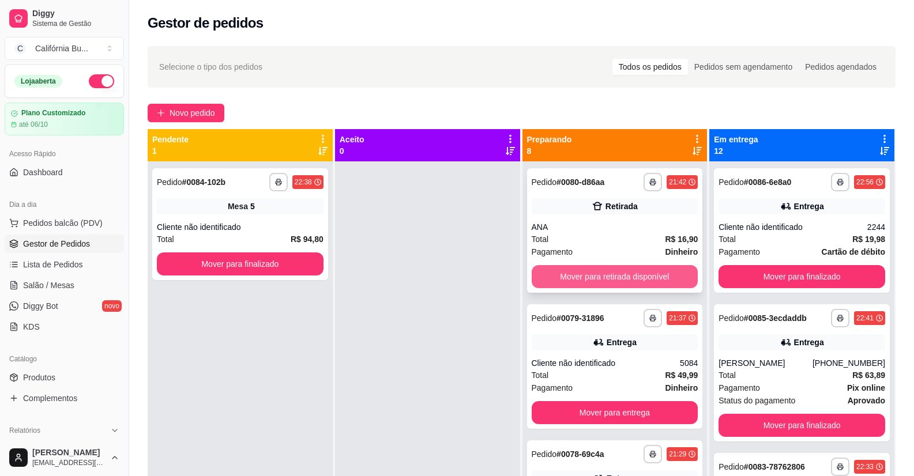
click at [606, 272] on button "Mover para retirada disponível" at bounding box center [614, 276] width 167 height 23
click at [612, 275] on button "Mover para entrega" at bounding box center [614, 276] width 167 height 23
click at [613, 275] on button "Mover para entrega" at bounding box center [614, 276] width 167 height 23
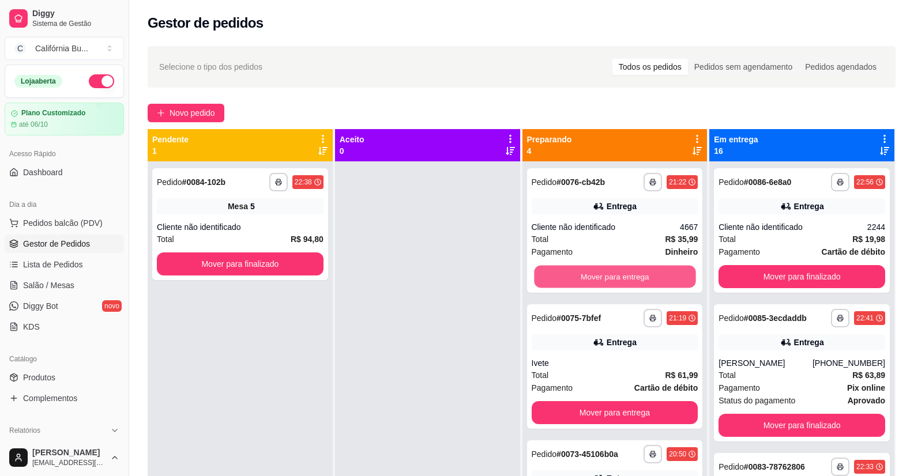
click at [613, 275] on button "Mover para entrega" at bounding box center [614, 277] width 161 height 22
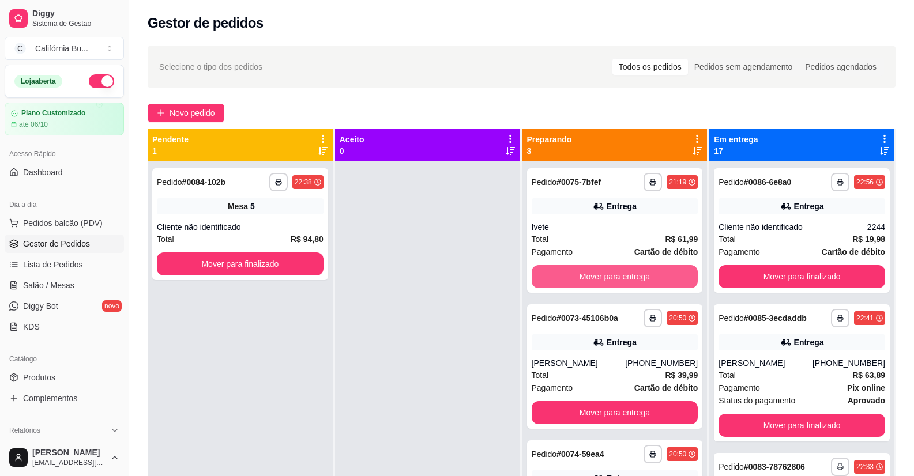
click at [613, 275] on button "Mover para entrega" at bounding box center [614, 276] width 167 height 23
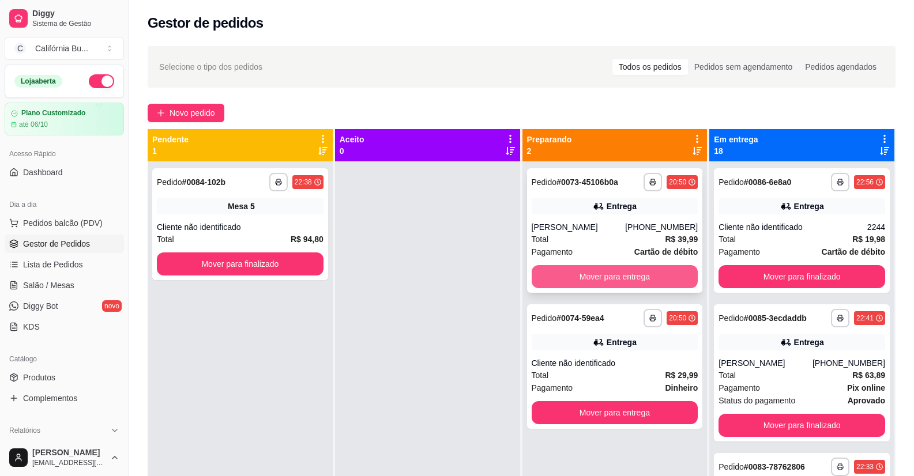
click at [608, 277] on button "Mover para entrega" at bounding box center [614, 276] width 167 height 23
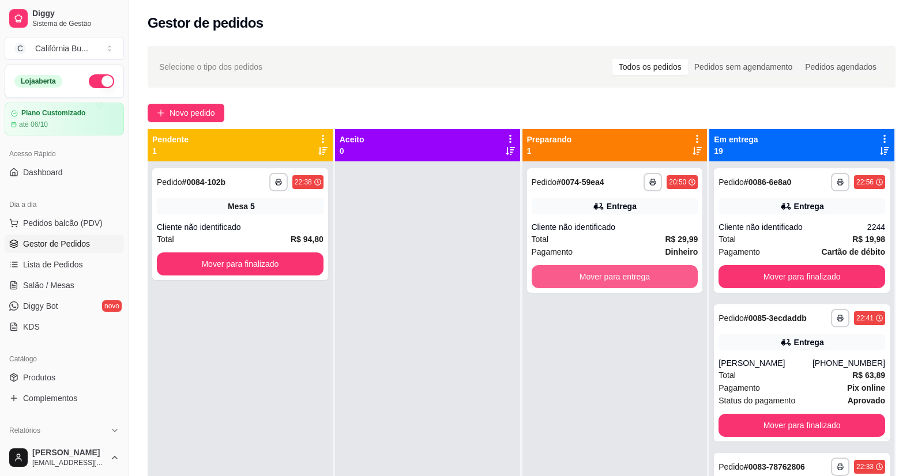
click at [608, 277] on button "Mover para entrega" at bounding box center [614, 276] width 167 height 23
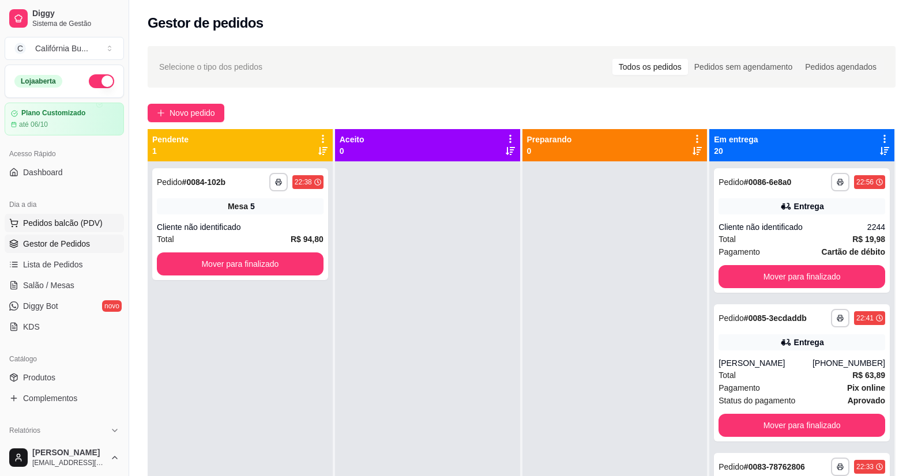
click at [71, 225] on span "Pedidos balcão (PDV)" at bounding box center [63, 223] width 80 height 12
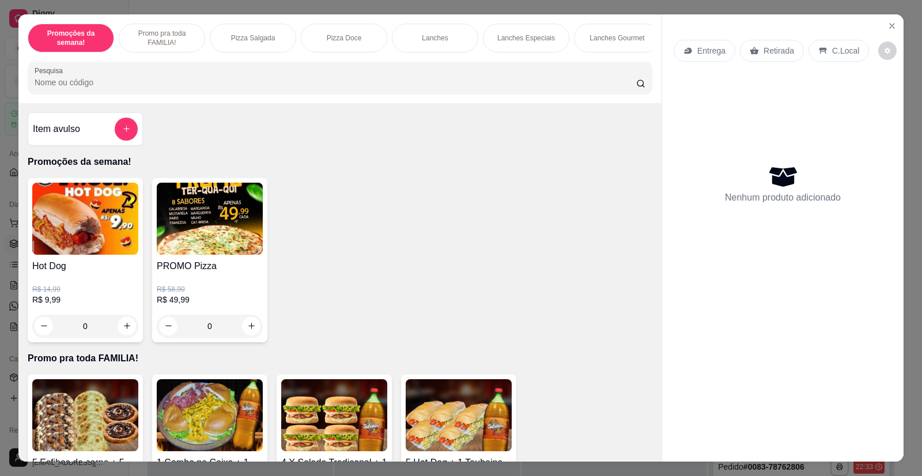
click at [208, 255] on img at bounding box center [210, 219] width 106 height 72
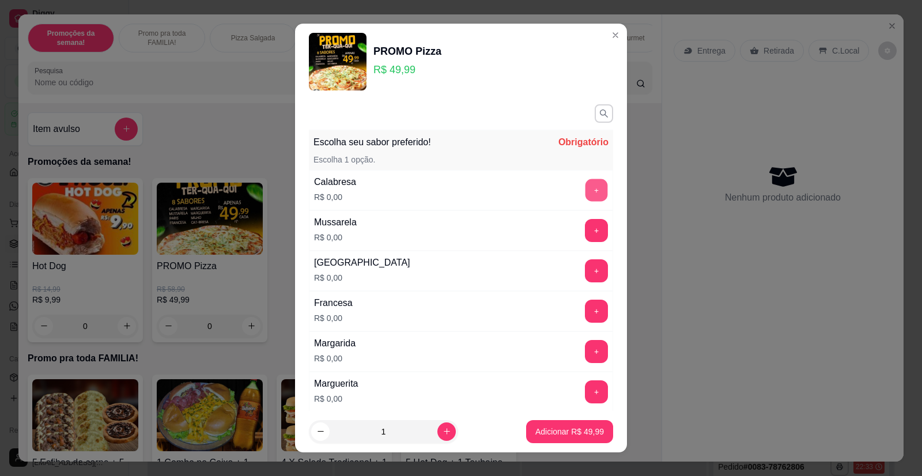
click at [586, 190] on button "+" at bounding box center [597, 190] width 22 height 22
click at [586, 237] on button "+" at bounding box center [597, 231] width 22 height 22
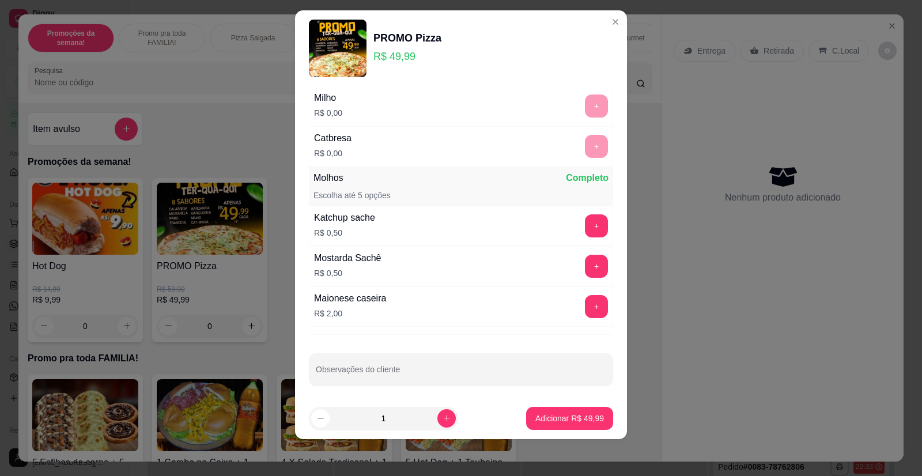
scroll to position [317, 0]
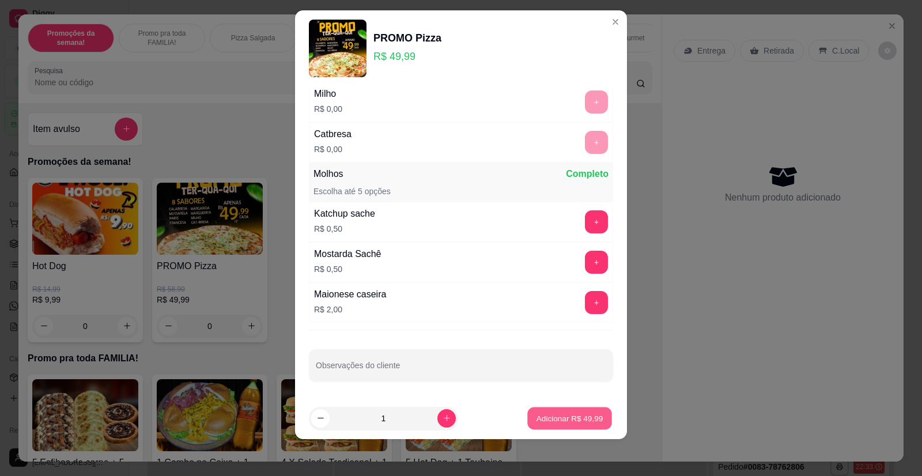
click at [567, 423] on p "Adicionar R$ 49,99" at bounding box center [570, 418] width 67 height 11
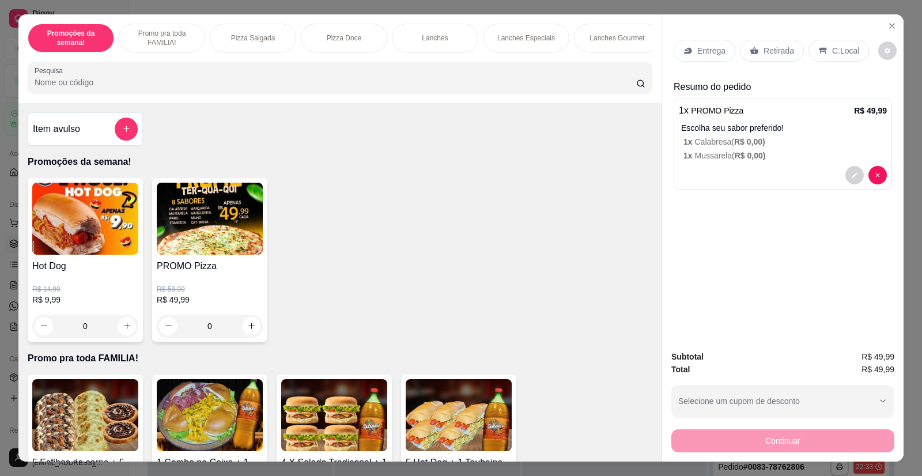
click at [708, 46] on p "Entrega" at bounding box center [712, 51] width 28 height 12
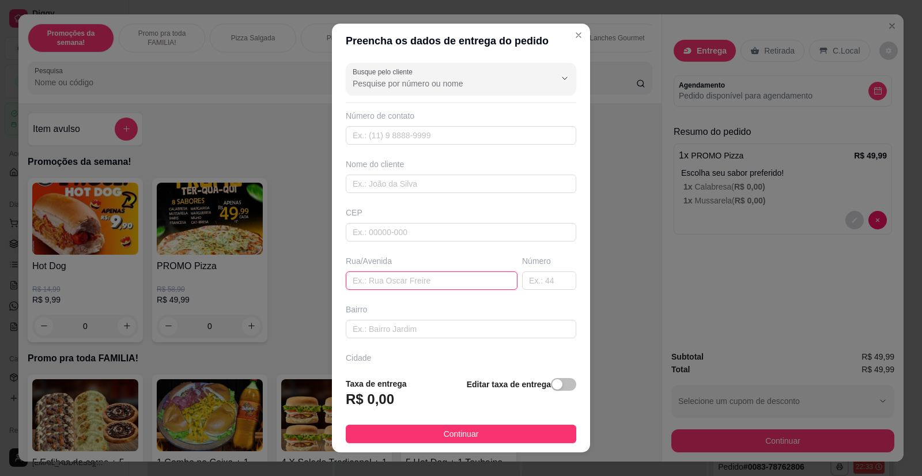
click at [372, 285] on input "text" at bounding box center [432, 281] width 172 height 18
type input "h"
click at [353, 278] on input "hUMBERTO BEGANI" at bounding box center [432, 281] width 172 height 18
click at [437, 281] on input "[PERSON_NAME]" at bounding box center [432, 281] width 172 height 18
type input "[PERSON_NAME] BEGANI 522 casa 2"
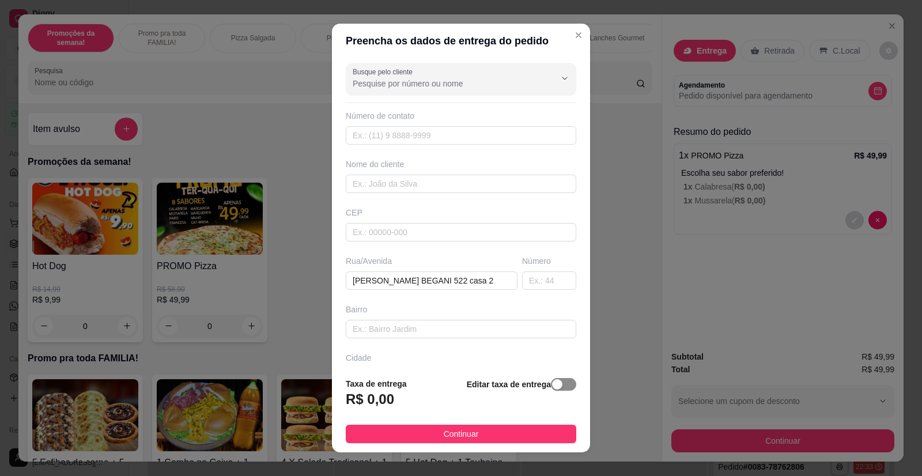
click at [554, 386] on span "button" at bounding box center [563, 384] width 25 height 13
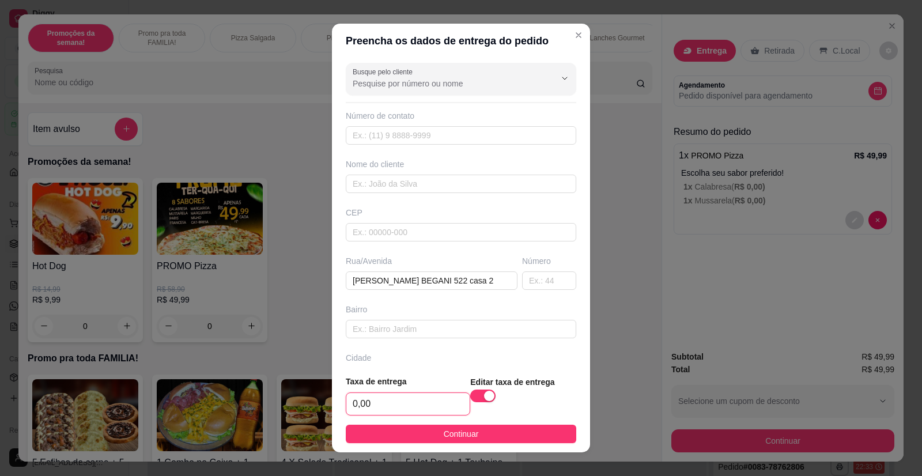
click at [380, 414] on input "0,00" at bounding box center [407, 404] width 123 height 22
type input "2,00"
click at [389, 133] on input "text" at bounding box center [461, 135] width 231 height 18
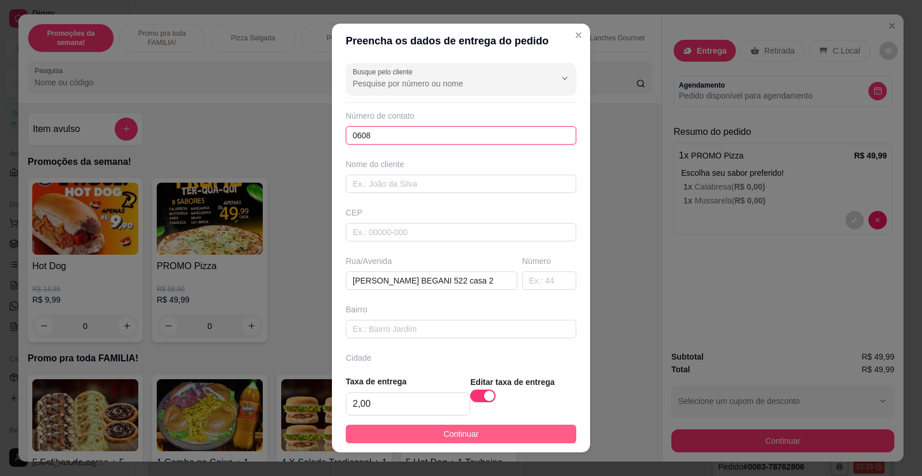
type input "0608"
click at [467, 438] on span "Continuar" at bounding box center [461, 434] width 35 height 13
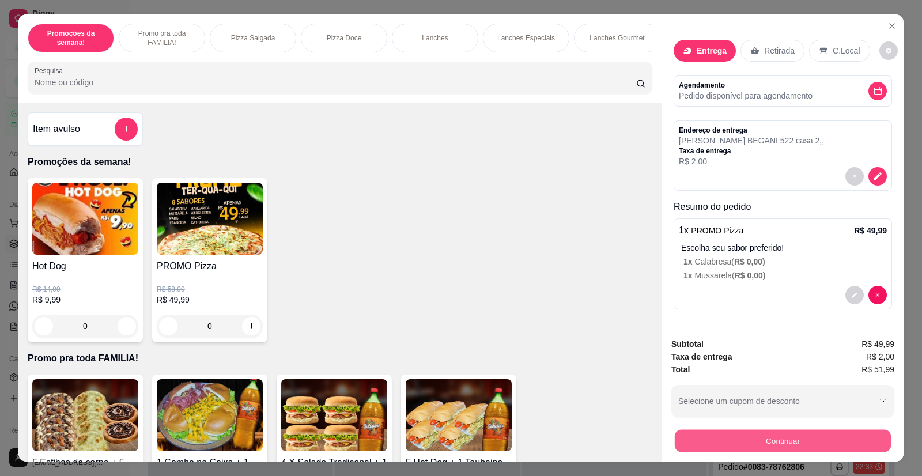
click at [774, 443] on button "Continuar" at bounding box center [783, 441] width 216 height 22
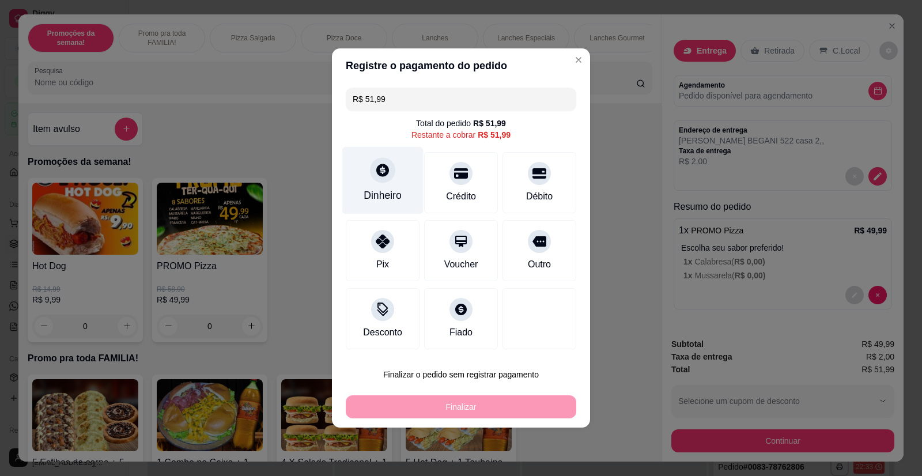
click at [381, 193] on div "Dinheiro" at bounding box center [383, 195] width 38 height 15
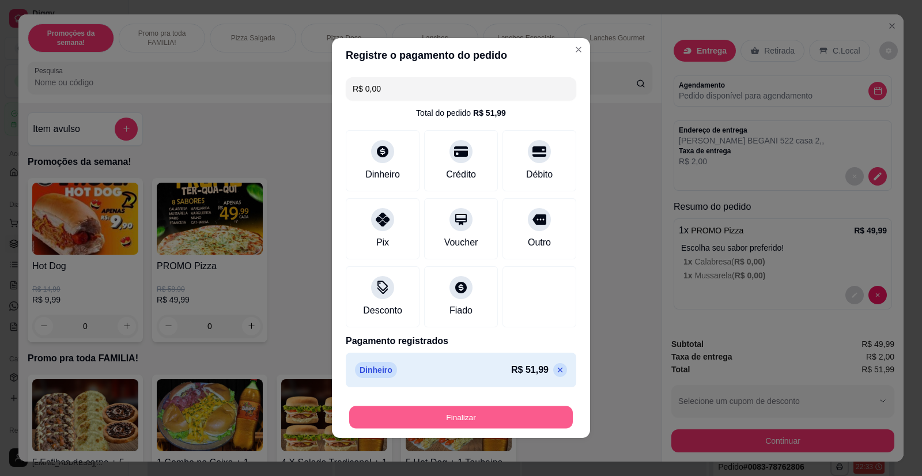
click at [484, 413] on button "Finalizar" at bounding box center [461, 417] width 224 height 22
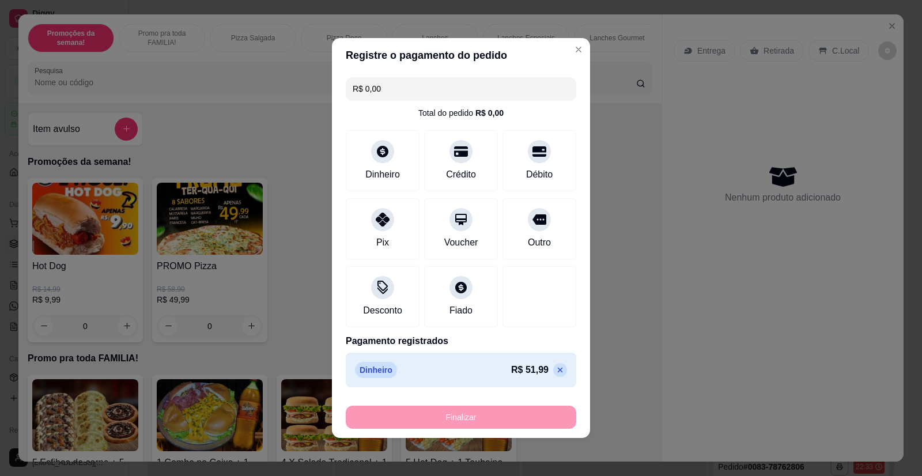
type input "-R$ 51,99"
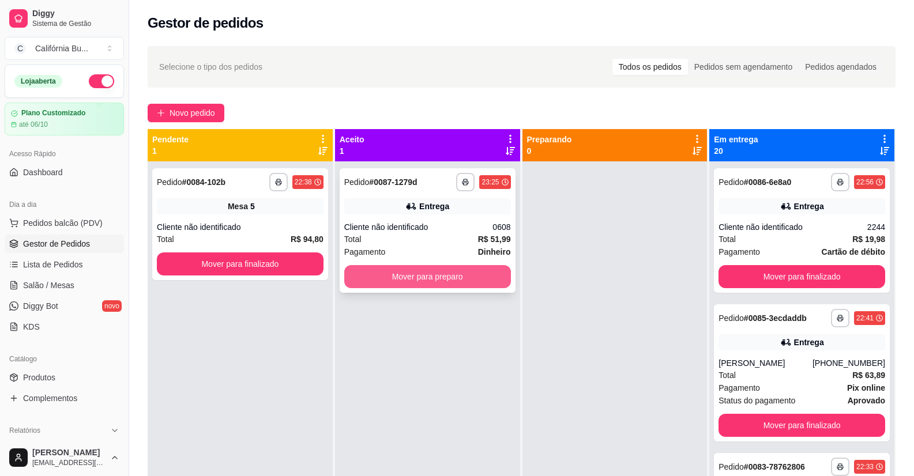
click at [416, 279] on button "Mover para preparo" at bounding box center [427, 276] width 167 height 23
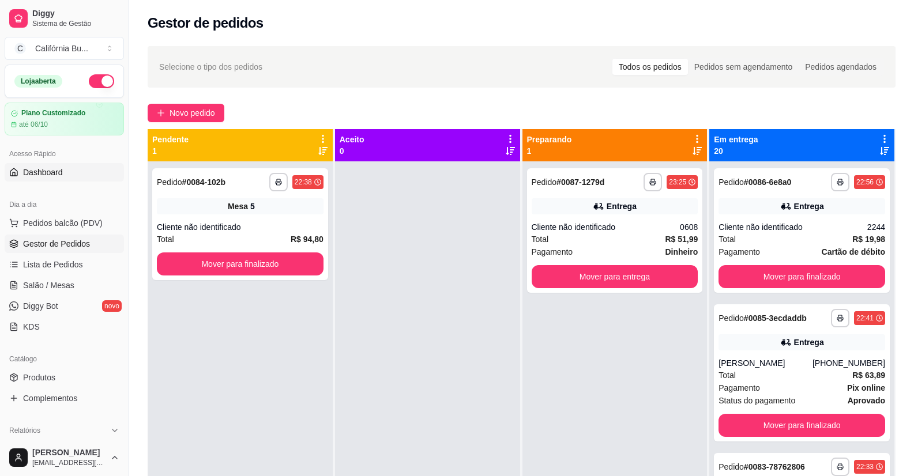
click at [57, 168] on span "Dashboard" at bounding box center [43, 173] width 40 height 12
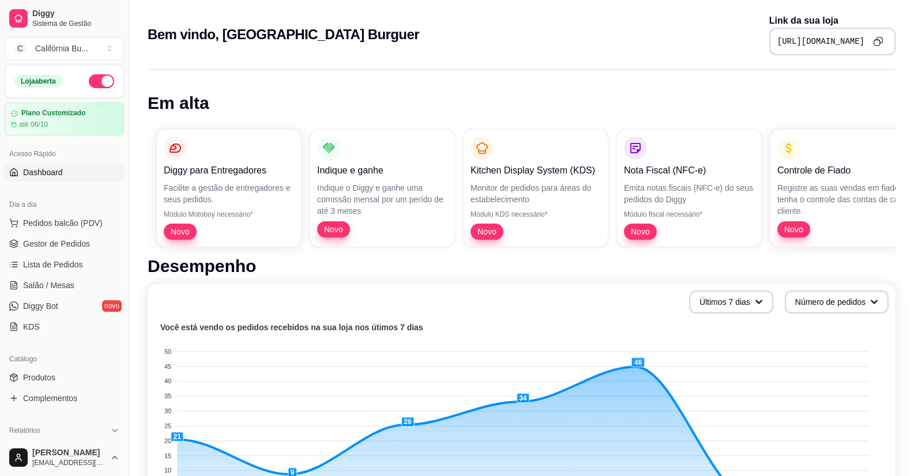
click at [876, 43] on icon "Copy to clipboard" at bounding box center [878, 41] width 10 height 10
click at [50, 284] on span "Salão / Mesas" at bounding box center [48, 286] width 51 height 12
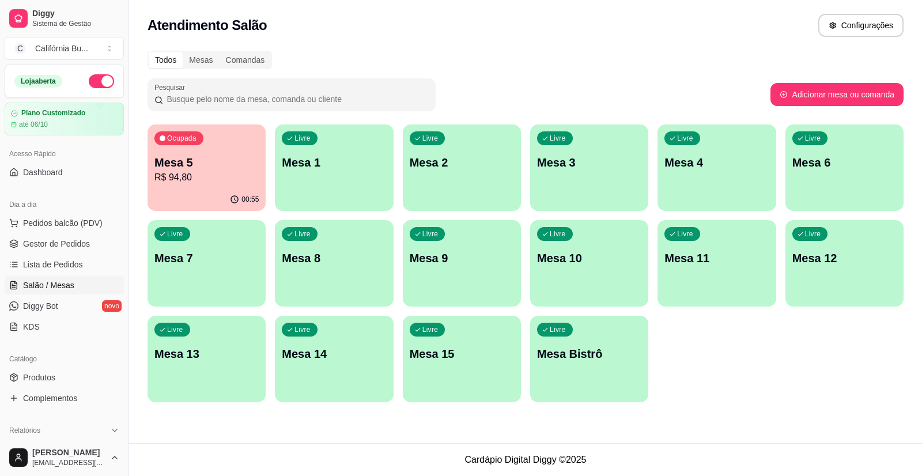
click at [205, 173] on p "R$ 94,80" at bounding box center [206, 178] width 104 height 14
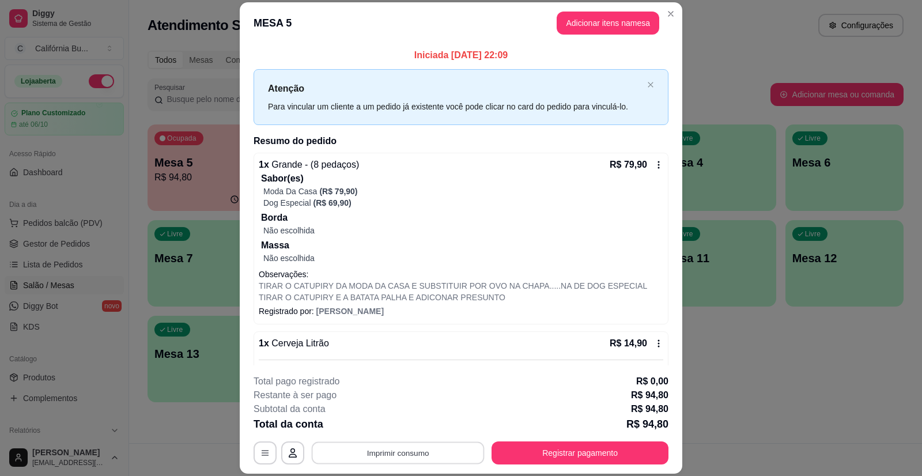
click at [418, 447] on button "Imprimir consumo" at bounding box center [398, 453] width 173 height 22
click at [400, 401] on button "Balcão" at bounding box center [398, 403] width 84 height 18
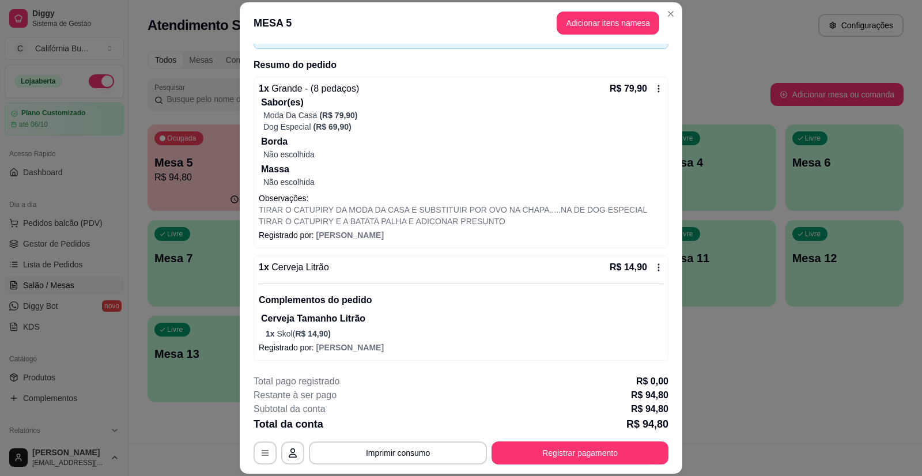
scroll to position [35, 0]
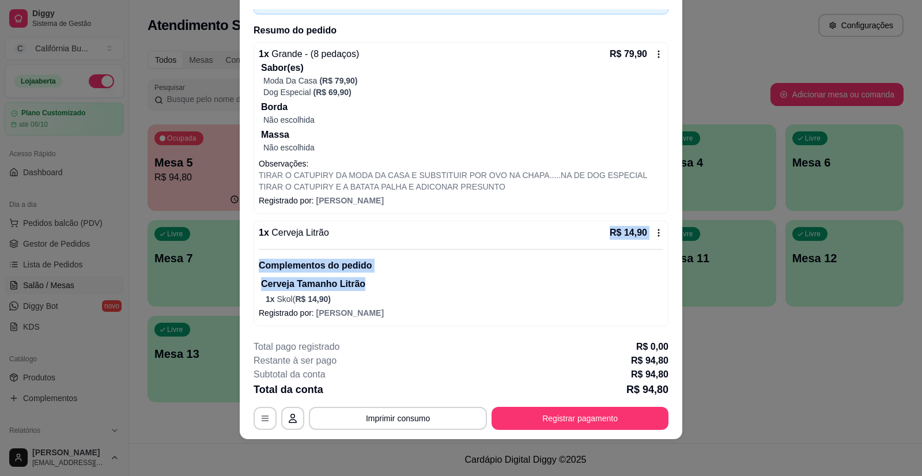
drag, startPoint x: 510, startPoint y: 222, endPoint x: 516, endPoint y: 286, distance: 64.2
click at [516, 286] on div "1 x Cerveja Litrão R$ 14,90 Complementos do pedido Cerveja Tamanho Litrão 1 x S…" at bounding box center [461, 273] width 415 height 105
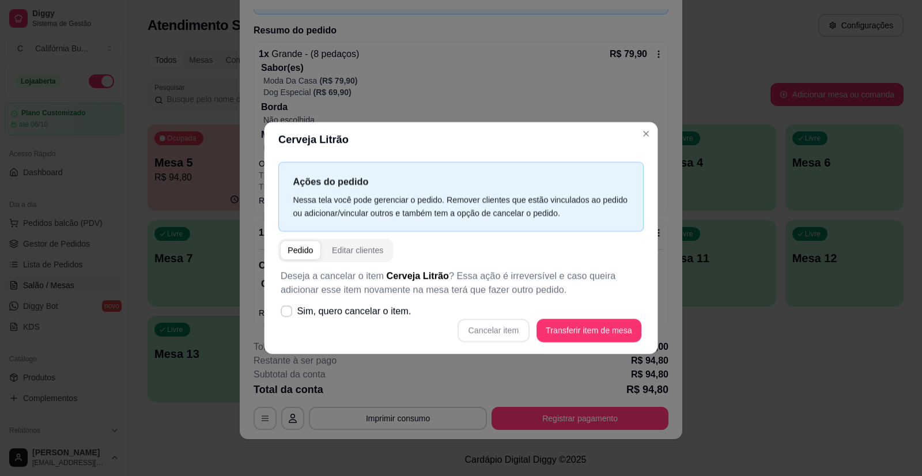
click at [520, 286] on p "Deseja a cancelar o item Cerveja Litrão ? Essa ação é irreversível e caso queir…" at bounding box center [461, 283] width 361 height 28
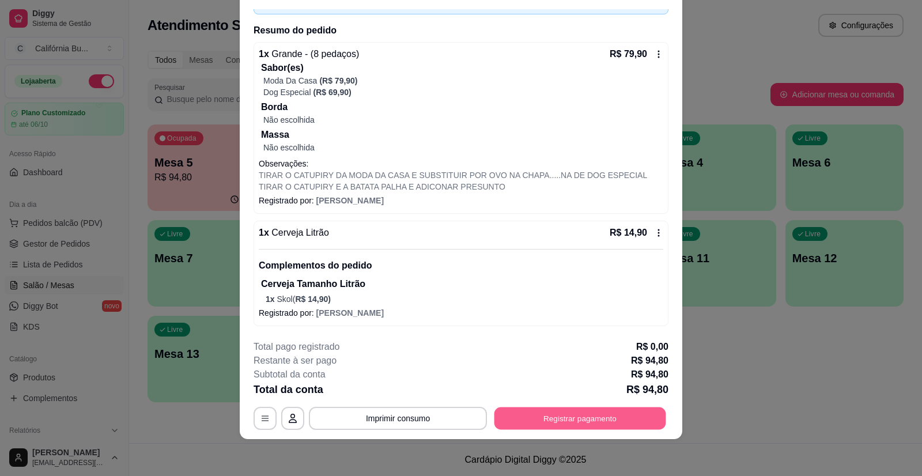
click at [565, 419] on button "Registrar pagamento" at bounding box center [581, 418] width 172 height 22
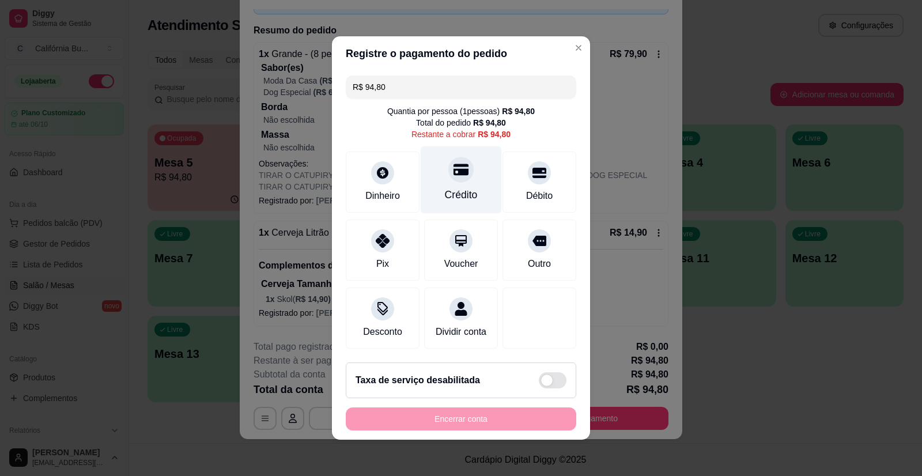
click at [463, 180] on div "Crédito" at bounding box center [461, 179] width 81 height 67
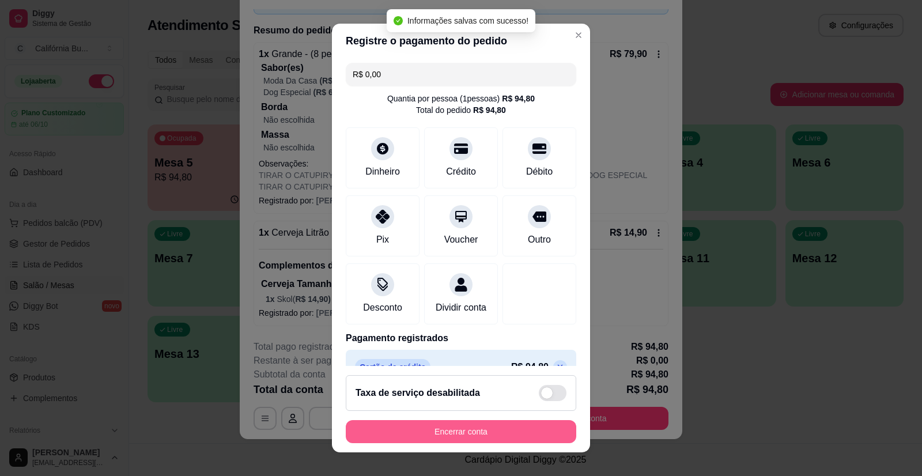
type input "R$ 0,00"
click at [482, 427] on button "Encerrar conta" at bounding box center [461, 431] width 231 height 23
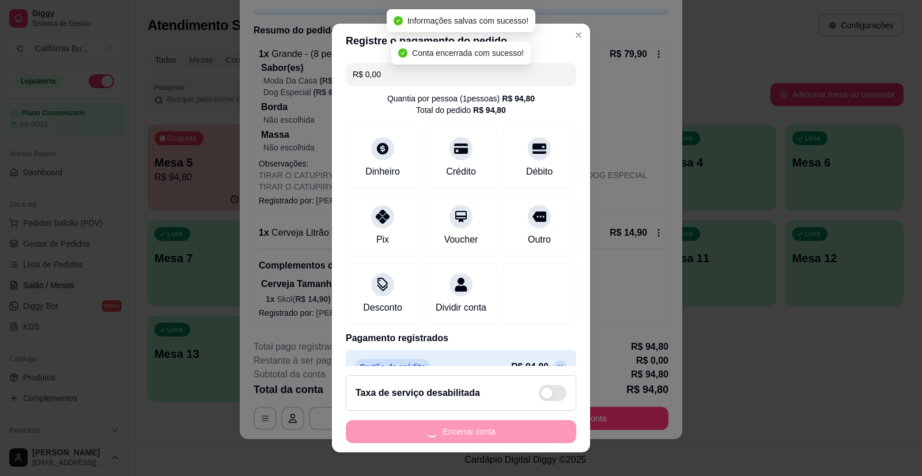
scroll to position [0, 0]
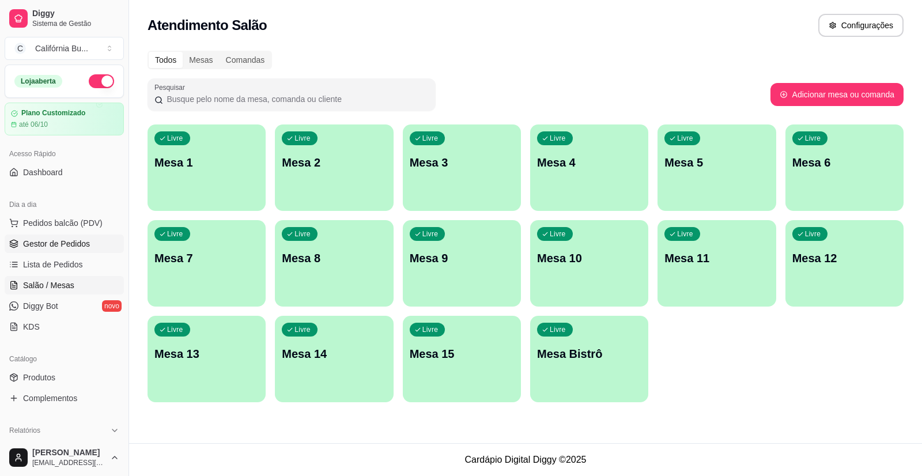
click at [60, 242] on span "Gestor de Pedidos" at bounding box center [56, 244] width 67 height 12
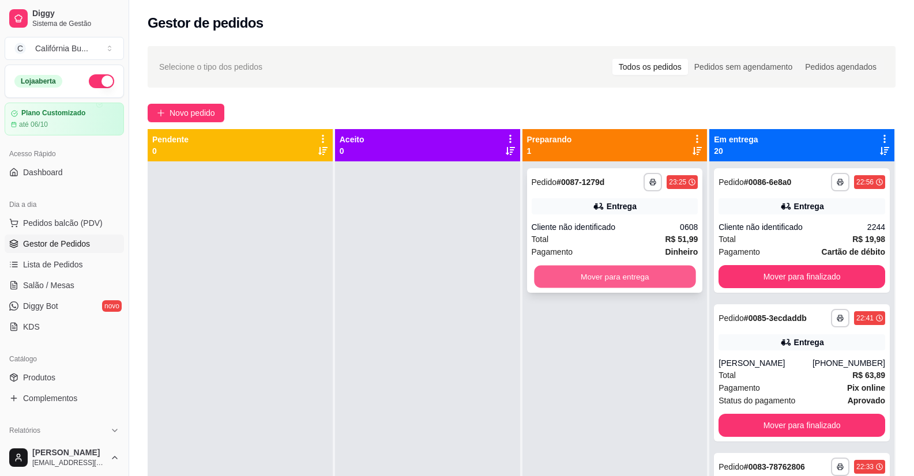
click at [586, 277] on button "Mover para entrega" at bounding box center [614, 277] width 161 height 22
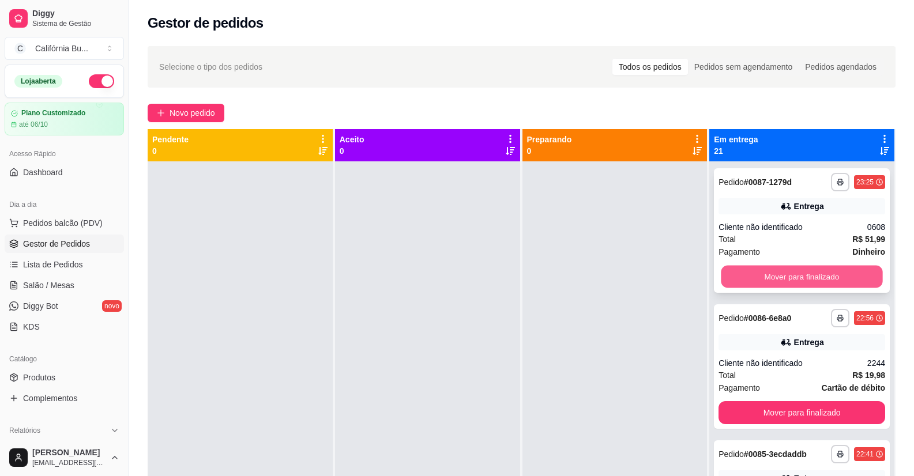
click at [779, 273] on button "Mover para finalizado" at bounding box center [801, 277] width 161 height 22
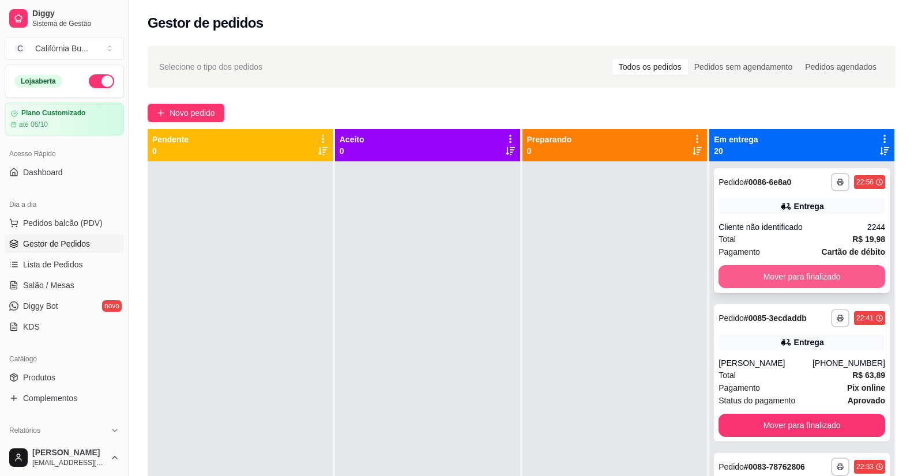
click at [779, 276] on button "Mover para finalizado" at bounding box center [801, 276] width 167 height 23
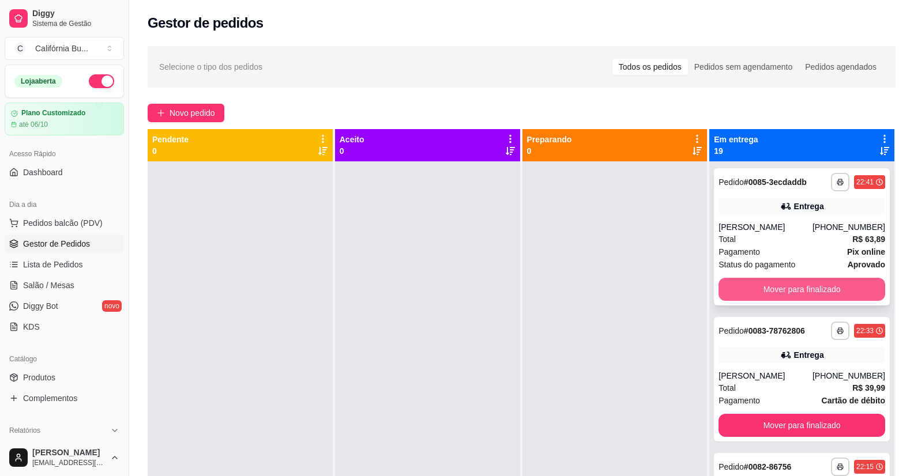
click at [777, 284] on button "Mover para finalizado" at bounding box center [801, 289] width 167 height 23
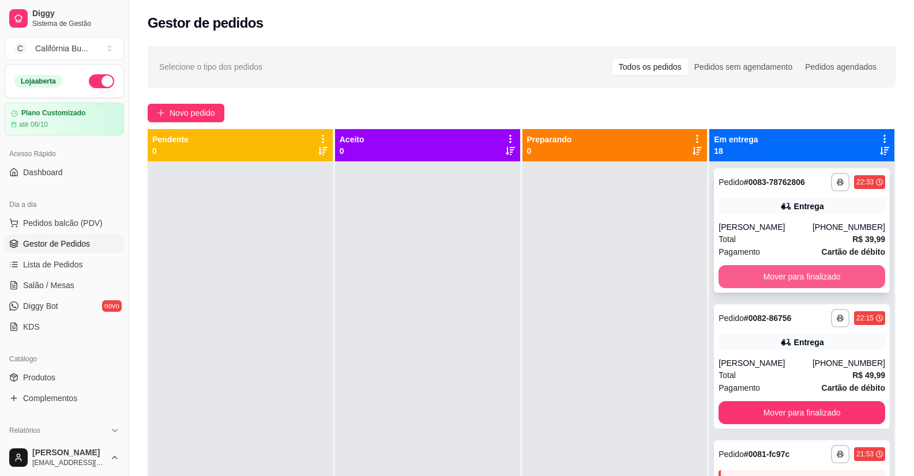
click at [794, 278] on button "Mover para finalizado" at bounding box center [801, 276] width 167 height 23
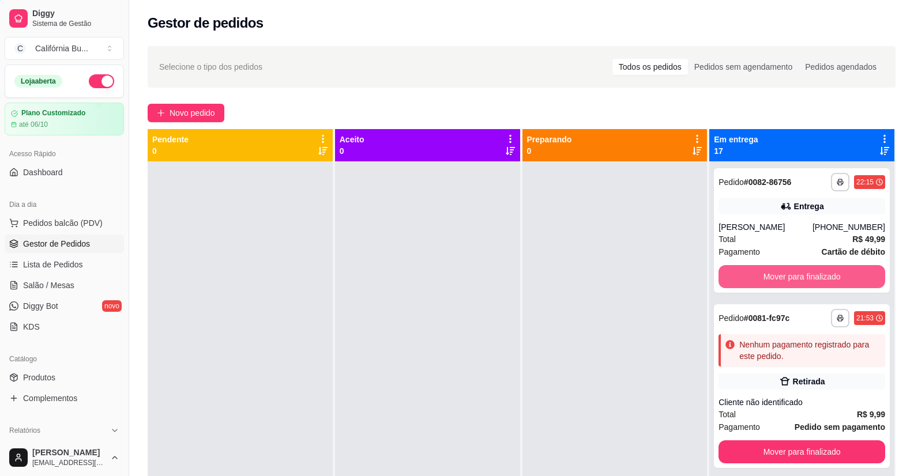
click at [794, 278] on button "Mover para finalizado" at bounding box center [801, 276] width 167 height 23
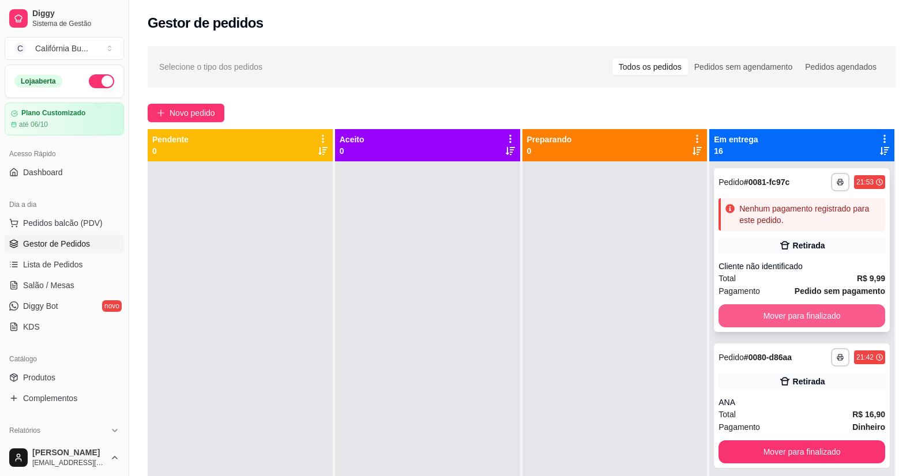
click at [790, 323] on button "Mover para finalizado" at bounding box center [801, 315] width 167 height 23
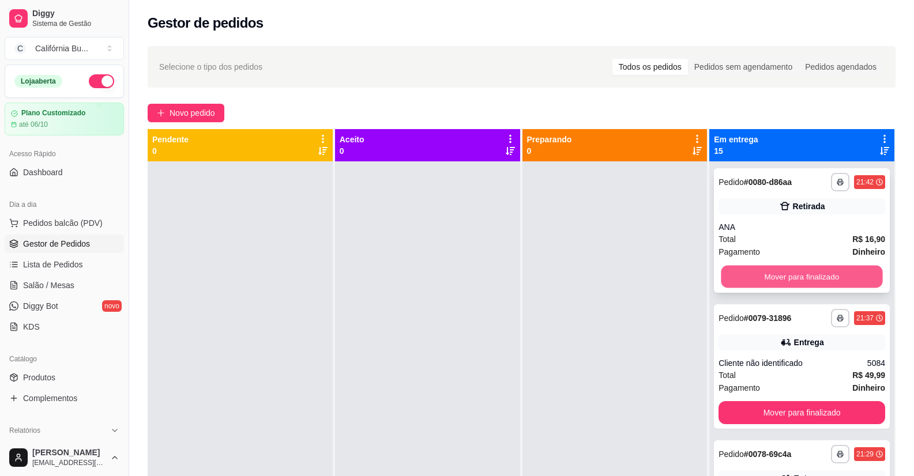
click at [780, 283] on button "Mover para finalizado" at bounding box center [801, 277] width 161 height 22
click at [786, 279] on button "Mover para finalizado" at bounding box center [801, 276] width 167 height 23
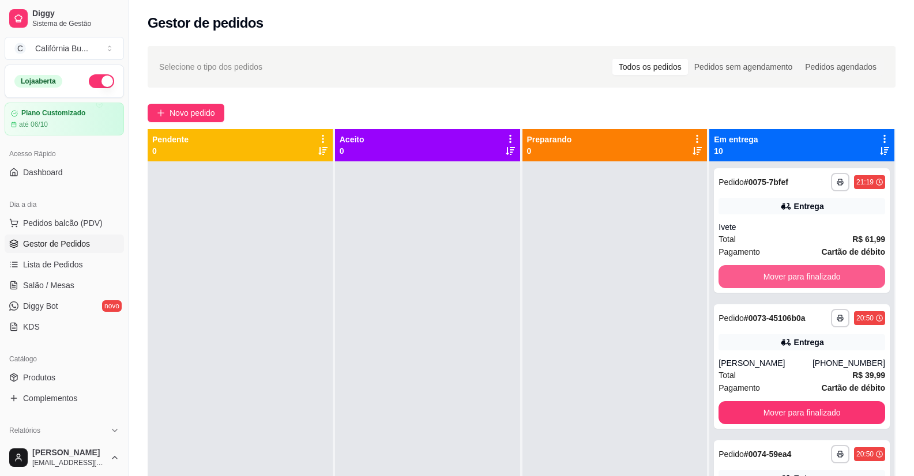
click at [786, 279] on button "Mover para finalizado" at bounding box center [801, 276] width 167 height 23
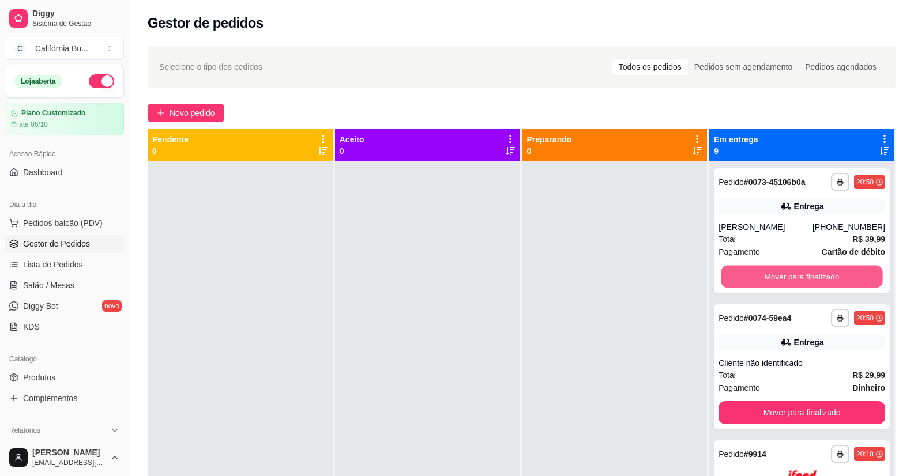
click at [786, 279] on button "Mover para finalizado" at bounding box center [801, 277] width 161 height 22
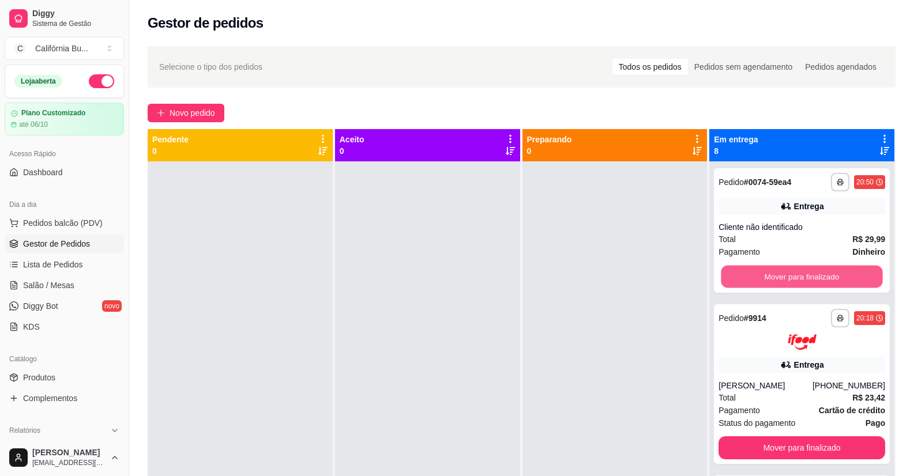
click at [786, 279] on button "Mover para finalizado" at bounding box center [801, 277] width 161 height 22
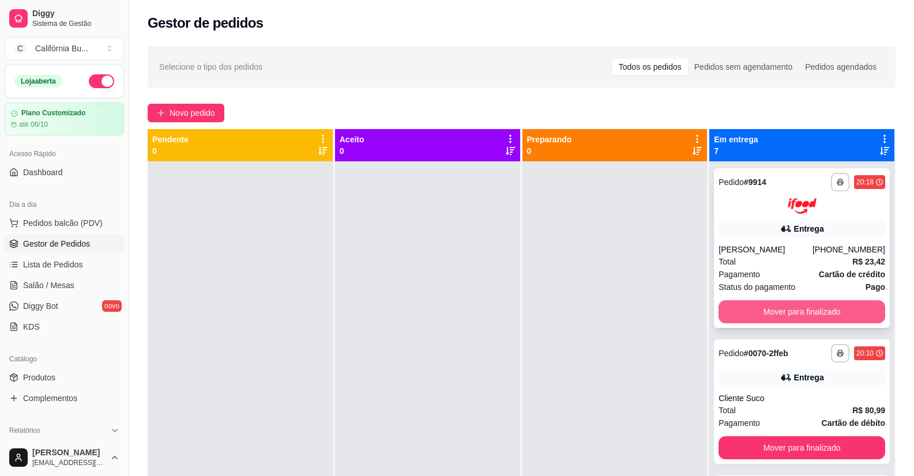
click at [801, 310] on button "Mover para finalizado" at bounding box center [801, 311] width 167 height 23
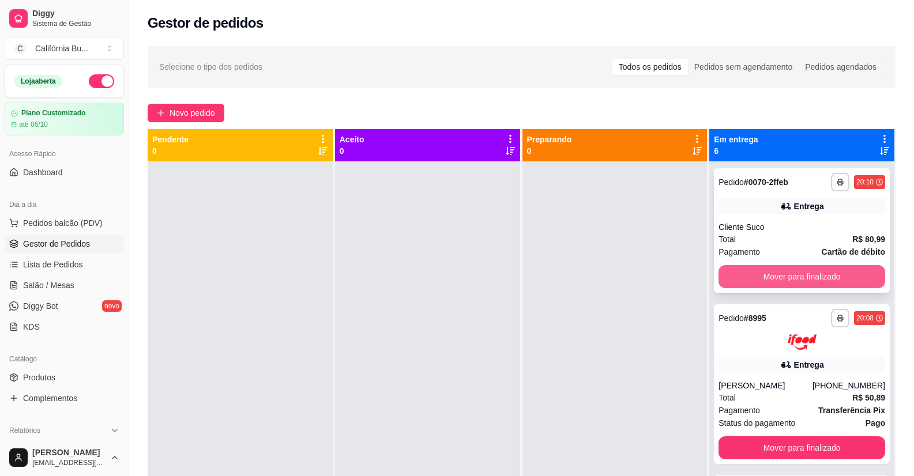
click at [783, 280] on button "Mover para finalizado" at bounding box center [801, 276] width 167 height 23
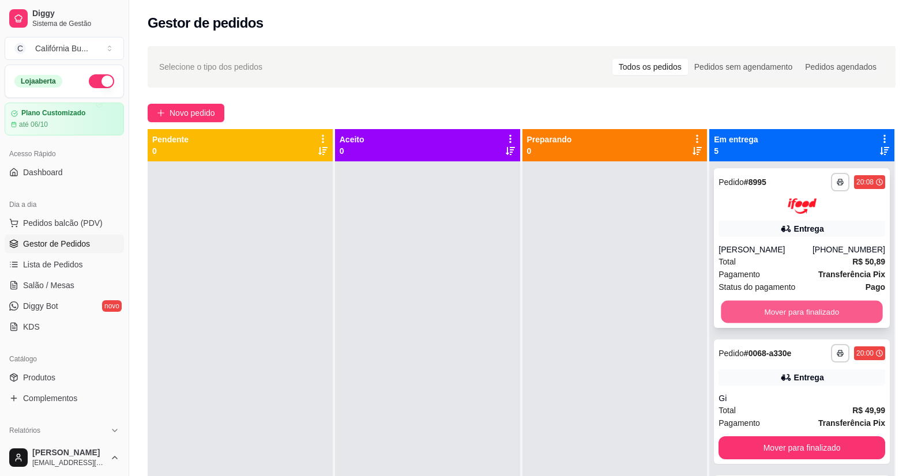
click at [783, 315] on button "Mover para finalizado" at bounding box center [801, 311] width 161 height 22
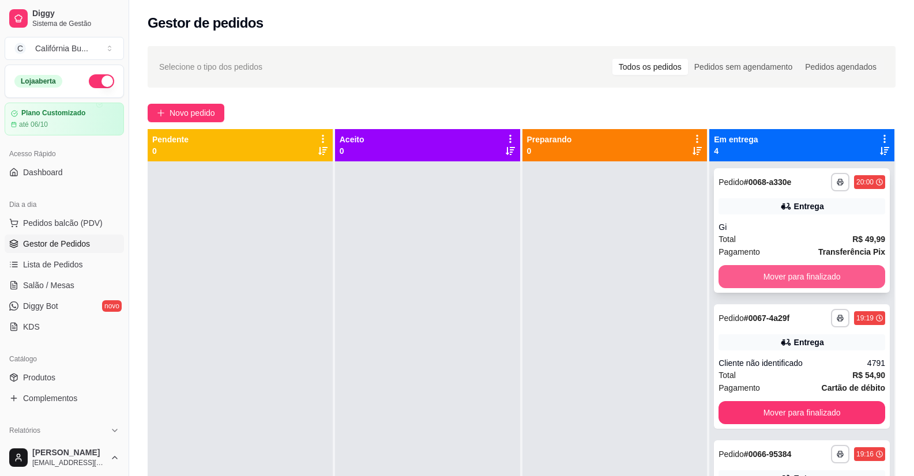
click at [785, 282] on button "Mover para finalizado" at bounding box center [801, 276] width 167 height 23
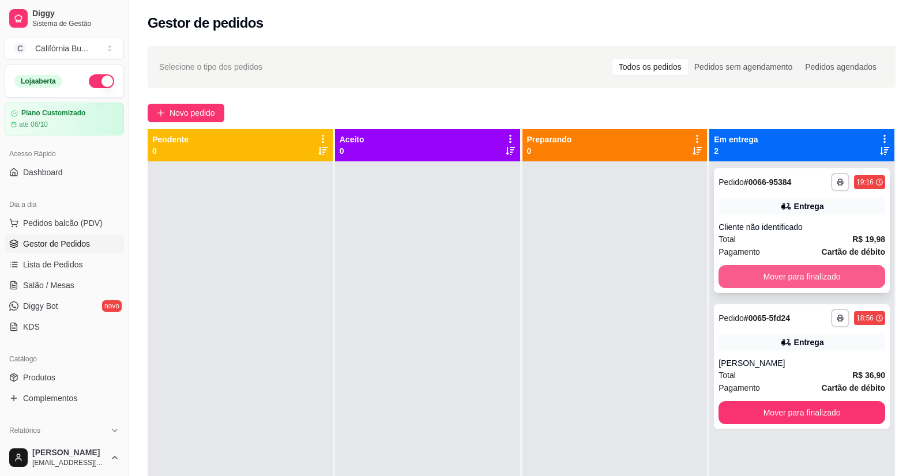
click at [791, 277] on button "Mover para finalizado" at bounding box center [801, 276] width 167 height 23
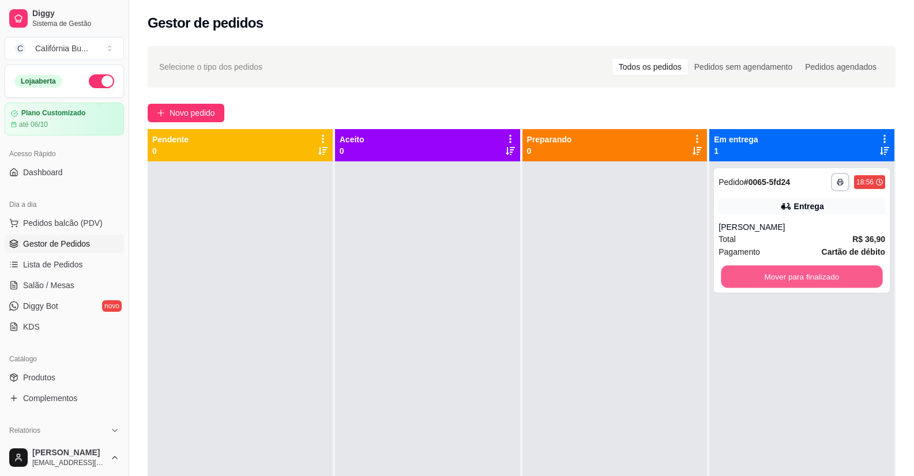
click at [791, 277] on button "Mover para finalizado" at bounding box center [801, 277] width 161 height 22
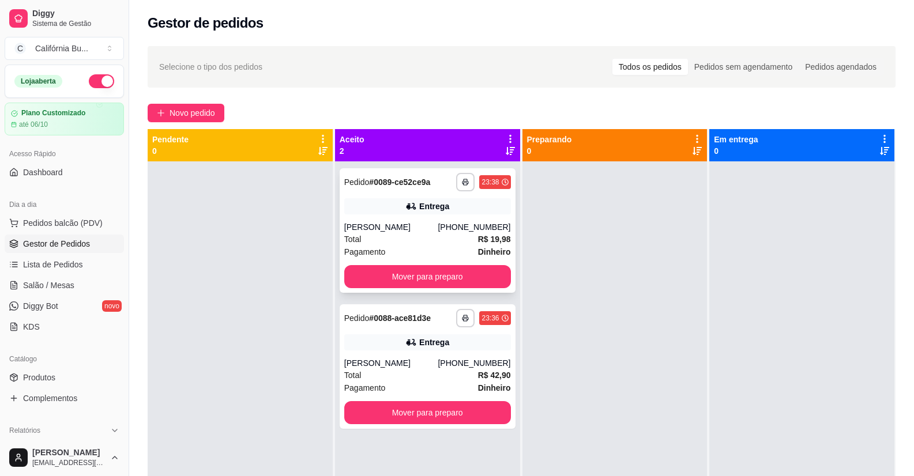
click at [404, 234] on div "Total R$ 19,98" at bounding box center [427, 239] width 167 height 13
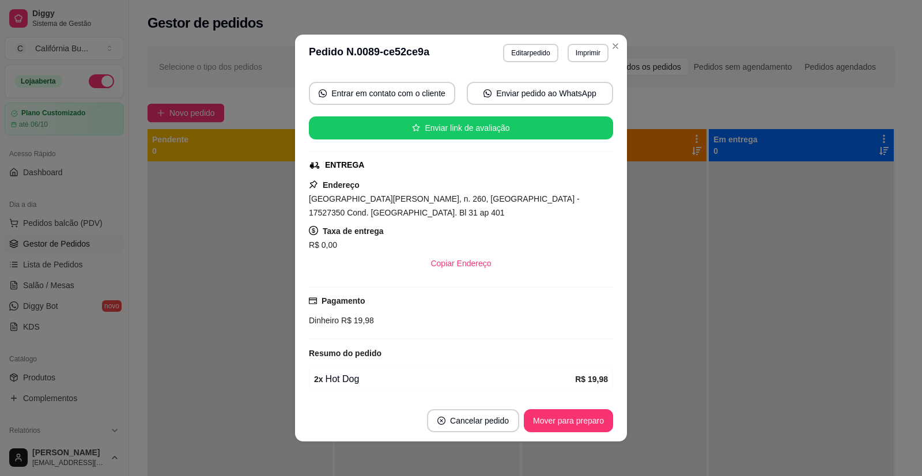
scroll to position [2, 0]
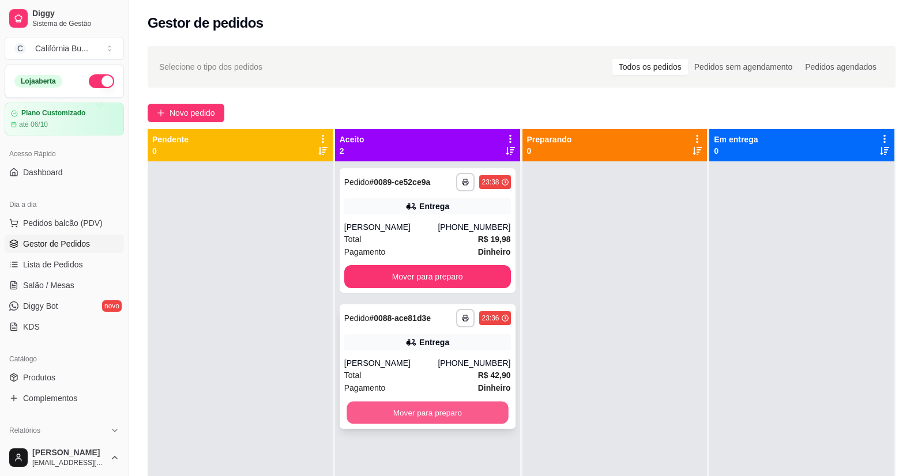
click at [479, 413] on button "Mover para preparo" at bounding box center [426, 413] width 161 height 22
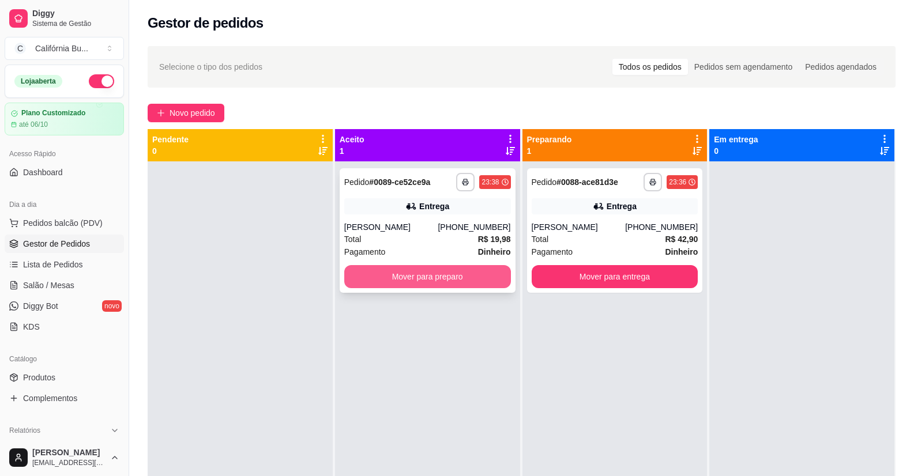
click at [462, 274] on button "Mover para preparo" at bounding box center [427, 276] width 167 height 23
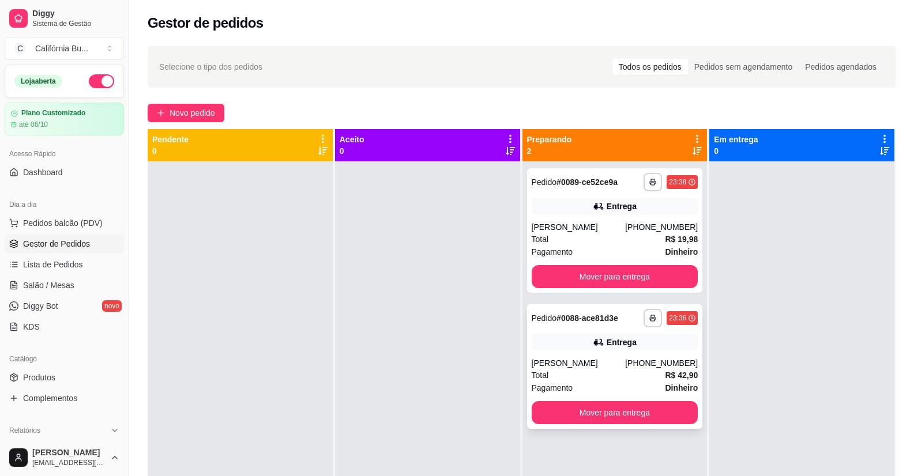
click at [583, 358] on div "[PERSON_NAME]" at bounding box center [578, 363] width 94 height 12
click at [595, 281] on button "Mover para entrega" at bounding box center [614, 276] width 167 height 23
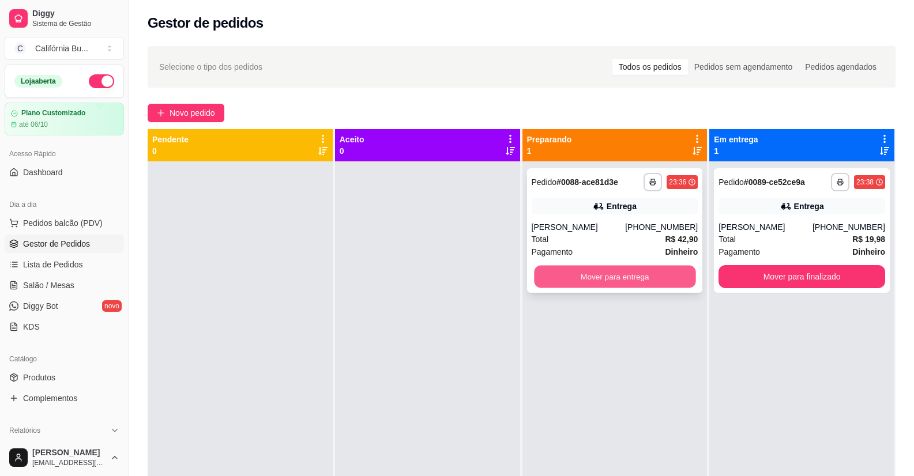
click at [634, 279] on button "Mover para entrega" at bounding box center [614, 277] width 161 height 22
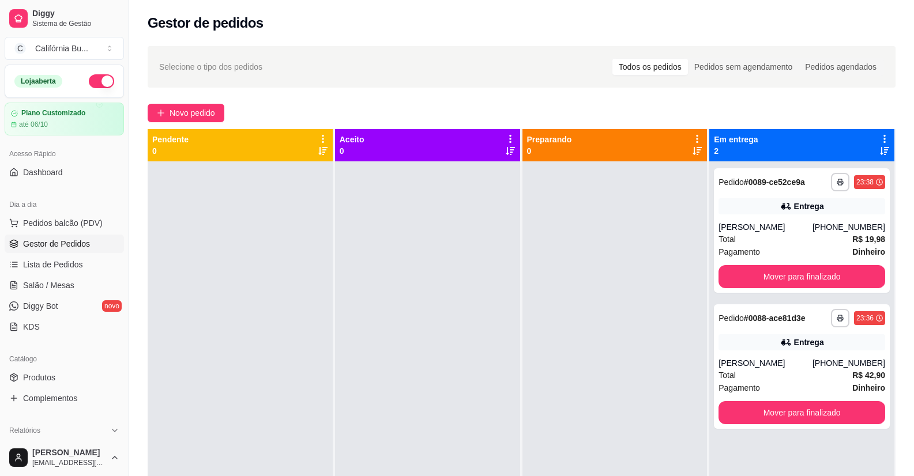
click at [66, 250] on link "Gestor de Pedidos" at bounding box center [64, 244] width 119 height 18
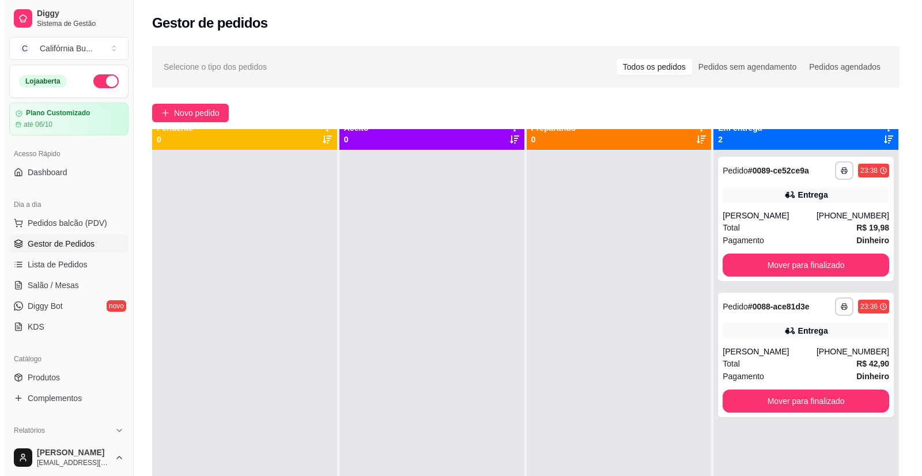
scroll to position [0, 0]
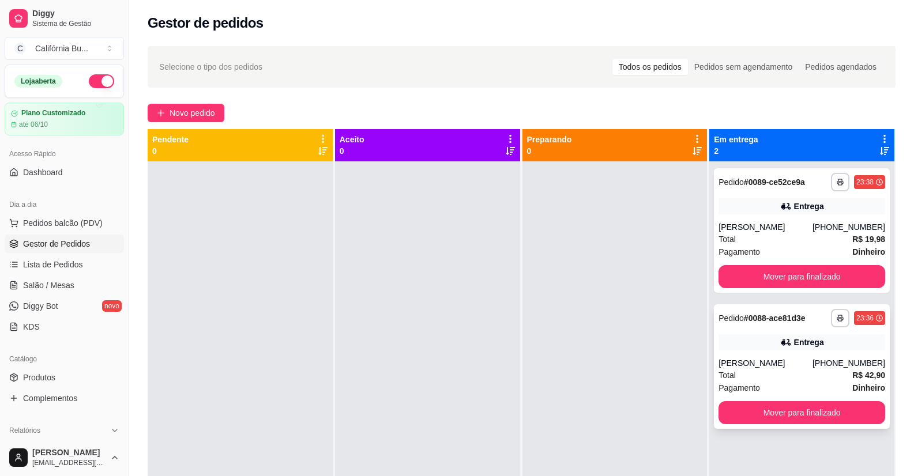
click at [770, 360] on div "[PERSON_NAME]" at bounding box center [765, 363] width 94 height 12
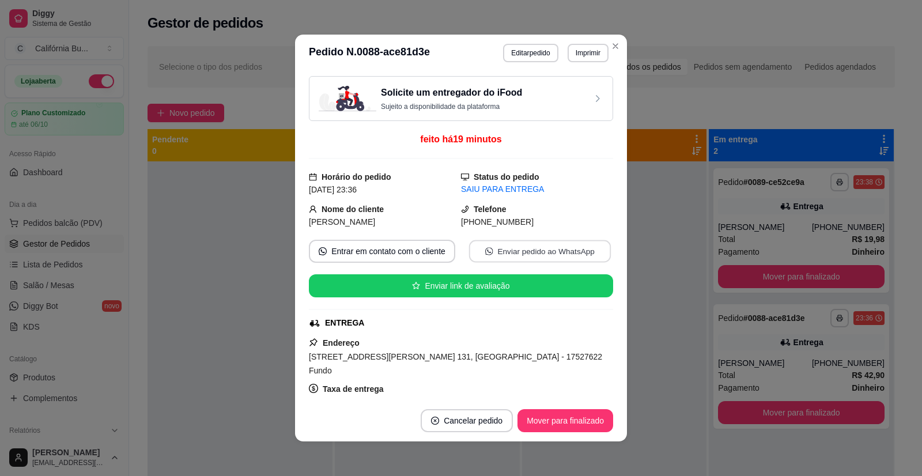
click at [503, 250] on button "Enviar pedido ao WhatsApp" at bounding box center [540, 251] width 142 height 22
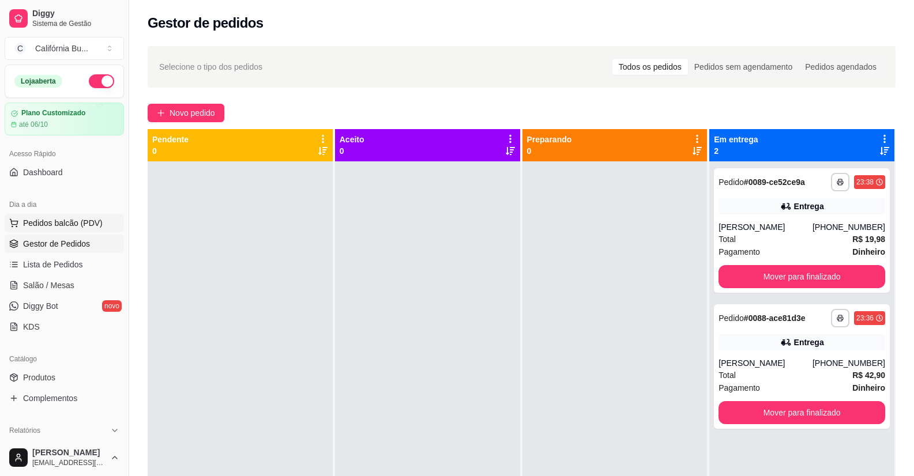
click at [48, 221] on span "Pedidos balcão (PDV)" at bounding box center [63, 223] width 80 height 12
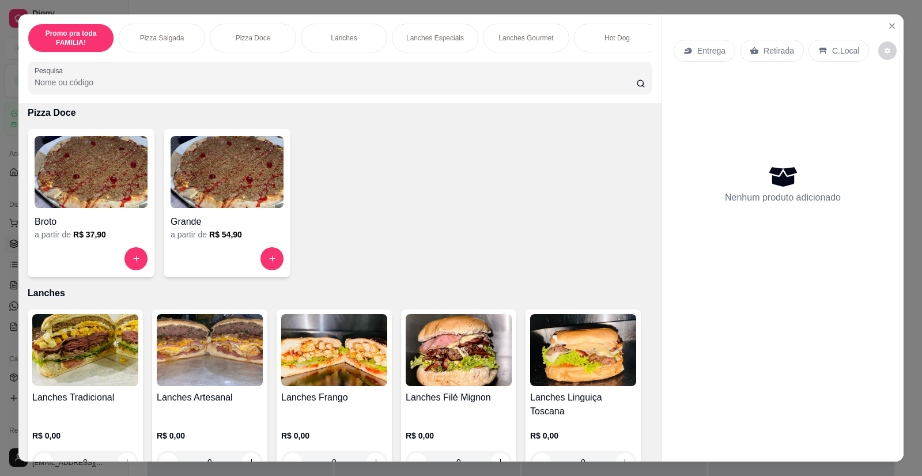
scroll to position [519, 0]
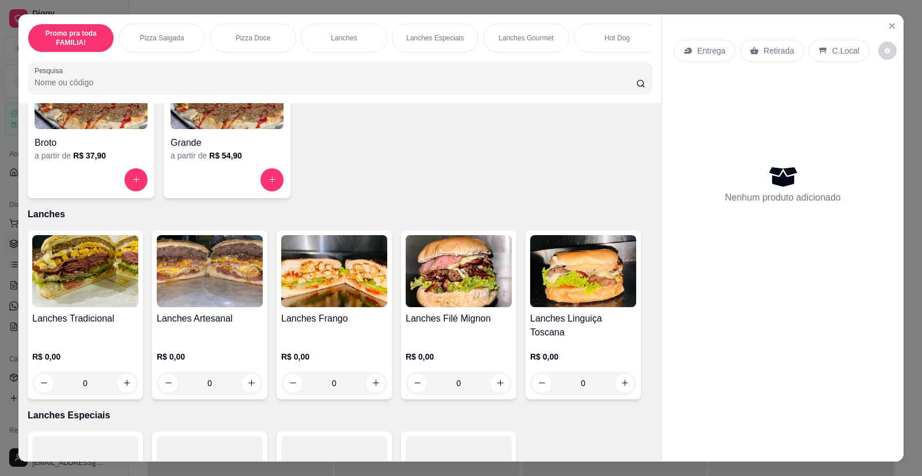
click at [98, 321] on h4 "Lanches Tradicional" at bounding box center [85, 319] width 106 height 14
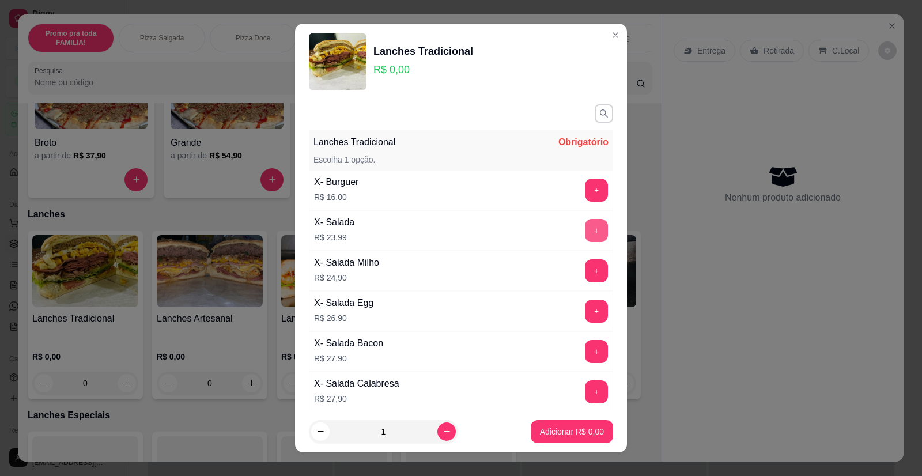
click at [585, 223] on button "+" at bounding box center [596, 230] width 23 height 23
click at [570, 431] on p "Adicionar R$ 23,99" at bounding box center [570, 432] width 69 height 12
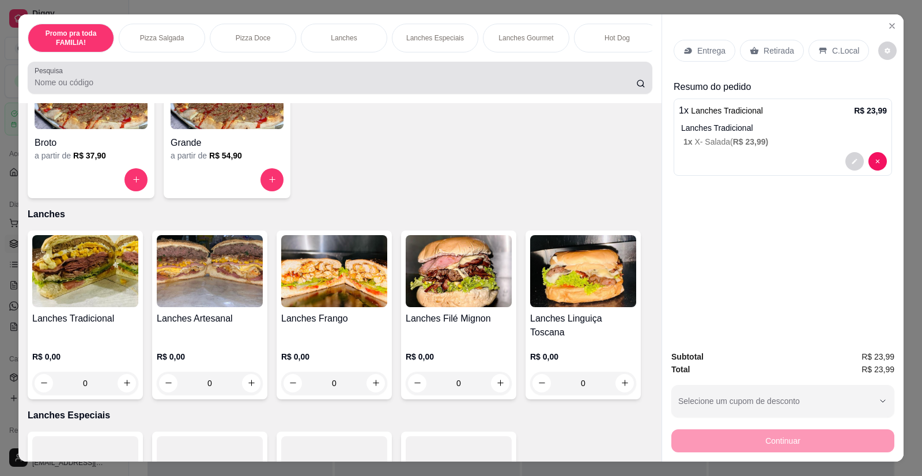
drag, startPoint x: 267, startPoint y: 62, endPoint x: 602, endPoint y: 70, distance: 334.4
click at [602, 70] on div "Promo pra toda FAMILIA! Pizza Salgada Pizza Doce Lanches Lanches Especiais Lanc…" at bounding box center [339, 58] width 643 height 89
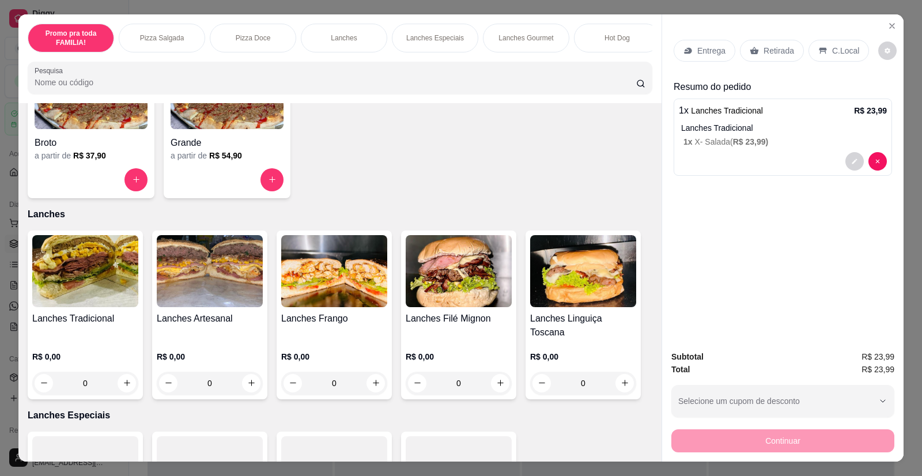
click at [640, 62] on div "Promo pra toda FAMILIA! Pizza Salgada Pizza Doce Lanches Lanches Especiais Lanc…" at bounding box center [339, 58] width 643 height 89
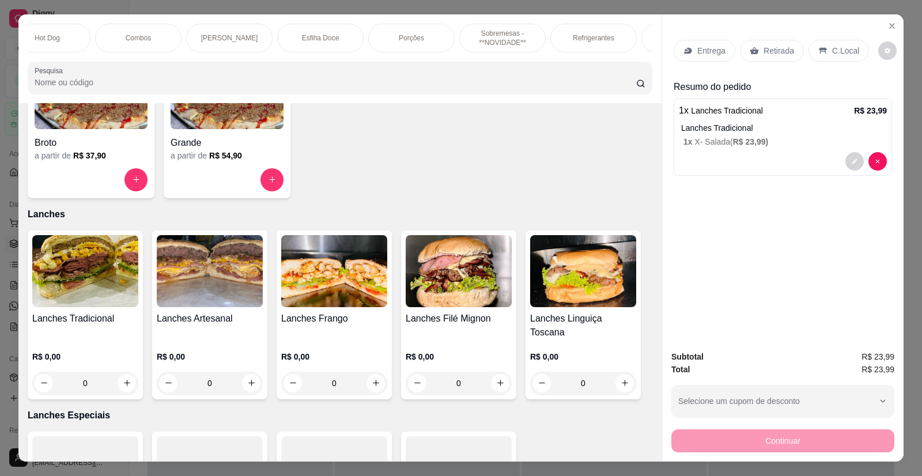
click at [598, 40] on p "Refrigerantes" at bounding box center [594, 37] width 42 height 9
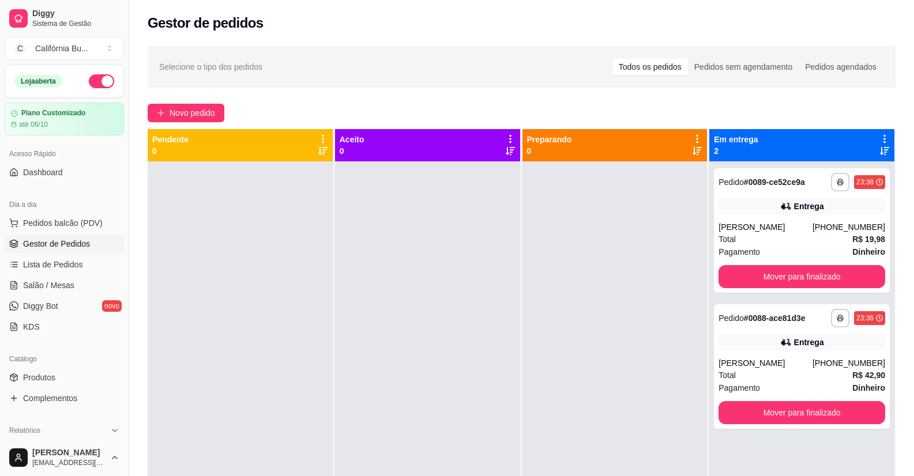
click at [545, 331] on div at bounding box center [614, 399] width 185 height 476
click at [184, 115] on span "Novo pedido" at bounding box center [192, 113] width 46 height 13
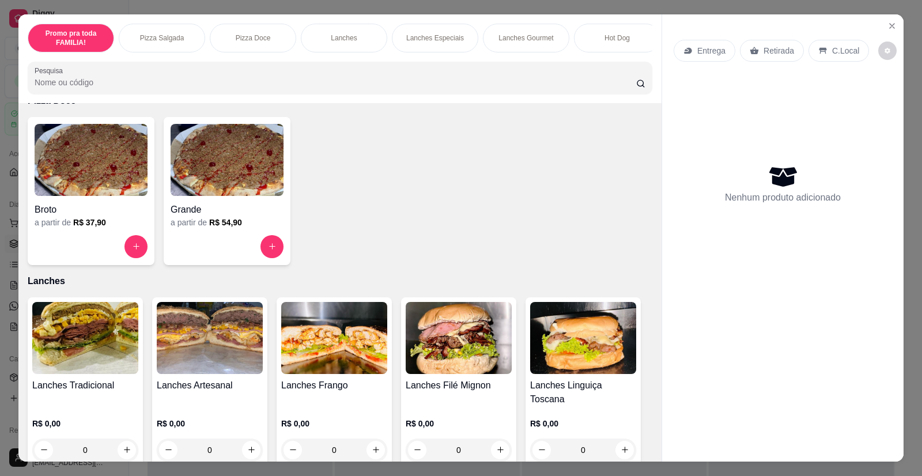
scroll to position [519, 0]
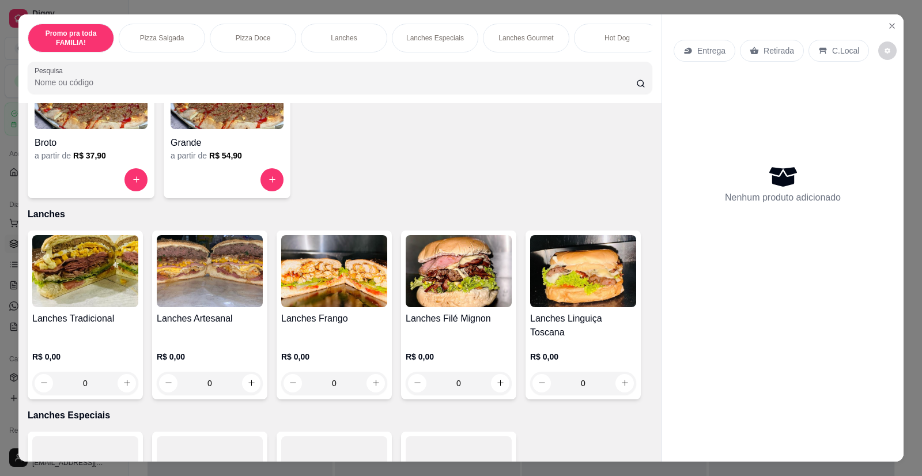
click at [106, 326] on h4 "Lanches Tradicional" at bounding box center [85, 319] width 106 height 14
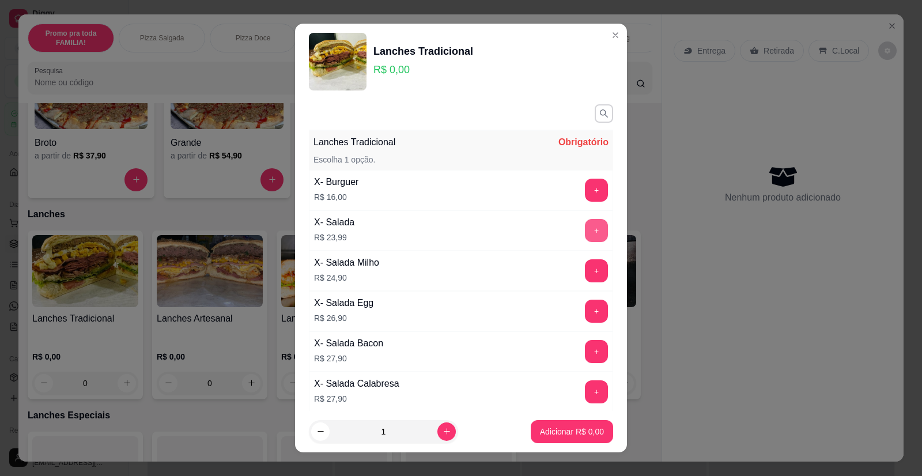
click at [585, 233] on button "+" at bounding box center [596, 230] width 23 height 23
click at [560, 430] on p "Adicionar R$ 23,99" at bounding box center [570, 432] width 69 height 12
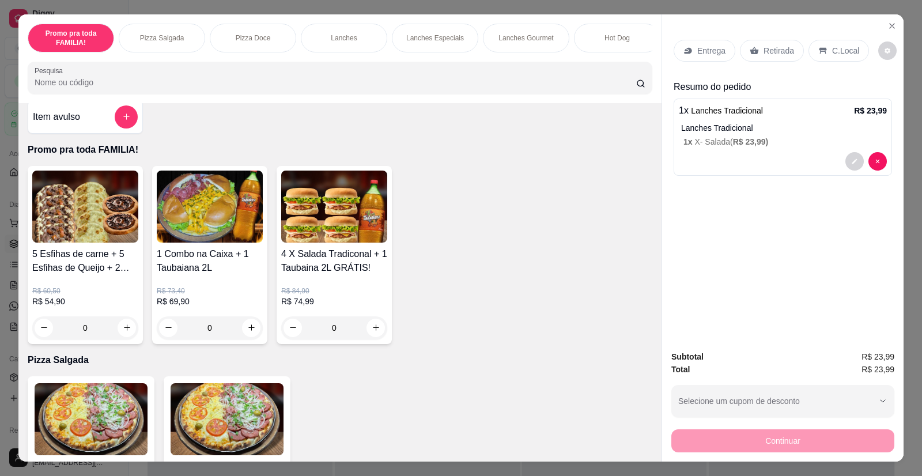
scroll to position [0, 0]
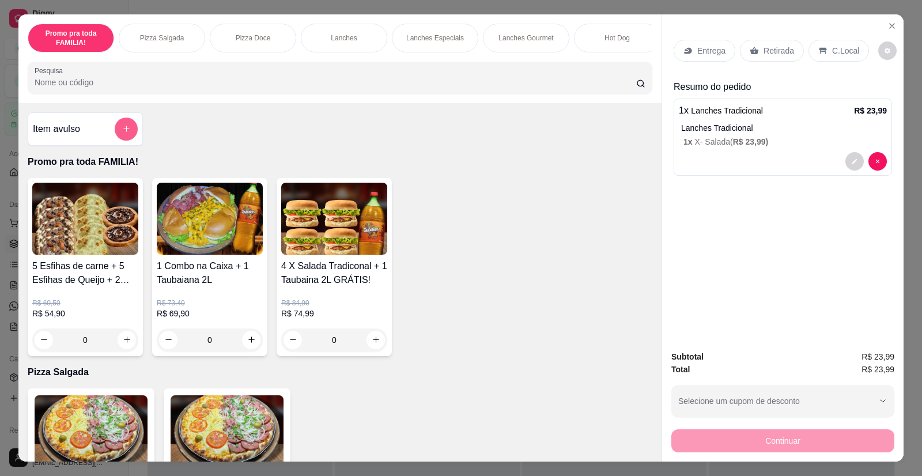
click at [122, 133] on icon "add-separate-item" at bounding box center [126, 129] width 9 height 9
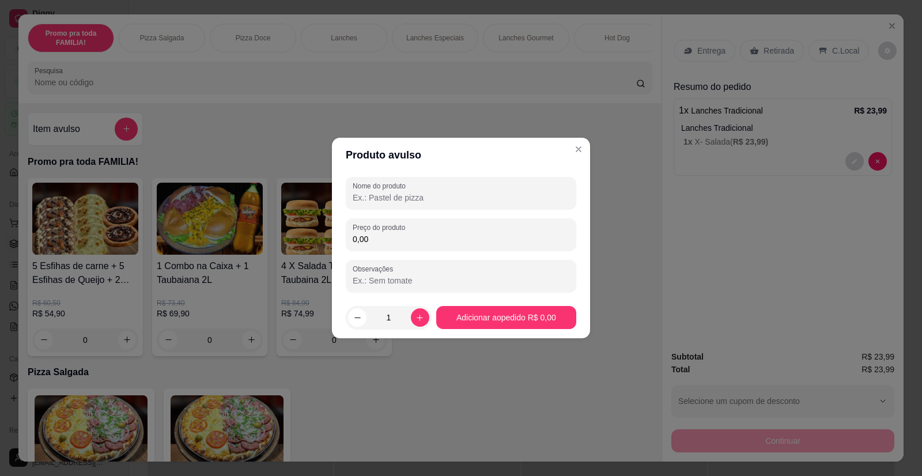
drag, startPoint x: 381, startPoint y: 213, endPoint x: 379, endPoint y: 194, distance: 19.7
click at [380, 213] on div "Nome do produto Preço do produto 0,00 Observações" at bounding box center [461, 234] width 231 height 115
click at [379, 194] on input "Nome do produto" at bounding box center [461, 198] width 217 height 12
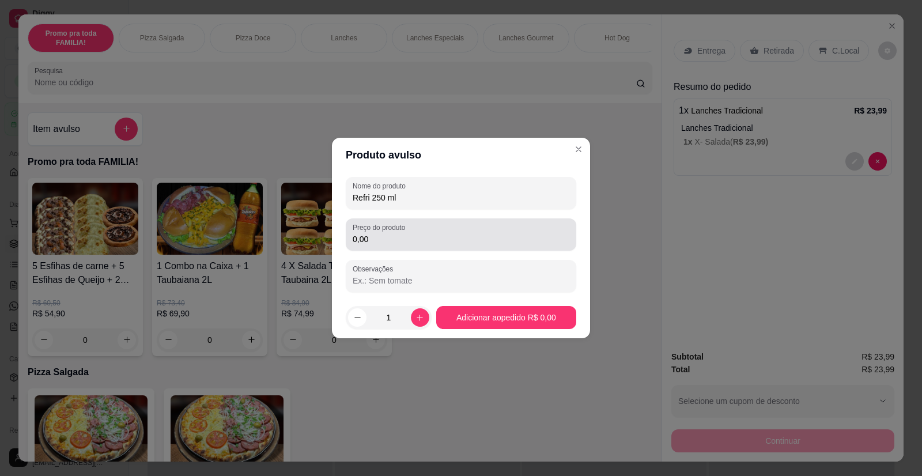
type input "Refri 250 ml"
click at [377, 248] on div "Preço do produto 0,00" at bounding box center [461, 234] width 231 height 32
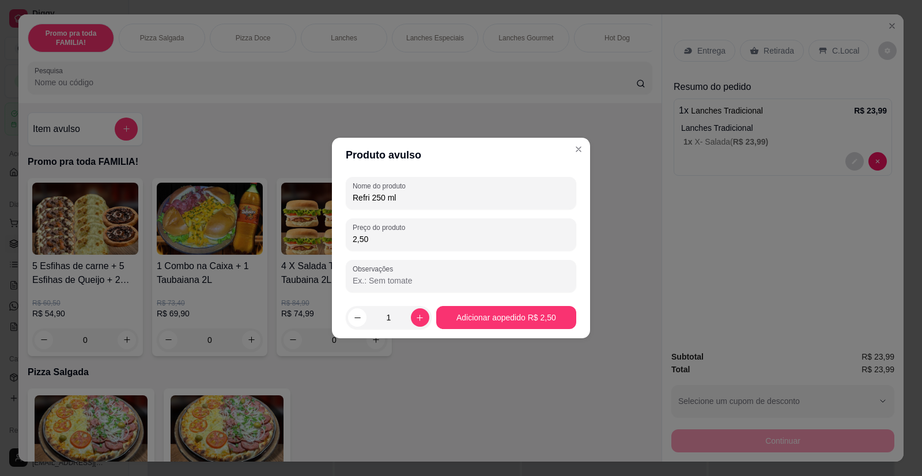
type input "2,50"
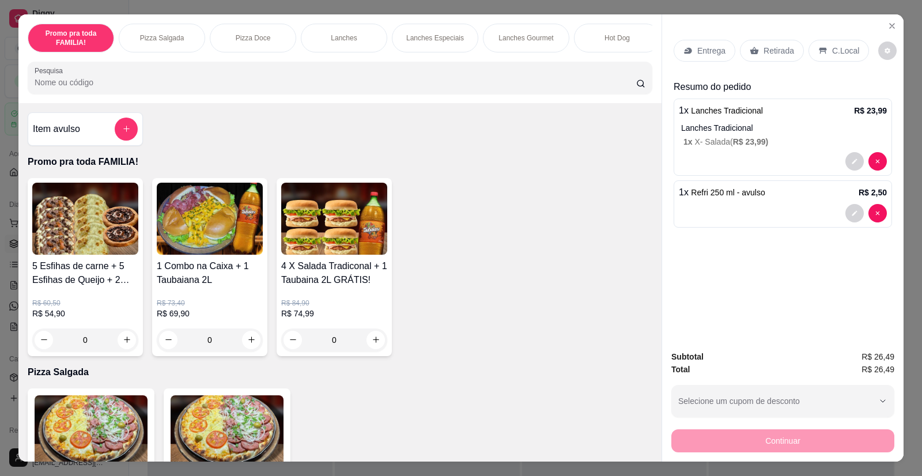
click at [711, 54] on p "Entrega" at bounding box center [712, 51] width 28 height 12
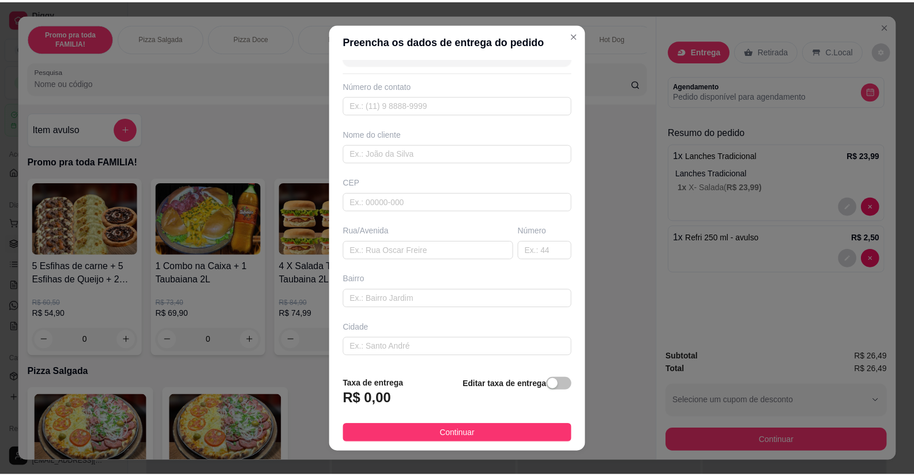
scroll to position [58, 0]
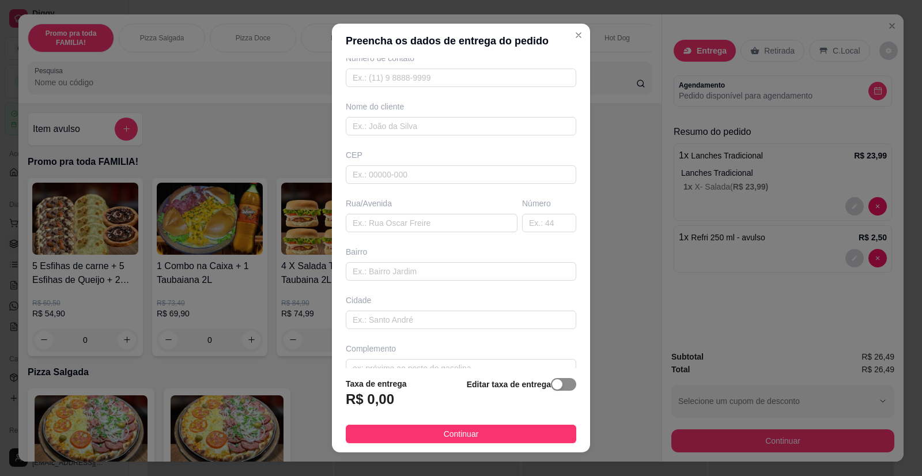
click at [552, 385] on div "button" at bounding box center [557, 384] width 10 height 10
click at [400, 393] on div "0,00" at bounding box center [408, 404] width 125 height 23
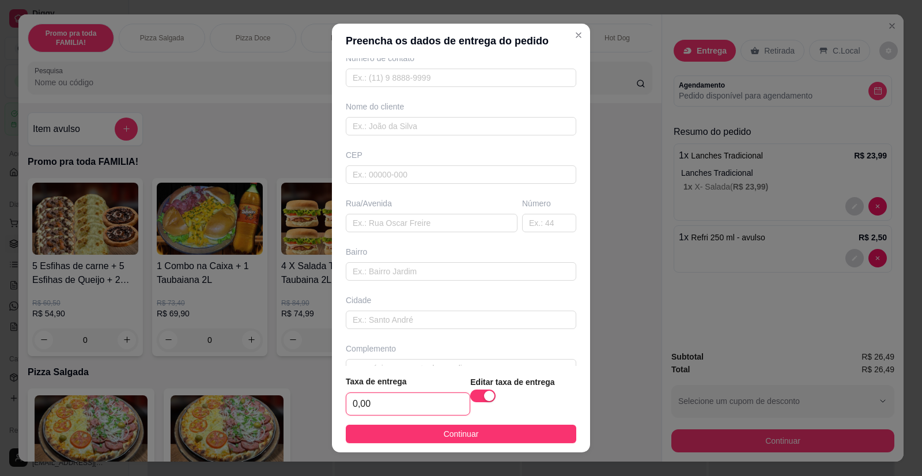
click at [397, 399] on input "0,00" at bounding box center [407, 404] width 123 height 22
type input "2,50"
click at [356, 223] on input "text" at bounding box center [432, 223] width 172 height 18
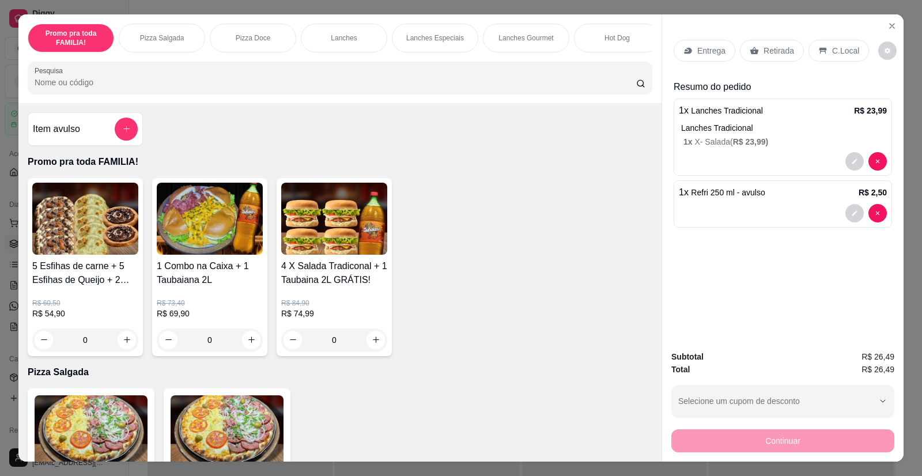
click at [773, 50] on p "Retirada" at bounding box center [779, 51] width 31 height 12
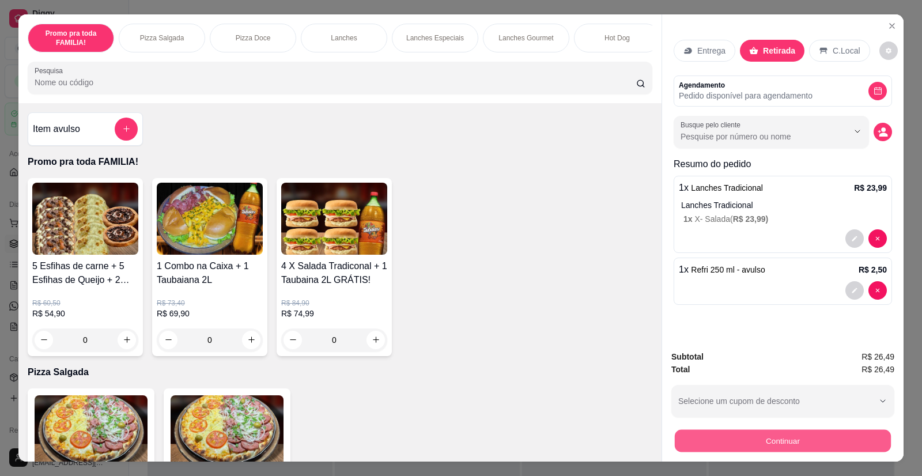
click at [683, 440] on button "Continuar" at bounding box center [783, 441] width 216 height 22
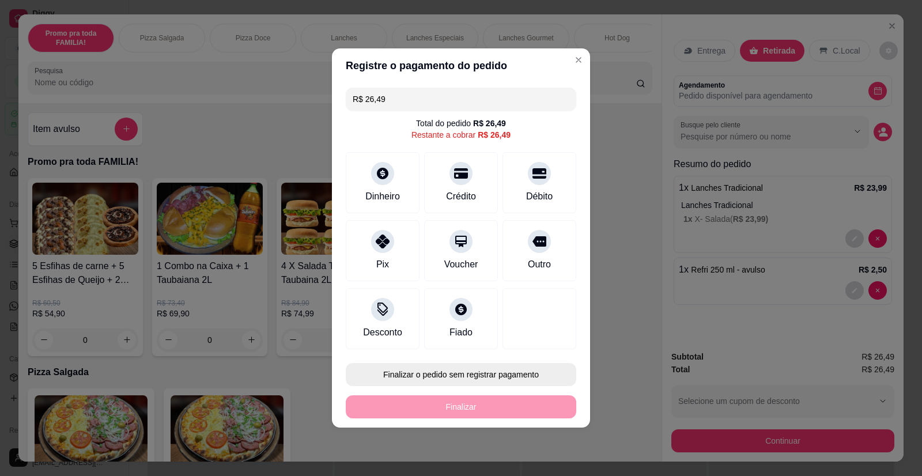
click at [461, 371] on button "Finalizar o pedido sem registrar pagamento" at bounding box center [461, 374] width 231 height 23
click at [526, 337] on button "Confirmar" at bounding box center [531, 342] width 43 height 18
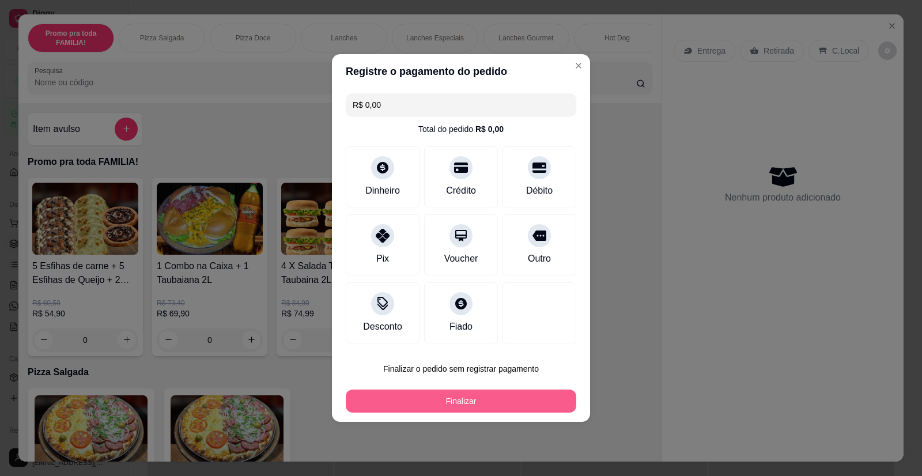
type input "R$ 0,00"
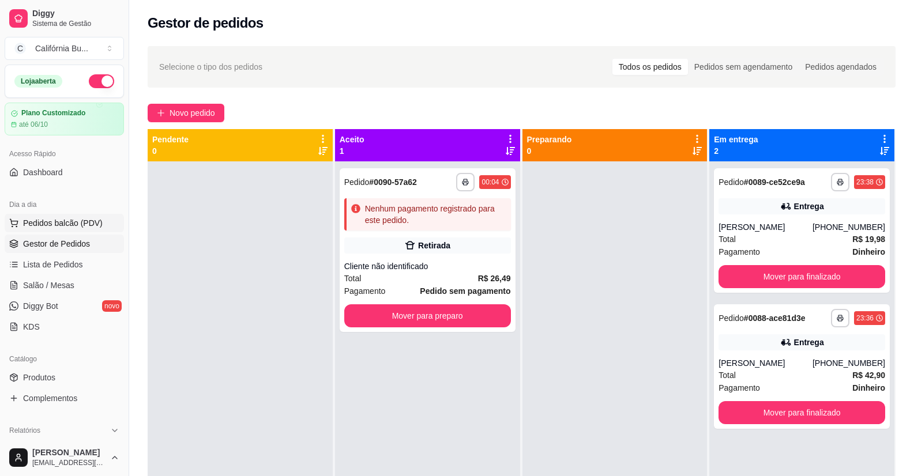
click at [89, 214] on button "Pedidos balcão (PDV)" at bounding box center [64, 223] width 119 height 18
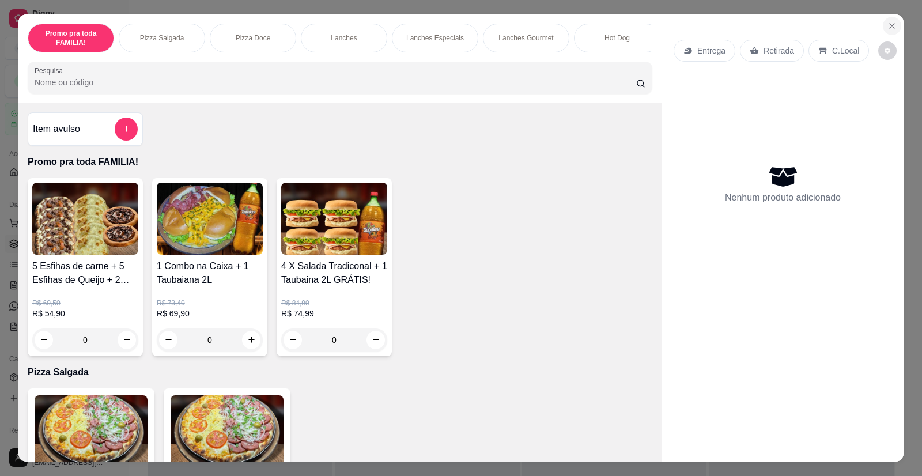
click at [891, 27] on icon "Close" at bounding box center [892, 25] width 9 height 9
